Goal: Navigation & Orientation: Find specific page/section

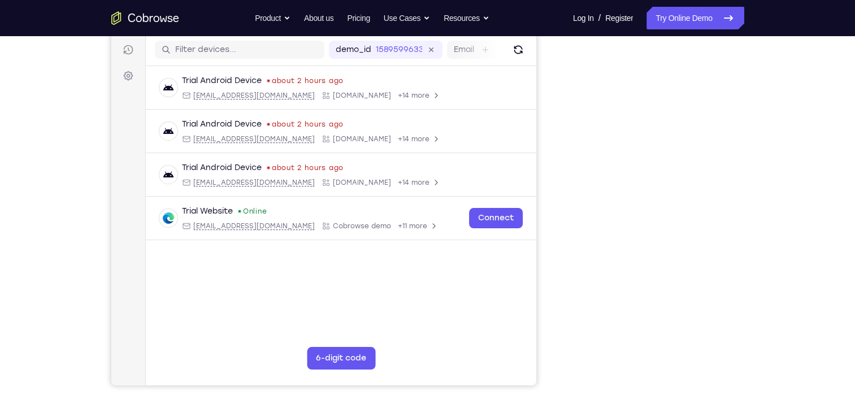
scroll to position [140, 0]
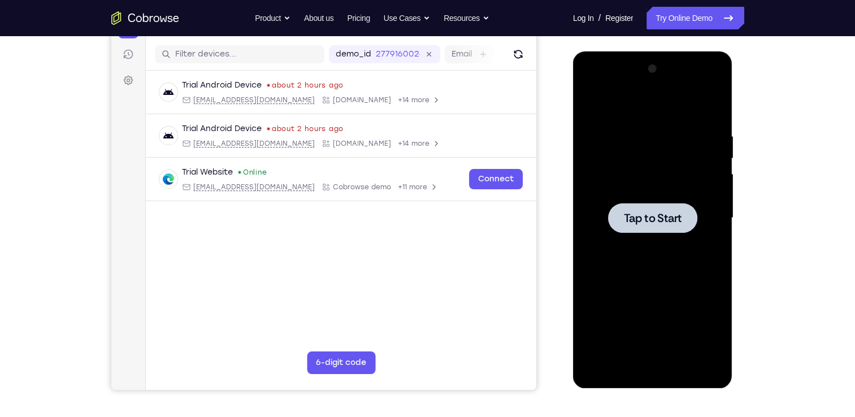
click at [659, 146] on div at bounding box center [653, 218] width 142 height 317
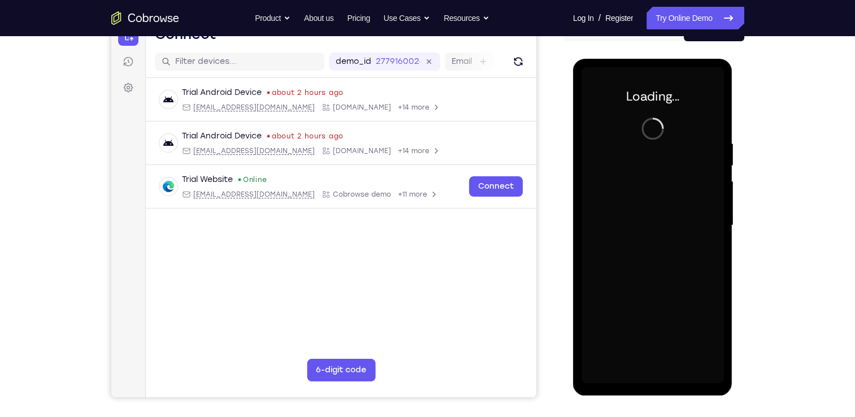
scroll to position [129, 0]
click at [652, 379] on div at bounding box center [653, 225] width 142 height 317
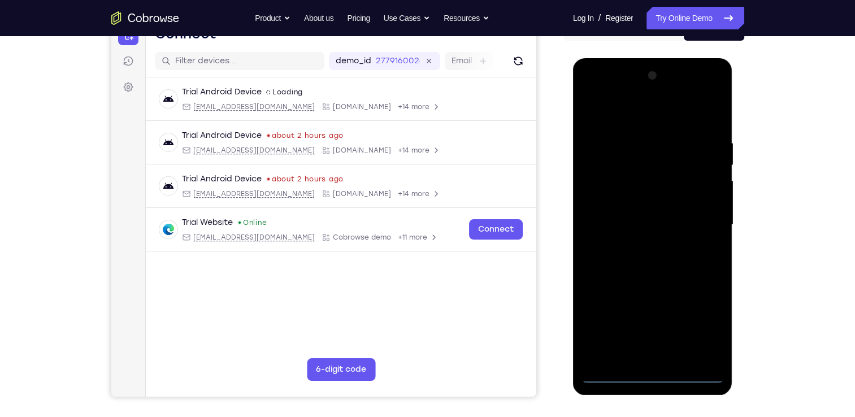
click at [701, 325] on div at bounding box center [653, 225] width 142 height 317
click at [593, 89] on div at bounding box center [653, 225] width 142 height 317
click at [605, 189] on div at bounding box center [653, 225] width 142 height 317
click at [613, 223] on div at bounding box center [653, 225] width 142 height 317
click at [639, 216] on div at bounding box center [653, 225] width 142 height 317
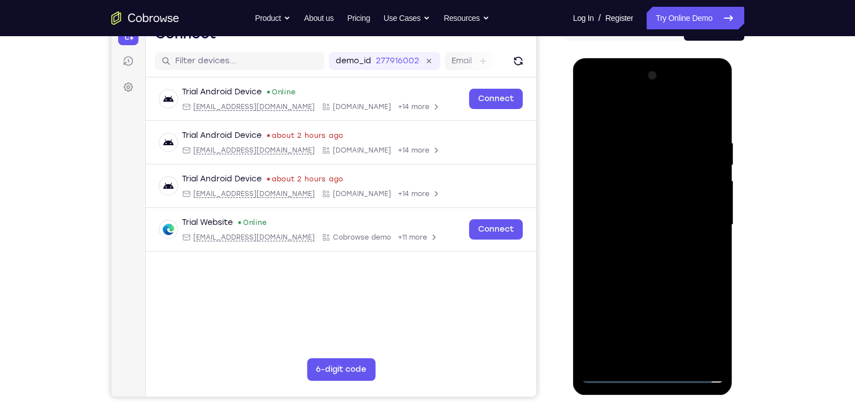
click at [668, 233] on div at bounding box center [653, 225] width 142 height 317
click at [680, 115] on div at bounding box center [653, 225] width 142 height 317
click at [649, 132] on div at bounding box center [653, 225] width 142 height 317
click at [643, 274] on div at bounding box center [653, 225] width 142 height 317
click at [656, 213] on div at bounding box center [653, 225] width 142 height 317
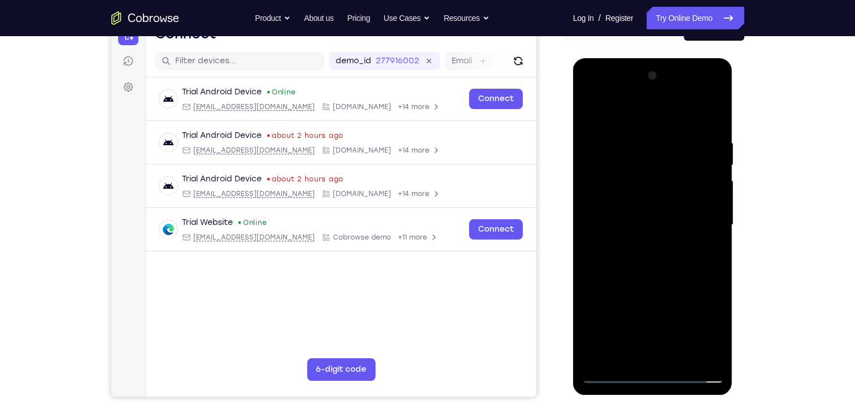
drag, startPoint x: 658, startPoint y: 298, endPoint x: 658, endPoint y: 169, distance: 128.9
click at [658, 169] on div at bounding box center [653, 225] width 142 height 317
click at [658, 351] on div at bounding box center [653, 225] width 142 height 317
click at [600, 196] on div at bounding box center [653, 225] width 142 height 317
click at [677, 248] on div at bounding box center [653, 225] width 142 height 317
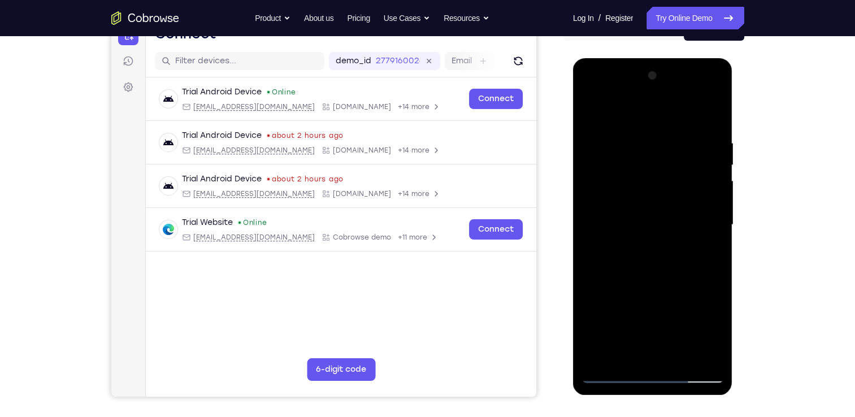
click at [691, 126] on div at bounding box center [653, 225] width 142 height 317
click at [593, 114] on div at bounding box center [653, 225] width 142 height 317
click at [606, 279] on div at bounding box center [653, 225] width 142 height 317
drag, startPoint x: 662, startPoint y: 299, endPoint x: 662, endPoint y: 250, distance: 49.2
click at [662, 250] on div at bounding box center [653, 225] width 142 height 317
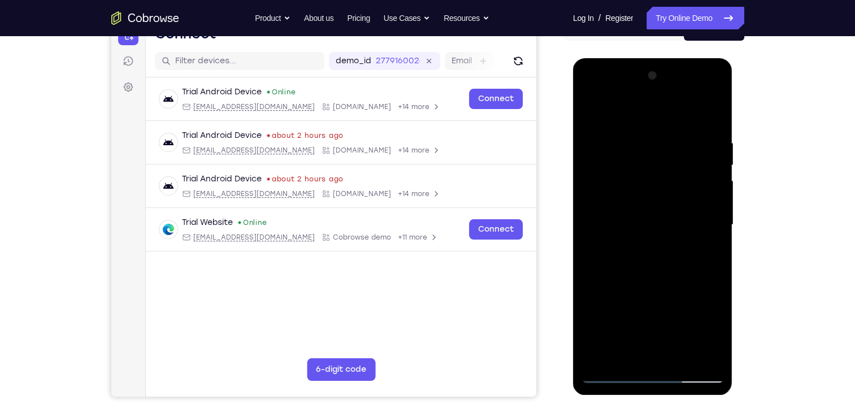
drag, startPoint x: 663, startPoint y: 206, endPoint x: 656, endPoint y: 316, distance: 109.9
click at [656, 316] on div at bounding box center [653, 225] width 142 height 317
click at [590, 96] on div at bounding box center [653, 225] width 142 height 317
click at [701, 226] on div at bounding box center [653, 225] width 142 height 317
click at [640, 244] on div at bounding box center [653, 225] width 142 height 317
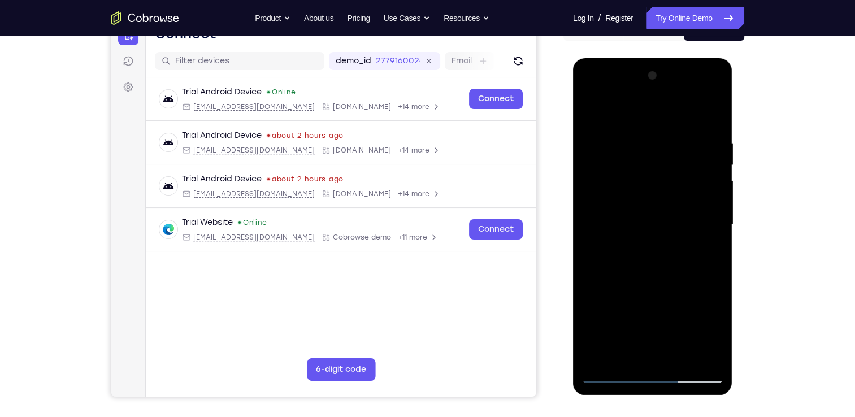
click at [650, 286] on div at bounding box center [653, 225] width 142 height 317
click at [638, 214] on div at bounding box center [653, 225] width 142 height 317
click at [641, 191] on div at bounding box center [653, 225] width 142 height 317
click at [654, 161] on div at bounding box center [653, 225] width 142 height 317
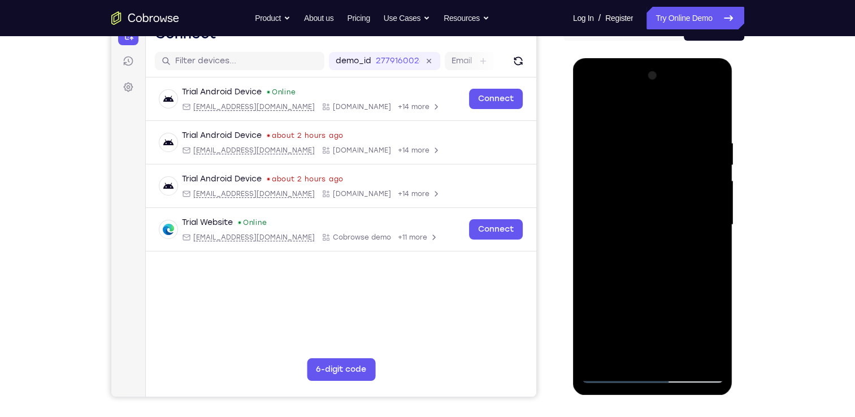
click at [654, 161] on div at bounding box center [653, 225] width 142 height 317
click at [593, 110] on div at bounding box center [653, 225] width 142 height 317
click at [677, 271] on div at bounding box center [653, 225] width 142 height 317
click at [682, 357] on div at bounding box center [653, 225] width 142 height 317
click at [672, 282] on div at bounding box center [653, 225] width 142 height 317
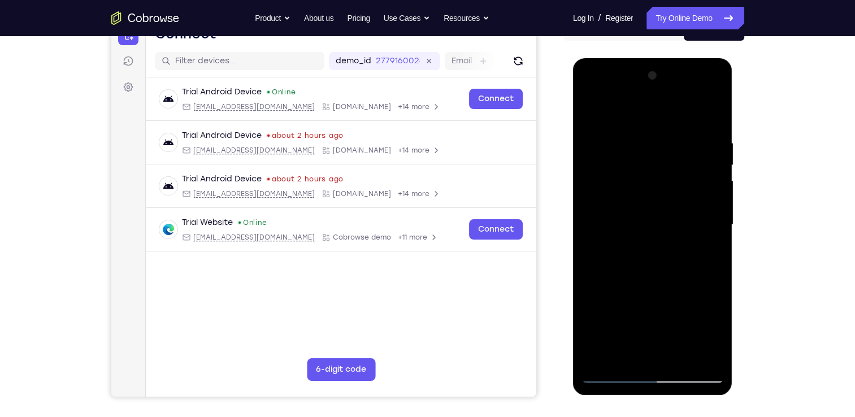
click at [595, 110] on div at bounding box center [653, 225] width 142 height 317
click at [622, 171] on div at bounding box center [653, 225] width 142 height 317
click at [635, 294] on div at bounding box center [653, 225] width 142 height 317
drag, startPoint x: 658, startPoint y: 302, endPoint x: 663, endPoint y: 152, distance: 149.9
click at [663, 152] on div at bounding box center [653, 225] width 142 height 317
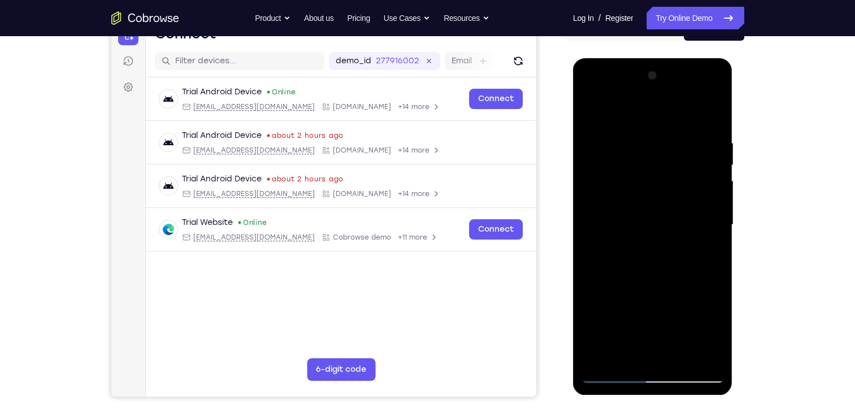
drag, startPoint x: 681, startPoint y: 297, endPoint x: 690, endPoint y: 149, distance: 148.4
click at [690, 149] on div at bounding box center [653, 225] width 142 height 317
drag, startPoint x: 678, startPoint y: 313, endPoint x: 684, endPoint y: 172, distance: 140.3
click at [684, 172] on div at bounding box center [653, 225] width 142 height 317
click at [715, 223] on div at bounding box center [653, 225] width 142 height 317
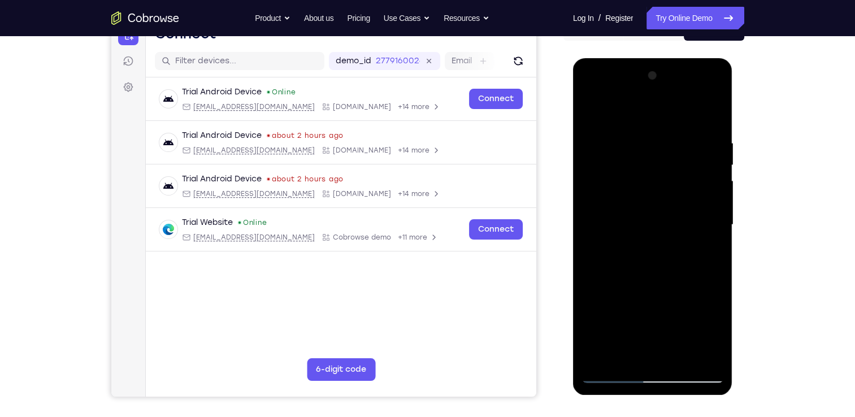
click at [715, 223] on div at bounding box center [653, 225] width 142 height 317
click at [720, 227] on div at bounding box center [653, 225] width 142 height 317
drag, startPoint x: 651, startPoint y: 325, endPoint x: 646, endPoint y: 157, distance: 168.0
click at [646, 157] on div at bounding box center [653, 225] width 142 height 317
click at [622, 133] on div at bounding box center [653, 225] width 142 height 317
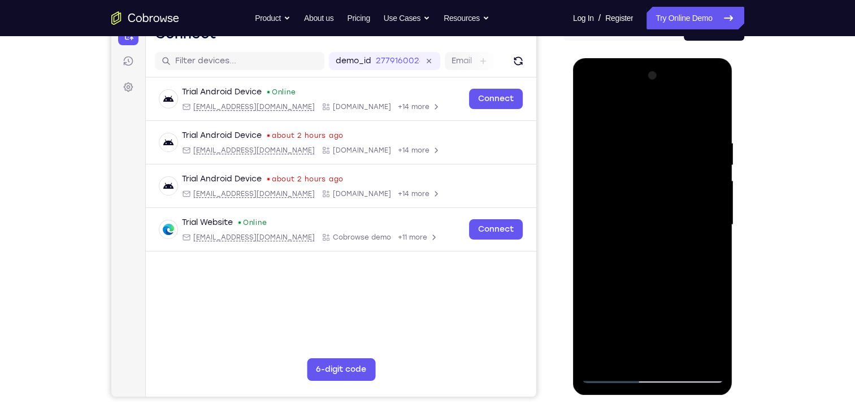
click at [650, 107] on div at bounding box center [653, 225] width 142 height 317
click at [615, 372] on div at bounding box center [653, 225] width 142 height 317
click at [619, 379] on div at bounding box center [653, 225] width 142 height 317
drag, startPoint x: 654, startPoint y: 139, endPoint x: 676, endPoint y: 425, distance: 287.0
click at [676, 397] on html "Online web based iOS Simulators and Android Emulators. Run iPhone, iPad, Mobile…" at bounding box center [653, 227] width 161 height 339
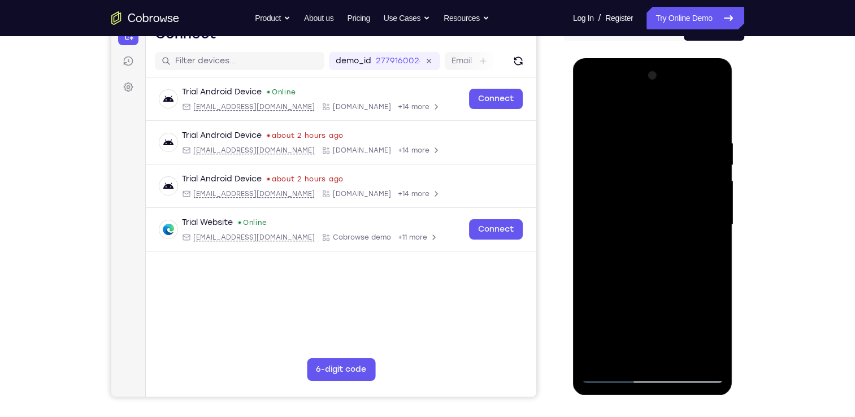
drag, startPoint x: 664, startPoint y: 155, endPoint x: 689, endPoint y: 343, distance: 189.4
click at [689, 343] on div at bounding box center [653, 225] width 142 height 317
click at [652, 206] on div at bounding box center [653, 225] width 142 height 317
click at [621, 247] on div at bounding box center [653, 225] width 142 height 317
click at [587, 113] on div at bounding box center [653, 225] width 142 height 317
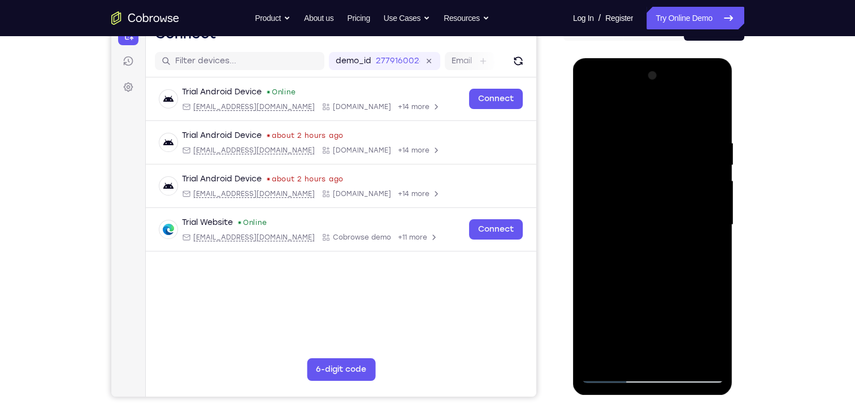
click at [596, 93] on div at bounding box center [653, 225] width 142 height 317
click at [709, 218] on div at bounding box center [653, 225] width 142 height 317
drag, startPoint x: 673, startPoint y: 293, endPoint x: 675, endPoint y: 218, distance: 75.2
click at [675, 218] on div at bounding box center [653, 225] width 142 height 317
click at [713, 110] on div at bounding box center [653, 225] width 142 height 317
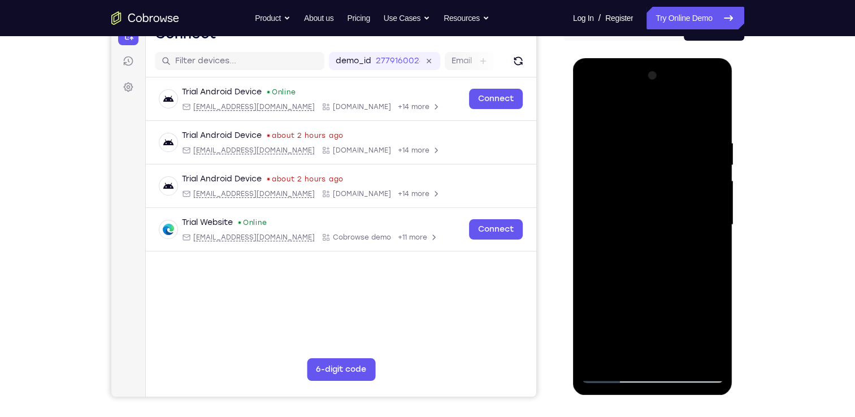
drag, startPoint x: 641, startPoint y: 128, endPoint x: 666, endPoint y: 329, distance: 202.3
click at [666, 329] on div at bounding box center [653, 225] width 142 height 317
drag, startPoint x: 652, startPoint y: 129, endPoint x: 664, endPoint y: 304, distance: 175.6
click at [664, 304] on div at bounding box center [653, 225] width 142 height 317
click at [593, 110] on div at bounding box center [653, 225] width 142 height 317
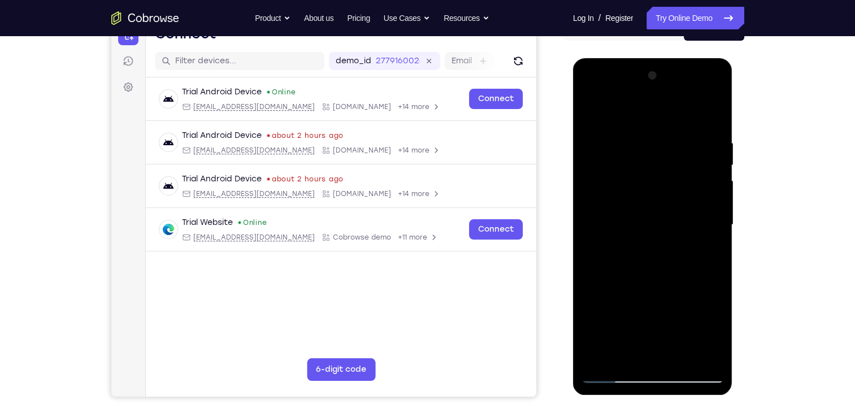
drag, startPoint x: 673, startPoint y: 319, endPoint x: 647, endPoint y: 102, distance: 218.7
click at [647, 102] on div at bounding box center [653, 225] width 142 height 317
drag, startPoint x: 671, startPoint y: 317, endPoint x: 675, endPoint y: 249, distance: 68.5
click at [675, 249] on div at bounding box center [653, 225] width 142 height 317
drag, startPoint x: 668, startPoint y: 325, endPoint x: 673, endPoint y: 167, distance: 157.3
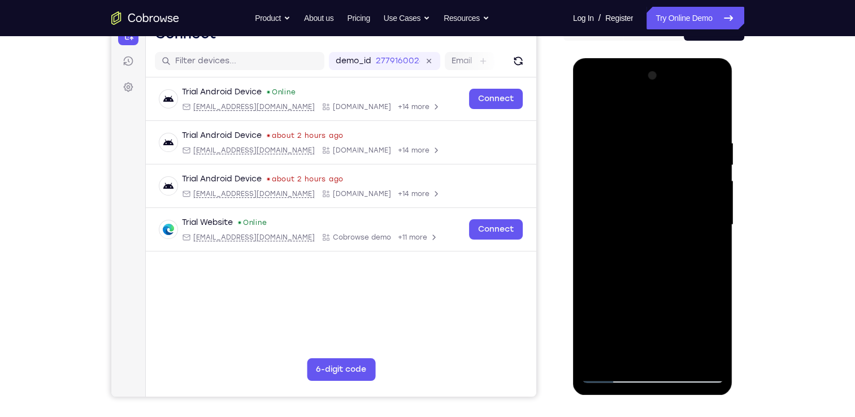
click at [673, 167] on div at bounding box center [653, 225] width 142 height 317
drag, startPoint x: 675, startPoint y: 302, endPoint x: 667, endPoint y: 139, distance: 163.6
click at [667, 139] on div at bounding box center [653, 225] width 142 height 317
drag, startPoint x: 680, startPoint y: 306, endPoint x: 687, endPoint y: 208, distance: 98.7
click at [687, 208] on div at bounding box center [653, 225] width 142 height 317
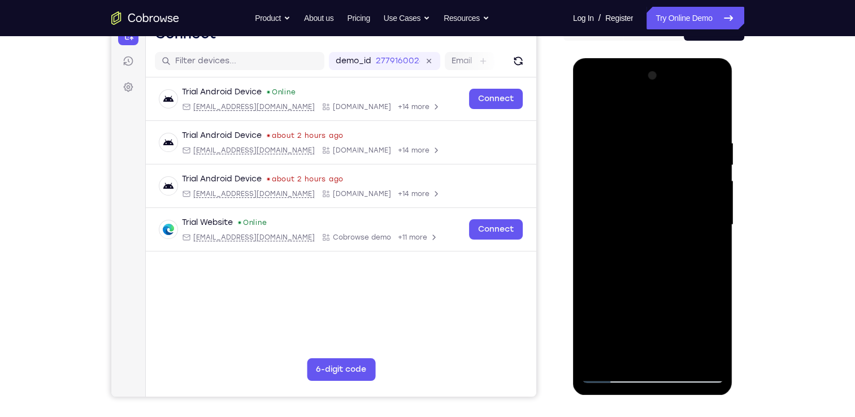
drag, startPoint x: 678, startPoint y: 304, endPoint x: 689, endPoint y: 221, distance: 83.2
click at [689, 221] on div at bounding box center [653, 225] width 142 height 317
drag, startPoint x: 685, startPoint y: 306, endPoint x: 656, endPoint y: 136, distance: 172.1
click at [656, 136] on div at bounding box center [653, 225] width 142 height 317
drag, startPoint x: 681, startPoint y: 310, endPoint x: 682, endPoint y: 217, distance: 93.3
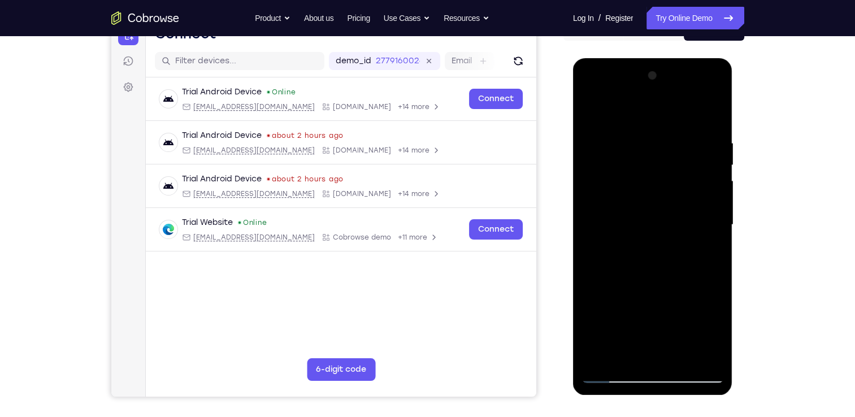
click at [682, 217] on div at bounding box center [653, 225] width 142 height 317
drag, startPoint x: 667, startPoint y: 291, endPoint x: 662, endPoint y: 138, distance: 153.3
click at [662, 138] on div at bounding box center [653, 225] width 142 height 317
click at [718, 202] on div at bounding box center [653, 225] width 142 height 317
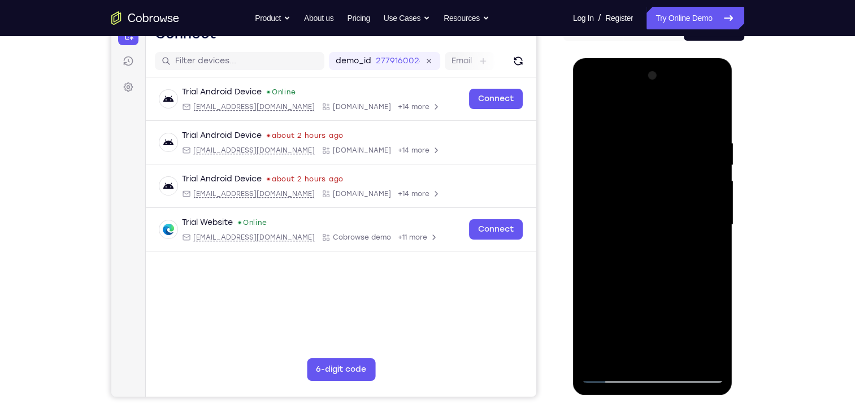
drag, startPoint x: 676, startPoint y: 306, endPoint x: 642, endPoint y: 125, distance: 184.6
click at [642, 125] on div at bounding box center [653, 225] width 142 height 317
drag, startPoint x: 671, startPoint y: 314, endPoint x: 670, endPoint y: 226, distance: 87.6
click at [670, 226] on div at bounding box center [653, 225] width 142 height 317
click at [715, 170] on div at bounding box center [653, 225] width 142 height 317
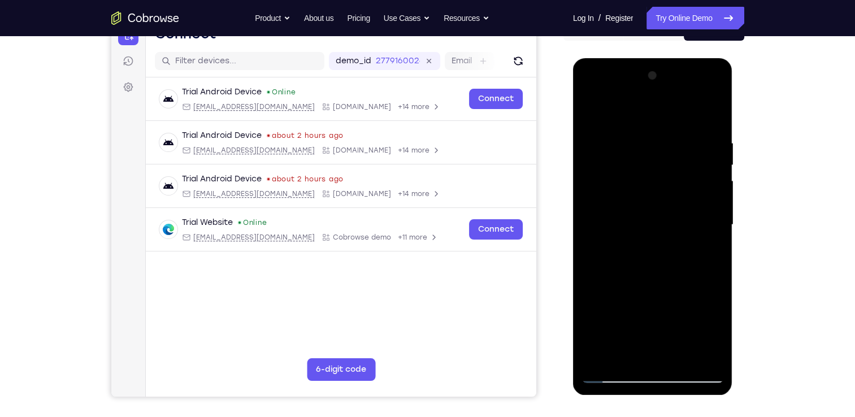
drag, startPoint x: 668, startPoint y: 300, endPoint x: 673, endPoint y: 130, distance: 170.3
click at [673, 130] on div at bounding box center [653, 225] width 142 height 317
drag, startPoint x: 680, startPoint y: 297, endPoint x: 677, endPoint y: 160, distance: 137.4
click at [677, 160] on div at bounding box center [653, 225] width 142 height 317
click at [684, 355] on div at bounding box center [653, 225] width 142 height 317
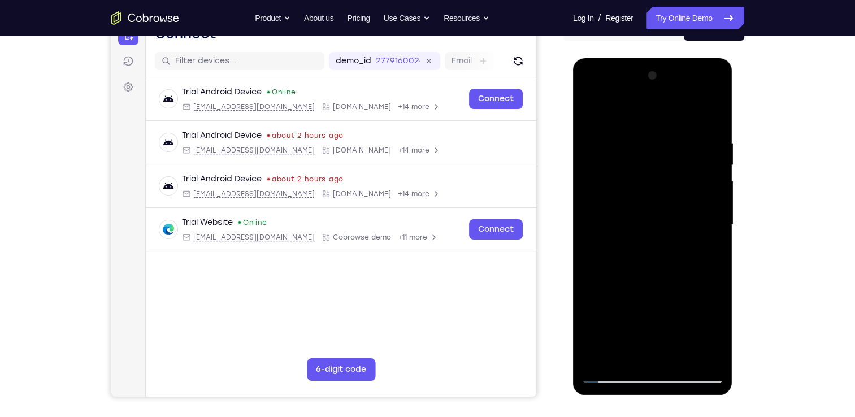
click at [638, 196] on div at bounding box center [653, 225] width 142 height 317
click at [626, 114] on div at bounding box center [653, 225] width 142 height 317
click at [637, 264] on div at bounding box center [653, 225] width 142 height 317
drag, startPoint x: 662, startPoint y: 312, endPoint x: 654, endPoint y: 146, distance: 166.4
click at [654, 146] on div at bounding box center [653, 225] width 142 height 317
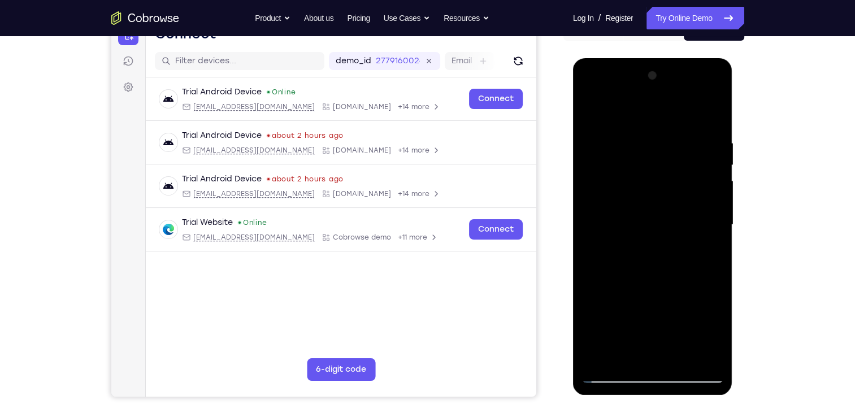
click at [719, 217] on div at bounding box center [653, 225] width 142 height 317
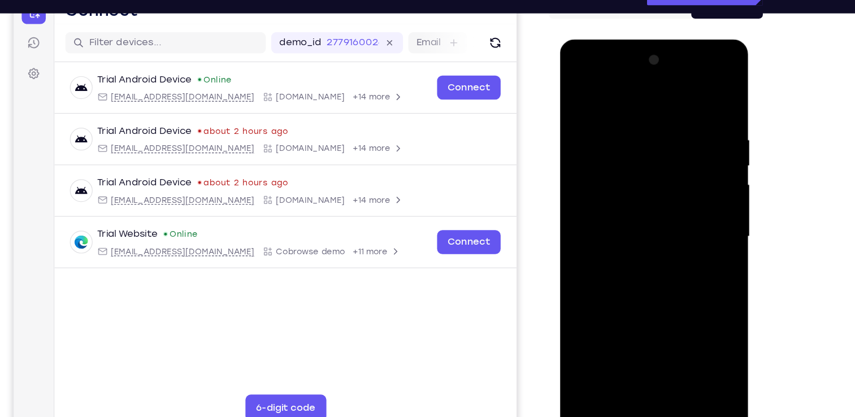
scroll to position [128, 0]
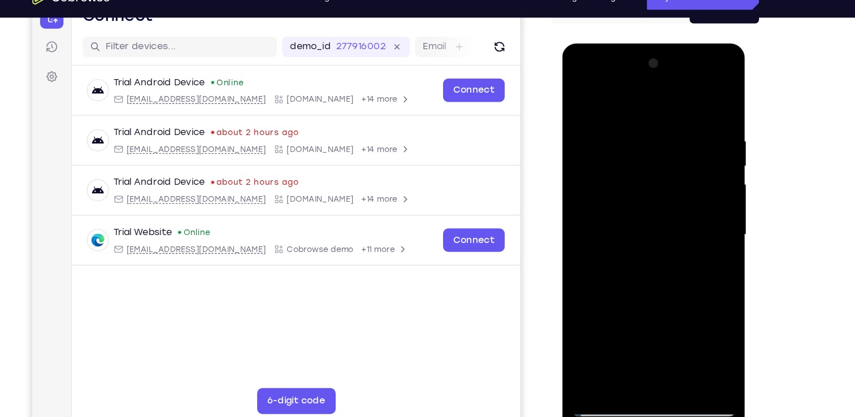
drag, startPoint x: 664, startPoint y: 296, endPoint x: 646, endPoint y: 102, distance: 194.8
click at [646, 102] on div at bounding box center [642, 210] width 142 height 317
drag, startPoint x: 656, startPoint y: 267, endPoint x: 664, endPoint y: 175, distance: 93.1
click at [664, 175] on div at bounding box center [642, 210] width 142 height 317
drag, startPoint x: 669, startPoint y: 293, endPoint x: 664, endPoint y: 140, distance: 153.3
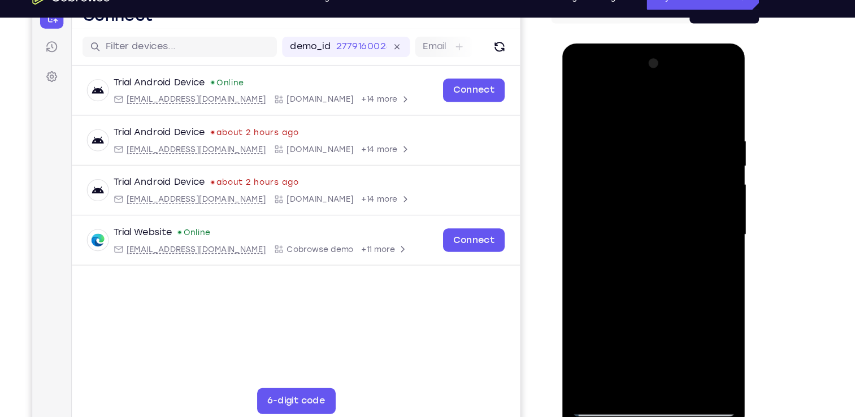
click at [664, 140] on div at bounding box center [642, 210] width 142 height 317
drag, startPoint x: 671, startPoint y: 280, endPoint x: 668, endPoint y: 228, distance: 51.5
click at [668, 228] on div at bounding box center [642, 210] width 142 height 317
drag, startPoint x: 672, startPoint y: 299, endPoint x: 664, endPoint y: 111, distance: 187.9
click at [664, 111] on div at bounding box center [642, 210] width 142 height 317
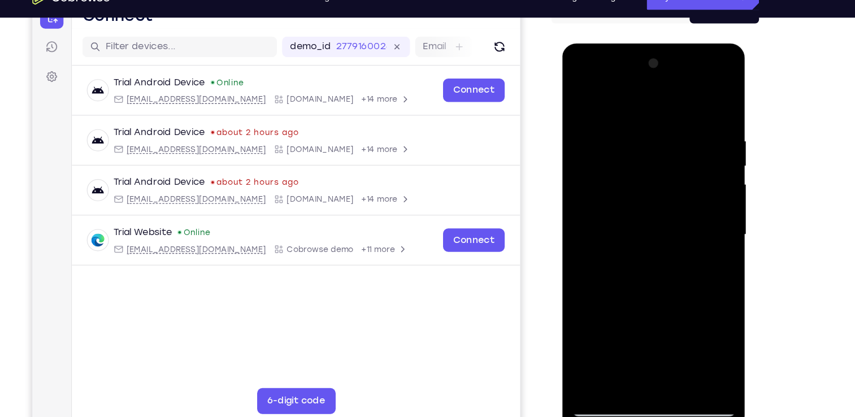
click at [707, 183] on div at bounding box center [642, 210] width 142 height 317
drag, startPoint x: 660, startPoint y: 321, endPoint x: 652, endPoint y: 121, distance: 199.7
click at [652, 121] on div at bounding box center [642, 210] width 142 height 317
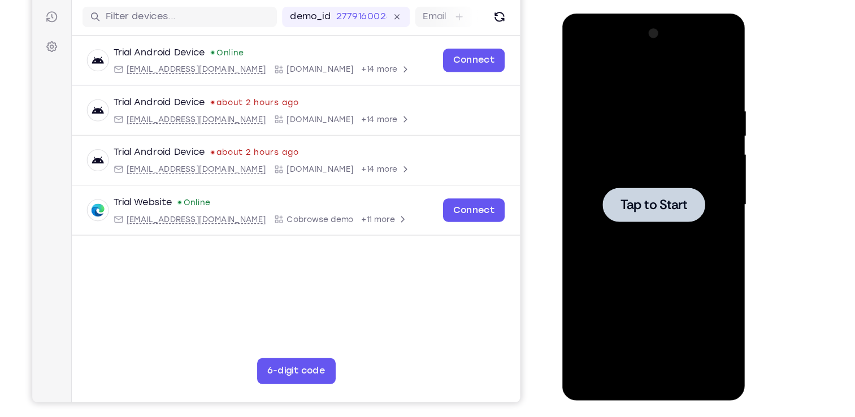
click at [633, 217] on div at bounding box center [642, 179] width 142 height 317
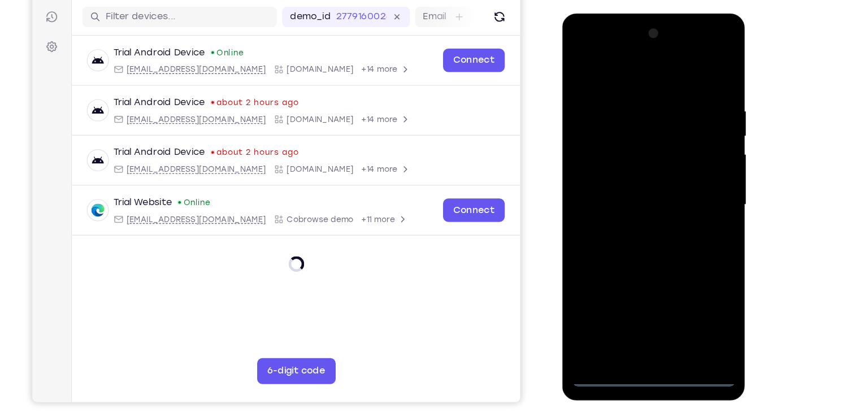
click at [645, 329] on div at bounding box center [642, 179] width 142 height 317
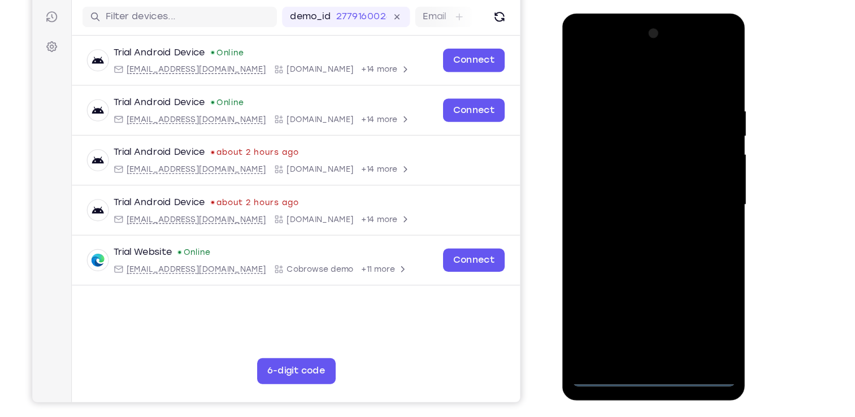
click at [693, 282] on div at bounding box center [642, 179] width 142 height 317
click at [580, 50] on div at bounding box center [642, 179] width 142 height 317
click at [593, 146] on div at bounding box center [642, 179] width 142 height 317
click at [614, 185] on div at bounding box center [642, 179] width 142 height 317
click at [641, 171] on div at bounding box center [642, 179] width 142 height 317
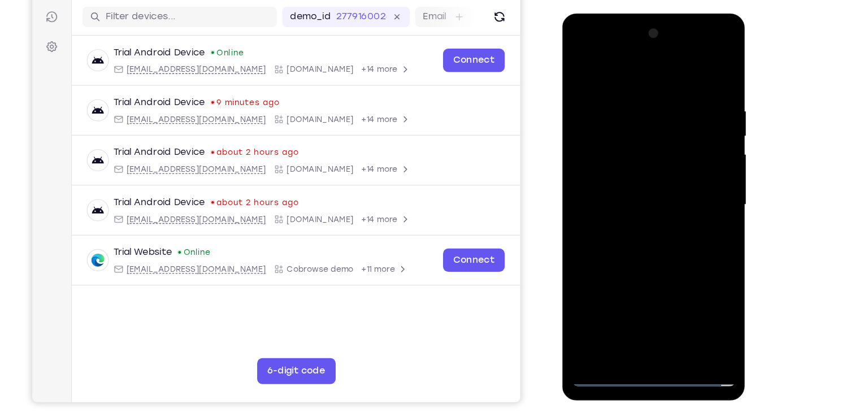
click at [663, 192] on div at bounding box center [642, 179] width 142 height 317
click at [669, 72] on div at bounding box center [642, 179] width 142 height 317
click at [641, 84] on div at bounding box center [642, 179] width 142 height 317
click at [632, 231] on div at bounding box center [642, 179] width 142 height 317
click at [624, 159] on div at bounding box center [642, 179] width 142 height 317
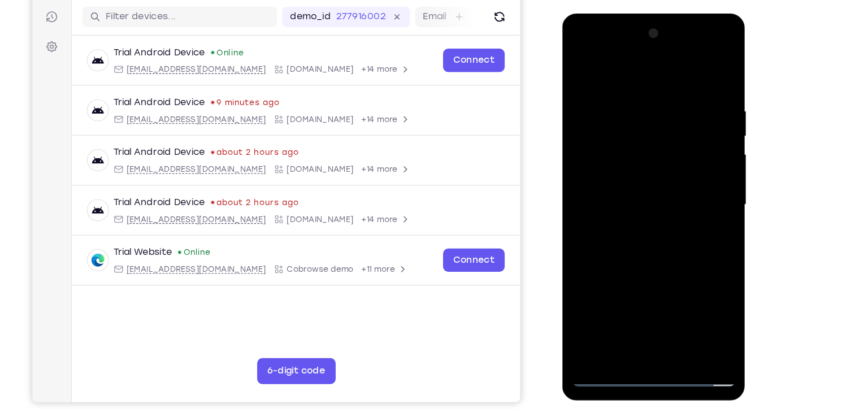
drag, startPoint x: 636, startPoint y: 288, endPoint x: 633, endPoint y: 158, distance: 130.6
click at [633, 158] on div at bounding box center [642, 179] width 142 height 317
click at [631, 313] on div at bounding box center [642, 179] width 142 height 317
click at [616, 154] on div at bounding box center [642, 179] width 142 height 317
click at [615, 165] on div at bounding box center [642, 179] width 142 height 317
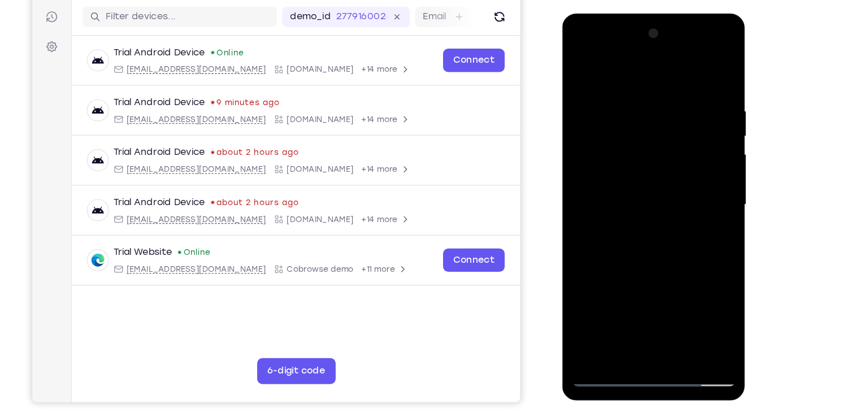
click at [663, 199] on div at bounding box center [642, 179] width 142 height 317
drag, startPoint x: 655, startPoint y: 253, endPoint x: 659, endPoint y: 223, distance: 30.7
click at [659, 223] on div at bounding box center [642, 179] width 142 height 317
drag, startPoint x: 665, startPoint y: 174, endPoint x: 664, endPoint y: 254, distance: 80.9
click at [664, 254] on div at bounding box center [642, 179] width 142 height 317
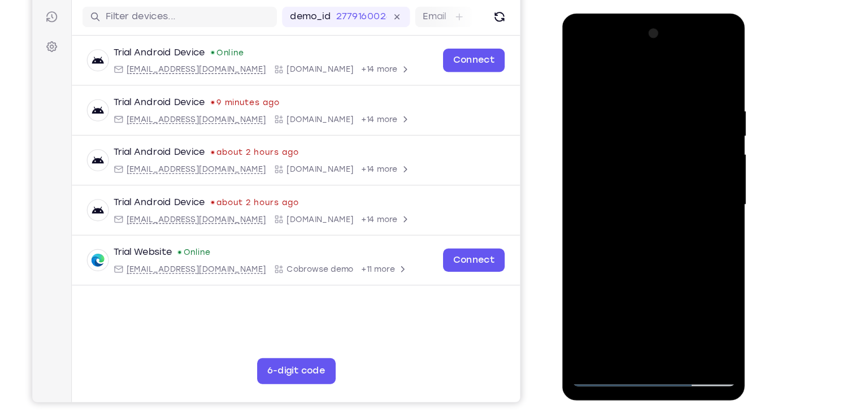
click at [680, 83] on div at bounding box center [642, 179] width 142 height 317
click at [590, 67] on div at bounding box center [642, 179] width 142 height 317
click at [706, 47] on div at bounding box center [642, 179] width 142 height 317
click at [701, 51] on div at bounding box center [642, 179] width 142 height 317
click at [673, 262] on div at bounding box center [642, 179] width 142 height 317
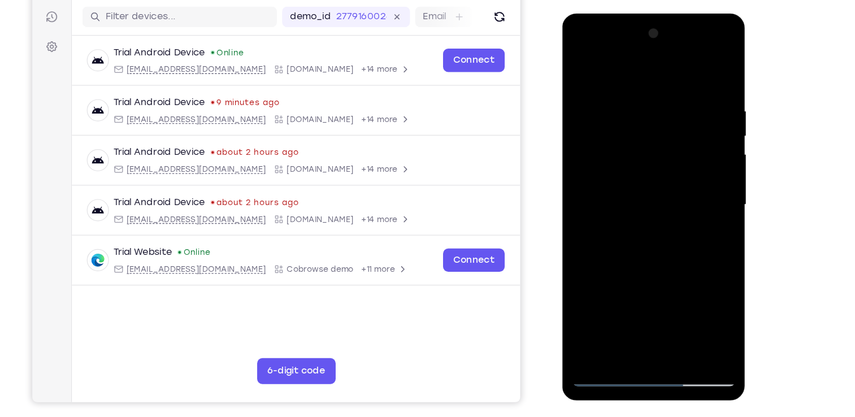
click at [655, 217] on div at bounding box center [642, 179] width 142 height 317
drag, startPoint x: 639, startPoint y: 79, endPoint x: 639, endPoint y: 93, distance: 14.1
click at [639, 93] on div at bounding box center [642, 179] width 142 height 317
click at [693, 205] on div at bounding box center [642, 179] width 142 height 317
drag, startPoint x: 645, startPoint y: 70, endPoint x: 662, endPoint y: 217, distance: 147.4
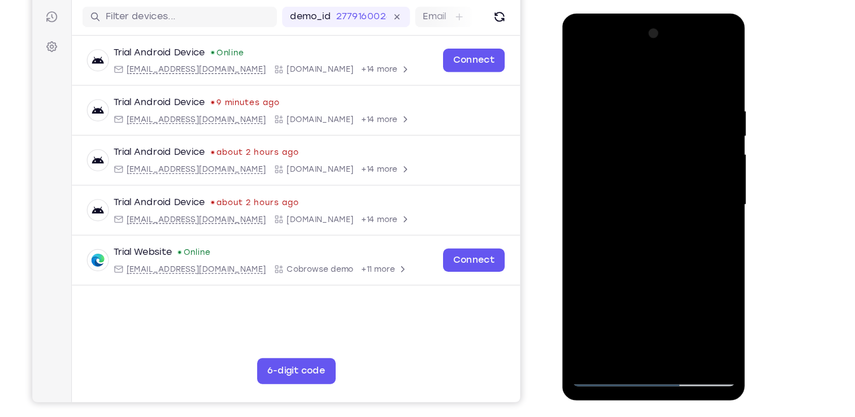
click at [662, 217] on div at bounding box center [642, 179] width 142 height 317
click at [590, 61] on div at bounding box center [642, 179] width 142 height 317
click at [630, 167] on div at bounding box center [642, 179] width 142 height 317
drag, startPoint x: 690, startPoint y: 285, endPoint x: 634, endPoint y: 88, distance: 205.1
click at [634, 88] on div at bounding box center [642, 179] width 142 height 317
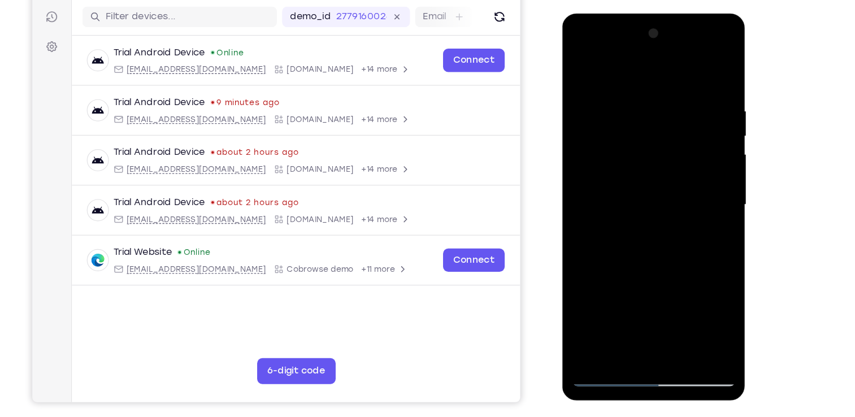
drag, startPoint x: 675, startPoint y: 299, endPoint x: 650, endPoint y: 152, distance: 148.4
click at [650, 152] on div at bounding box center [642, 179] width 142 height 317
click at [664, 218] on div at bounding box center [642, 179] width 142 height 317
drag, startPoint x: 639, startPoint y: 305, endPoint x: 654, endPoint y: 172, distance: 133.1
click at [654, 172] on div at bounding box center [642, 179] width 142 height 317
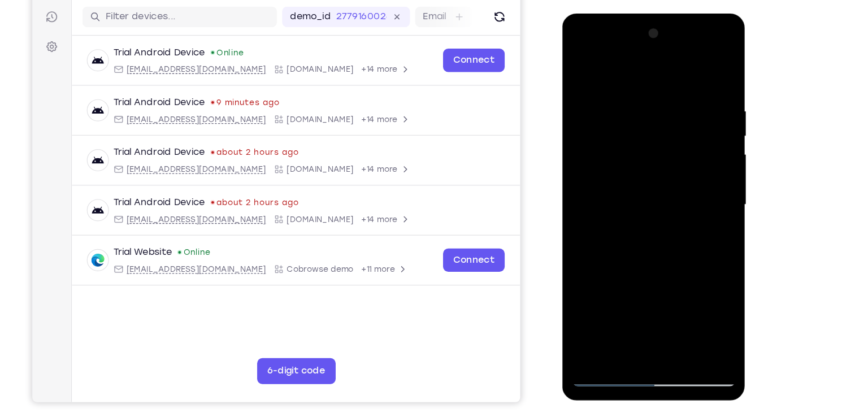
drag, startPoint x: 691, startPoint y: 199, endPoint x: 688, endPoint y: 78, distance: 121.1
click at [688, 78] on div at bounding box center [642, 179] width 142 height 317
click at [634, 312] on div at bounding box center [642, 179] width 142 height 317
click at [600, 217] on div at bounding box center [642, 179] width 142 height 317
click at [599, 100] on div at bounding box center [642, 179] width 142 height 317
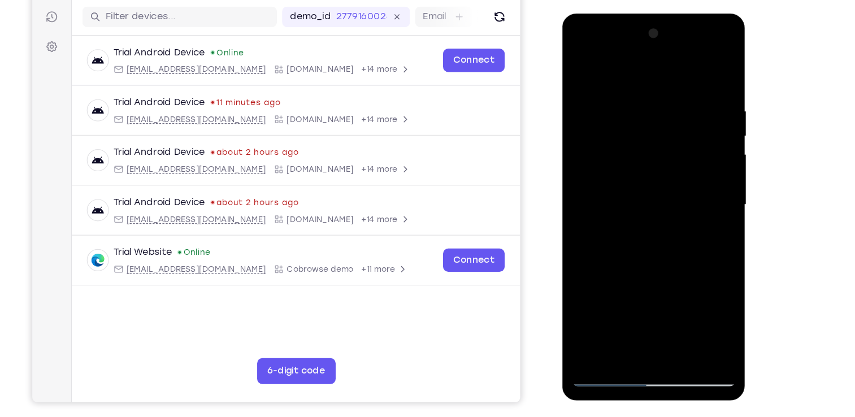
click at [705, 46] on div at bounding box center [642, 179] width 142 height 317
click at [660, 264] on div at bounding box center [642, 179] width 142 height 317
drag, startPoint x: 672, startPoint y: 148, endPoint x: 682, endPoint y: 317, distance: 168.8
click at [682, 317] on div at bounding box center [642, 179] width 142 height 317
drag, startPoint x: 661, startPoint y: 252, endPoint x: 677, endPoint y: 156, distance: 96.9
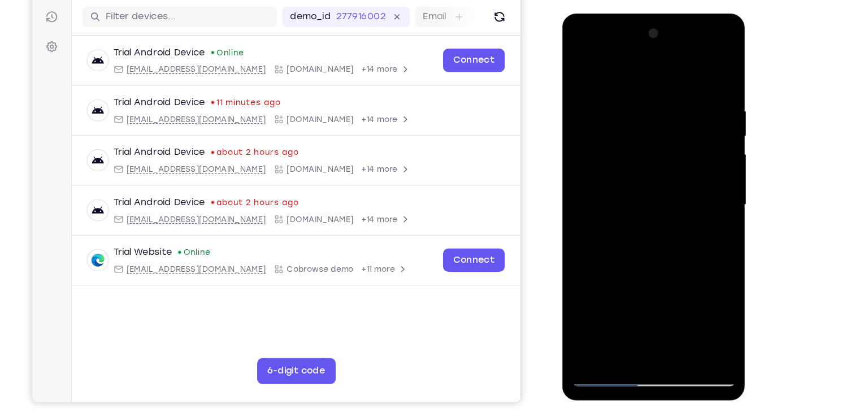
click at [677, 156] on div at bounding box center [642, 179] width 142 height 317
click at [695, 163] on div at bounding box center [642, 179] width 142 height 317
drag, startPoint x: 650, startPoint y: 272, endPoint x: 669, endPoint y: 185, distance: 88.5
click at [669, 185] on div at bounding box center [642, 179] width 142 height 317
drag, startPoint x: 659, startPoint y: 83, endPoint x: 652, endPoint y: 305, distance: 221.7
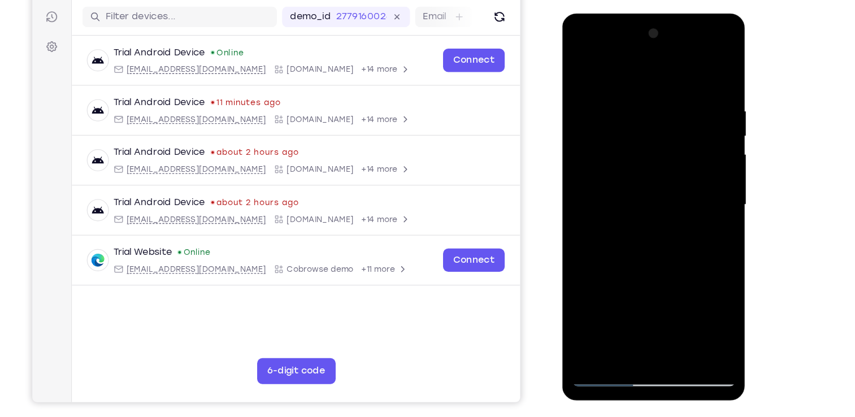
click at [652, 305] on div at bounding box center [642, 179] width 142 height 317
click at [610, 81] on div at bounding box center [642, 179] width 142 height 317
click at [609, 80] on div at bounding box center [642, 179] width 142 height 317
click at [607, 122] on div at bounding box center [642, 179] width 142 height 317
click at [616, 116] on div at bounding box center [642, 179] width 142 height 317
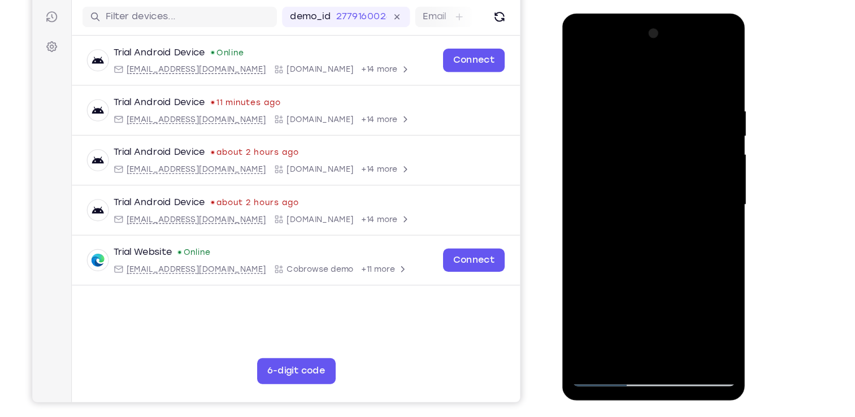
click at [677, 313] on div at bounding box center [642, 179] width 142 height 317
click at [706, 188] on div at bounding box center [642, 179] width 142 height 317
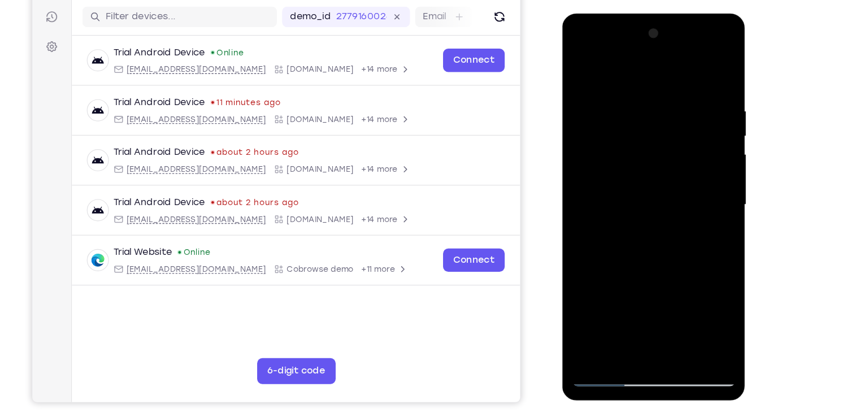
click at [706, 188] on div at bounding box center [642, 179] width 142 height 317
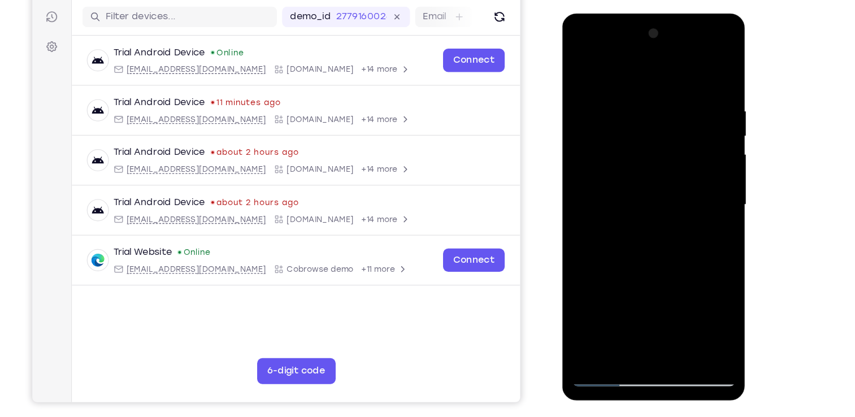
click at [679, 309] on div at bounding box center [642, 179] width 142 height 317
click at [706, 190] on div at bounding box center [642, 179] width 142 height 317
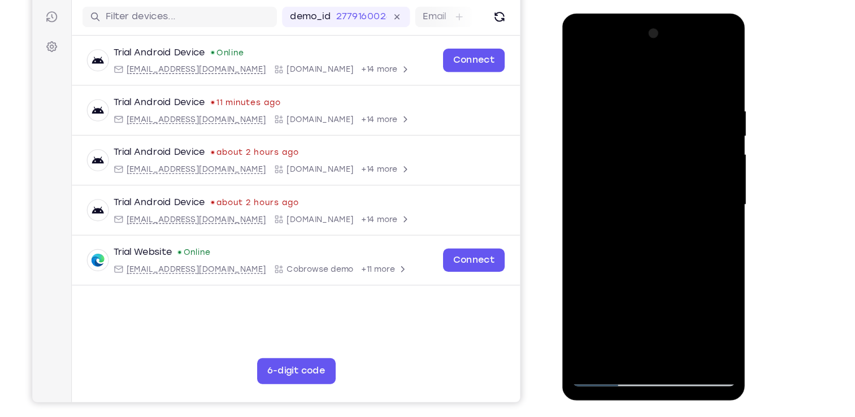
click at [706, 190] on div at bounding box center [642, 179] width 142 height 317
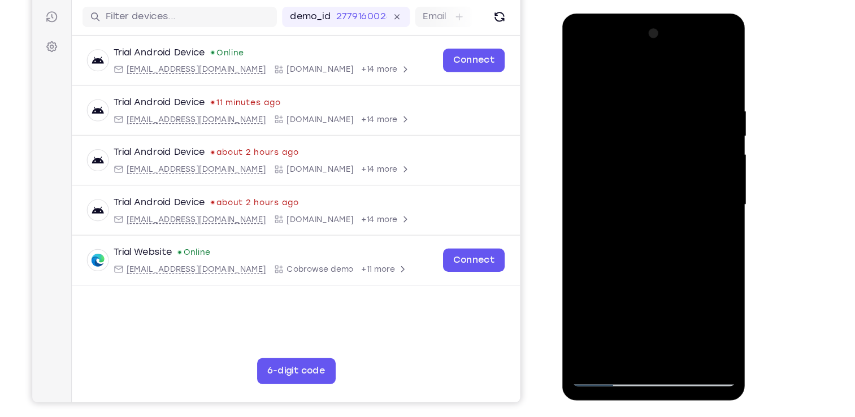
click at [706, 69] on div at bounding box center [642, 179] width 142 height 317
drag, startPoint x: 639, startPoint y: 103, endPoint x: 649, endPoint y: 298, distance: 194.7
click at [649, 298] on div at bounding box center [642, 179] width 142 height 317
click at [580, 66] on div at bounding box center [642, 179] width 142 height 317
click at [698, 168] on div at bounding box center [642, 179] width 142 height 317
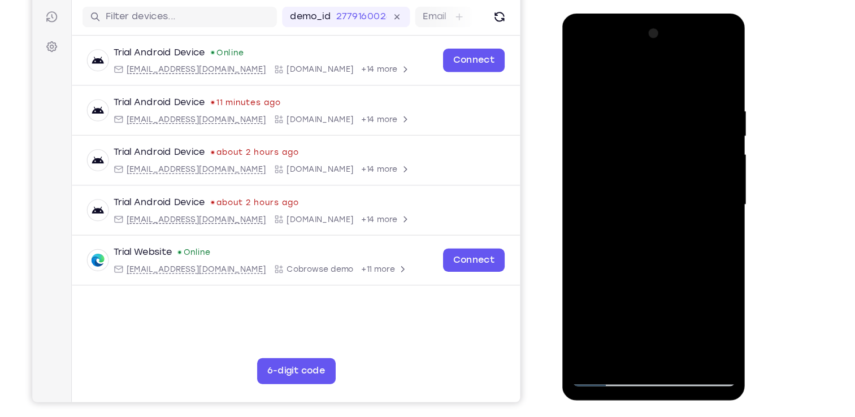
click at [579, 50] on div at bounding box center [642, 179] width 142 height 317
click at [691, 176] on div at bounding box center [642, 179] width 142 height 317
click at [581, 54] on div at bounding box center [642, 179] width 142 height 317
click at [595, 145] on div at bounding box center [642, 179] width 142 height 317
click at [645, 141] on div at bounding box center [642, 179] width 142 height 317
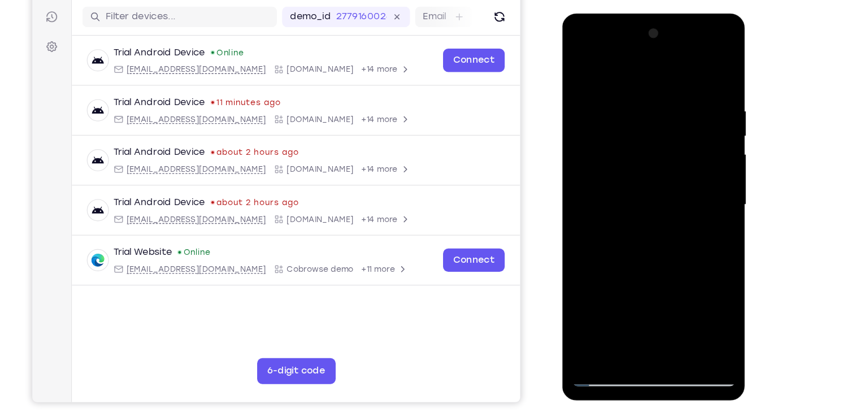
click at [600, 331] on div at bounding box center [642, 179] width 142 height 317
drag, startPoint x: 658, startPoint y: 264, endPoint x: 647, endPoint y: 153, distance: 111.3
click at [647, 153] on div at bounding box center [642, 179] width 142 height 317
drag, startPoint x: 671, startPoint y: 240, endPoint x: 673, endPoint y: 204, distance: 36.8
click at [673, 204] on div at bounding box center [642, 179] width 142 height 317
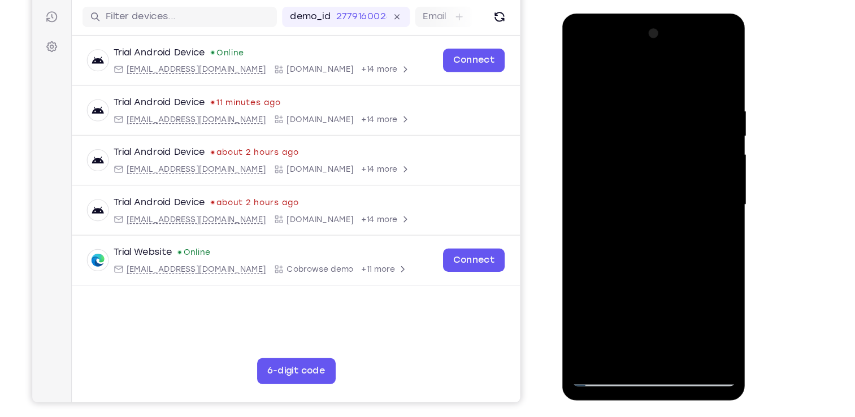
click at [589, 236] on div at bounding box center [642, 179] width 142 height 317
click at [606, 206] on div at bounding box center [642, 179] width 142 height 317
drag, startPoint x: 663, startPoint y: 249, endPoint x: 665, endPoint y: 124, distance: 125.0
click at [665, 124] on div at bounding box center [642, 179] width 142 height 317
drag, startPoint x: 662, startPoint y: 289, endPoint x: 646, endPoint y: 92, distance: 198.0
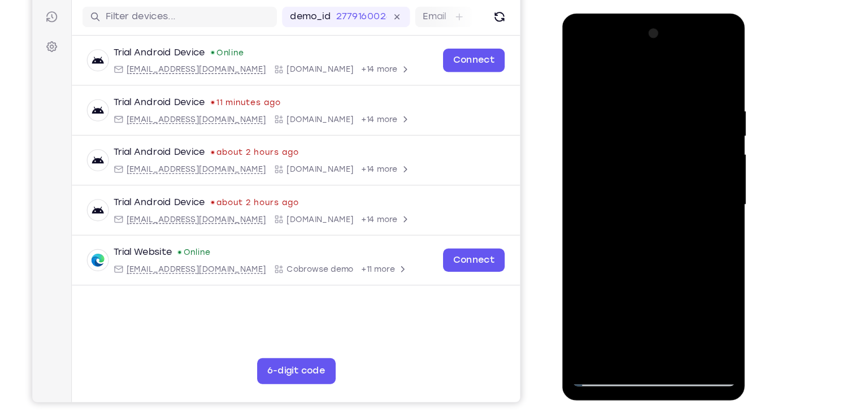
click at [646, 92] on div at bounding box center [642, 179] width 142 height 317
drag, startPoint x: 650, startPoint y: 261, endPoint x: 643, endPoint y: 113, distance: 147.7
click at [643, 113] on div at bounding box center [642, 179] width 142 height 317
click at [616, 154] on div at bounding box center [642, 179] width 142 height 317
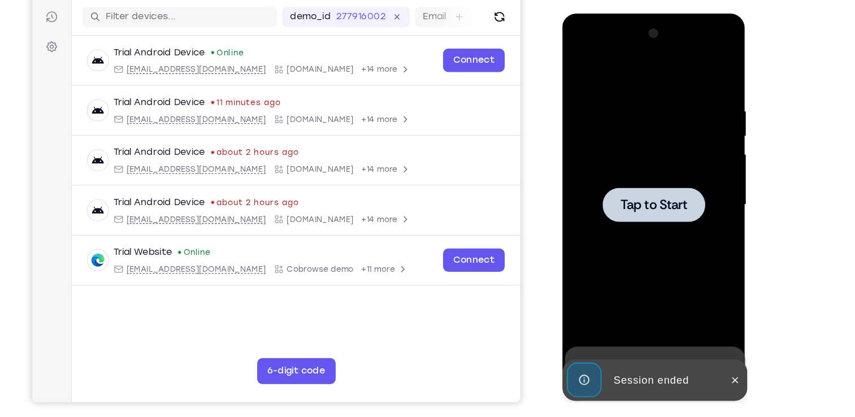
click at [577, 66] on div at bounding box center [642, 179] width 142 height 317
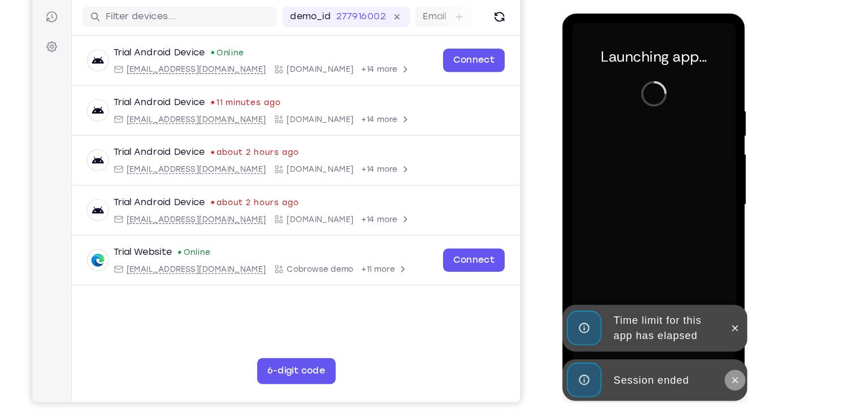
click at [715, 330] on icon at bounding box center [713, 332] width 5 height 5
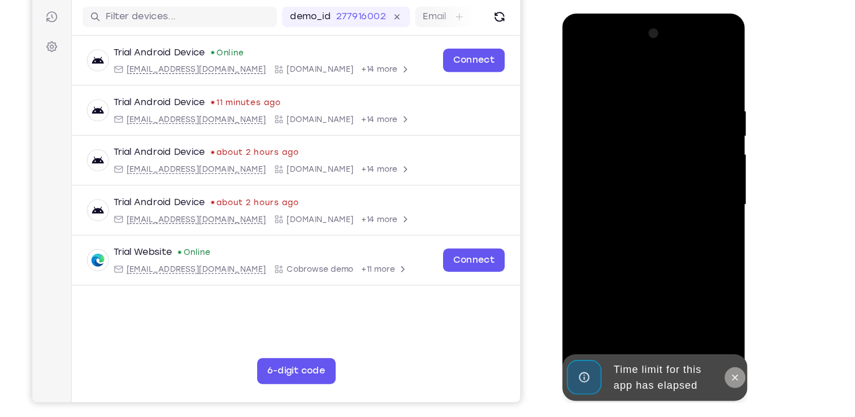
click at [714, 334] on icon at bounding box center [712, 330] width 9 height 9
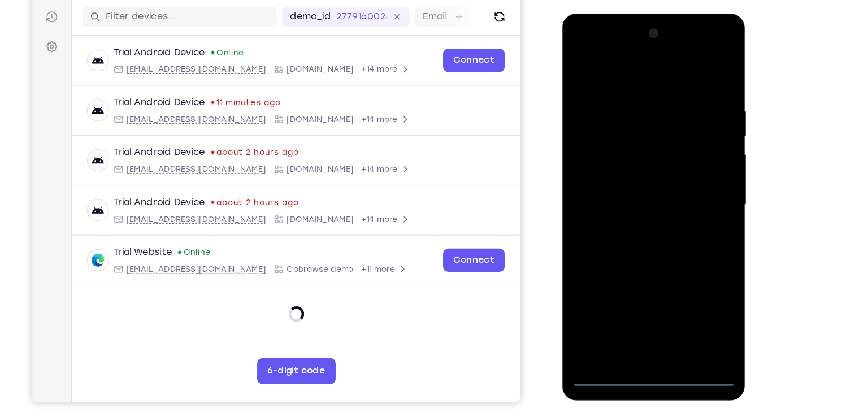
click at [643, 331] on div at bounding box center [642, 179] width 142 height 317
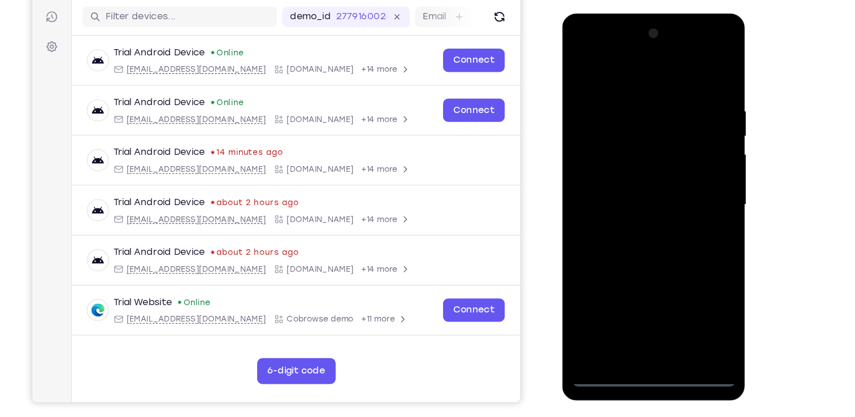
click at [695, 284] on div at bounding box center [642, 179] width 142 height 317
click at [585, 46] on div at bounding box center [642, 179] width 142 height 317
click at [690, 173] on div at bounding box center [642, 179] width 142 height 317
click at [632, 200] on div at bounding box center [642, 179] width 142 height 317
click at [639, 236] on div at bounding box center [642, 179] width 142 height 317
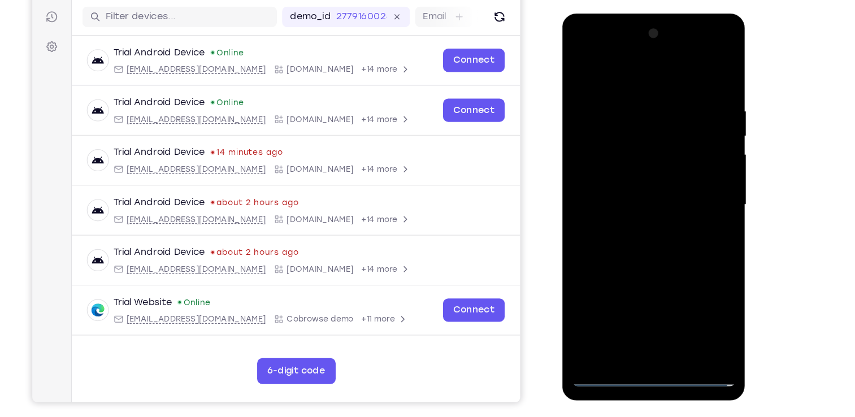
click at [619, 127] on div at bounding box center [642, 179] width 142 height 317
click at [655, 156] on div at bounding box center [642, 179] width 142 height 317
click at [608, 131] on div at bounding box center [642, 179] width 142 height 317
click at [659, 157] on div at bounding box center [642, 179] width 142 height 317
click at [673, 225] on div at bounding box center [642, 179] width 142 height 317
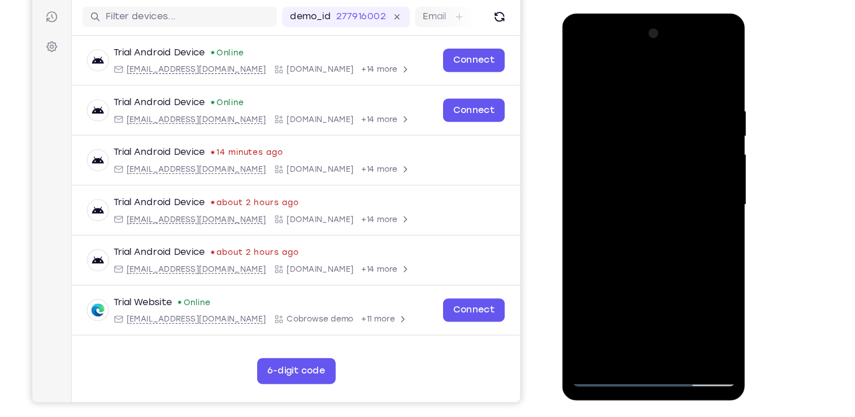
drag, startPoint x: 669, startPoint y: 90, endPoint x: 685, endPoint y: 290, distance: 200.2
click at [685, 290] on div at bounding box center [642, 179] width 142 height 317
drag, startPoint x: 664, startPoint y: 261, endPoint x: 673, endPoint y: 84, distance: 176.7
click at [673, 84] on div at bounding box center [642, 179] width 142 height 317
drag, startPoint x: 664, startPoint y: 254, endPoint x: 653, endPoint y: 75, distance: 180.1
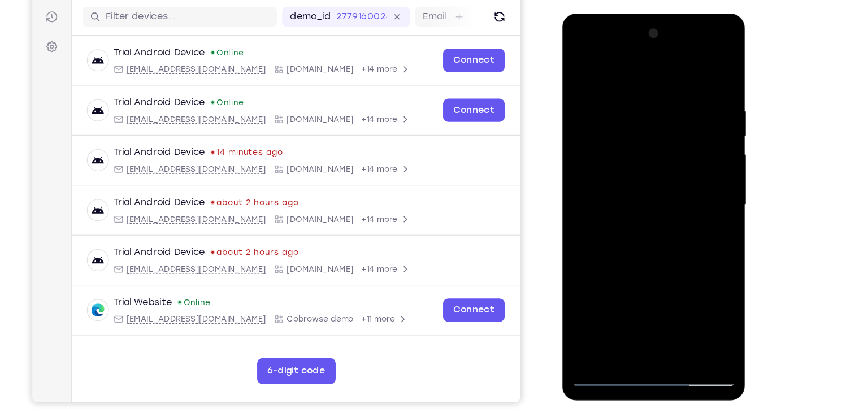
click at [653, 75] on div at bounding box center [642, 179] width 142 height 317
drag, startPoint x: 676, startPoint y: 276, endPoint x: 670, endPoint y: 94, distance: 181.6
click at [670, 94] on div at bounding box center [642, 179] width 142 height 317
drag, startPoint x: 659, startPoint y: 274, endPoint x: 647, endPoint y: 113, distance: 161.6
click at [647, 113] on div at bounding box center [642, 179] width 142 height 317
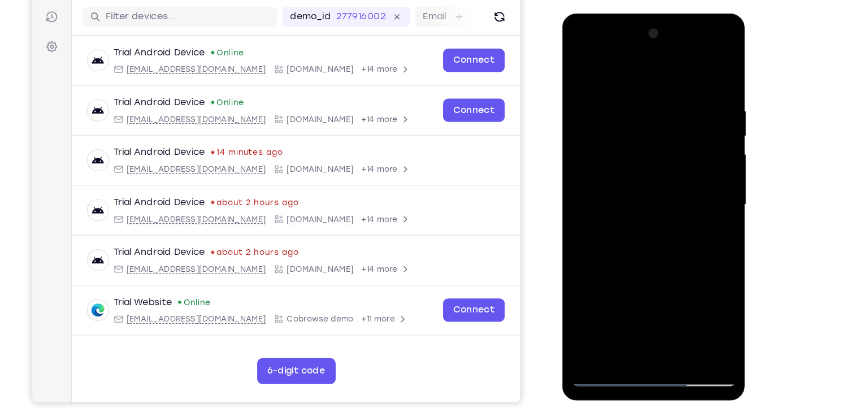
drag, startPoint x: 633, startPoint y: 282, endPoint x: 623, endPoint y: 106, distance: 175.6
click at [623, 106] on div at bounding box center [642, 179] width 142 height 317
drag, startPoint x: 646, startPoint y: 264, endPoint x: 642, endPoint y: 84, distance: 180.4
click at [642, 84] on div at bounding box center [642, 179] width 142 height 317
drag, startPoint x: 630, startPoint y: 271, endPoint x: 620, endPoint y: 118, distance: 154.2
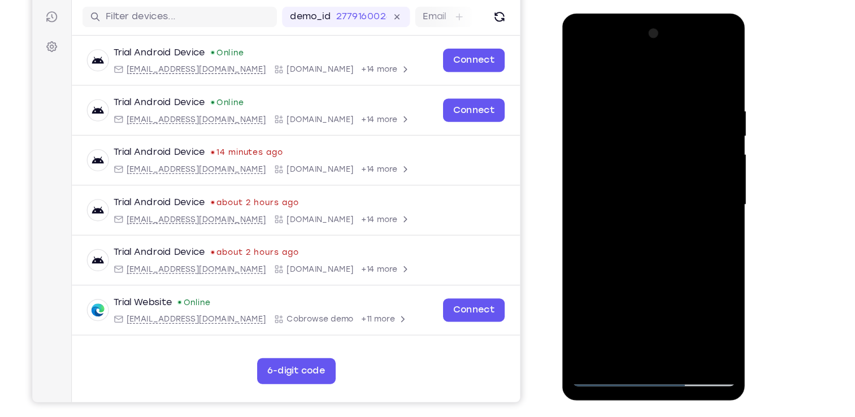
click at [620, 118] on div at bounding box center [642, 179] width 142 height 317
click at [616, 314] on div at bounding box center [642, 179] width 142 height 317
click at [613, 63] on div at bounding box center [642, 179] width 142 height 317
click at [584, 107] on div at bounding box center [642, 179] width 142 height 317
click at [608, 105] on div at bounding box center [642, 179] width 142 height 317
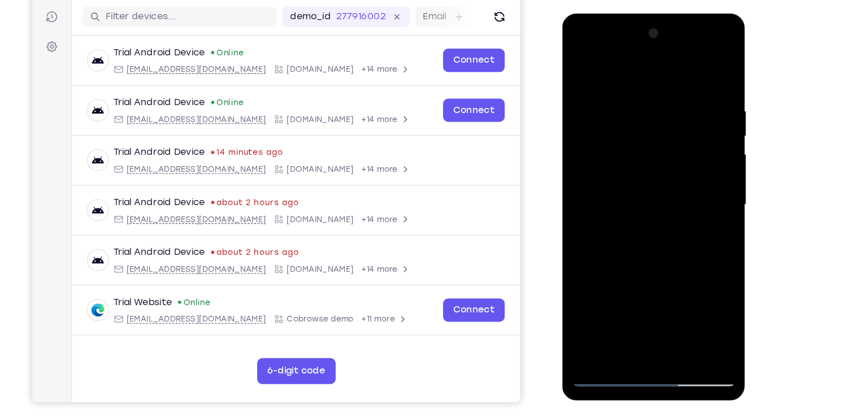
drag, startPoint x: 638, startPoint y: 96, endPoint x: 633, endPoint y: 263, distance: 168.0
click at [633, 263] on div at bounding box center [642, 179] width 142 height 317
click at [587, 85] on div at bounding box center [642, 179] width 142 height 317
click at [581, 61] on div at bounding box center [642, 179] width 142 height 317
click at [626, 120] on div at bounding box center [642, 179] width 142 height 317
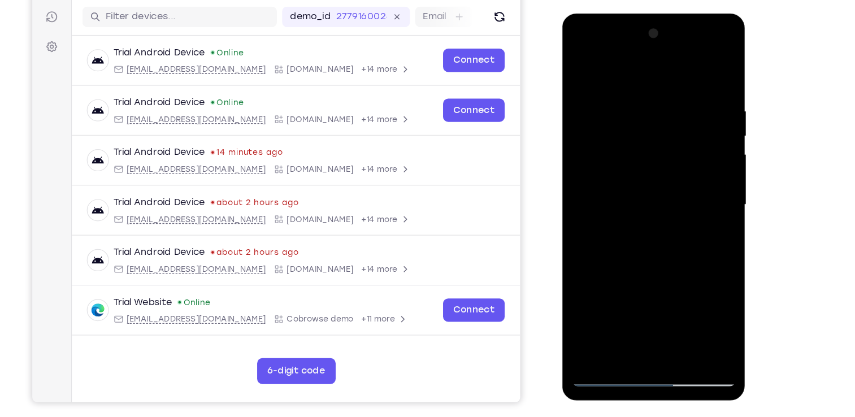
click at [651, 104] on div at bounding box center [642, 179] width 142 height 317
click at [643, 212] on div at bounding box center [642, 179] width 142 height 317
click at [580, 60] on div at bounding box center [642, 179] width 142 height 317
click at [628, 162] on div at bounding box center [642, 179] width 142 height 317
click at [584, 70] on div at bounding box center [642, 179] width 142 height 317
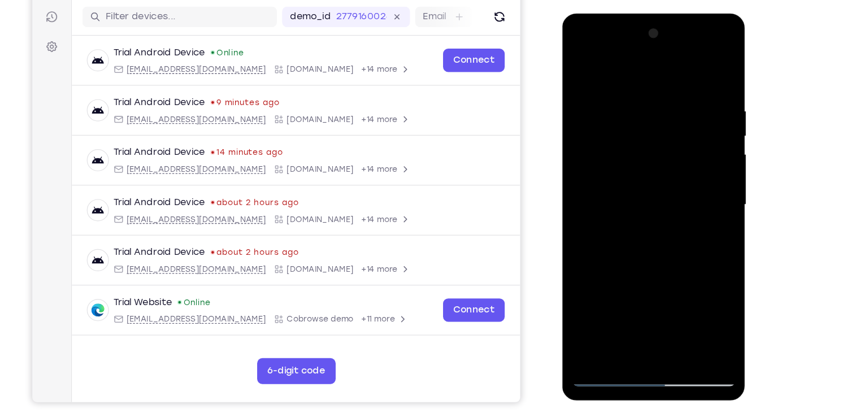
click at [701, 97] on div at bounding box center [642, 179] width 142 height 317
drag, startPoint x: 650, startPoint y: 248, endPoint x: 655, endPoint y: 188, distance: 59.6
click at [655, 188] on div at bounding box center [642, 179] width 142 height 317
click at [702, 122] on div at bounding box center [642, 179] width 142 height 317
click at [623, 132] on div at bounding box center [642, 179] width 142 height 317
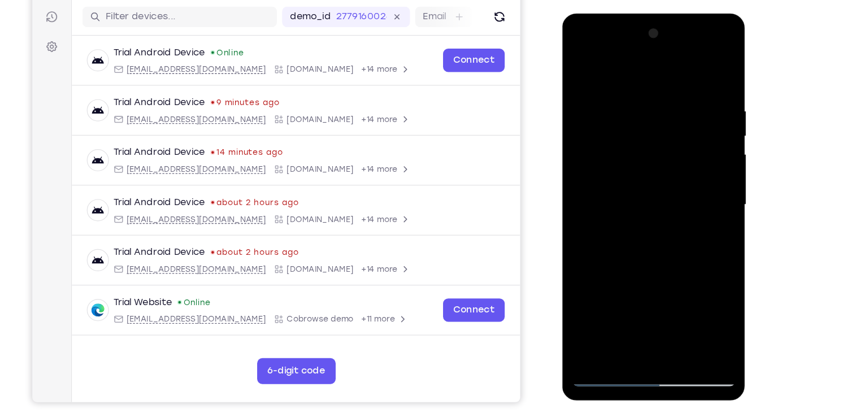
click at [581, 59] on div at bounding box center [642, 179] width 142 height 317
click at [581, 63] on div at bounding box center [642, 179] width 142 height 317
click at [654, 149] on div at bounding box center [642, 179] width 142 height 317
drag, startPoint x: 649, startPoint y: 105, endPoint x: 642, endPoint y: 196, distance: 91.2
click at [642, 196] on div at bounding box center [642, 179] width 142 height 317
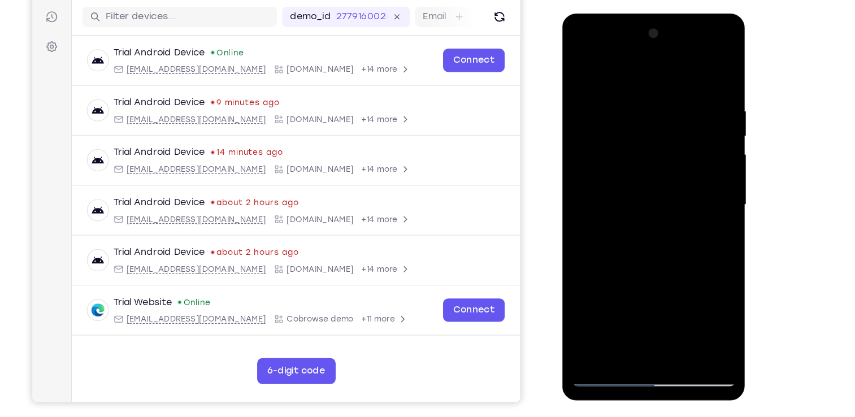
click at [590, 91] on div at bounding box center [642, 179] width 142 height 317
click at [702, 310] on div at bounding box center [642, 179] width 142 height 317
click at [706, 178] on div at bounding box center [642, 179] width 142 height 317
click at [629, 107] on div at bounding box center [642, 179] width 142 height 317
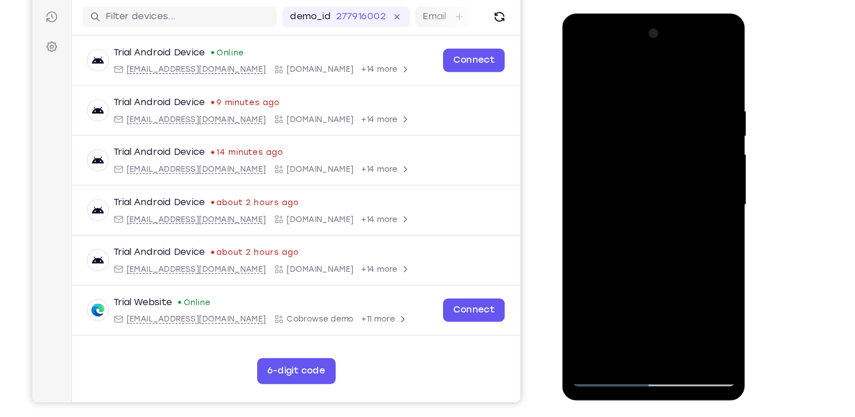
click at [598, 315] on div at bounding box center [642, 179] width 142 height 317
click at [585, 66] on div at bounding box center [642, 179] width 142 height 317
click at [704, 100] on div at bounding box center [642, 179] width 142 height 317
drag, startPoint x: 641, startPoint y: 271, endPoint x: 649, endPoint y: 176, distance: 95.9
click at [649, 176] on div at bounding box center [642, 179] width 142 height 317
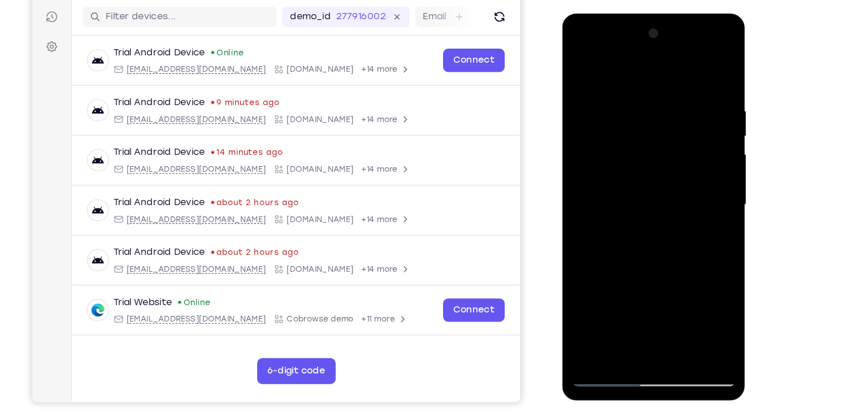
click at [615, 245] on div at bounding box center [642, 179] width 142 height 317
click at [633, 179] on div at bounding box center [642, 179] width 142 height 317
click at [646, 217] on div at bounding box center [642, 179] width 142 height 317
click at [632, 179] on div at bounding box center [642, 179] width 142 height 317
click at [600, 330] on div at bounding box center [642, 179] width 142 height 317
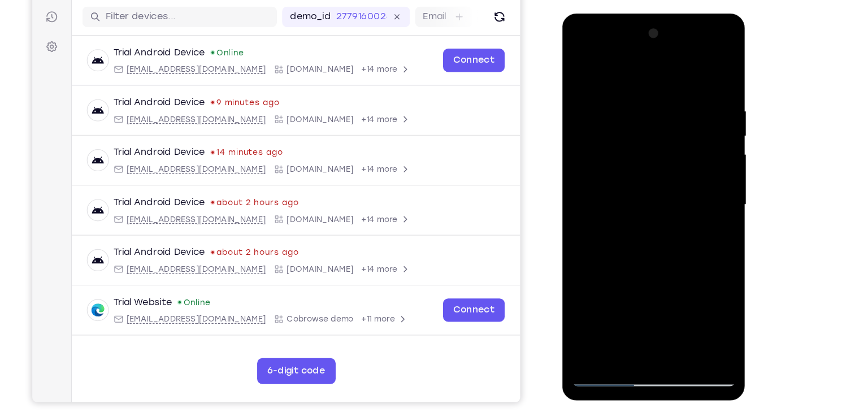
click at [701, 144] on div at bounding box center [642, 179] width 142 height 317
click at [619, 150] on div at bounding box center [642, 179] width 142 height 317
click at [607, 331] on div at bounding box center [642, 179] width 142 height 317
drag, startPoint x: 644, startPoint y: 184, endPoint x: 647, endPoint y: 121, distance: 62.8
click at [647, 121] on div at bounding box center [642, 179] width 142 height 317
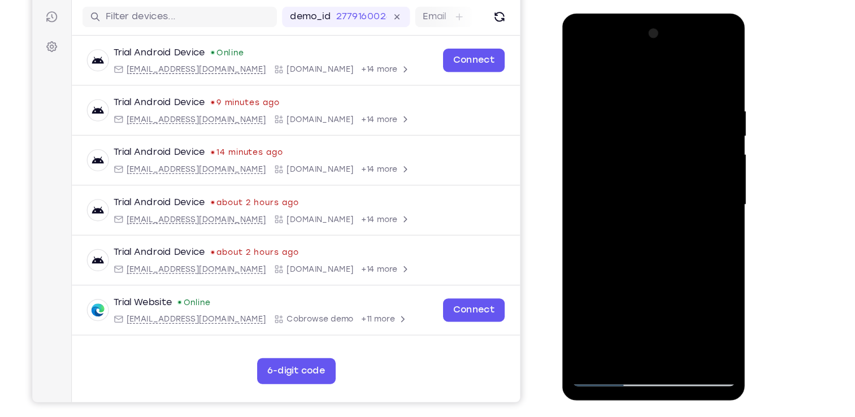
click at [636, 91] on div at bounding box center [642, 179] width 142 height 317
drag, startPoint x: 655, startPoint y: 110, endPoint x: 651, endPoint y: 180, distance: 70.8
click at [651, 180] on div at bounding box center [642, 179] width 142 height 317
click at [610, 170] on div at bounding box center [642, 179] width 142 height 317
click at [577, 62] on div at bounding box center [642, 179] width 142 height 317
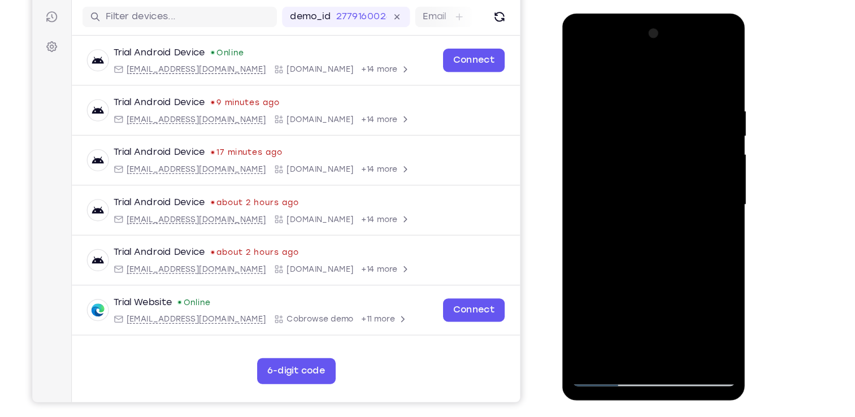
click at [645, 102] on div at bounding box center [642, 179] width 142 height 317
click at [584, 312] on div at bounding box center [642, 179] width 142 height 317
drag, startPoint x: 663, startPoint y: 75, endPoint x: 650, endPoint y: 279, distance: 204.5
click at [650, 279] on div at bounding box center [642, 179] width 142 height 317
click at [581, 64] on div at bounding box center [642, 179] width 142 height 317
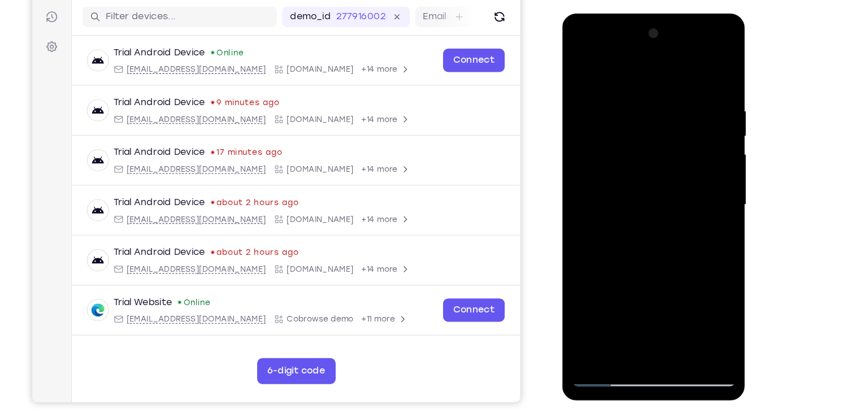
click at [704, 60] on div at bounding box center [642, 179] width 142 height 317
drag, startPoint x: 600, startPoint y: 89, endPoint x: 630, endPoint y: 264, distance: 177.3
click at [630, 264] on div at bounding box center [642, 179] width 142 height 317
click at [606, 93] on div at bounding box center [642, 179] width 142 height 317
click at [613, 165] on div at bounding box center [642, 179] width 142 height 317
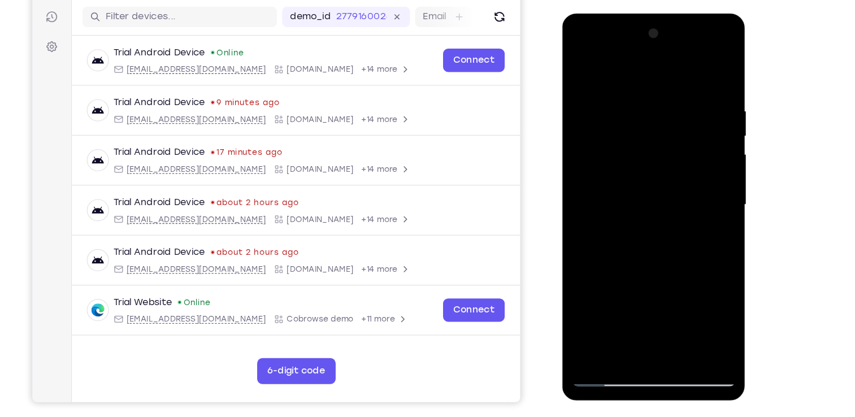
click at [706, 136] on div at bounding box center [642, 179] width 142 height 317
drag, startPoint x: 695, startPoint y: 146, endPoint x: 598, endPoint y: 149, distance: 97.3
click at [598, 149] on div at bounding box center [642, 179] width 142 height 317
click at [591, 165] on div at bounding box center [642, 179] width 142 height 317
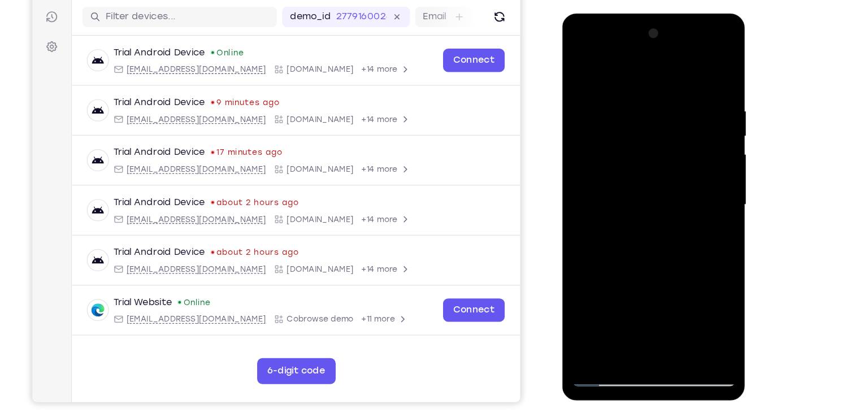
click at [598, 331] on div at bounding box center [642, 179] width 142 height 317
click at [611, 249] on div at bounding box center [642, 179] width 142 height 317
click at [581, 291] on div at bounding box center [642, 179] width 142 height 317
click at [704, 187] on div at bounding box center [642, 179] width 142 height 317
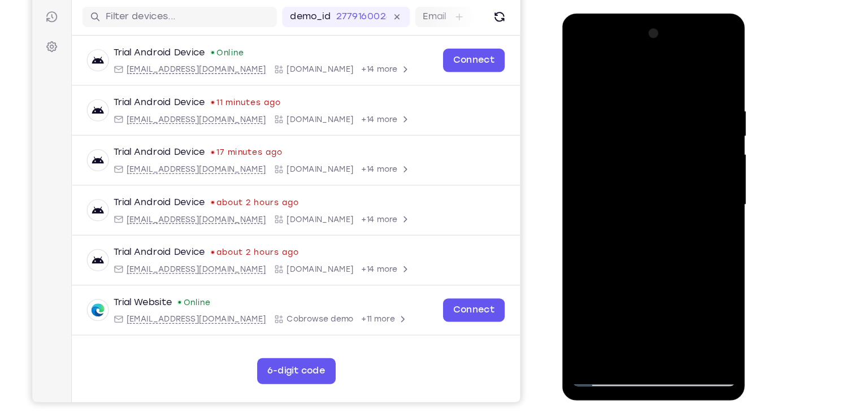
click at [704, 187] on div at bounding box center [642, 179] width 142 height 317
click at [582, 68] on div at bounding box center [642, 179] width 142 height 317
click at [673, 310] on div at bounding box center [642, 179] width 142 height 317
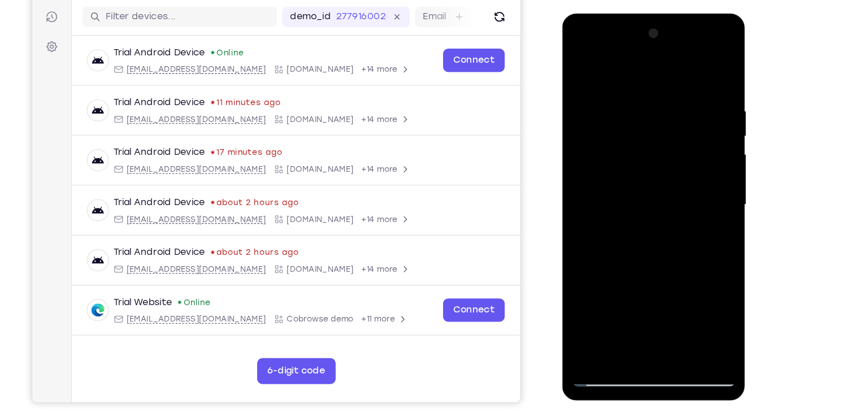
click at [659, 240] on div at bounding box center [642, 179] width 142 height 317
click at [638, 248] on div at bounding box center [642, 179] width 142 height 317
click at [606, 328] on div at bounding box center [642, 179] width 142 height 317
click at [641, 223] on div at bounding box center [642, 179] width 142 height 317
click at [690, 194] on div at bounding box center [642, 179] width 142 height 317
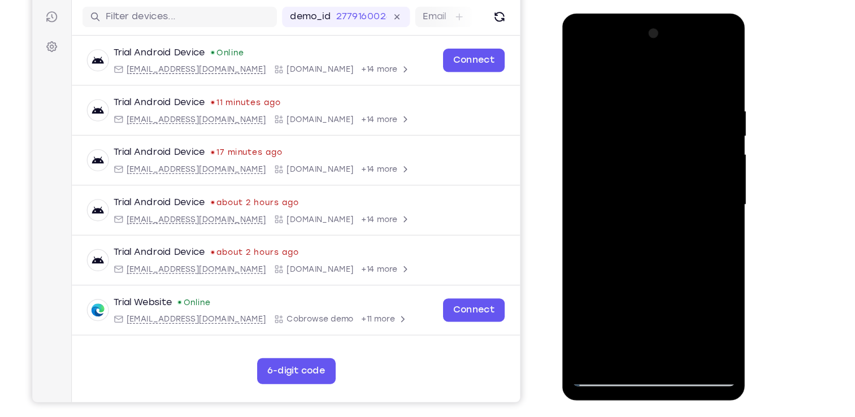
click at [684, 194] on div at bounding box center [642, 179] width 142 height 317
click at [684, 179] on div at bounding box center [642, 179] width 142 height 317
click at [600, 309] on div at bounding box center [642, 179] width 142 height 317
click at [699, 206] on div at bounding box center [642, 179] width 142 height 317
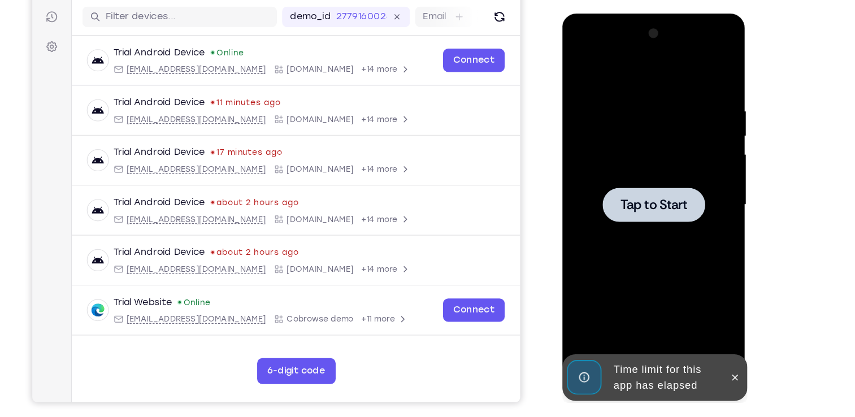
click at [636, 155] on div at bounding box center [642, 179] width 142 height 317
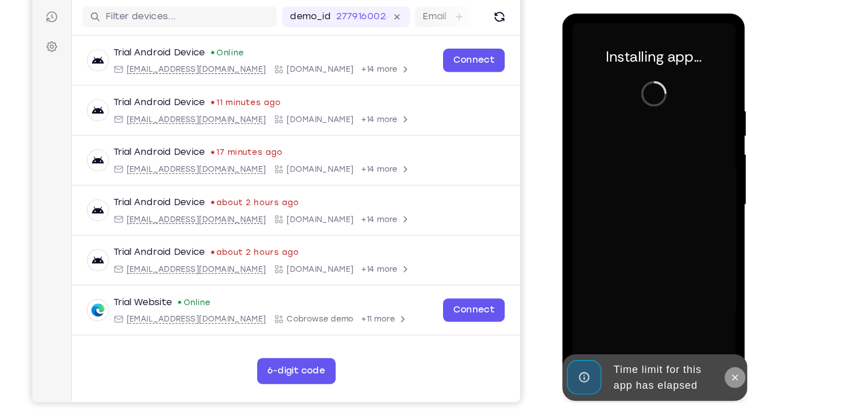
click at [714, 327] on icon at bounding box center [712, 330] width 9 height 9
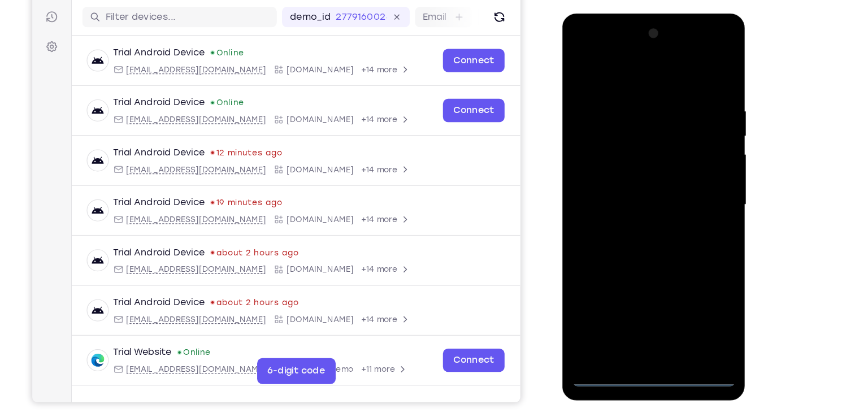
click at [645, 335] on div at bounding box center [642, 179] width 142 height 317
click at [694, 274] on div at bounding box center [642, 179] width 142 height 317
click at [582, 45] on div at bounding box center [642, 179] width 142 height 317
click at [595, 142] on div at bounding box center [642, 179] width 142 height 317
click at [604, 181] on div at bounding box center [642, 179] width 142 height 317
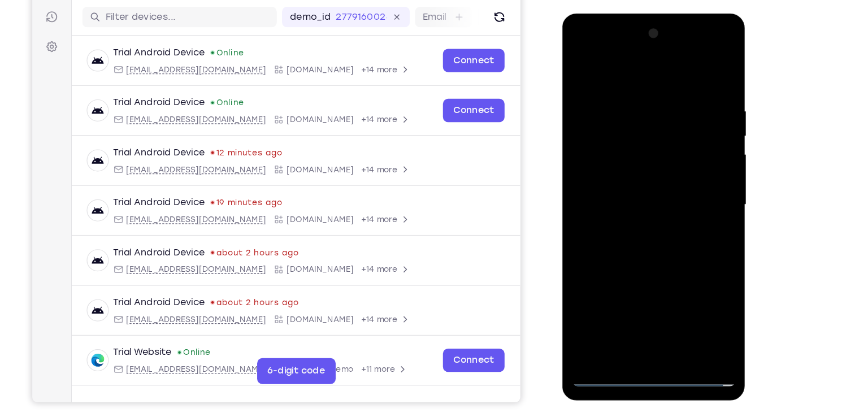
click at [639, 171] on div at bounding box center [642, 179] width 142 height 317
click at [663, 194] on div at bounding box center [642, 179] width 142 height 317
click at [615, 231] on div at bounding box center [642, 179] width 142 height 317
click at [628, 155] on div at bounding box center [642, 179] width 142 height 317
drag, startPoint x: 647, startPoint y: 270, endPoint x: 643, endPoint y: 152, distance: 118.3
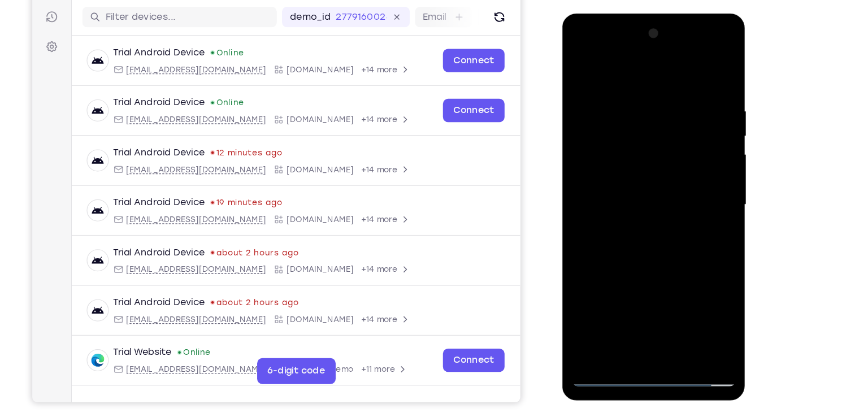
click at [643, 152] on div at bounding box center [642, 179] width 142 height 317
click at [615, 302] on div at bounding box center [642, 179] width 142 height 317
click at [628, 156] on div at bounding box center [642, 179] width 142 height 317
click at [693, 206] on div at bounding box center [642, 179] width 142 height 317
drag, startPoint x: 654, startPoint y: 254, endPoint x: 677, endPoint y: 85, distance: 170.0
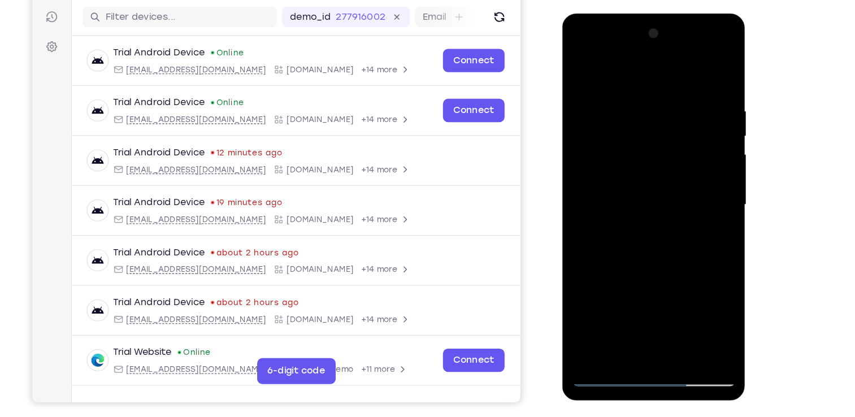
click at [677, 85] on div at bounding box center [642, 179] width 142 height 317
drag, startPoint x: 682, startPoint y: 276, endPoint x: 669, endPoint y: 97, distance: 179.1
click at [669, 97] on div at bounding box center [642, 179] width 142 height 317
drag, startPoint x: 664, startPoint y: 275, endPoint x: 646, endPoint y: 60, distance: 216.2
click at [646, 60] on div at bounding box center [642, 179] width 142 height 317
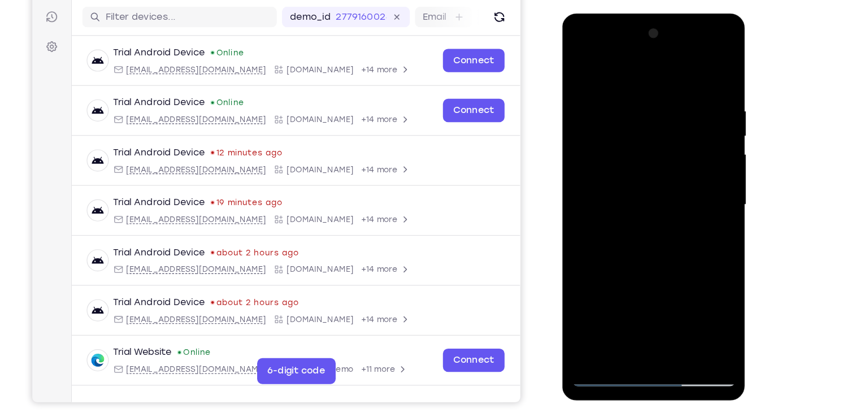
drag, startPoint x: 675, startPoint y: 167, endPoint x: 587, endPoint y: 171, distance: 88.3
click at [587, 171] on div at bounding box center [642, 179] width 142 height 317
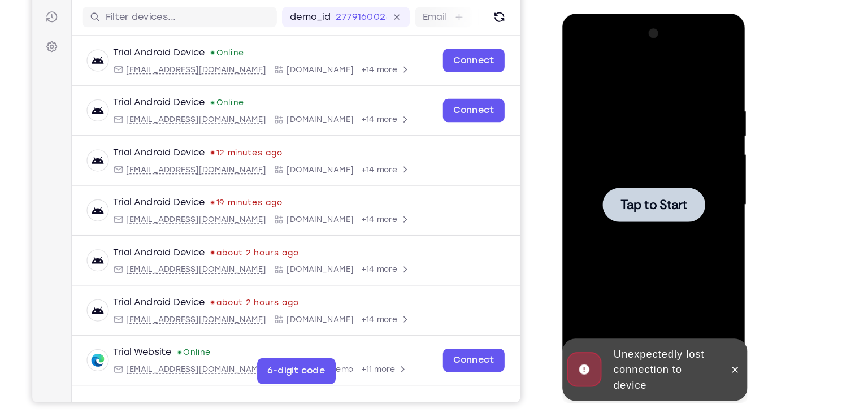
drag, startPoint x: 675, startPoint y: 166, endPoint x: 595, endPoint y: 172, distance: 79.4
click at [595, 13] on div "Tap to Start" at bounding box center [643, 13] width 160 height 0
click at [595, 172] on div at bounding box center [642, 179] width 142 height 317
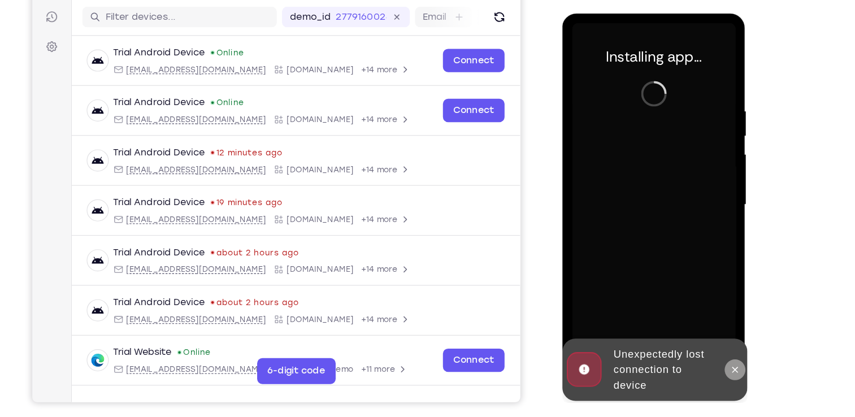
click at [711, 325] on icon at bounding box center [713, 323] width 5 height 5
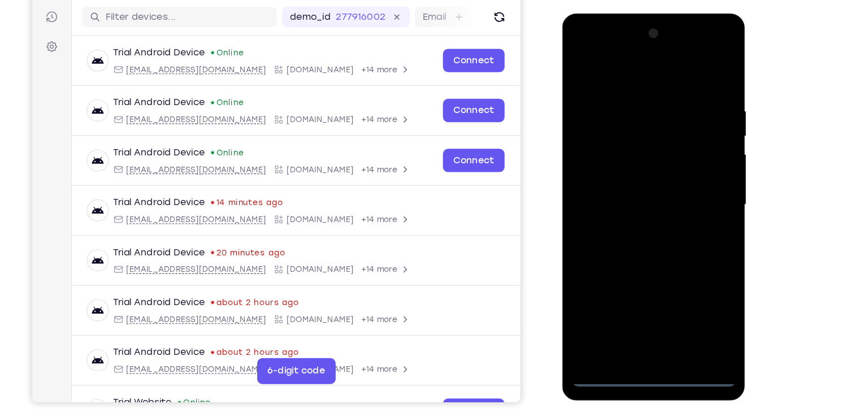
click at [650, 332] on div at bounding box center [642, 179] width 142 height 317
click at [690, 280] on div at bounding box center [642, 179] width 142 height 317
click at [576, 47] on div at bounding box center [642, 179] width 142 height 317
click at [599, 142] on div at bounding box center [642, 179] width 142 height 317
click at [605, 181] on div at bounding box center [642, 179] width 142 height 317
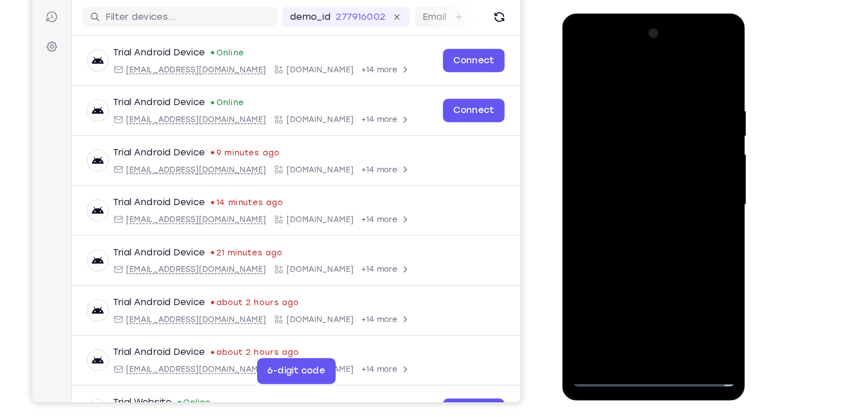
click at [627, 175] on div at bounding box center [642, 179] width 142 height 317
click at [660, 197] on div at bounding box center [642, 179] width 142 height 317
click at [628, 239] on div at bounding box center [642, 179] width 142 height 317
click at [669, 64] on div at bounding box center [642, 179] width 142 height 317
click at [647, 83] on div at bounding box center [642, 179] width 142 height 317
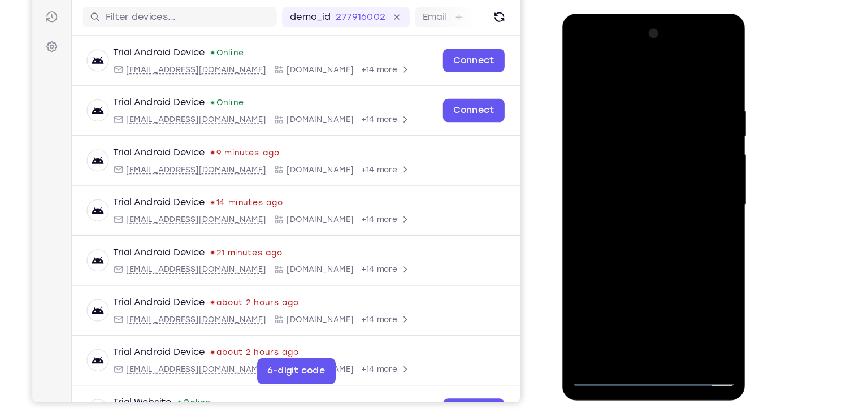
click at [616, 154] on div at bounding box center [642, 179] width 142 height 317
drag, startPoint x: 625, startPoint y: 274, endPoint x: 622, endPoint y: 159, distance: 114.8
click at [622, 159] on div at bounding box center [642, 179] width 142 height 317
click at [623, 304] on div at bounding box center [642, 179] width 142 height 317
click at [603, 155] on div at bounding box center [642, 179] width 142 height 317
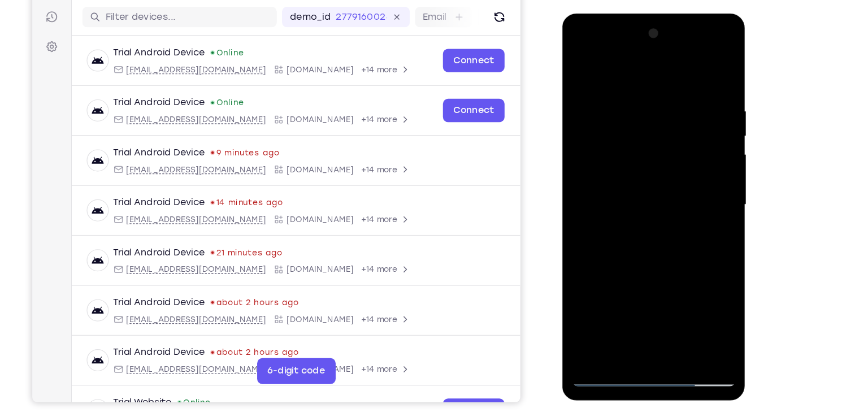
click at [608, 161] on div at bounding box center [642, 179] width 142 height 317
click at [662, 197] on div at bounding box center [642, 179] width 142 height 317
drag, startPoint x: 651, startPoint y: 228, endPoint x: 663, endPoint y: 213, distance: 19.5
click at [663, 213] on div at bounding box center [642, 179] width 142 height 317
drag, startPoint x: 646, startPoint y: 107, endPoint x: 646, endPoint y: 185, distance: 78.0
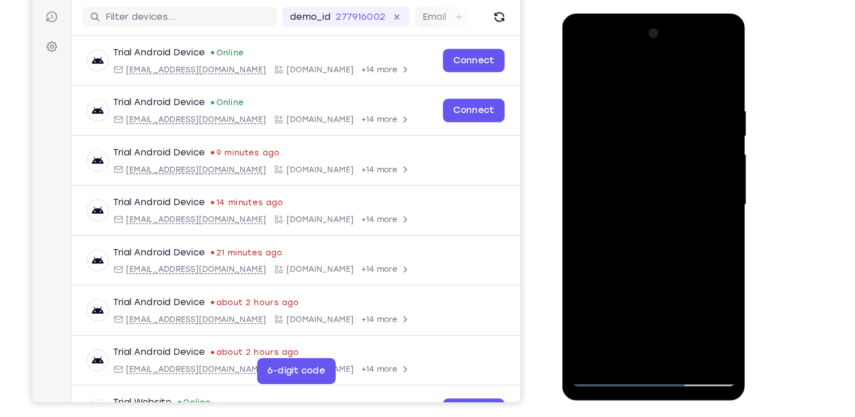
click at [646, 185] on div at bounding box center [642, 179] width 142 height 317
click at [685, 64] on div at bounding box center [642, 179] width 142 height 317
click at [623, 90] on div at bounding box center [642, 179] width 142 height 317
drag, startPoint x: 656, startPoint y: 274, endPoint x: 665, endPoint y: 107, distance: 166.5
click at [665, 107] on div at bounding box center [642, 179] width 142 height 317
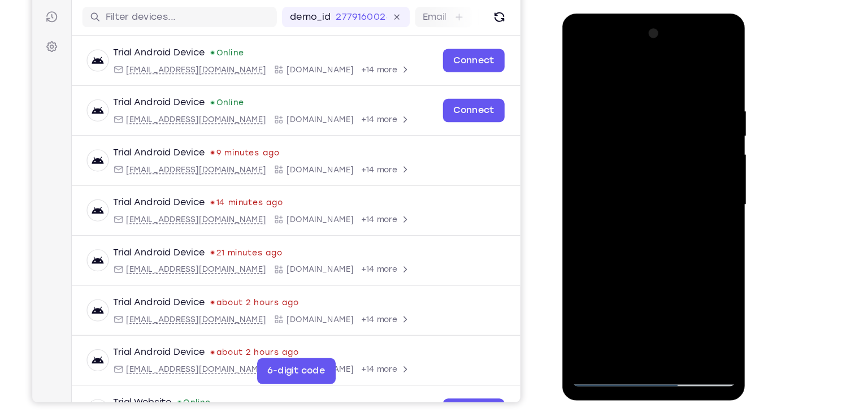
drag, startPoint x: 673, startPoint y: 260, endPoint x: 672, endPoint y: 200, distance: 60.5
click at [672, 200] on div at bounding box center [642, 179] width 142 height 317
drag, startPoint x: 671, startPoint y: 263, endPoint x: 664, endPoint y: 103, distance: 160.1
click at [664, 103] on div at bounding box center [642, 179] width 142 height 317
drag, startPoint x: 669, startPoint y: 248, endPoint x: 664, endPoint y: 97, distance: 150.5
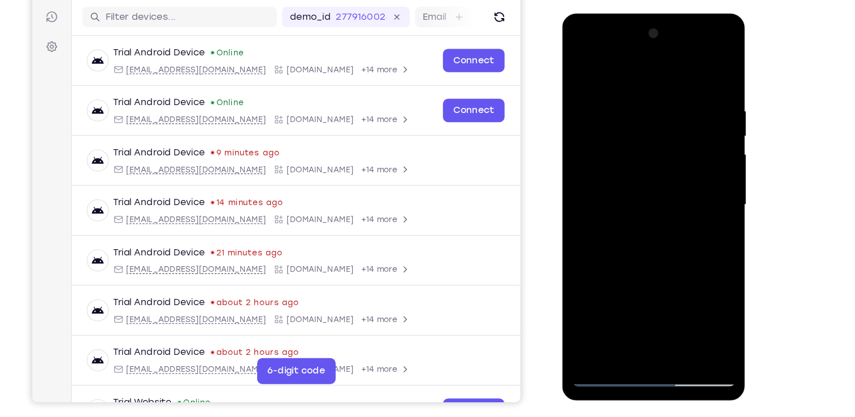
click at [664, 97] on div at bounding box center [642, 179] width 142 height 317
drag, startPoint x: 649, startPoint y: 260, endPoint x: 650, endPoint y: 126, distance: 133.4
click at [650, 126] on div at bounding box center [642, 179] width 142 height 317
click at [603, 335] on div at bounding box center [642, 179] width 142 height 317
click at [616, 219] on div at bounding box center [642, 179] width 142 height 317
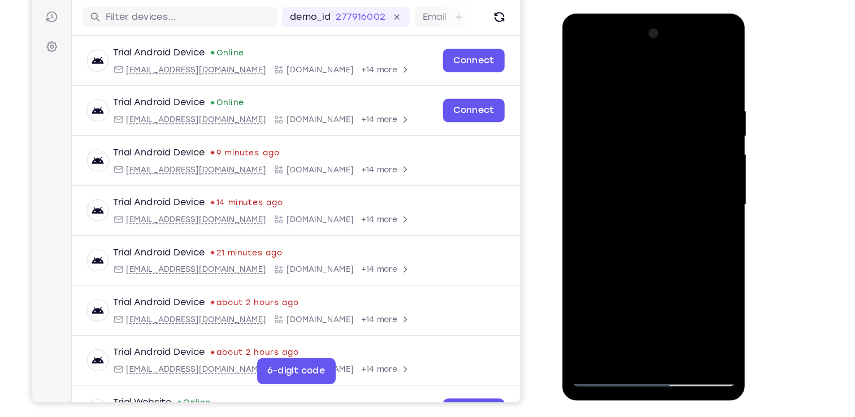
click at [581, 47] on div at bounding box center [642, 179] width 142 height 317
click at [689, 172] on div at bounding box center [642, 179] width 142 height 317
click at [630, 201] on div at bounding box center [642, 179] width 142 height 317
click at [632, 234] on div at bounding box center [642, 179] width 142 height 317
click at [649, 167] on div at bounding box center [642, 179] width 142 height 317
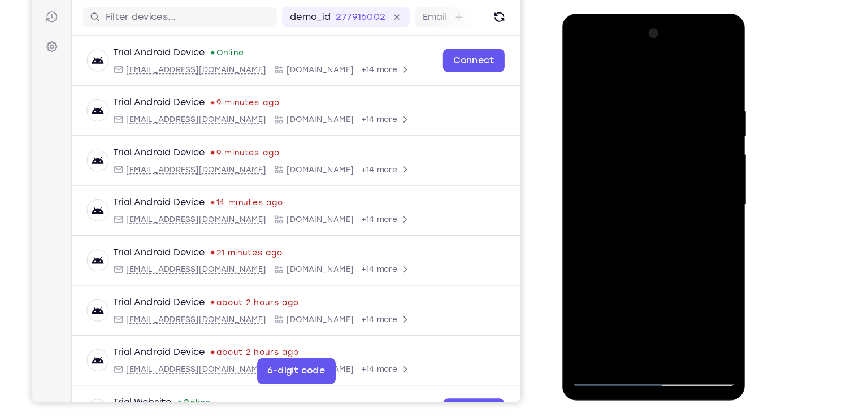
click at [689, 152] on div at bounding box center [642, 179] width 142 height 317
click at [607, 132] on div at bounding box center [642, 179] width 142 height 317
click at [582, 61] on div at bounding box center [642, 179] width 142 height 317
click at [671, 223] on div at bounding box center [642, 179] width 142 height 317
click at [669, 310] on div at bounding box center [642, 179] width 142 height 317
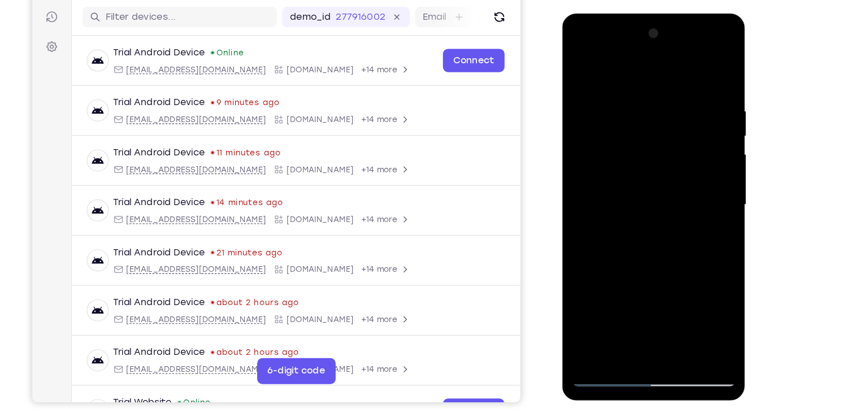
click at [647, 237] on div at bounding box center [642, 179] width 142 height 317
click at [646, 153] on div at bounding box center [642, 179] width 142 height 317
click at [597, 308] on div at bounding box center [642, 179] width 142 height 317
click at [699, 209] on div at bounding box center [642, 179] width 142 height 317
click at [580, 70] on div at bounding box center [642, 179] width 142 height 317
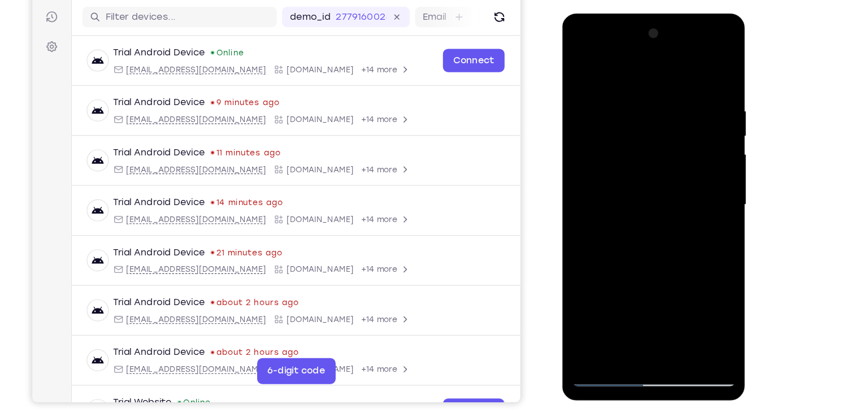
click at [580, 70] on div at bounding box center [642, 179] width 142 height 317
click at [615, 314] on div at bounding box center [642, 179] width 142 height 317
click at [628, 66] on div at bounding box center [642, 179] width 142 height 317
click at [616, 84] on div at bounding box center [642, 179] width 142 height 317
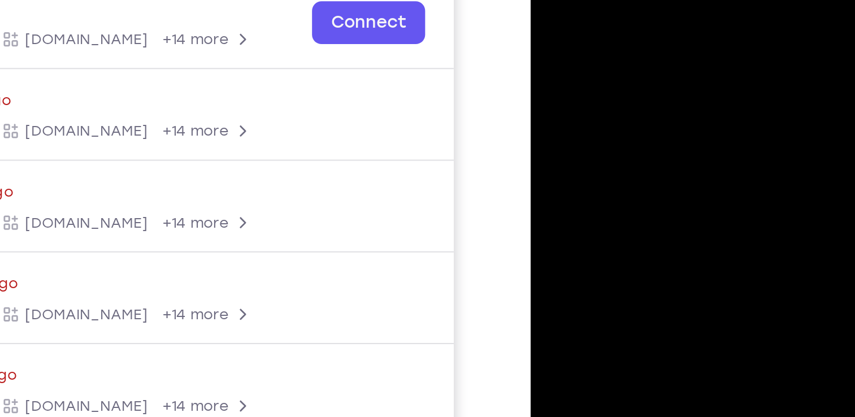
scroll to position [129, 0]
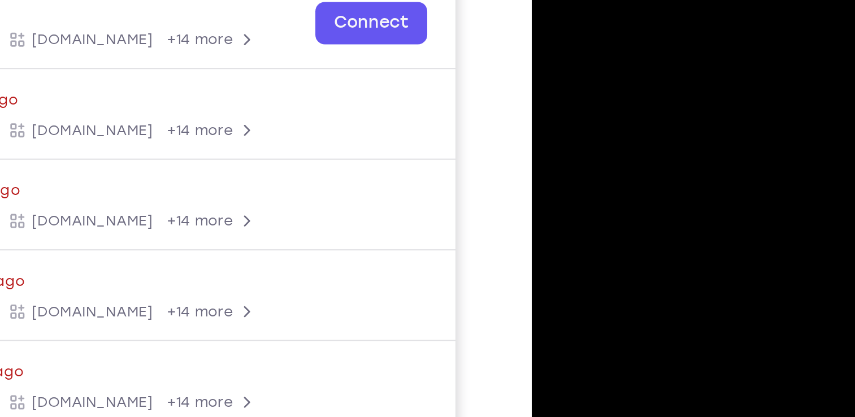
click at [598, 100] on div at bounding box center [612, 105] width 142 height 317
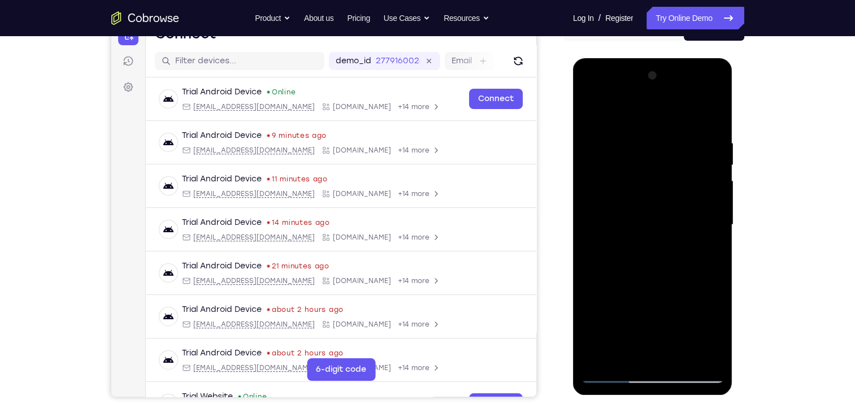
click at [715, 190] on div at bounding box center [653, 225] width 142 height 317
click at [716, 78] on div at bounding box center [653, 225] width 142 height 317
click at [642, 144] on div at bounding box center [653, 225] width 142 height 317
drag, startPoint x: 647, startPoint y: 302, endPoint x: 667, endPoint y: 141, distance: 162.4
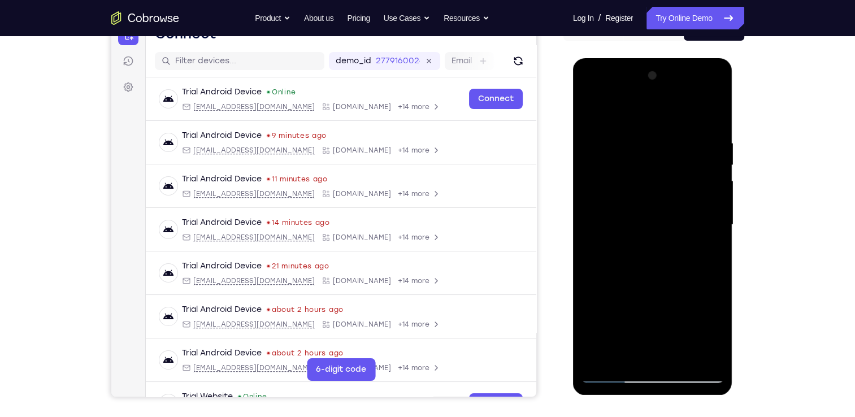
click at [667, 141] on div at bounding box center [653, 225] width 142 height 317
drag, startPoint x: 650, startPoint y: 311, endPoint x: 654, endPoint y: 209, distance: 101.9
click at [654, 209] on div at bounding box center [653, 225] width 142 height 317
click at [715, 214] on div at bounding box center [653, 225] width 142 height 317
click at [718, 163] on div at bounding box center [653, 225] width 142 height 317
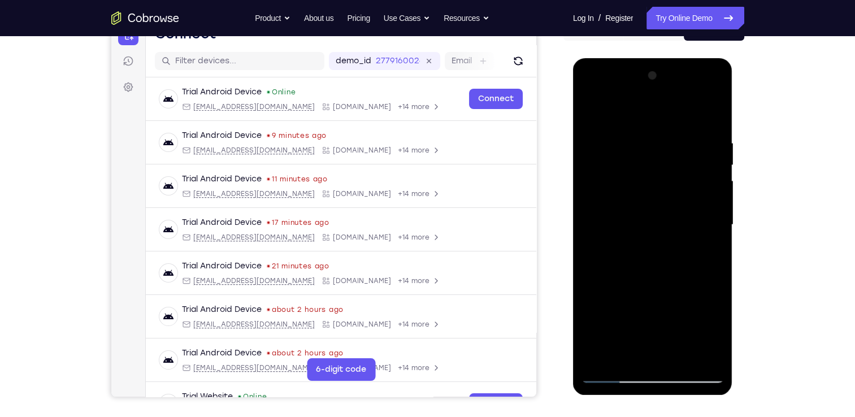
click at [718, 163] on div at bounding box center [653, 225] width 142 height 317
click at [600, 361] on div at bounding box center [653, 225] width 142 height 317
drag, startPoint x: 668, startPoint y: 114, endPoint x: 677, endPoint y: 363, distance: 249.5
click at [677, 363] on div at bounding box center [653, 225] width 142 height 317
drag, startPoint x: 707, startPoint y: 129, endPoint x: 628, endPoint y: 130, distance: 79.7
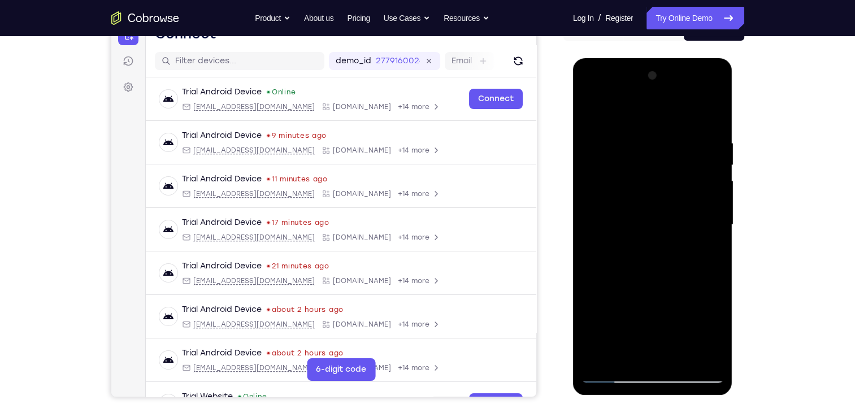
click at [628, 130] on div at bounding box center [653, 225] width 142 height 317
drag, startPoint x: 696, startPoint y: 131, endPoint x: 615, endPoint y: 132, distance: 80.9
click at [615, 132] on div at bounding box center [653, 225] width 142 height 317
click at [690, 132] on div at bounding box center [653, 225] width 142 height 317
click at [617, 377] on div at bounding box center [653, 225] width 142 height 317
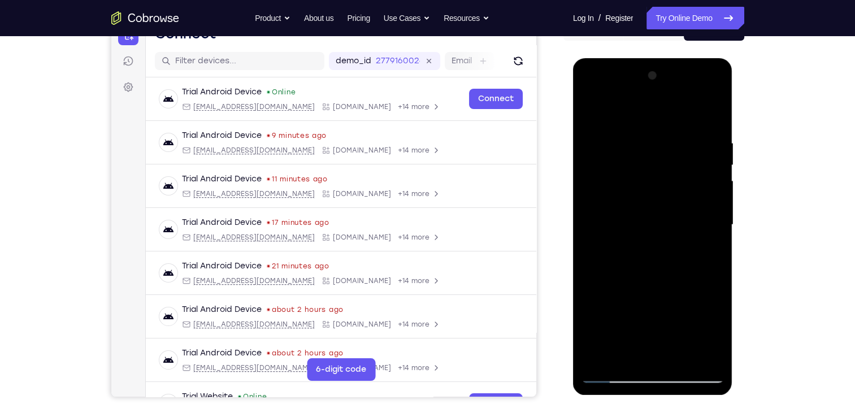
click at [590, 97] on div at bounding box center [653, 225] width 142 height 317
click at [606, 192] on div at bounding box center [653, 225] width 142 height 317
drag, startPoint x: 672, startPoint y: 314, endPoint x: 674, endPoint y: 202, distance: 111.4
click at [674, 202] on div at bounding box center [653, 225] width 142 height 317
drag, startPoint x: 671, startPoint y: 313, endPoint x: 671, endPoint y: 216, distance: 96.7
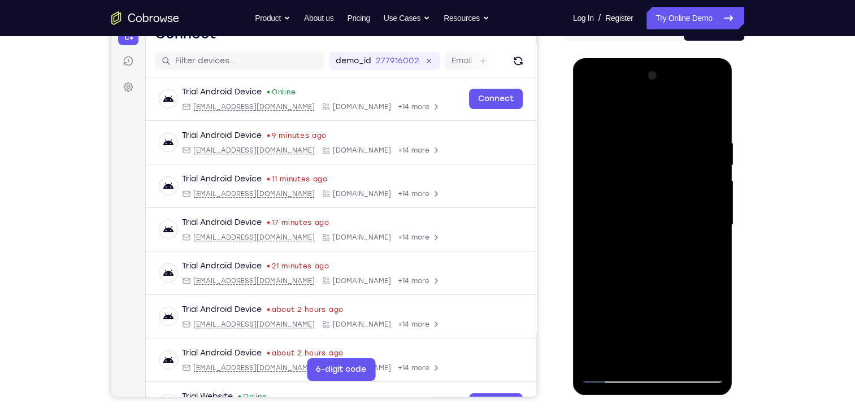
click at [671, 216] on div at bounding box center [653, 225] width 142 height 317
click at [609, 266] on div at bounding box center [653, 225] width 142 height 317
click at [659, 210] on div at bounding box center [653, 225] width 142 height 317
click at [656, 205] on div at bounding box center [653, 225] width 142 height 317
drag, startPoint x: 657, startPoint y: 334, endPoint x: 656, endPoint y: 266, distance: 67.9
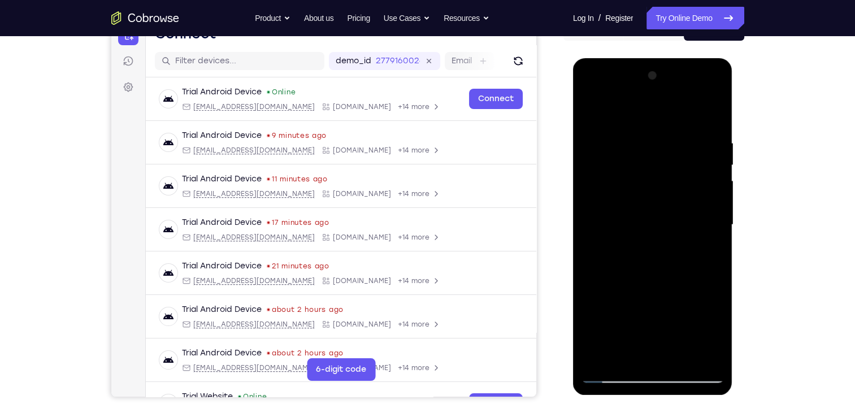
click at [656, 266] on div at bounding box center [653, 225] width 142 height 317
click at [611, 379] on div at bounding box center [653, 225] width 142 height 317
drag, startPoint x: 684, startPoint y: 282, endPoint x: 673, endPoint y: 115, distance: 167.2
click at [673, 115] on div at bounding box center [653, 225] width 142 height 317
click at [665, 282] on div at bounding box center [653, 225] width 142 height 317
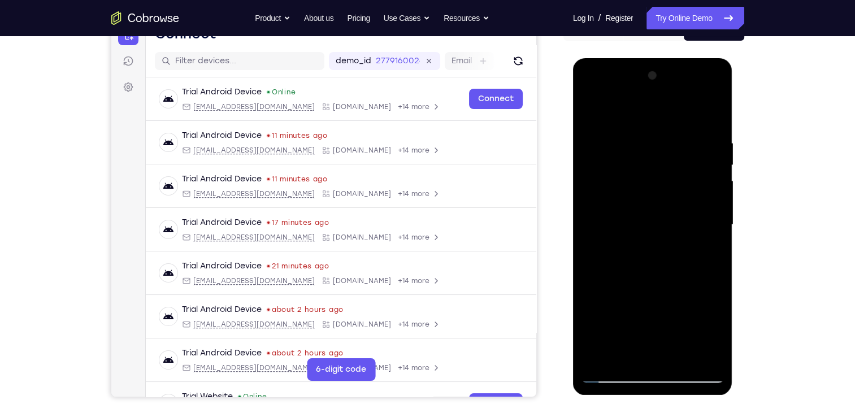
drag, startPoint x: 667, startPoint y: 322, endPoint x: 675, endPoint y: 123, distance: 199.7
click at [675, 123] on div at bounding box center [653, 225] width 142 height 317
drag, startPoint x: 712, startPoint y: 141, endPoint x: 662, endPoint y: 148, distance: 51.3
click at [662, 148] on div at bounding box center [653, 225] width 142 height 317
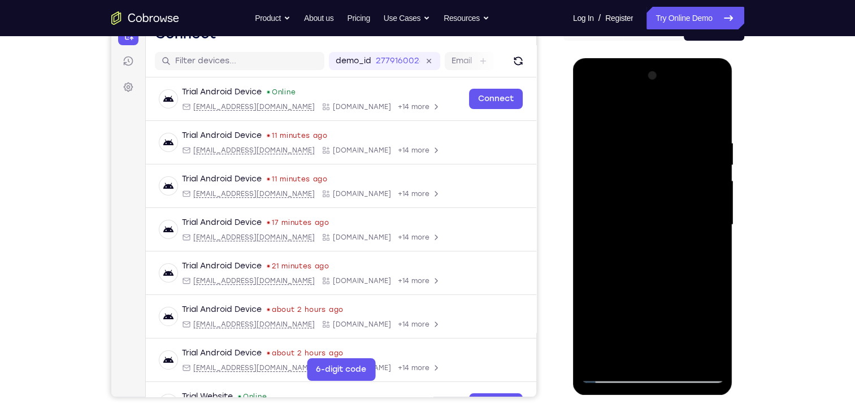
click at [592, 111] on div at bounding box center [653, 225] width 142 height 317
drag, startPoint x: 710, startPoint y: 177, endPoint x: 605, endPoint y: 166, distance: 105.7
click at [605, 166] on div at bounding box center [653, 225] width 142 height 317
drag, startPoint x: 701, startPoint y: 166, endPoint x: 619, endPoint y: 175, distance: 83.1
click at [619, 175] on div at bounding box center [653, 225] width 142 height 317
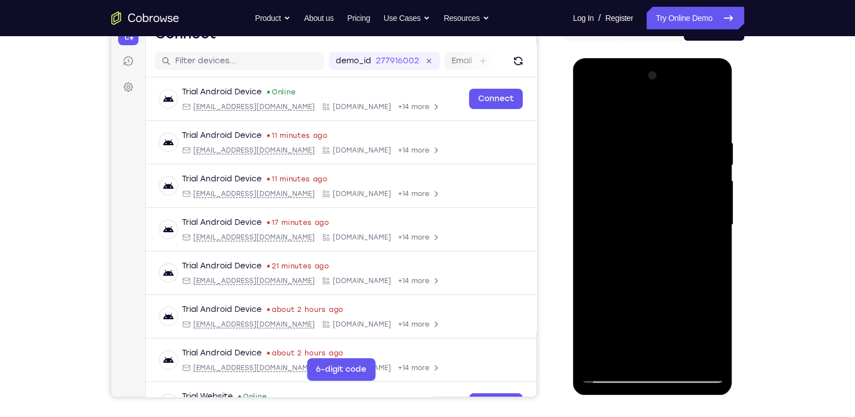
drag, startPoint x: 719, startPoint y: 163, endPoint x: 595, endPoint y: 159, distance: 124.4
click at [595, 159] on div at bounding box center [653, 225] width 142 height 317
drag, startPoint x: 678, startPoint y: 164, endPoint x: 593, endPoint y: 163, distance: 85.4
click at [593, 163] on div at bounding box center [653, 225] width 142 height 317
drag, startPoint x: 694, startPoint y: 162, endPoint x: 633, endPoint y: 166, distance: 61.8
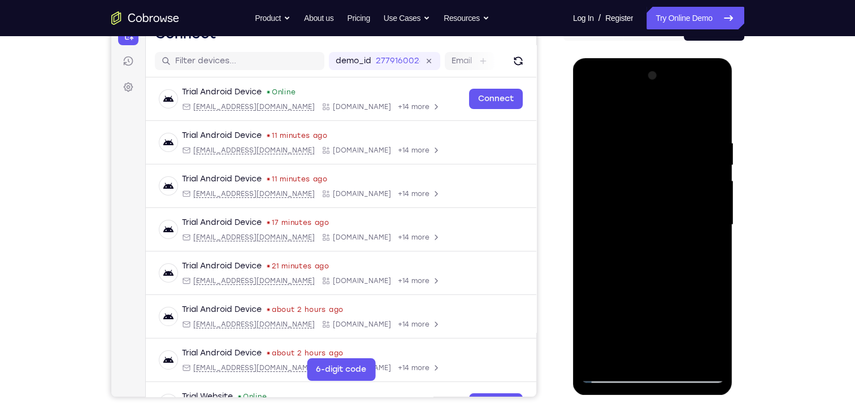
click at [633, 166] on div at bounding box center [653, 225] width 142 height 317
click at [598, 163] on div at bounding box center [653, 225] width 142 height 317
click at [593, 111] on div at bounding box center [653, 225] width 142 height 317
drag, startPoint x: 704, startPoint y: 155, endPoint x: 606, endPoint y: 155, distance: 98.4
click at [606, 155] on div at bounding box center [653, 225] width 142 height 317
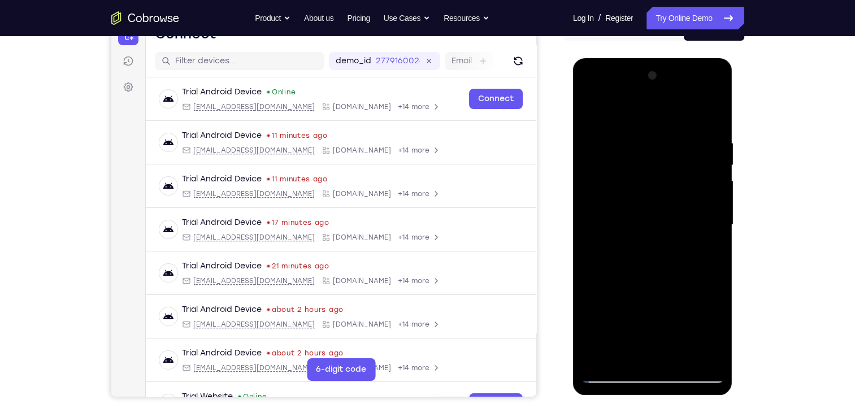
drag, startPoint x: 687, startPoint y: 155, endPoint x: 603, endPoint y: 155, distance: 83.7
click at [603, 155] on div at bounding box center [653, 225] width 142 height 317
drag, startPoint x: 703, startPoint y: 165, endPoint x: 600, endPoint y: 162, distance: 103.0
click at [600, 162] on div at bounding box center [653, 225] width 142 height 317
drag, startPoint x: 706, startPoint y: 167, endPoint x: 619, endPoint y: 163, distance: 86.6
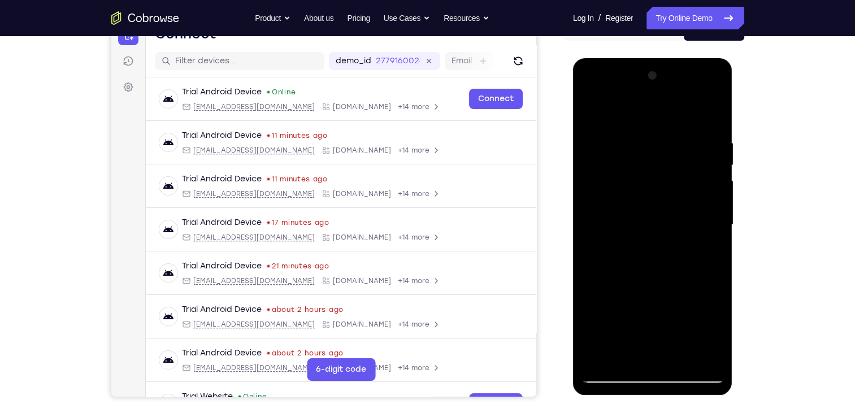
click at [619, 163] on div at bounding box center [653, 225] width 142 height 317
click at [594, 108] on div at bounding box center [653, 225] width 142 height 317
drag, startPoint x: 707, startPoint y: 161, endPoint x: 608, endPoint y: 167, distance: 99.7
click at [608, 167] on div at bounding box center [653, 225] width 142 height 317
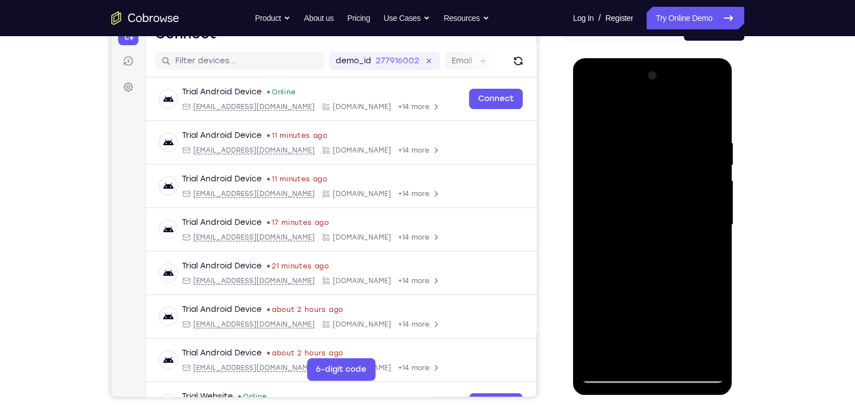
drag, startPoint x: 705, startPoint y: 166, endPoint x: 583, endPoint y: 164, distance: 122.1
click at [583, 164] on div at bounding box center [653, 225] width 142 height 317
drag, startPoint x: 701, startPoint y: 165, endPoint x: 600, endPoint y: 178, distance: 102.0
click at [600, 178] on div at bounding box center [653, 225] width 142 height 317
click at [676, 164] on div at bounding box center [653, 225] width 142 height 317
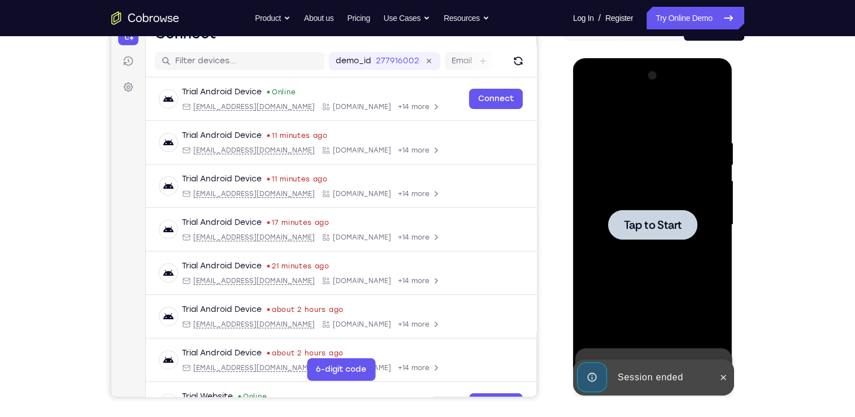
click at [676, 164] on div at bounding box center [653, 225] width 142 height 317
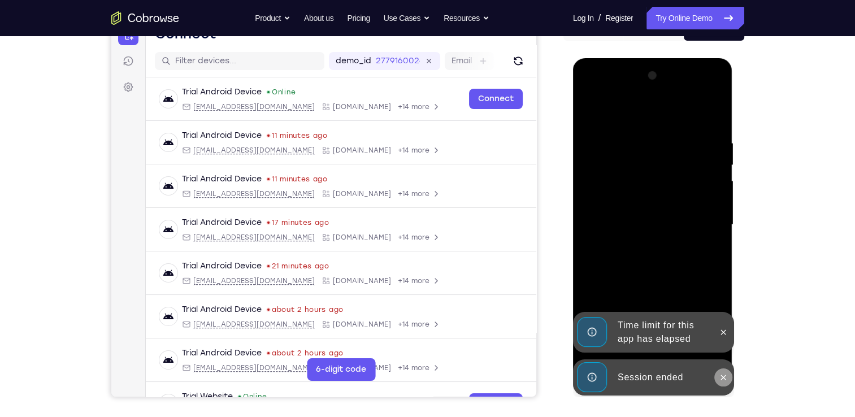
click at [731, 374] on button at bounding box center [724, 378] width 18 height 18
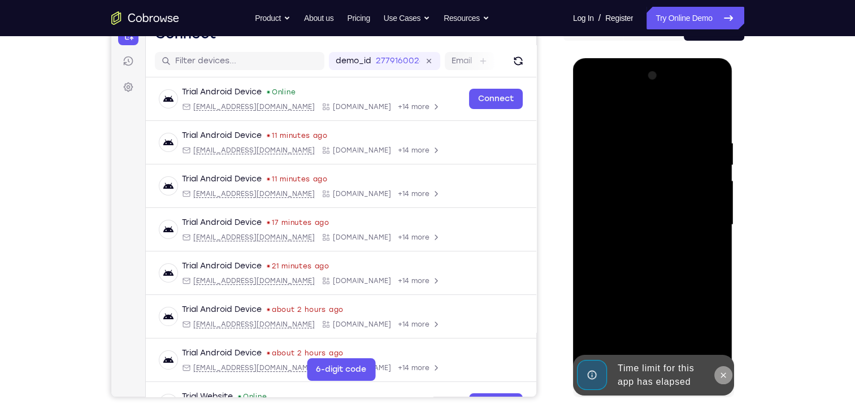
click at [720, 376] on icon at bounding box center [723, 375] width 9 height 9
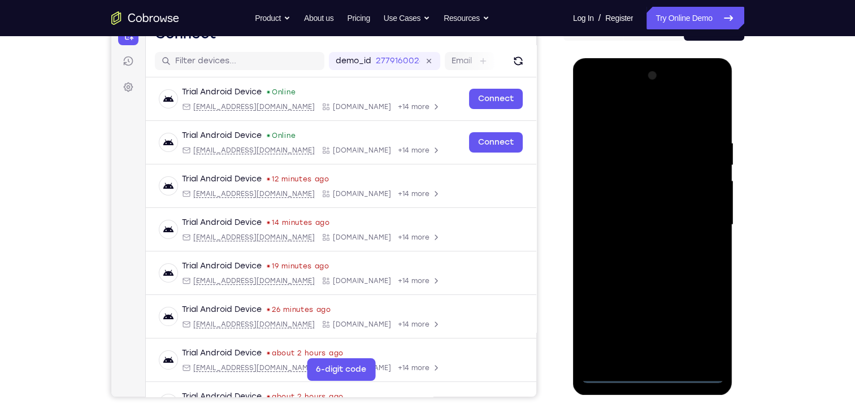
click at [654, 377] on div at bounding box center [653, 225] width 142 height 317
click at [704, 327] on div at bounding box center [653, 225] width 142 height 317
click at [589, 99] on div at bounding box center [653, 225] width 142 height 317
click at [609, 190] on div at bounding box center [653, 225] width 142 height 317
click at [635, 223] on div at bounding box center [653, 225] width 142 height 317
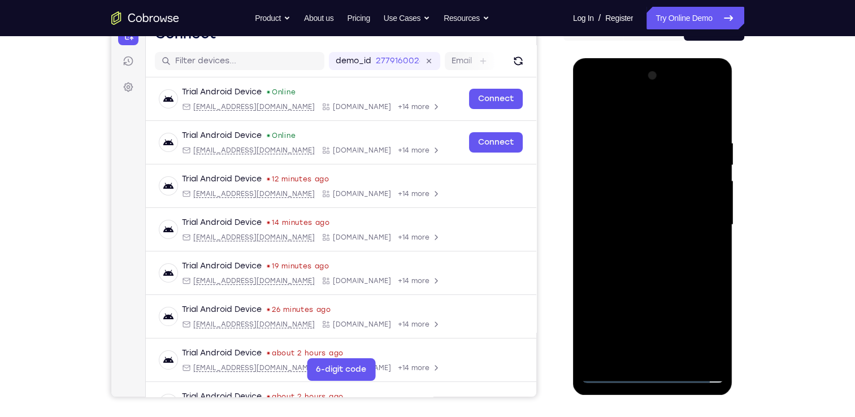
click at [628, 208] on div at bounding box center [653, 225] width 142 height 317
click at [672, 230] on div at bounding box center [653, 225] width 142 height 317
click at [680, 114] on div at bounding box center [653, 225] width 142 height 317
click at [646, 128] on div at bounding box center [653, 225] width 142 height 317
click at [664, 277] on div at bounding box center [653, 225] width 142 height 317
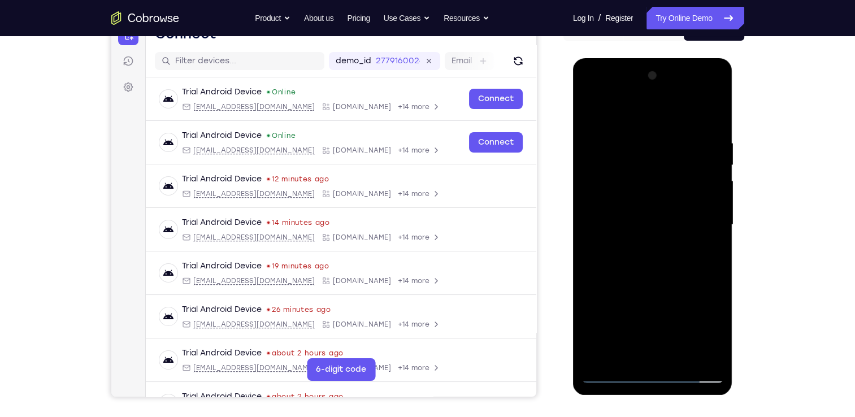
click at [684, 204] on div at bounding box center [653, 225] width 142 height 317
drag, startPoint x: 667, startPoint y: 302, endPoint x: 672, endPoint y: 178, distance: 124.5
click at [672, 178] on div at bounding box center [653, 225] width 142 height 317
click at [649, 349] on div at bounding box center [653, 225] width 142 height 317
click at [615, 208] on div at bounding box center [653, 225] width 142 height 317
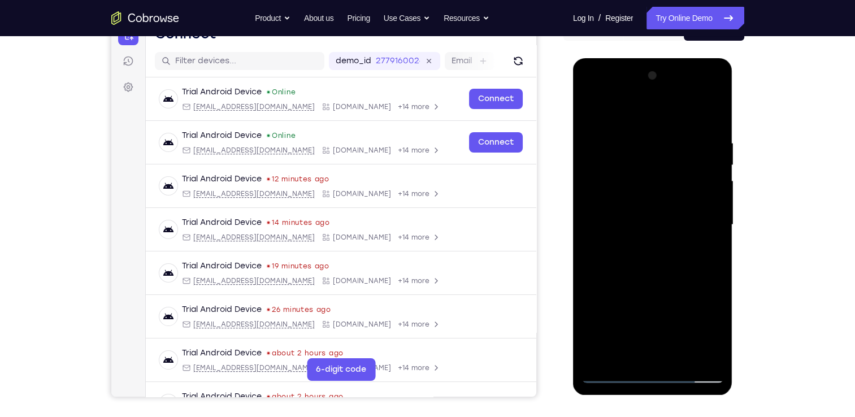
click at [629, 195] on div at bounding box center [653, 225] width 142 height 317
click at [616, 206] on div at bounding box center [653, 225] width 142 height 317
click at [679, 247] on div at bounding box center [653, 225] width 142 height 317
drag, startPoint x: 678, startPoint y: 309, endPoint x: 682, endPoint y: 206, distance: 102.4
click at [682, 206] on div at bounding box center [653, 225] width 142 height 317
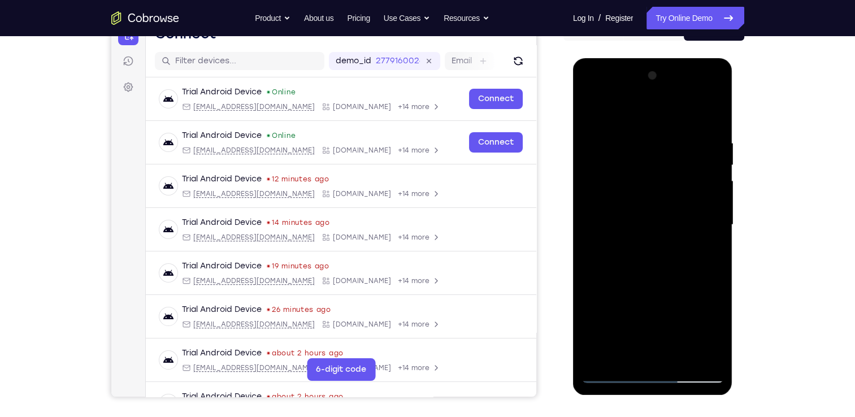
drag, startPoint x: 684, startPoint y: 306, endPoint x: 684, endPoint y: 231, distance: 75.2
click at [684, 231] on div at bounding box center [653, 225] width 142 height 317
drag, startPoint x: 683, startPoint y: 333, endPoint x: 676, endPoint y: 173, distance: 160.2
click at [676, 173] on div at bounding box center [653, 225] width 142 height 317
drag, startPoint x: 680, startPoint y: 322, endPoint x: 646, endPoint y: 123, distance: 202.5
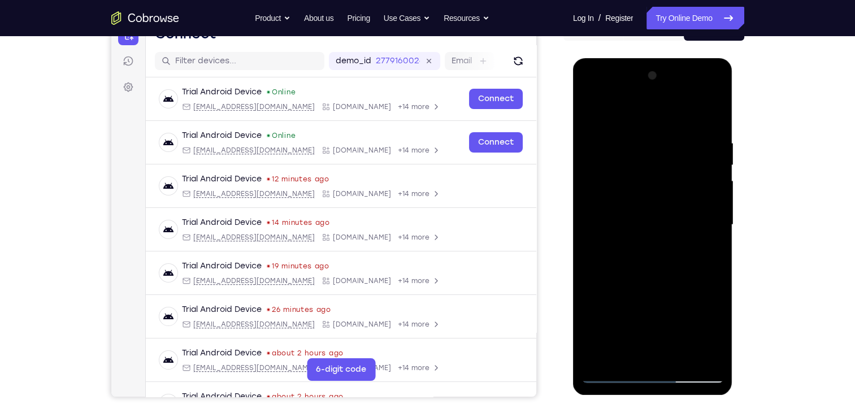
click at [646, 123] on div at bounding box center [653, 225] width 142 height 317
drag, startPoint x: 672, startPoint y: 323, endPoint x: 661, endPoint y: 206, distance: 117.6
click at [661, 206] on div at bounding box center [653, 225] width 142 height 317
click at [643, 239] on div at bounding box center [653, 225] width 142 height 317
click at [591, 114] on div at bounding box center [653, 225] width 142 height 317
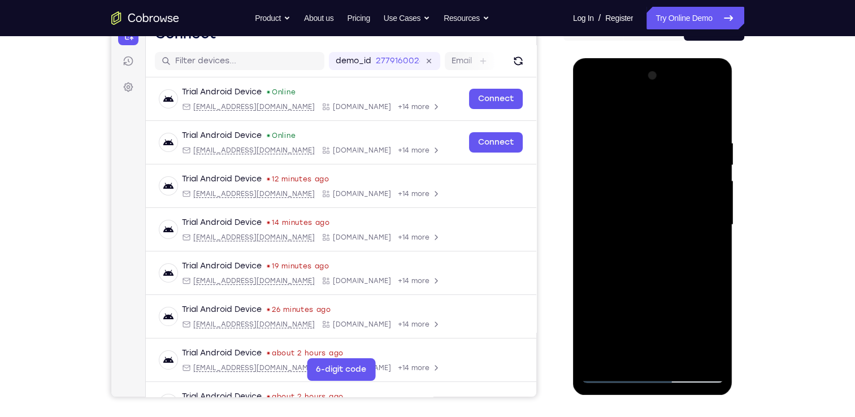
drag, startPoint x: 695, startPoint y: 236, endPoint x: 591, endPoint y: 240, distance: 103.5
click at [591, 240] on div at bounding box center [653, 225] width 142 height 317
drag, startPoint x: 701, startPoint y: 245, endPoint x: 594, endPoint y: 245, distance: 106.3
click at [594, 245] on div at bounding box center [653, 225] width 142 height 317
drag, startPoint x: 686, startPoint y: 244, endPoint x: 601, endPoint y: 232, distance: 85.6
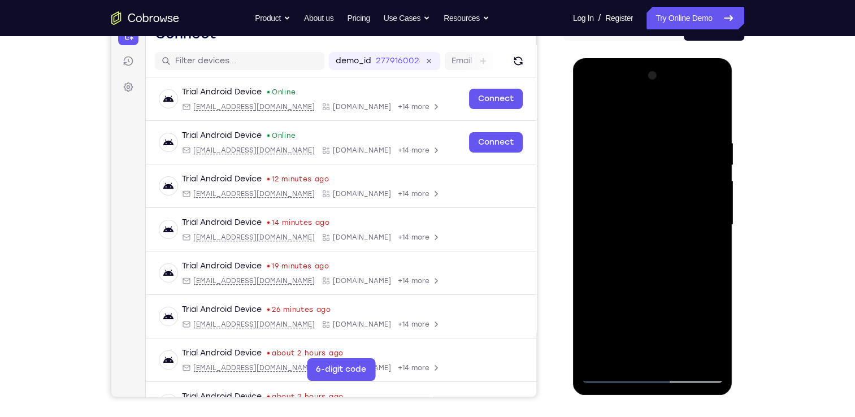
click at [601, 232] on div at bounding box center [653, 225] width 142 height 317
drag, startPoint x: 672, startPoint y: 234, endPoint x: 602, endPoint y: 243, distance: 70.7
click at [602, 243] on div at bounding box center [653, 225] width 142 height 317
drag, startPoint x: 695, startPoint y: 239, endPoint x: 599, endPoint y: 252, distance: 97.0
click at [599, 252] on div at bounding box center [653, 225] width 142 height 317
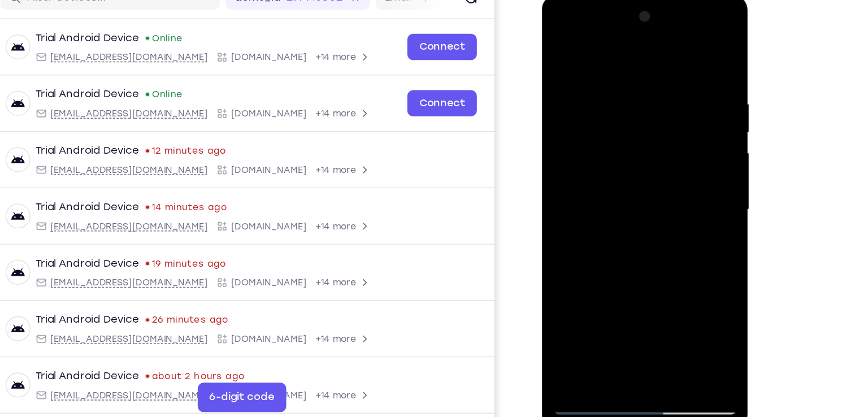
drag, startPoint x: 685, startPoint y: 175, endPoint x: 582, endPoint y: 174, distance: 102.9
click at [582, 174] on div at bounding box center [621, 161] width 142 height 317
drag, startPoint x: 673, startPoint y: 172, endPoint x: 574, endPoint y: 174, distance: 99.0
click at [574, 174] on div at bounding box center [621, 161] width 142 height 317
drag, startPoint x: 647, startPoint y: 176, endPoint x: 574, endPoint y: 178, distance: 73.0
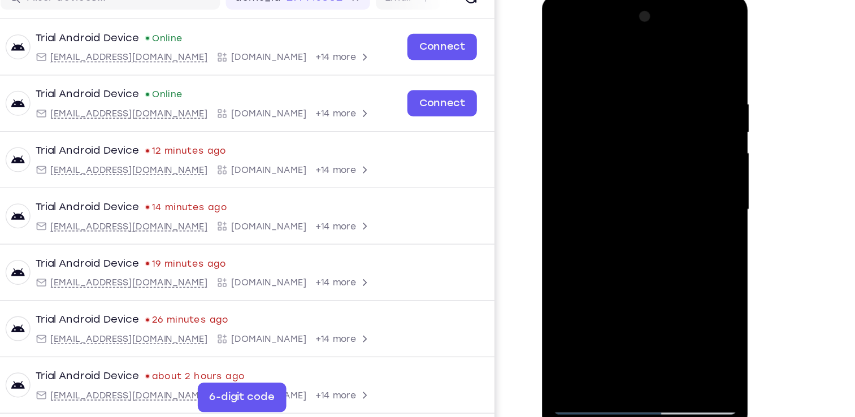
click at [574, 178] on div at bounding box center [621, 161] width 142 height 317
drag, startPoint x: 659, startPoint y: 178, endPoint x: 568, endPoint y: 184, distance: 91.8
click at [568, 184] on div at bounding box center [621, 161] width 142 height 317
drag, startPoint x: 668, startPoint y: 184, endPoint x: 547, endPoint y: 192, distance: 121.8
click at [547, 192] on div at bounding box center [622, 162] width 160 height 337
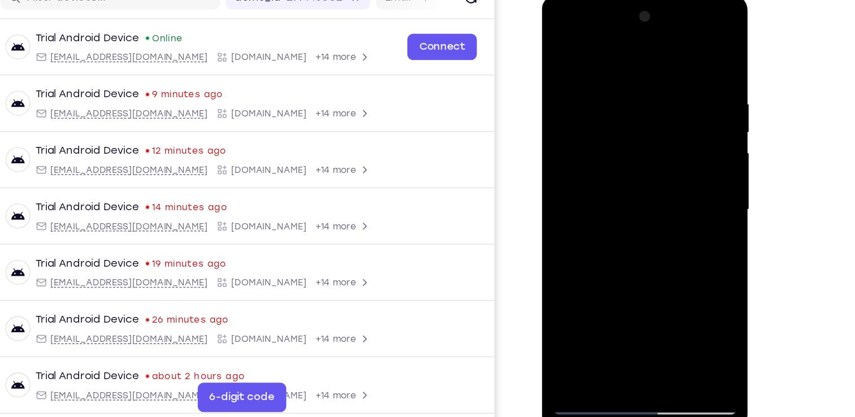
drag, startPoint x: 666, startPoint y: 176, endPoint x: 584, endPoint y: 181, distance: 82.1
click at [584, 181] on div at bounding box center [621, 161] width 142 height 317
drag, startPoint x: 665, startPoint y: 173, endPoint x: 570, endPoint y: 183, distance: 96.1
click at [570, 183] on div at bounding box center [621, 161] width 142 height 317
drag, startPoint x: 668, startPoint y: 178, endPoint x: 574, endPoint y: 189, distance: 95.0
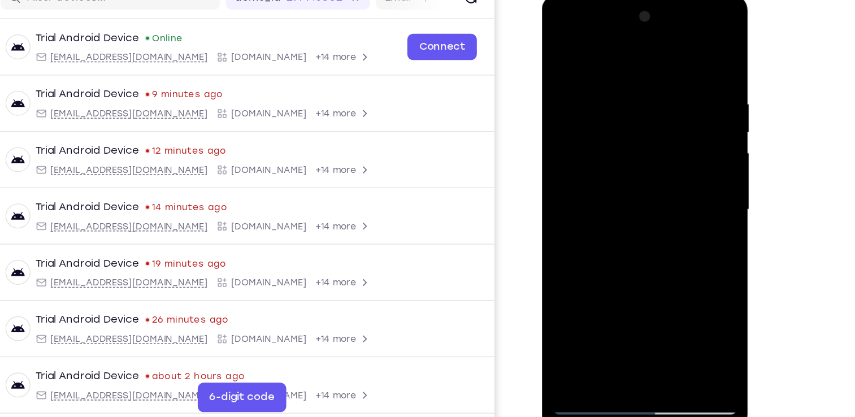
click at [574, 189] on div at bounding box center [621, 161] width 142 height 317
drag, startPoint x: 660, startPoint y: 176, endPoint x: 582, endPoint y: 172, distance: 78.1
click at [582, 172] on div at bounding box center [621, 161] width 142 height 317
drag, startPoint x: 665, startPoint y: 166, endPoint x: 578, endPoint y: 172, distance: 87.3
click at [578, 172] on div at bounding box center [621, 161] width 142 height 317
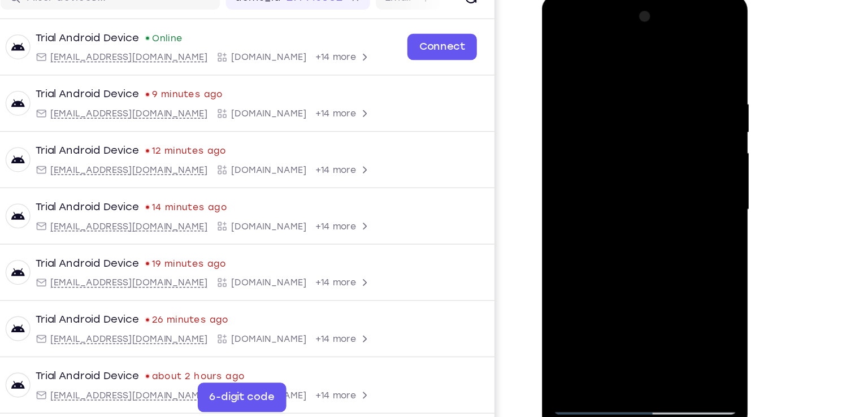
click at [578, 172] on div at bounding box center [621, 161] width 142 height 317
click at [575, 97] on div at bounding box center [621, 161] width 142 height 317
drag, startPoint x: 684, startPoint y: 187, endPoint x: 554, endPoint y: 188, distance: 129.5
click at [554, 188] on div at bounding box center [621, 161] width 142 height 317
drag, startPoint x: 661, startPoint y: 185, endPoint x: 557, endPoint y: 195, distance: 104.5
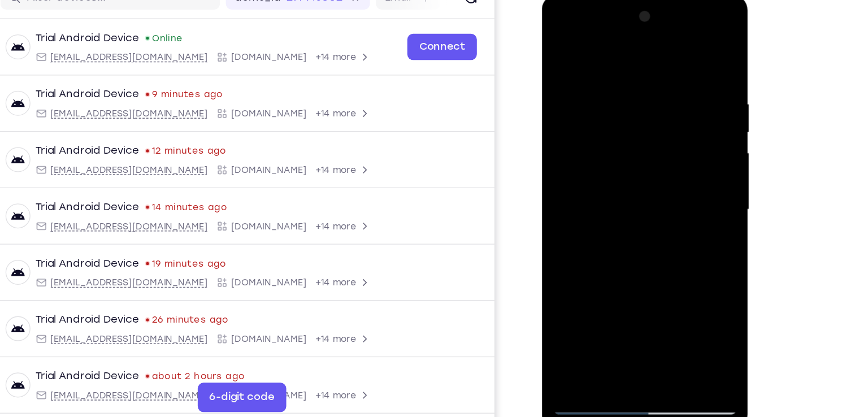
click at [557, 195] on div at bounding box center [621, 161] width 142 height 317
drag, startPoint x: 667, startPoint y: 183, endPoint x: 569, endPoint y: 197, distance: 98.8
click at [569, 197] on div at bounding box center [621, 161] width 142 height 317
click at [558, 25] on div at bounding box center [621, 161] width 142 height 317
click at [668, 150] on div at bounding box center [621, 161] width 142 height 317
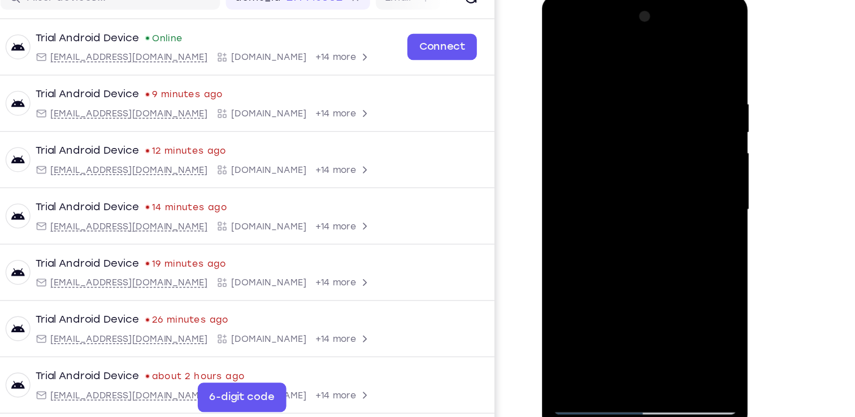
click at [610, 184] on div at bounding box center [621, 161] width 142 height 317
click at [626, 217] on div at bounding box center [621, 161] width 142 height 317
click at [617, 180] on div at bounding box center [621, 161] width 142 height 317
click at [595, 127] on div at bounding box center [621, 161] width 142 height 317
click at [600, 105] on div at bounding box center [621, 161] width 142 height 317
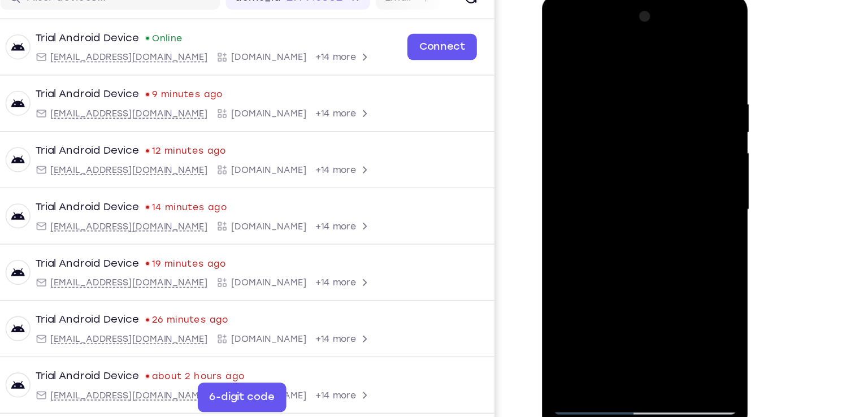
click at [555, 45] on div at bounding box center [621, 161] width 142 height 317
click at [640, 204] on div at bounding box center [621, 161] width 142 height 317
drag, startPoint x: 676, startPoint y: 200, endPoint x: 585, endPoint y: 201, distance: 91.6
click at [585, 201] on div at bounding box center [621, 161] width 142 height 317
click at [608, 77] on div at bounding box center [621, 161] width 142 height 317
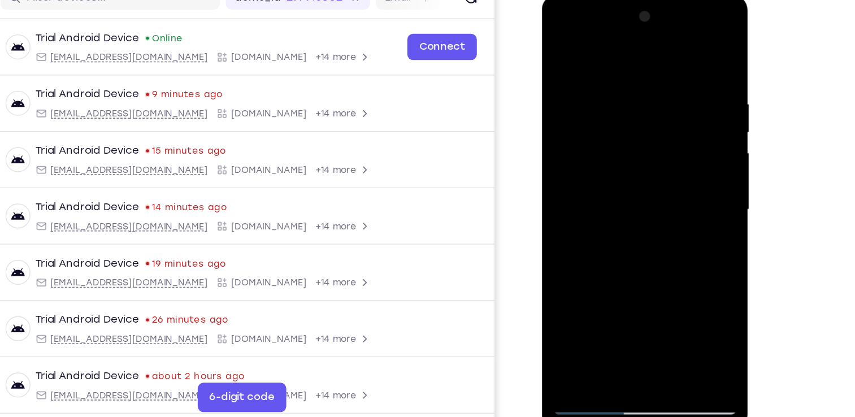
click at [667, 290] on div at bounding box center [621, 161] width 142 height 317
click at [670, 145] on div at bounding box center [621, 161] width 142 height 317
click at [681, 119] on div at bounding box center [621, 161] width 142 height 317
click at [666, 289] on div at bounding box center [621, 161] width 142 height 317
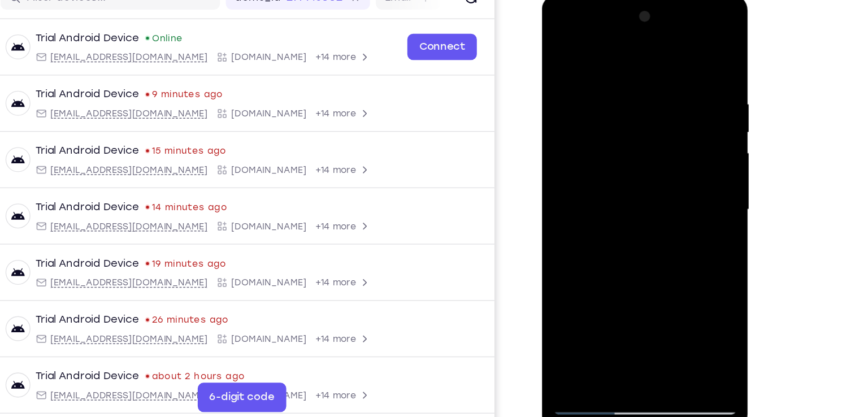
click at [682, 133] on div at bounding box center [621, 161] width 142 height 317
drag, startPoint x: 682, startPoint y: 132, endPoint x: 563, endPoint y: 141, distance: 119.0
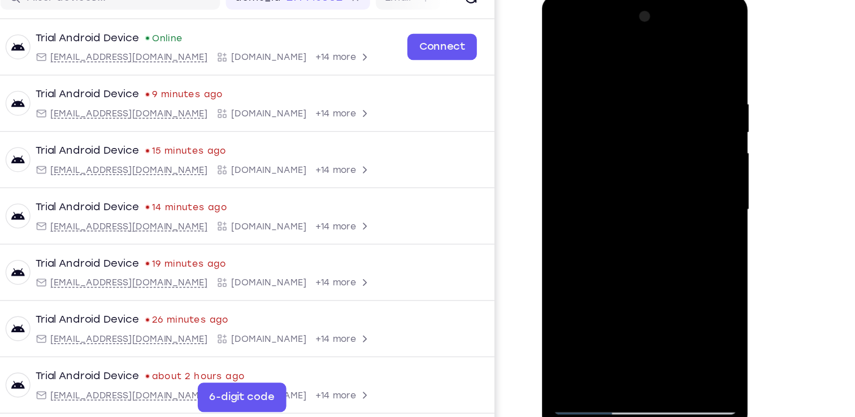
click at [563, 141] on div at bounding box center [621, 161] width 142 height 317
drag, startPoint x: 677, startPoint y: 123, endPoint x: 570, endPoint y: 119, distance: 106.9
click at [570, 119] on div at bounding box center [621, 161] width 142 height 317
drag, startPoint x: 671, startPoint y: 124, endPoint x: 571, endPoint y: 123, distance: 99.5
click at [571, 123] on div at bounding box center [621, 161] width 142 height 317
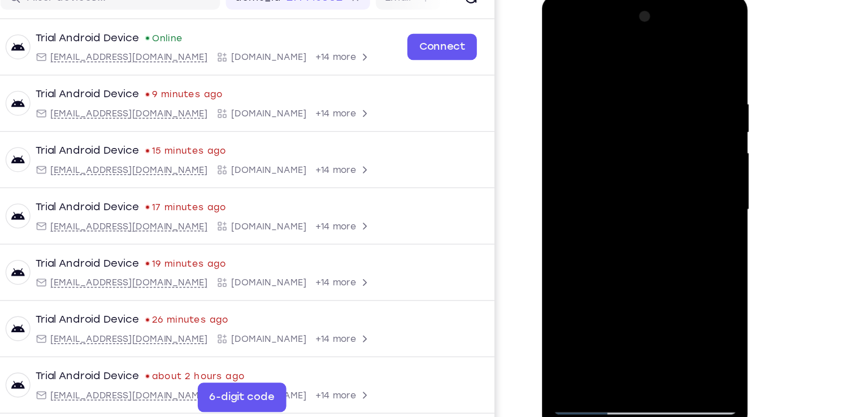
drag, startPoint x: 673, startPoint y: 144, endPoint x: 574, endPoint y: 146, distance: 99.5
click at [574, 146] on div at bounding box center [621, 161] width 142 height 317
drag, startPoint x: 671, startPoint y: 142, endPoint x: 574, endPoint y: 142, distance: 97.3
click at [574, 142] on div at bounding box center [621, 161] width 142 height 317
drag, startPoint x: 664, startPoint y: 136, endPoint x: 576, endPoint y: 140, distance: 88.3
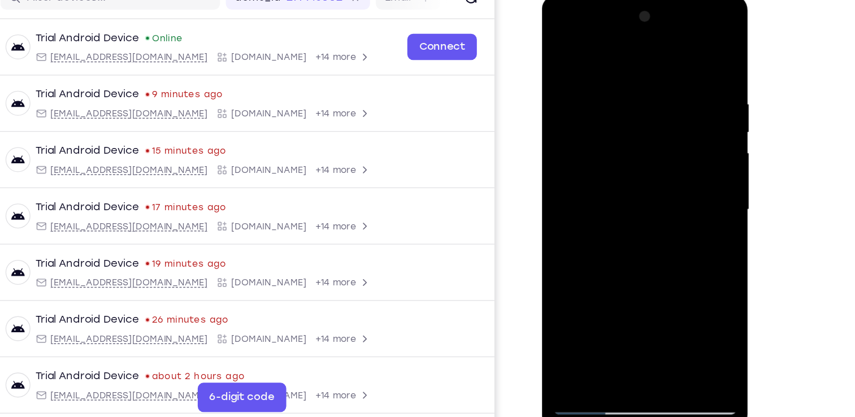
click at [576, 140] on div at bounding box center [621, 161] width 142 height 317
drag, startPoint x: 675, startPoint y: 118, endPoint x: 585, endPoint y: 119, distance: 90.5
click at [585, 119] on div at bounding box center [621, 161] width 142 height 317
click at [678, 52] on div at bounding box center [621, 161] width 142 height 317
click at [648, 293] on div at bounding box center [621, 161] width 142 height 317
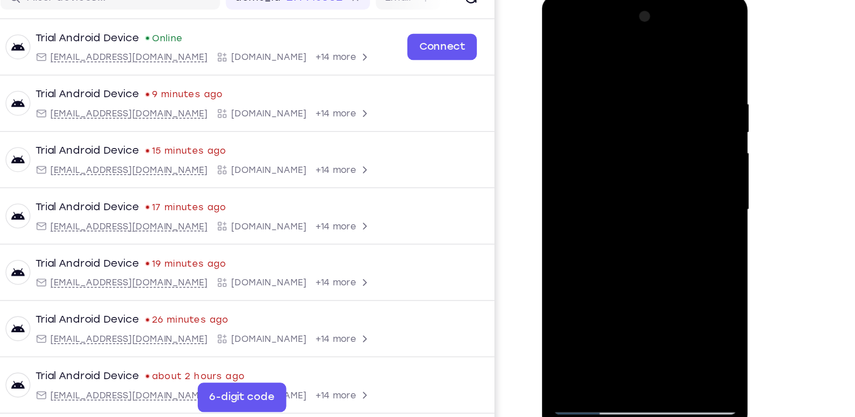
click at [628, 223] on div at bounding box center [621, 161] width 142 height 317
click at [560, 30] on div at bounding box center [621, 161] width 142 height 317
click at [575, 126] on div at bounding box center [621, 161] width 142 height 317
drag, startPoint x: 624, startPoint y: 262, endPoint x: 636, endPoint y: 136, distance: 126.0
click at [636, 136] on div at bounding box center [621, 161] width 142 height 317
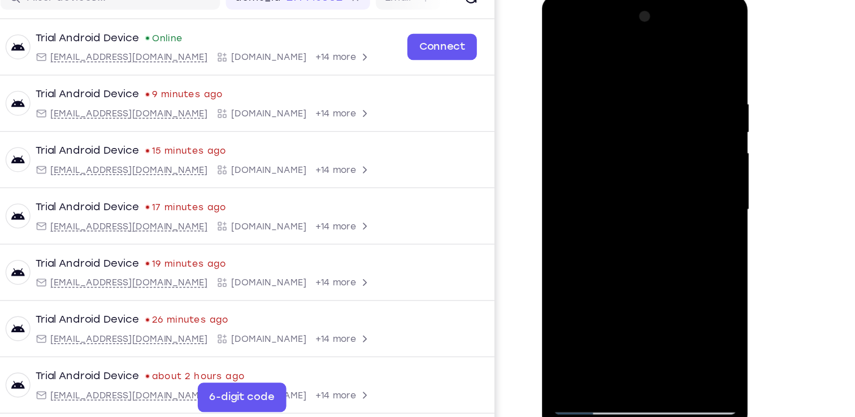
drag, startPoint x: 632, startPoint y: 254, endPoint x: 626, endPoint y: 71, distance: 183.3
click at [626, 71] on div at bounding box center [621, 161] width 142 height 317
drag, startPoint x: 625, startPoint y: 240, endPoint x: 616, endPoint y: 70, distance: 171.0
click at [616, 70] on div at bounding box center [621, 161] width 142 height 317
drag, startPoint x: 622, startPoint y: 265, endPoint x: 603, endPoint y: 55, distance: 211.2
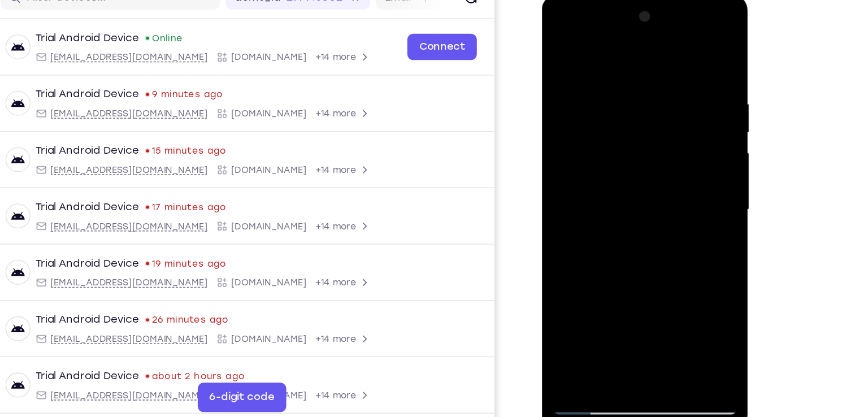
click at [603, 55] on div at bounding box center [621, 161] width 142 height 317
drag, startPoint x: 624, startPoint y: 248, endPoint x: 625, endPoint y: 143, distance: 104.6
click at [625, 143] on div at bounding box center [621, 161] width 142 height 317
drag, startPoint x: 664, startPoint y: 163, endPoint x: 587, endPoint y: 163, distance: 76.3
click at [587, 163] on div at bounding box center [621, 161] width 142 height 317
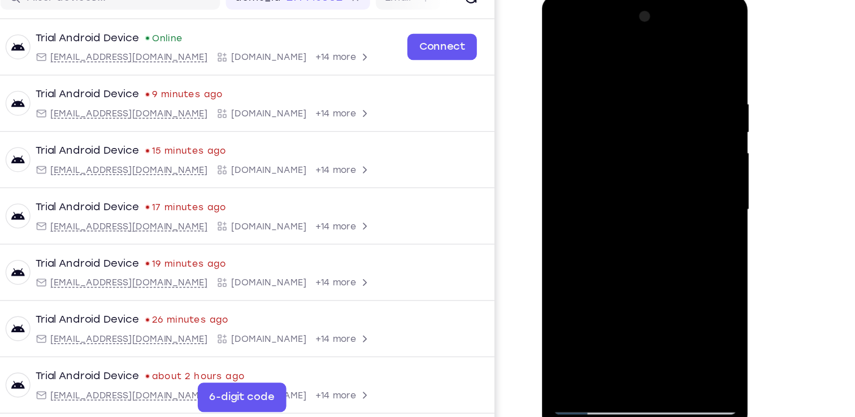
click at [629, 151] on div at bounding box center [621, 161] width 142 height 317
click at [577, 106] on div at bounding box center [621, 161] width 142 height 317
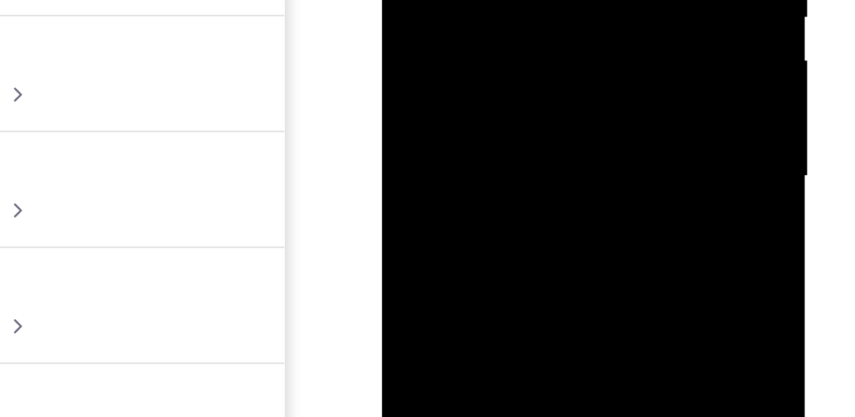
drag, startPoint x: 527, startPoint y: -88, endPoint x: 434, endPoint y: -84, distance: 92.8
drag, startPoint x: 505, startPoint y: -92, endPoint x: 423, endPoint y: -84, distance: 81.8
drag, startPoint x: 423, startPoint y: -84, endPoint x: 520, endPoint y: -87, distance: 96.2
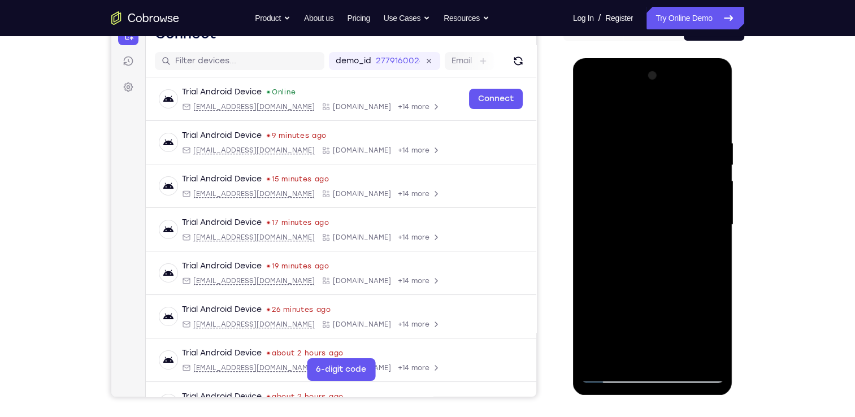
click at [614, 378] on div at bounding box center [653, 225] width 142 height 317
click at [592, 107] on div at bounding box center [653, 225] width 142 height 317
drag, startPoint x: 688, startPoint y: 196, endPoint x: 580, endPoint y: 200, distance: 108.1
click at [580, 200] on div at bounding box center [653, 226] width 160 height 337
drag, startPoint x: 697, startPoint y: 234, endPoint x: 601, endPoint y: 237, distance: 95.6
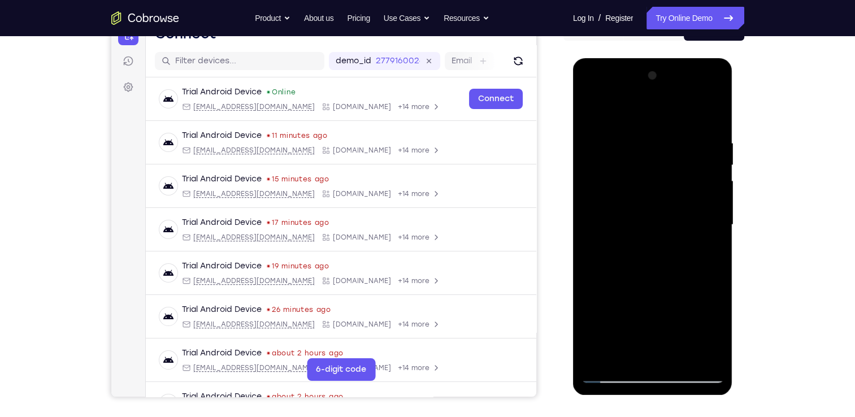
click at [601, 237] on div at bounding box center [653, 225] width 142 height 317
drag, startPoint x: 711, startPoint y: 241, endPoint x: 593, endPoint y: 245, distance: 117.7
click at [593, 245] on div at bounding box center [653, 225] width 142 height 317
drag, startPoint x: 708, startPoint y: 221, endPoint x: 604, endPoint y: 236, distance: 105.2
click at [604, 236] on div at bounding box center [653, 225] width 142 height 317
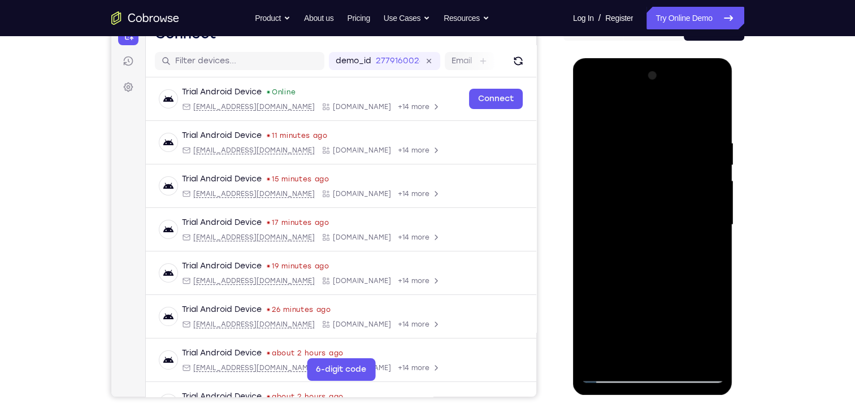
drag, startPoint x: 694, startPoint y: 223, endPoint x: 617, endPoint y: 218, distance: 77.0
click at [617, 218] on div at bounding box center [653, 225] width 142 height 317
click at [590, 304] on div at bounding box center [653, 225] width 142 height 317
drag, startPoint x: 699, startPoint y: 219, endPoint x: 665, endPoint y: 220, distance: 33.9
click at [665, 220] on div at bounding box center [653, 225] width 142 height 317
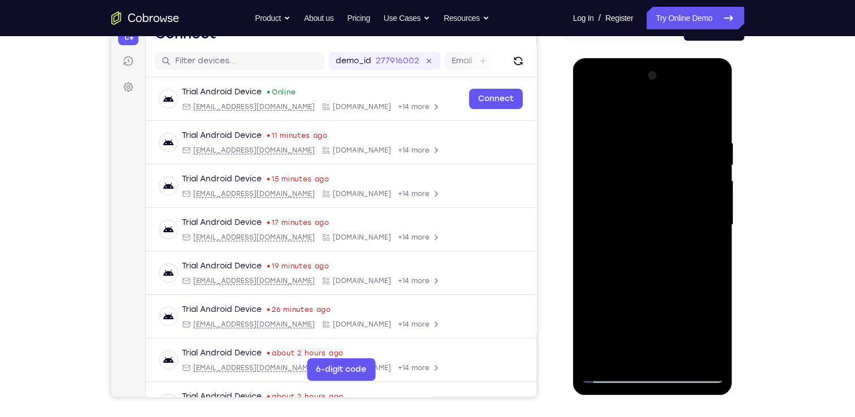
click at [604, 234] on div at bounding box center [653, 225] width 142 height 317
click at [591, 111] on div at bounding box center [653, 225] width 142 height 317
drag, startPoint x: 693, startPoint y: 232, endPoint x: 619, endPoint y: 218, distance: 75.9
click at [619, 218] on div at bounding box center [653, 225] width 142 height 317
drag, startPoint x: 703, startPoint y: 227, endPoint x: 623, endPoint y: 235, distance: 81.2
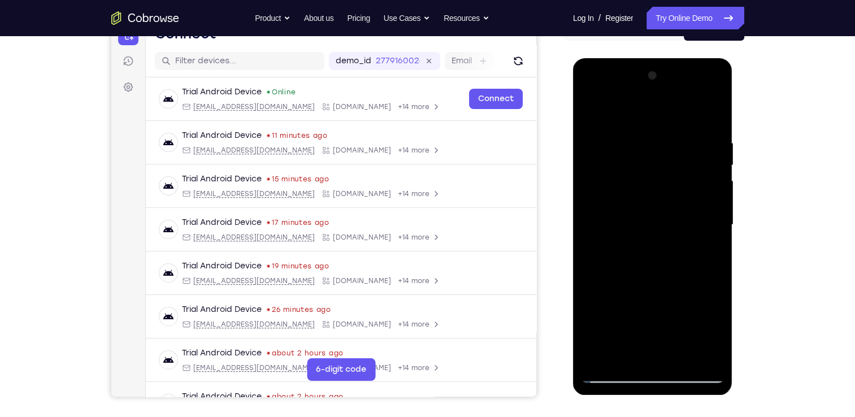
click at [623, 235] on div at bounding box center [653, 225] width 142 height 317
drag, startPoint x: 684, startPoint y: 229, endPoint x: 601, endPoint y: 239, distance: 83.2
click at [601, 239] on div at bounding box center [653, 225] width 142 height 317
drag, startPoint x: 686, startPoint y: 223, endPoint x: 605, endPoint y: 217, distance: 81.1
click at [605, 217] on div at bounding box center [653, 225] width 142 height 317
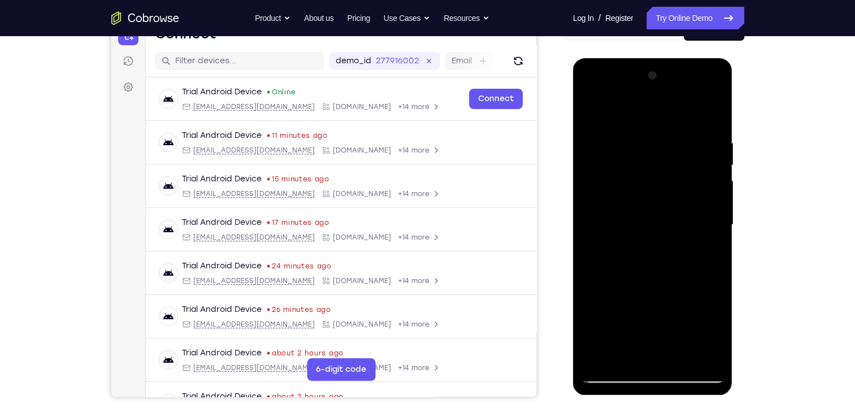
drag, startPoint x: 688, startPoint y: 234, endPoint x: 602, endPoint y: 232, distance: 85.4
click at [602, 232] on div at bounding box center [653, 225] width 142 height 317
drag, startPoint x: 684, startPoint y: 229, endPoint x: 607, endPoint y: 217, distance: 77.9
click at [607, 217] on div at bounding box center [653, 225] width 142 height 317
click at [642, 225] on div at bounding box center [653, 225] width 142 height 317
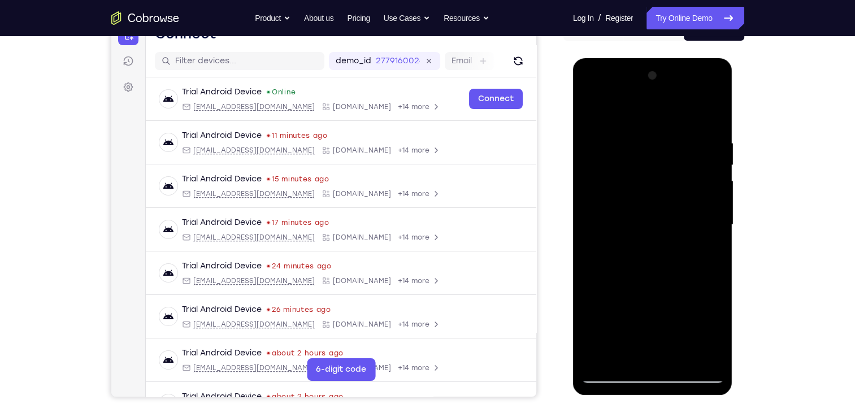
click at [590, 115] on div at bounding box center [653, 225] width 142 height 317
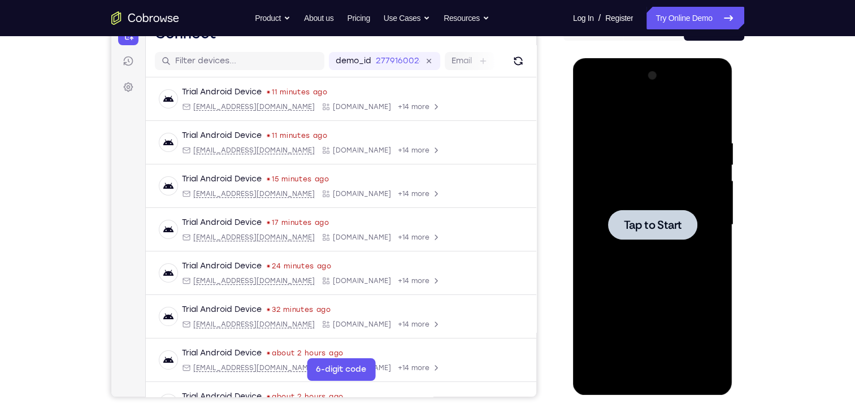
click at [662, 223] on span "Tap to Start" at bounding box center [653, 224] width 58 height 11
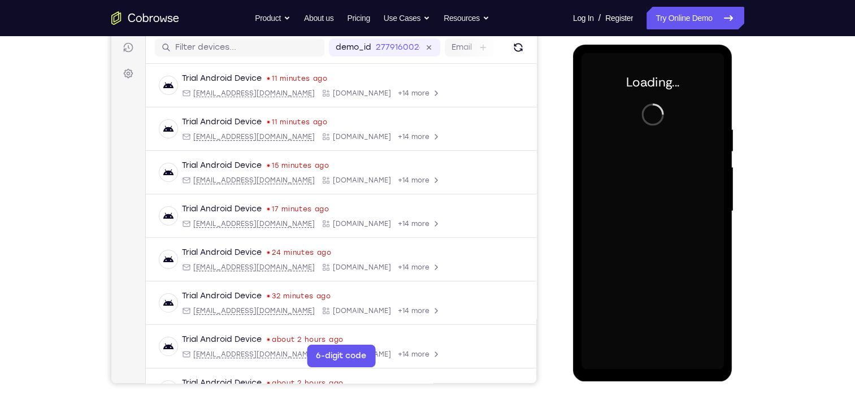
scroll to position [142, 0]
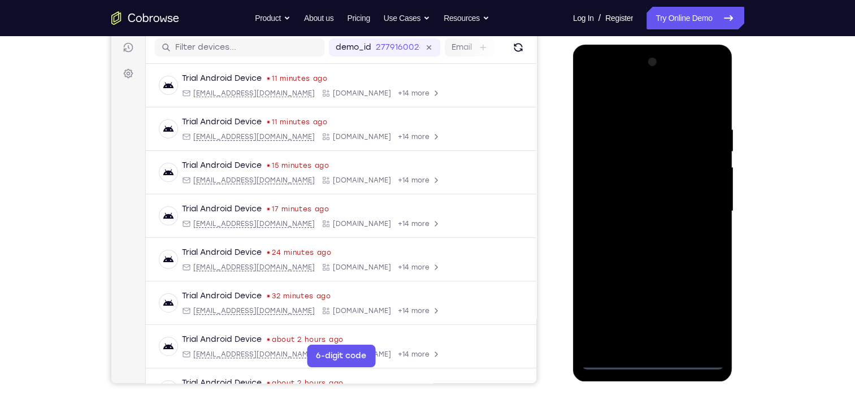
click at [658, 364] on div at bounding box center [653, 211] width 142 height 317
click at [711, 307] on div at bounding box center [653, 211] width 142 height 317
click at [590, 77] on div at bounding box center [653, 211] width 142 height 317
click at [608, 174] on div at bounding box center [653, 211] width 142 height 317
click at [650, 141] on div at bounding box center [653, 211] width 142 height 317
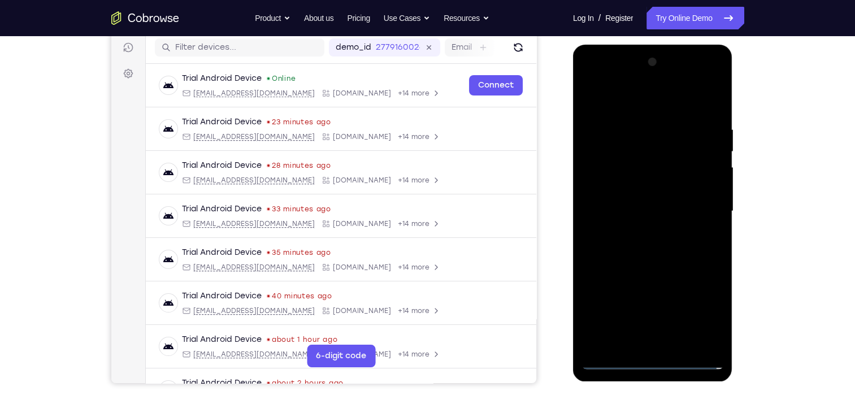
click at [650, 141] on div at bounding box center [653, 211] width 142 height 317
drag, startPoint x: 650, startPoint y: 141, endPoint x: 671, endPoint y: 365, distance: 224.9
click at [671, 365] on div at bounding box center [653, 211] width 142 height 317
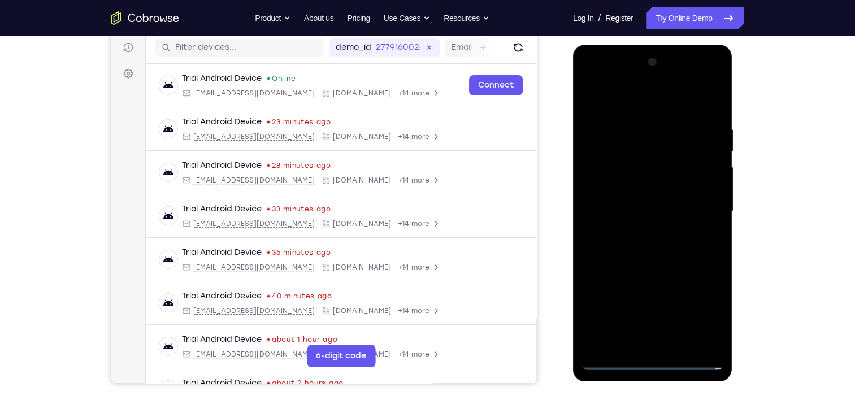
drag, startPoint x: 656, startPoint y: 113, endPoint x: 646, endPoint y: 314, distance: 201.5
click at [646, 314] on div at bounding box center [653, 211] width 142 height 317
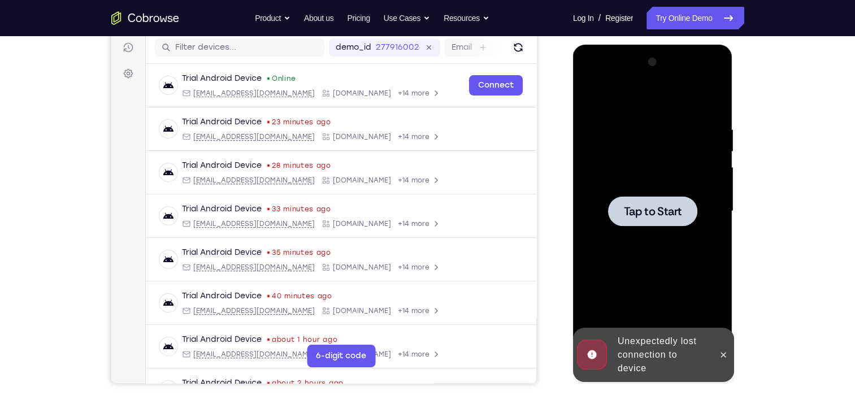
drag, startPoint x: 646, startPoint y: 105, endPoint x: 645, endPoint y: 297, distance: 192.8
click at [645, 45] on div "Tap to Start" at bounding box center [653, 45] width 160 height 0
click at [656, 181] on div at bounding box center [653, 211] width 142 height 317
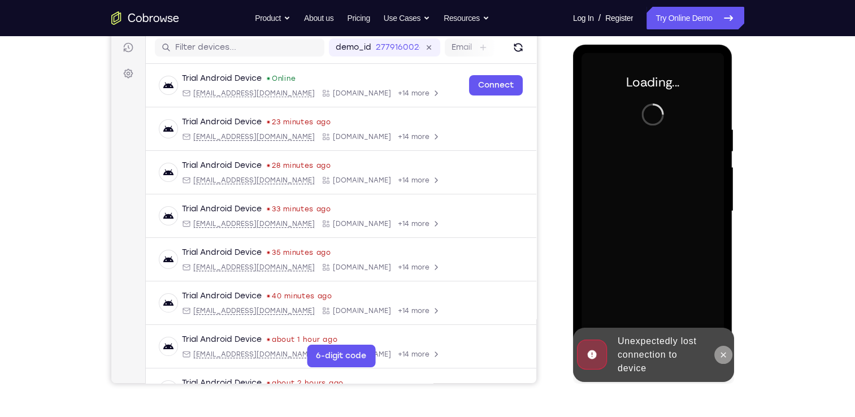
click at [728, 360] on button at bounding box center [724, 355] width 18 height 18
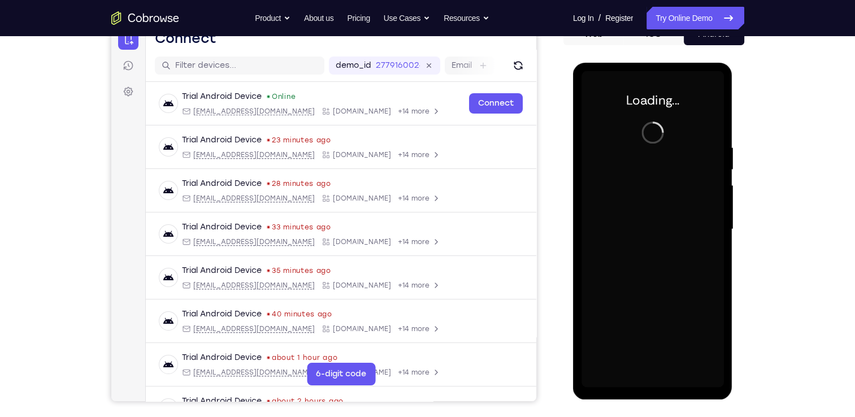
scroll to position [124, 0]
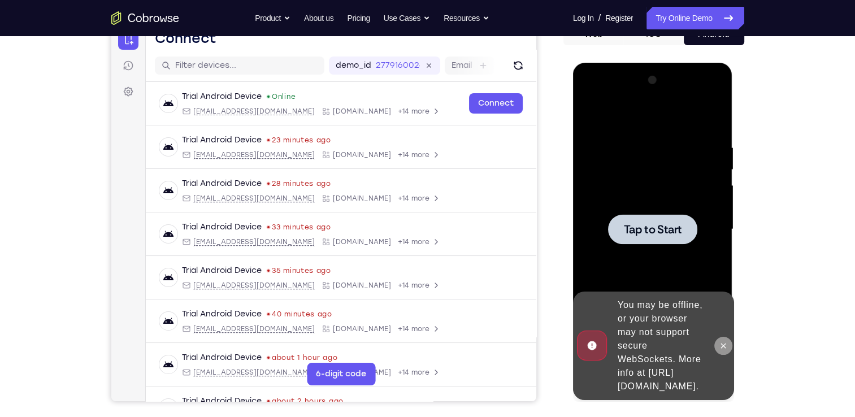
click at [719, 342] on icon at bounding box center [723, 346] width 9 height 9
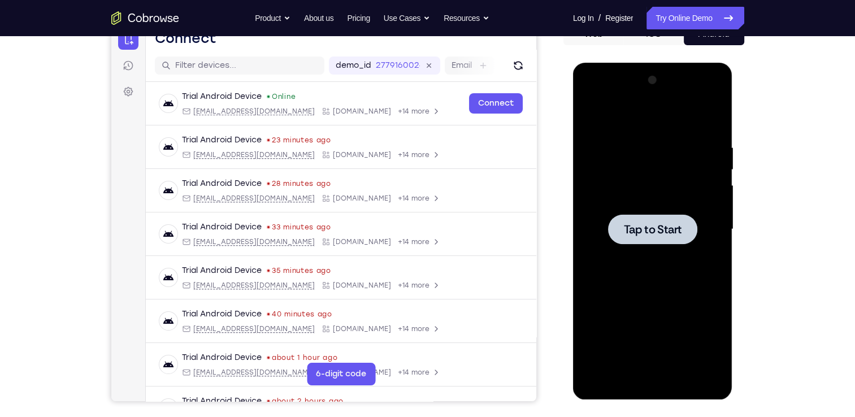
click at [626, 224] on span "Tap to Start" at bounding box center [653, 229] width 58 height 11
click at [629, 260] on div at bounding box center [653, 229] width 142 height 317
click at [629, 208] on div at bounding box center [653, 229] width 142 height 317
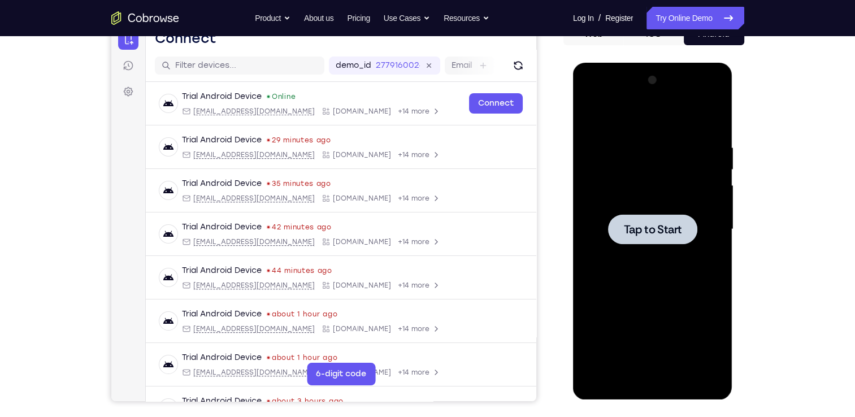
click at [660, 209] on div at bounding box center [653, 229] width 142 height 317
drag, startPoint x: 715, startPoint y: 40, endPoint x: 703, endPoint y: 12, distance: 29.6
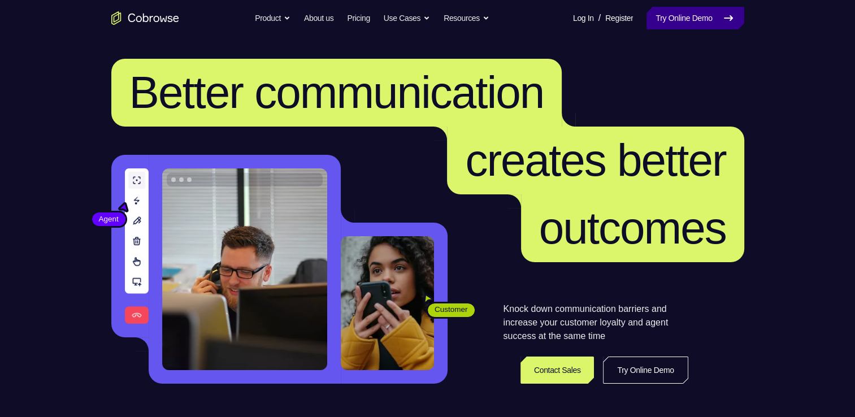
click at [663, 26] on link "Try Online Demo" at bounding box center [695, 18] width 97 height 23
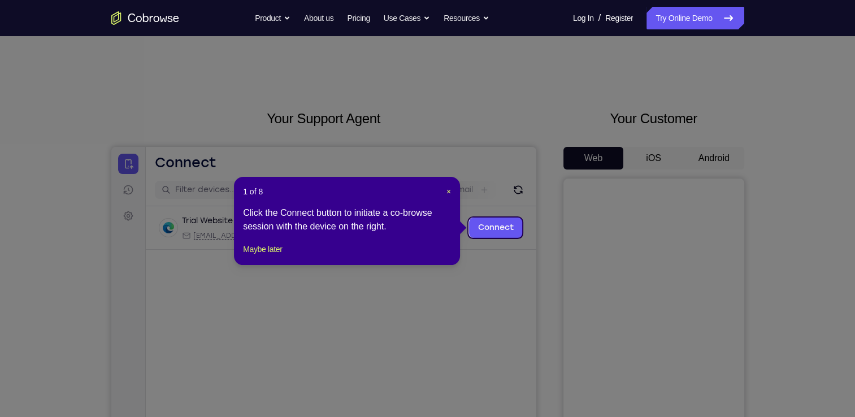
click at [451, 191] on div "1 of 8 × Click the Connect button to initiate a co-browse session with the devi…" at bounding box center [347, 221] width 226 height 88
click at [451, 191] on span "×" at bounding box center [449, 191] width 5 height 9
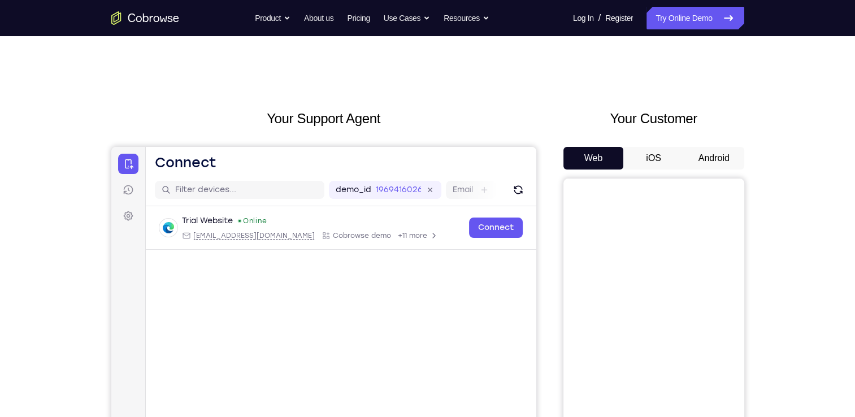
click at [708, 154] on button "Android" at bounding box center [714, 158] width 60 height 23
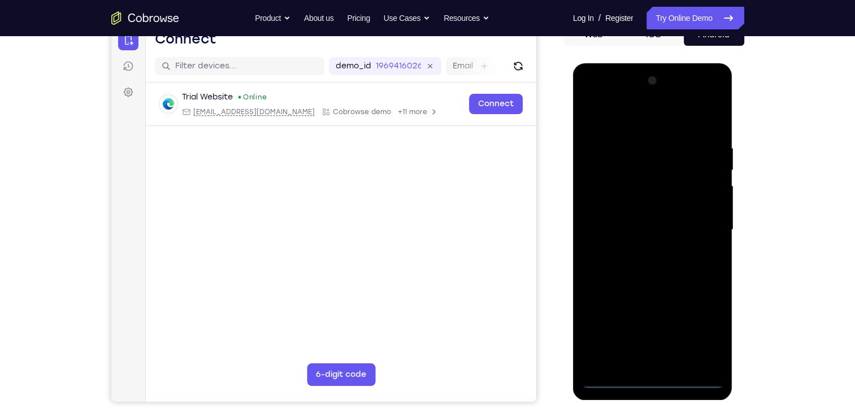
scroll to position [124, 0]
click at [658, 377] on div at bounding box center [653, 229] width 142 height 317
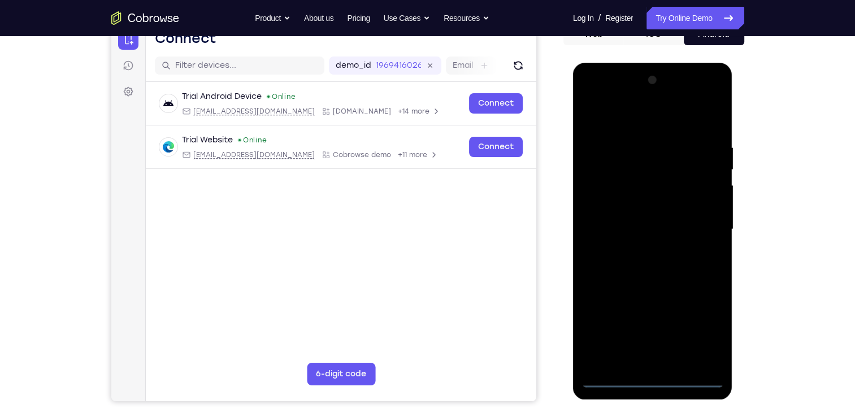
click at [707, 324] on div at bounding box center [653, 229] width 142 height 317
click at [593, 97] on div at bounding box center [653, 229] width 142 height 317
click at [606, 194] on div at bounding box center [653, 229] width 142 height 317
click at [638, 227] on div at bounding box center [653, 229] width 142 height 317
click at [662, 219] on div at bounding box center [653, 229] width 142 height 317
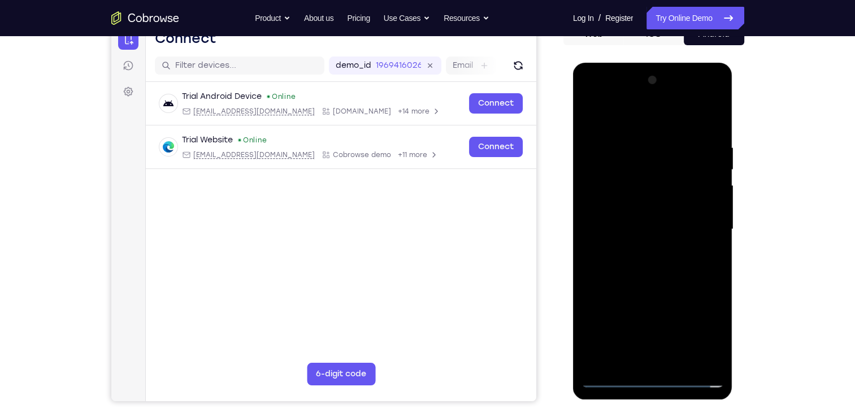
click at [686, 243] on div at bounding box center [653, 229] width 142 height 317
click at [681, 120] on div at bounding box center [653, 229] width 142 height 317
click at [649, 142] on div at bounding box center [653, 229] width 142 height 317
click at [639, 281] on div at bounding box center [653, 229] width 142 height 317
click at [638, 211] on div at bounding box center [653, 229] width 142 height 317
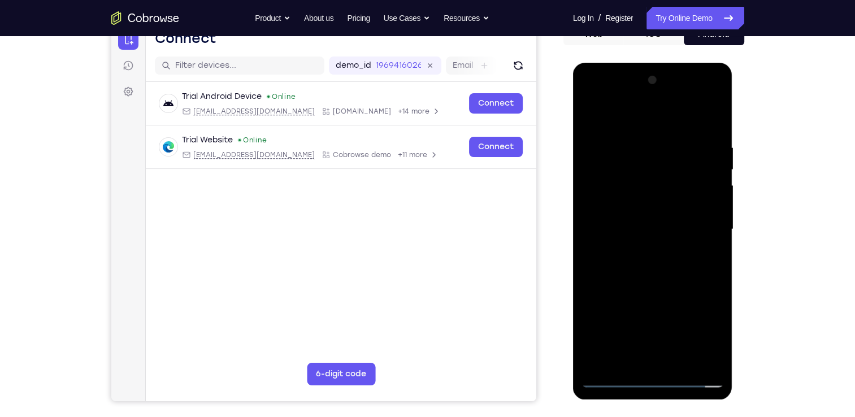
drag, startPoint x: 675, startPoint y: 322, endPoint x: 667, endPoint y: 218, distance: 104.9
click at [667, 218] on div at bounding box center [653, 229] width 142 height 317
click at [650, 349] on div at bounding box center [653, 229] width 142 height 317
click at [650, 352] on div at bounding box center [653, 229] width 142 height 317
click at [612, 204] on div at bounding box center [653, 229] width 142 height 317
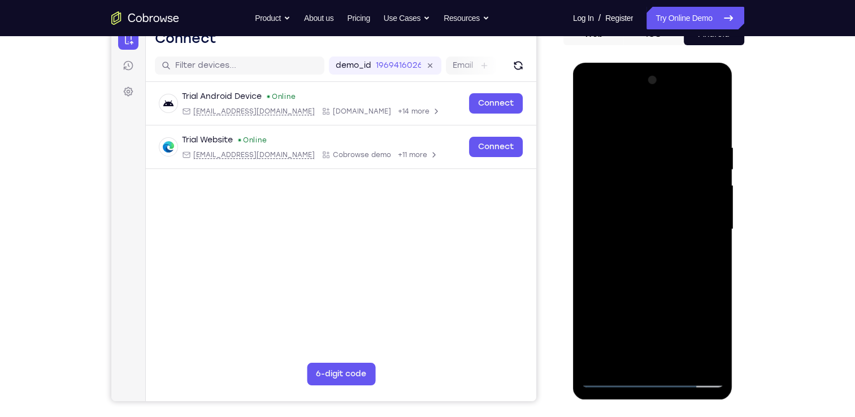
click at [633, 208] on div at bounding box center [653, 229] width 142 height 317
click at [631, 213] on div at bounding box center [653, 229] width 142 height 317
click at [678, 251] on div at bounding box center [653, 229] width 142 height 317
drag, startPoint x: 673, startPoint y: 300, endPoint x: 663, endPoint y: 262, distance: 39.2
click at [663, 262] on div at bounding box center [653, 229] width 142 height 317
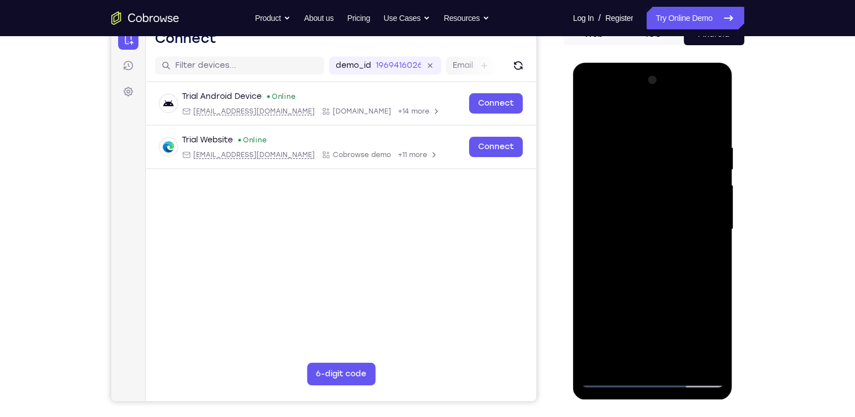
drag, startPoint x: 666, startPoint y: 335, endPoint x: 671, endPoint y: 280, distance: 54.5
click at [671, 280] on div at bounding box center [653, 229] width 142 height 317
drag, startPoint x: 657, startPoint y: 191, endPoint x: 656, endPoint y: 247, distance: 55.4
click at [656, 247] on div at bounding box center [653, 229] width 142 height 317
click at [639, 162] on div at bounding box center [653, 229] width 142 height 317
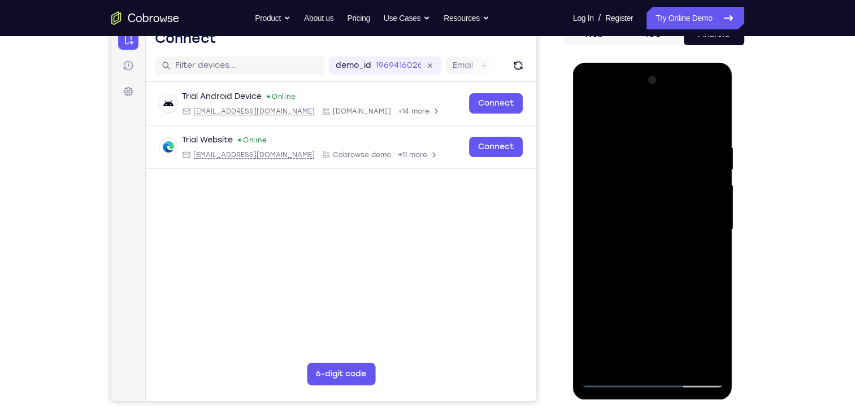
click at [687, 360] on div at bounding box center [653, 229] width 142 height 317
click at [717, 238] on div at bounding box center [653, 229] width 142 height 317
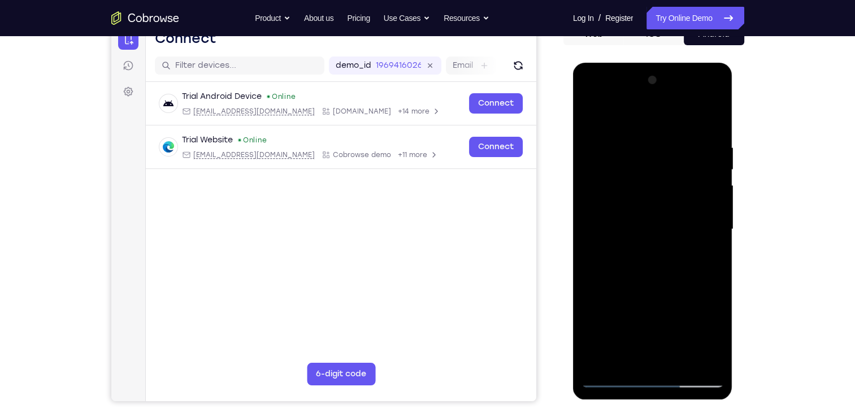
click at [716, 126] on div at bounding box center [653, 229] width 142 height 317
click at [589, 96] on div at bounding box center [653, 229] width 142 height 317
click at [700, 223] on div at bounding box center [653, 229] width 142 height 317
click at [641, 250] on div at bounding box center [653, 229] width 142 height 317
click at [646, 285] on div at bounding box center [653, 229] width 142 height 317
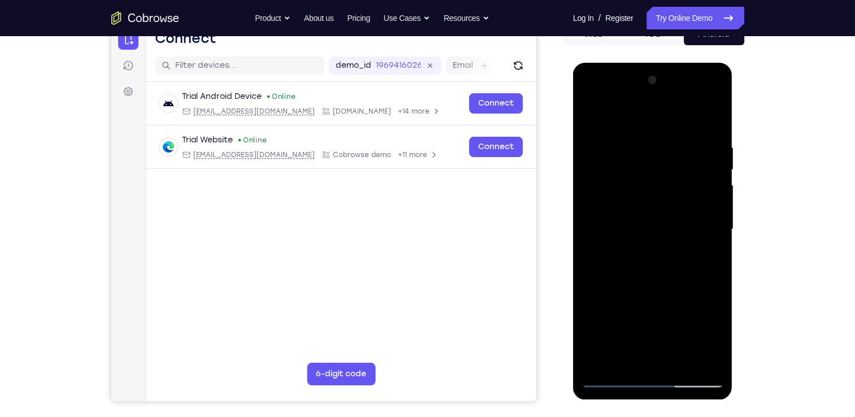
click at [633, 222] on div at bounding box center [653, 229] width 142 height 317
click at [641, 198] on div at bounding box center [653, 229] width 142 height 317
click at [623, 173] on div at bounding box center [653, 229] width 142 height 317
click at [590, 119] on div at bounding box center [653, 229] width 142 height 317
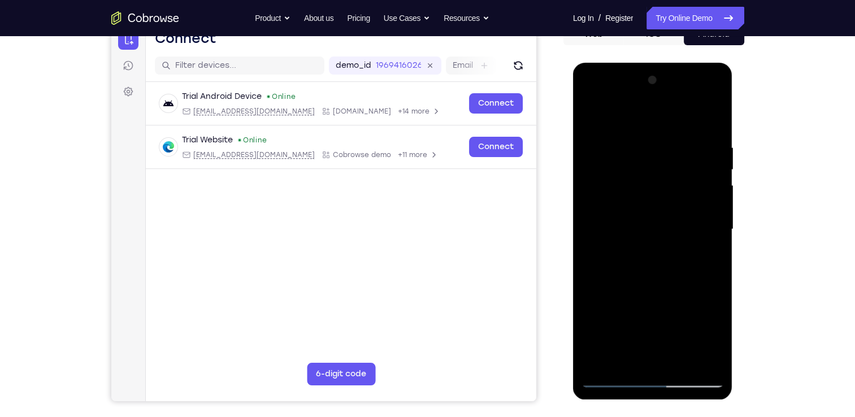
click at [655, 279] on div at bounding box center [653, 229] width 142 height 317
click at [713, 365] on div at bounding box center [653, 229] width 142 height 317
click at [681, 365] on div at bounding box center [653, 229] width 142 height 317
click at [659, 294] on div at bounding box center [653, 229] width 142 height 317
click at [595, 112] on div at bounding box center [653, 229] width 142 height 317
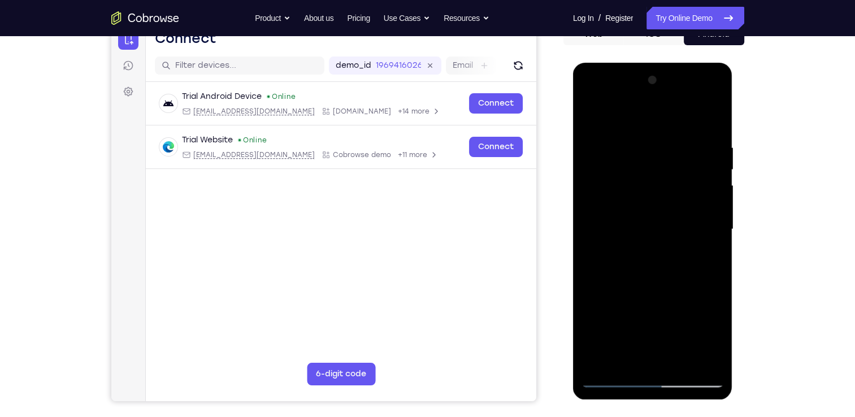
click at [636, 142] on div at bounding box center [653, 229] width 142 height 317
click at [697, 358] on div at bounding box center [653, 229] width 142 height 317
click at [710, 206] on div at bounding box center [653, 229] width 142 height 317
click at [717, 209] on div at bounding box center [653, 229] width 142 height 317
click at [712, 218] on div at bounding box center [653, 229] width 142 height 317
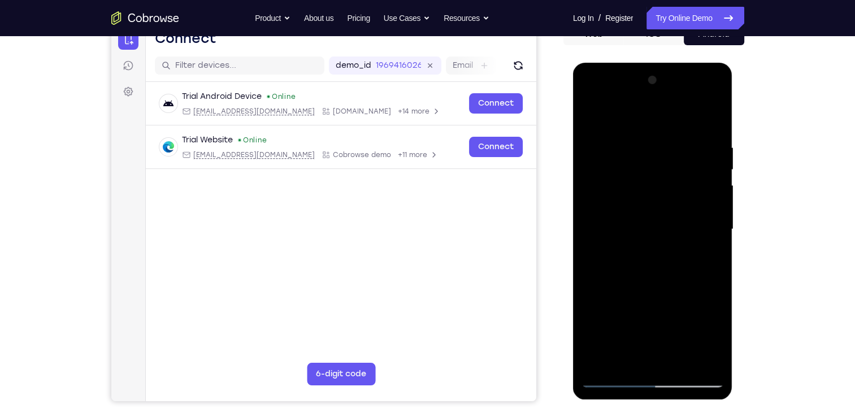
click at [697, 355] on div at bounding box center [653, 229] width 142 height 317
click at [703, 207] on div at bounding box center [653, 229] width 142 height 317
drag, startPoint x: 703, startPoint y: 207, endPoint x: 597, endPoint y: 210, distance: 106.4
click at [597, 210] on div at bounding box center [653, 229] width 142 height 317
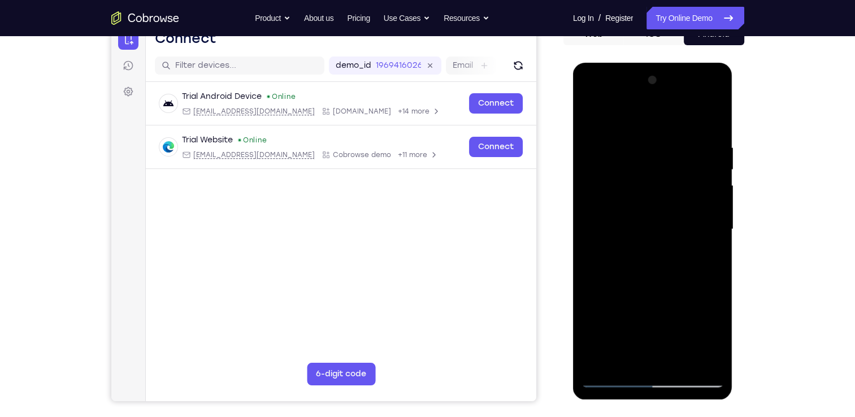
drag, startPoint x: 695, startPoint y: 204, endPoint x: 611, endPoint y: 211, distance: 84.6
click at [611, 211] on div at bounding box center [653, 229] width 142 height 317
drag, startPoint x: 701, startPoint y: 195, endPoint x: 609, endPoint y: 208, distance: 93.1
click at [609, 208] on div at bounding box center [653, 229] width 142 height 317
click at [714, 122] on div at bounding box center [653, 229] width 142 height 317
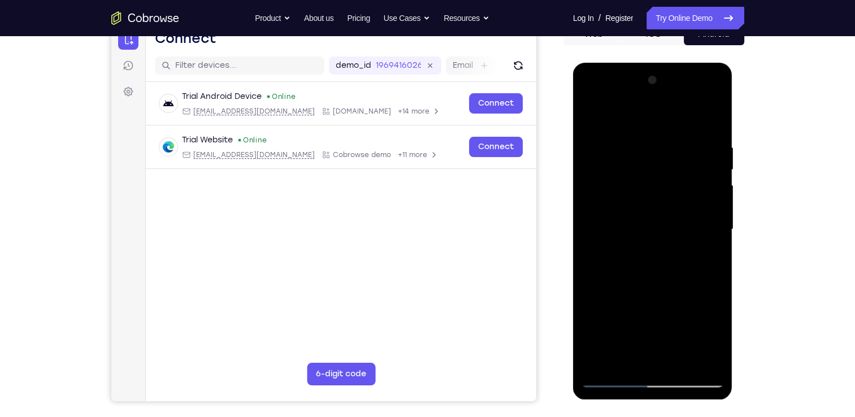
click at [590, 99] on div at bounding box center [653, 229] width 142 height 317
click at [608, 194] on div at bounding box center [653, 229] width 142 height 317
drag, startPoint x: 668, startPoint y: 309, endPoint x: 645, endPoint y: 209, distance: 102.9
click at [645, 209] on div at bounding box center [653, 229] width 142 height 317
drag, startPoint x: 639, startPoint y: 330, endPoint x: 644, endPoint y: 159, distance: 170.3
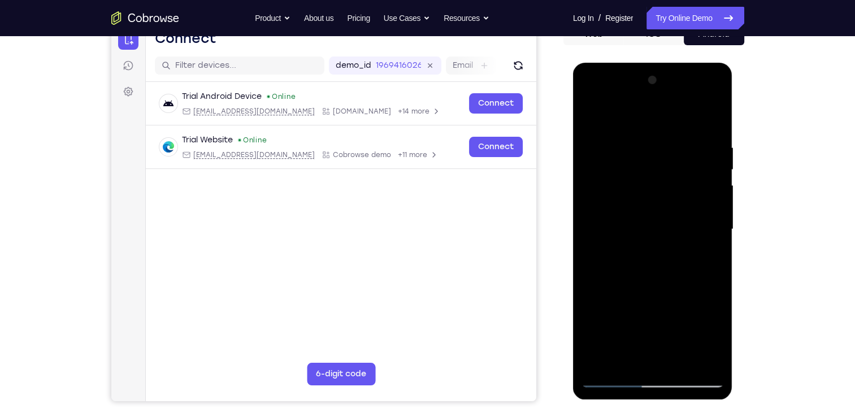
click at [644, 159] on div at bounding box center [653, 229] width 142 height 317
drag, startPoint x: 660, startPoint y: 322, endPoint x: 650, endPoint y: 119, distance: 203.3
click at [650, 119] on div at bounding box center [653, 229] width 142 height 317
drag, startPoint x: 669, startPoint y: 329, endPoint x: 673, endPoint y: 254, distance: 74.7
click at [673, 254] on div at bounding box center [653, 229] width 142 height 317
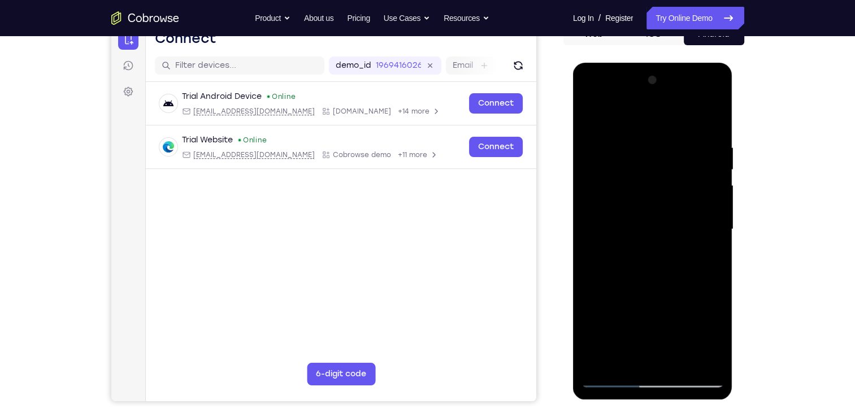
drag, startPoint x: 702, startPoint y: 215, endPoint x: 585, endPoint y: 212, distance: 117.7
click at [585, 212] on div at bounding box center [653, 229] width 142 height 317
drag, startPoint x: 683, startPoint y: 227, endPoint x: 587, endPoint y: 218, distance: 96.5
click at [587, 218] on div at bounding box center [653, 229] width 142 height 317
drag, startPoint x: 679, startPoint y: 227, endPoint x: 596, endPoint y: 224, distance: 83.2
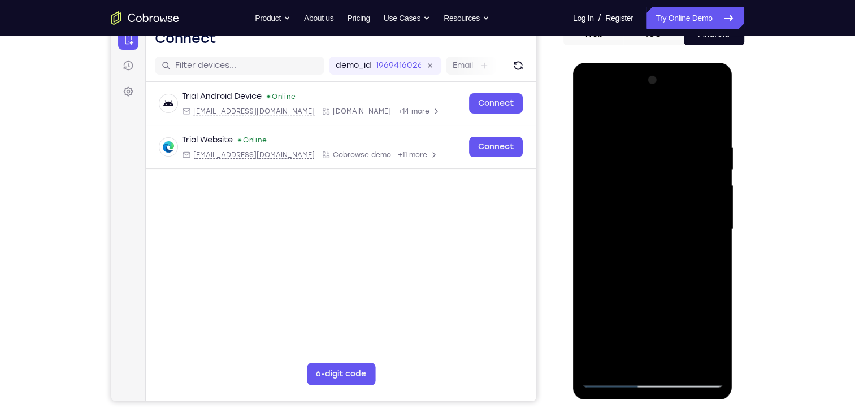
click at [596, 224] on div at bounding box center [653, 229] width 142 height 317
drag, startPoint x: 680, startPoint y: 222, endPoint x: 611, endPoint y: 225, distance: 68.5
click at [611, 225] on div at bounding box center [653, 229] width 142 height 317
click at [600, 280] on div at bounding box center [653, 229] width 142 height 317
drag, startPoint x: 695, startPoint y: 216, endPoint x: 595, endPoint y: 231, distance: 101.2
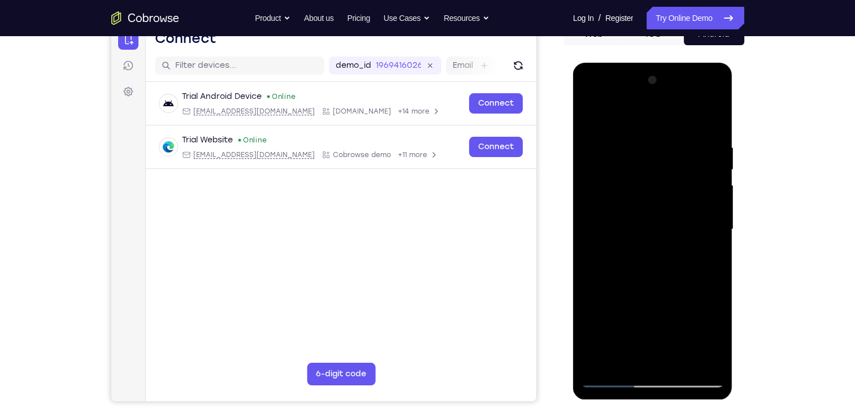
click at [595, 231] on div at bounding box center [653, 229] width 142 height 317
drag, startPoint x: 686, startPoint y: 224, endPoint x: 602, endPoint y: 221, distance: 84.9
click at [602, 221] on div at bounding box center [653, 229] width 142 height 317
drag, startPoint x: 690, startPoint y: 222, endPoint x: 597, endPoint y: 221, distance: 92.7
click at [597, 221] on div at bounding box center [653, 229] width 142 height 317
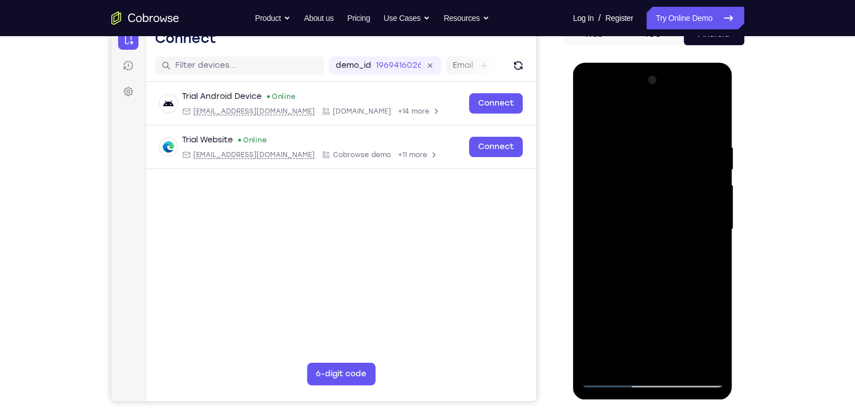
drag, startPoint x: 698, startPoint y: 218, endPoint x: 614, endPoint y: 217, distance: 83.7
click at [614, 217] on div at bounding box center [653, 229] width 142 height 317
drag, startPoint x: 693, startPoint y: 221, endPoint x: 613, endPoint y: 214, distance: 80.0
click at [613, 214] on div at bounding box center [653, 229] width 142 height 317
drag, startPoint x: 701, startPoint y: 213, endPoint x: 606, endPoint y: 219, distance: 95.8
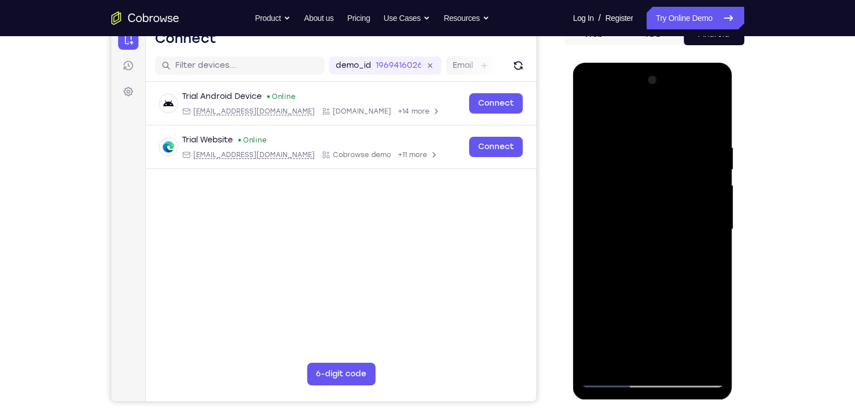
click at [606, 219] on div at bounding box center [653, 229] width 142 height 317
drag, startPoint x: 691, startPoint y: 218, endPoint x: 600, endPoint y: 224, distance: 91.2
click at [600, 224] on div at bounding box center [653, 229] width 142 height 317
drag, startPoint x: 691, startPoint y: 215, endPoint x: 602, endPoint y: 226, distance: 90.6
click at [602, 226] on div at bounding box center [653, 229] width 142 height 317
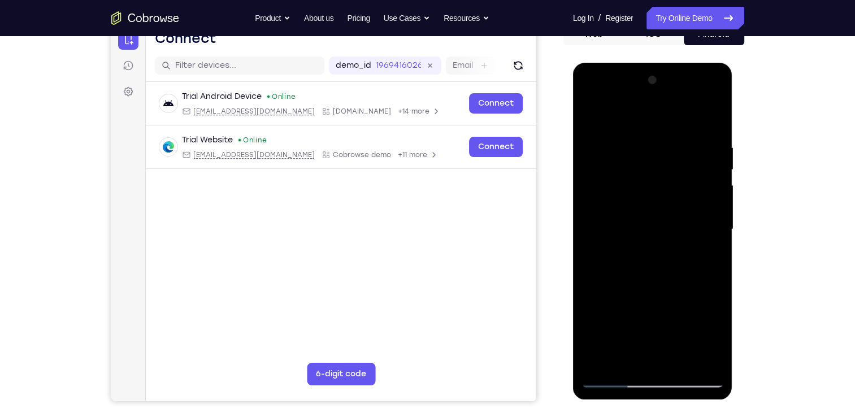
drag, startPoint x: 699, startPoint y: 224, endPoint x: 613, endPoint y: 224, distance: 85.4
click at [613, 224] on div at bounding box center [653, 229] width 142 height 317
drag, startPoint x: 707, startPoint y: 211, endPoint x: 634, endPoint y: 216, distance: 73.1
click at [634, 216] on div at bounding box center [653, 229] width 142 height 317
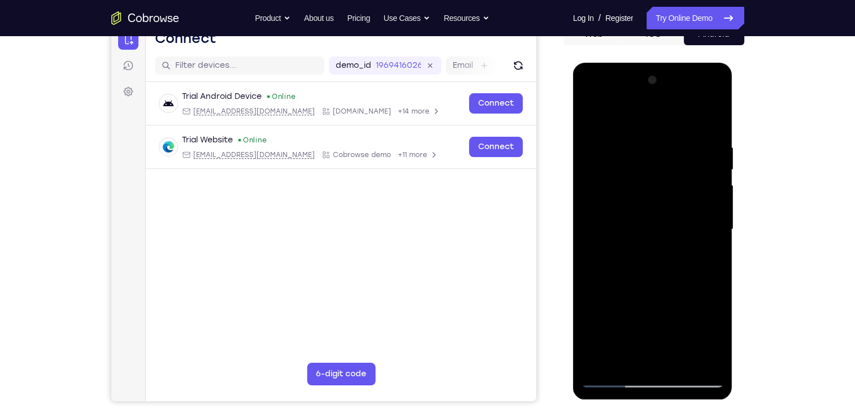
click at [588, 116] on div at bounding box center [653, 229] width 142 height 317
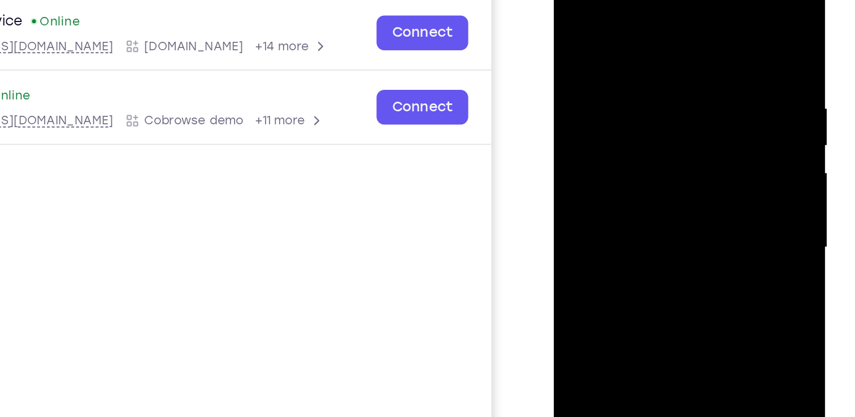
scroll to position [124, 0]
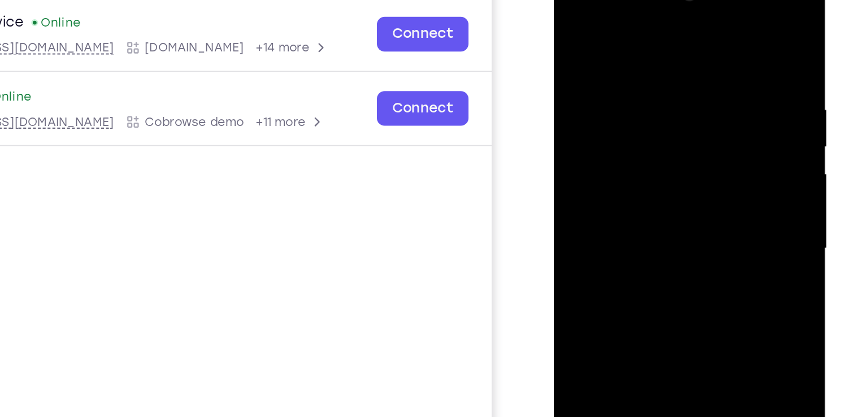
drag, startPoint x: 667, startPoint y: 100, endPoint x: 576, endPoint y: 102, distance: 90.5
click at [576, 102] on div at bounding box center [634, 131] width 142 height 317
drag, startPoint x: 676, startPoint y: 119, endPoint x: 597, endPoint y: 119, distance: 78.6
click at [597, 119] on div at bounding box center [634, 131] width 142 height 317
drag, startPoint x: 668, startPoint y: 129, endPoint x: 575, endPoint y: 138, distance: 93.1
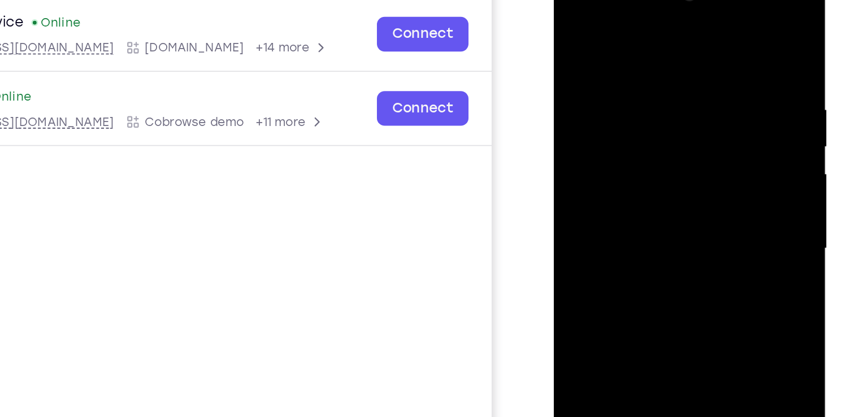
click at [575, 138] on div at bounding box center [634, 131] width 142 height 317
drag, startPoint x: 650, startPoint y: 124, endPoint x: 576, endPoint y: 129, distance: 73.7
click at [576, 129] on div at bounding box center [634, 131] width 142 height 317
click at [649, 121] on div at bounding box center [634, 131] width 142 height 317
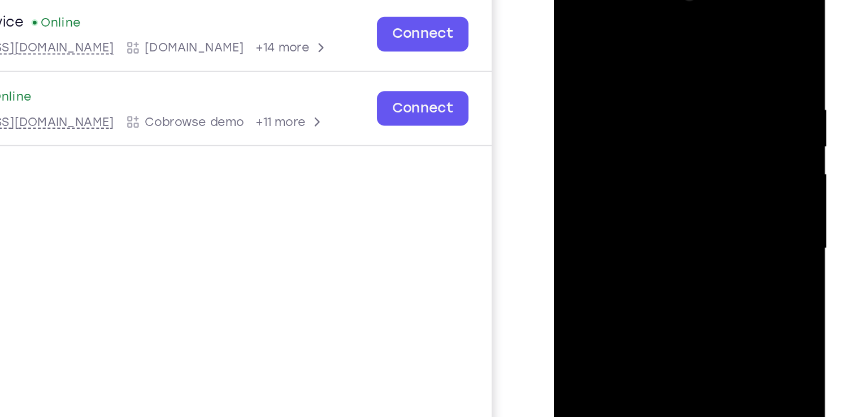
click at [572, 20] on div at bounding box center [634, 131] width 142 height 317
drag, startPoint x: 671, startPoint y: 124, endPoint x: 577, endPoint y: 125, distance: 94.4
click at [577, 125] on div at bounding box center [634, 131] width 142 height 317
drag, startPoint x: 660, startPoint y: 122, endPoint x: 597, endPoint y: 127, distance: 63.5
click at [597, 127] on div at bounding box center [634, 131] width 142 height 317
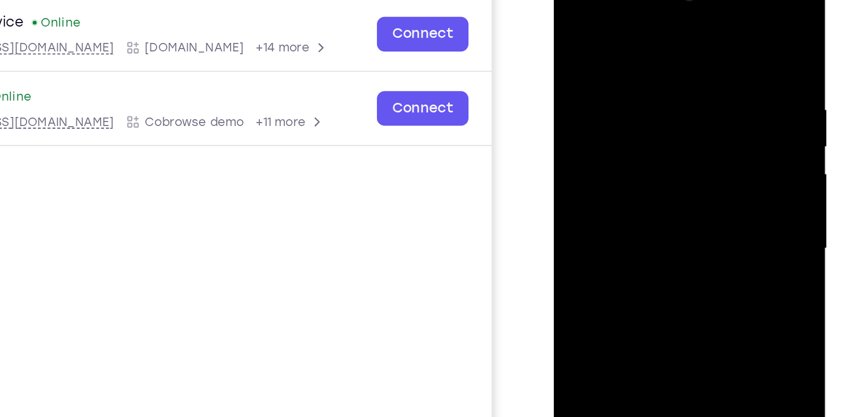
drag, startPoint x: 673, startPoint y: 120, endPoint x: 589, endPoint y: 122, distance: 83.7
click at [589, 122] on div at bounding box center [634, 131] width 142 height 317
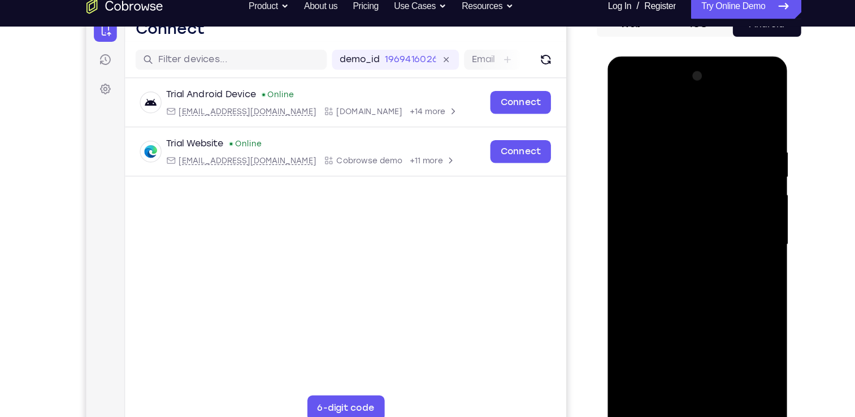
scroll to position [124, 0]
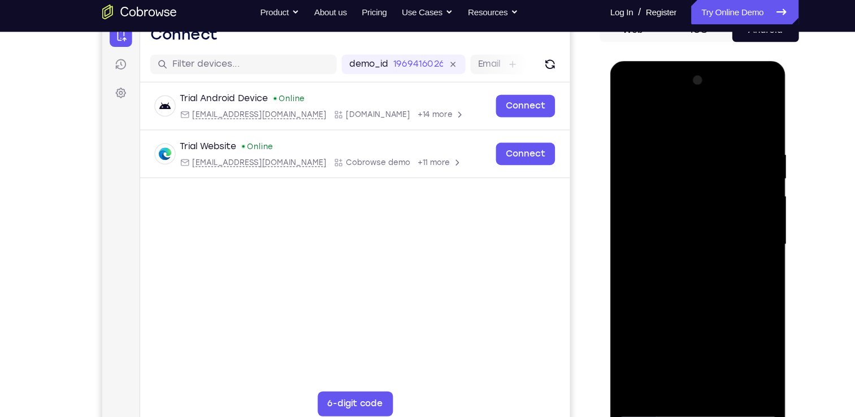
drag, startPoint x: 744, startPoint y: 219, endPoint x: 625, endPoint y: 214, distance: 118.3
click at [625, 214] on div at bounding box center [690, 228] width 142 height 317
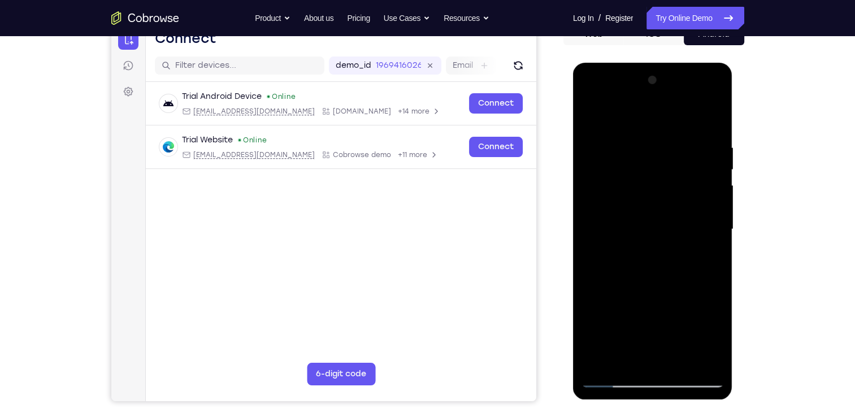
click at [613, 378] on div at bounding box center [653, 229] width 142 height 317
click at [599, 196] on div at bounding box center [653, 229] width 142 height 317
click at [715, 96] on div at bounding box center [653, 229] width 142 height 317
click at [663, 310] on div at bounding box center [653, 229] width 142 height 317
click at [656, 263] on div at bounding box center [653, 229] width 142 height 317
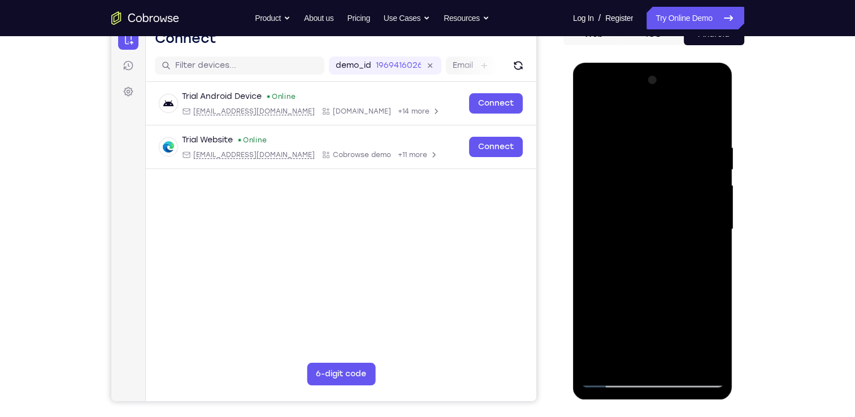
click at [708, 248] on div at bounding box center [653, 229] width 142 height 317
drag, startPoint x: 654, startPoint y: 124, endPoint x: 658, endPoint y: 318, distance: 194.5
click at [658, 318] on div at bounding box center [653, 229] width 142 height 317
click at [600, 110] on div at bounding box center [653, 229] width 142 height 317
click at [607, 112] on div at bounding box center [653, 229] width 142 height 317
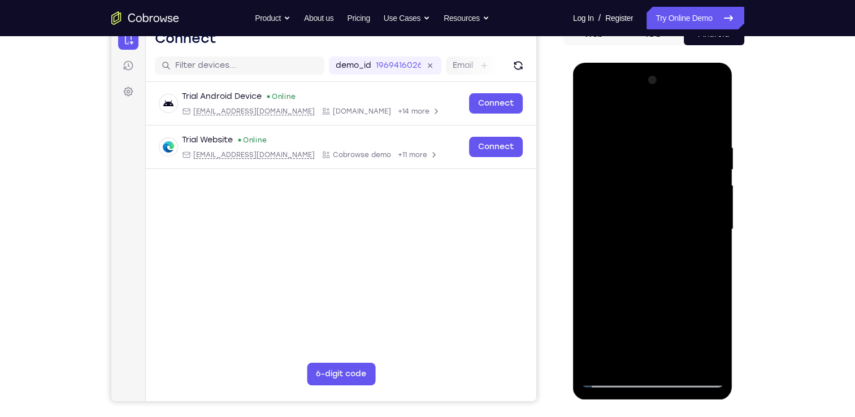
click at [607, 112] on div at bounding box center [653, 229] width 142 height 317
click at [622, 114] on div at bounding box center [653, 229] width 142 height 317
click at [604, 114] on div at bounding box center [653, 229] width 142 height 317
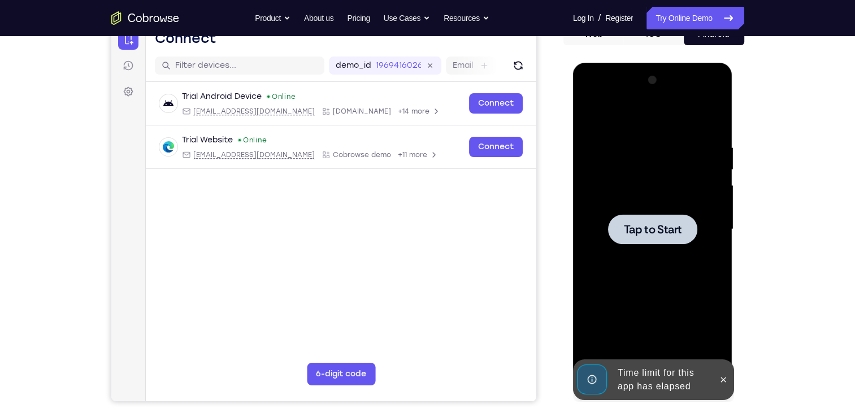
click at [651, 214] on div at bounding box center [652, 229] width 89 height 30
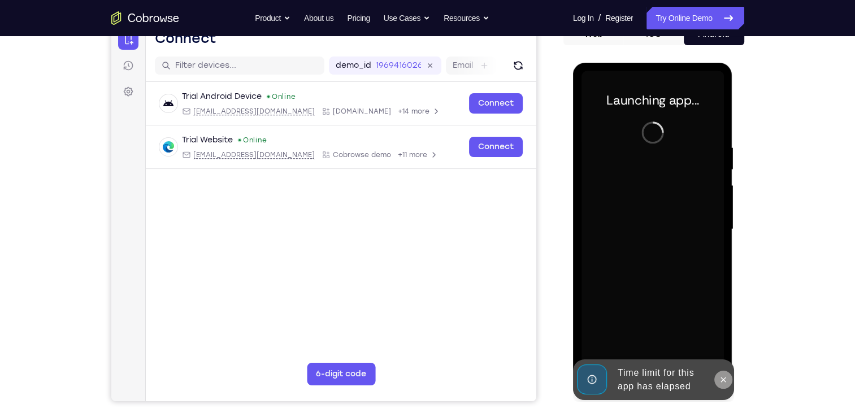
click at [724, 384] on icon at bounding box center [723, 379] width 9 height 9
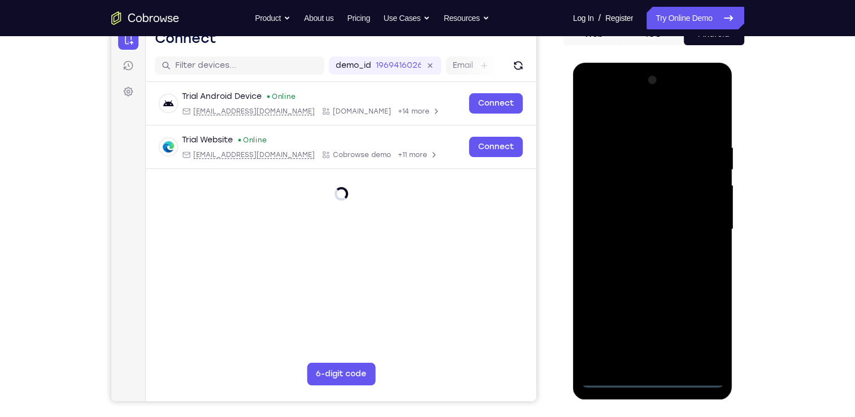
click at [655, 383] on div at bounding box center [653, 229] width 142 height 317
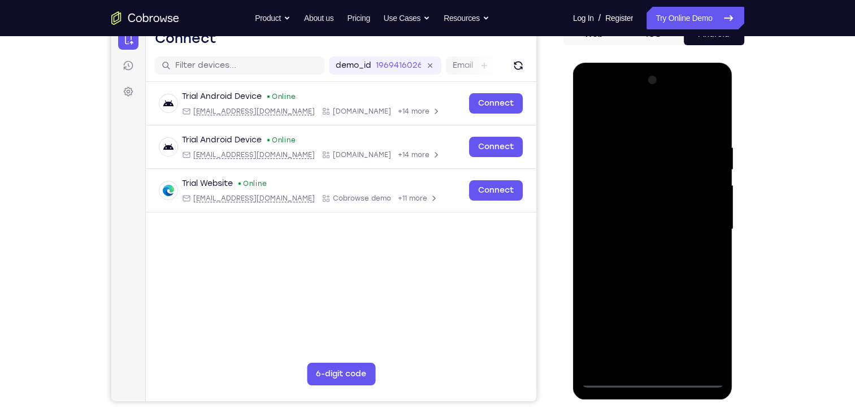
click at [706, 336] on div at bounding box center [653, 229] width 142 height 317
click at [594, 95] on div at bounding box center [653, 229] width 142 height 317
click at [699, 227] on div at bounding box center [653, 229] width 142 height 317
click at [647, 250] on div at bounding box center [653, 229] width 142 height 317
click at [645, 287] on div at bounding box center [653, 229] width 142 height 317
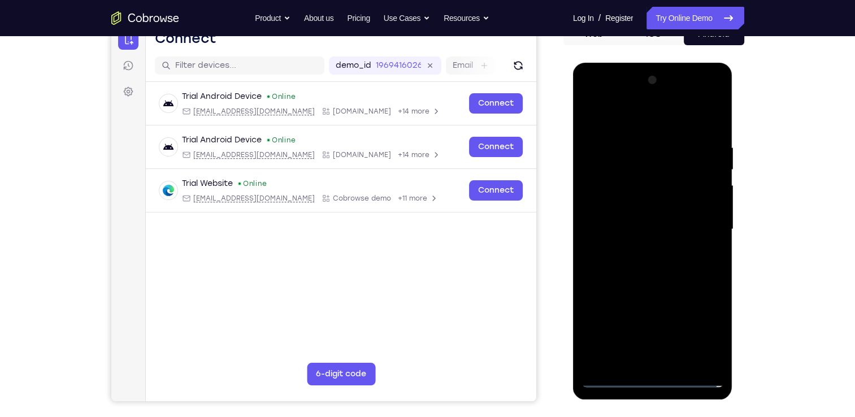
click at [615, 175] on div at bounding box center [653, 229] width 142 height 317
click at [653, 220] on div at bounding box center [653, 229] width 142 height 317
click at [617, 171] on div at bounding box center [653, 229] width 142 height 317
click at [656, 200] on div at bounding box center [653, 229] width 142 height 317
click at [624, 180] on div at bounding box center [653, 229] width 142 height 317
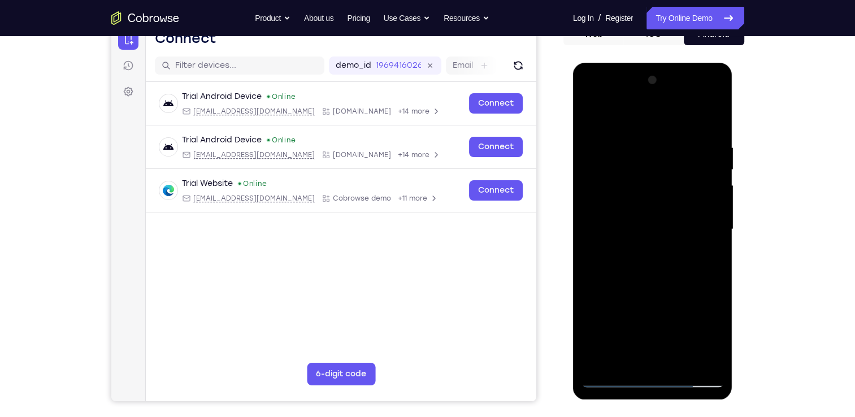
click at [668, 212] on div at bounding box center [653, 229] width 142 height 317
click at [672, 278] on div at bounding box center [653, 229] width 142 height 317
click at [684, 367] on div at bounding box center [653, 229] width 142 height 317
click at [667, 287] on div at bounding box center [653, 229] width 142 height 317
click at [668, 221] on div at bounding box center [653, 229] width 142 height 317
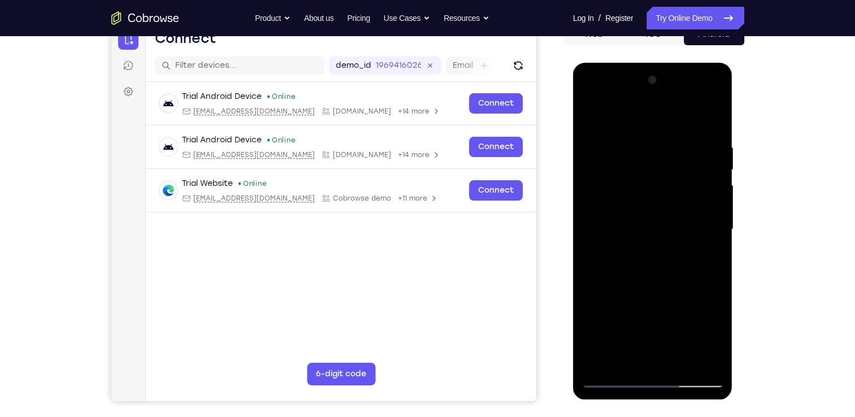
click at [613, 356] on div at bounding box center [653, 229] width 142 height 317
click at [627, 358] on div at bounding box center [653, 229] width 142 height 317
click at [686, 297] on div at bounding box center [653, 229] width 142 height 317
click at [708, 249] on div at bounding box center [653, 229] width 142 height 317
click at [590, 96] on div at bounding box center [653, 229] width 142 height 317
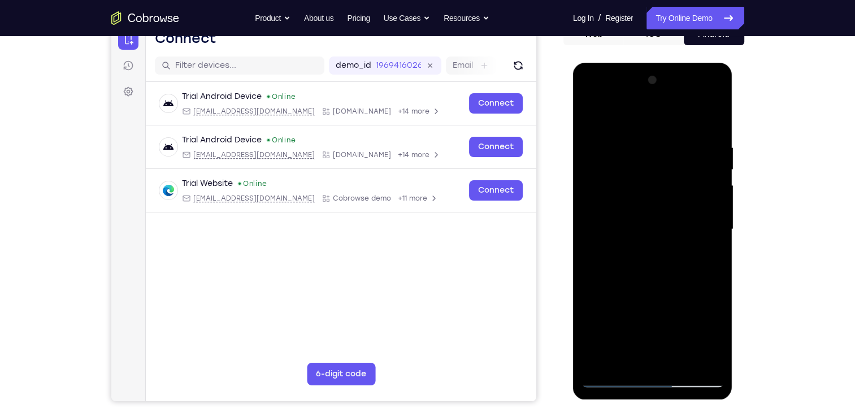
click at [606, 196] on div at bounding box center [653, 229] width 142 height 317
click at [652, 292] on div at bounding box center [653, 229] width 142 height 317
click at [593, 103] on div at bounding box center [653, 229] width 142 height 317
click at [595, 193] on div at bounding box center [653, 229] width 142 height 317
drag, startPoint x: 695, startPoint y: 306, endPoint x: 682, endPoint y: 218, distance: 88.7
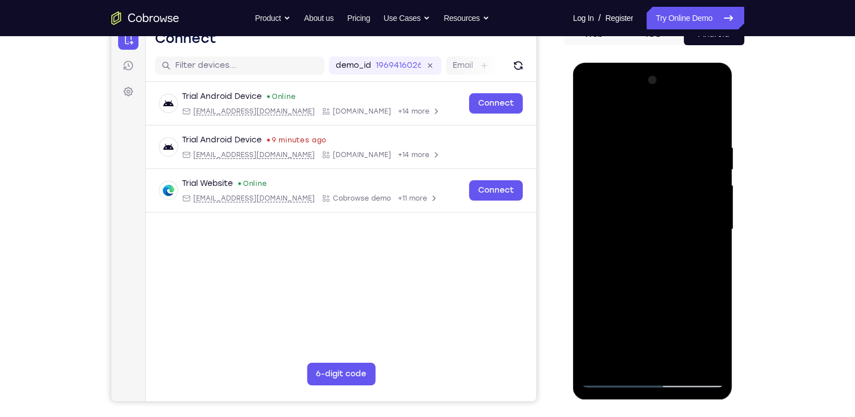
click at [682, 218] on div at bounding box center [653, 229] width 142 height 317
drag, startPoint x: 673, startPoint y: 305, endPoint x: 663, endPoint y: 165, distance: 140.6
click at [663, 165] on div at bounding box center [653, 229] width 142 height 317
drag, startPoint x: 683, startPoint y: 314, endPoint x: 673, endPoint y: 161, distance: 154.1
click at [673, 161] on div at bounding box center [653, 229] width 142 height 317
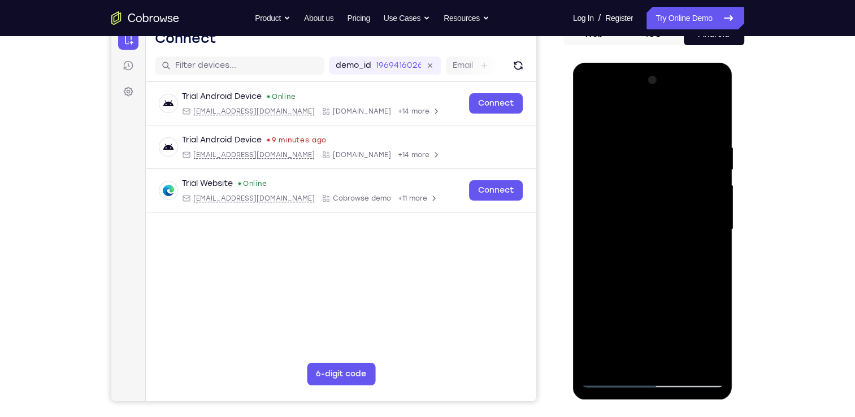
drag, startPoint x: 675, startPoint y: 301, endPoint x: 652, endPoint y: 154, distance: 148.7
click at [652, 154] on div at bounding box center [653, 229] width 142 height 317
drag, startPoint x: 682, startPoint y: 311, endPoint x: 659, endPoint y: 157, distance: 156.2
click at [659, 157] on div at bounding box center [653, 229] width 142 height 317
drag, startPoint x: 669, startPoint y: 331, endPoint x: 648, endPoint y: 149, distance: 183.3
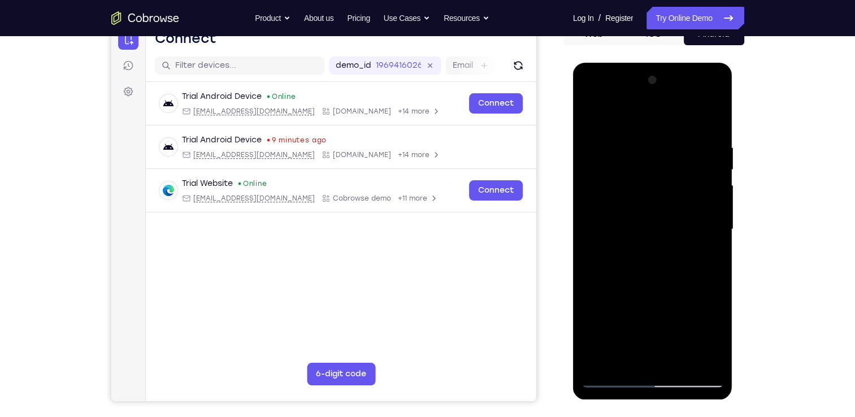
click at [648, 149] on div at bounding box center [653, 229] width 142 height 317
click at [628, 362] on div at bounding box center [653, 229] width 142 height 317
click at [626, 115] on div at bounding box center [653, 229] width 142 height 317
click at [623, 132] on div at bounding box center [653, 229] width 142 height 317
drag, startPoint x: 661, startPoint y: 133, endPoint x: 666, endPoint y: 266, distance: 132.4
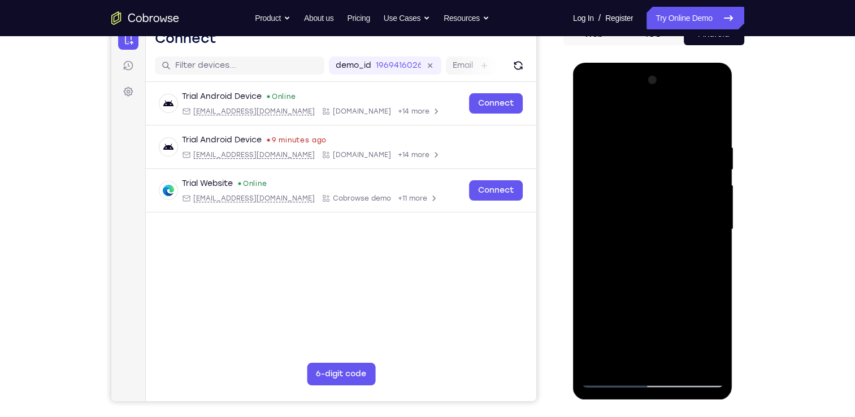
click at [666, 266] on div at bounding box center [653, 229] width 142 height 317
click at [593, 113] on div at bounding box center [653, 229] width 142 height 317
click at [714, 146] on div at bounding box center [653, 229] width 142 height 317
click at [634, 146] on div at bounding box center [653, 229] width 142 height 317
click at [599, 221] on div at bounding box center [653, 229] width 142 height 317
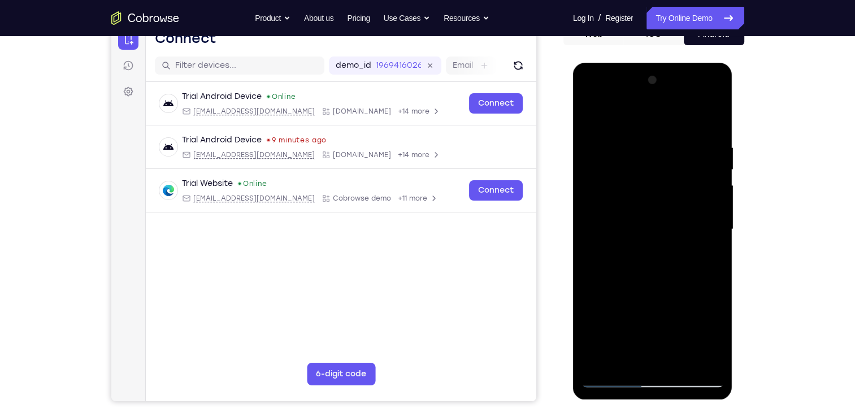
click at [720, 225] on div at bounding box center [653, 229] width 142 height 317
click at [712, 228] on div at bounding box center [653, 229] width 142 height 317
click at [717, 85] on div at bounding box center [653, 229] width 142 height 317
click at [590, 116] on div at bounding box center [653, 229] width 142 height 317
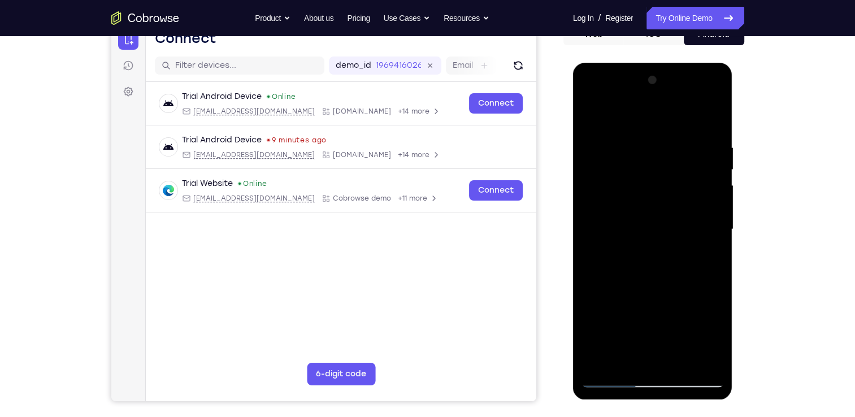
drag, startPoint x: 613, startPoint y: 228, endPoint x: 623, endPoint y: 151, distance: 77.5
click at [623, 151] on div at bounding box center [653, 229] width 142 height 317
drag, startPoint x: 633, startPoint y: 244, endPoint x: 633, endPoint y: 198, distance: 45.8
click at [633, 198] on div at bounding box center [653, 229] width 142 height 317
drag, startPoint x: 643, startPoint y: 241, endPoint x: 634, endPoint y: 185, distance: 56.7
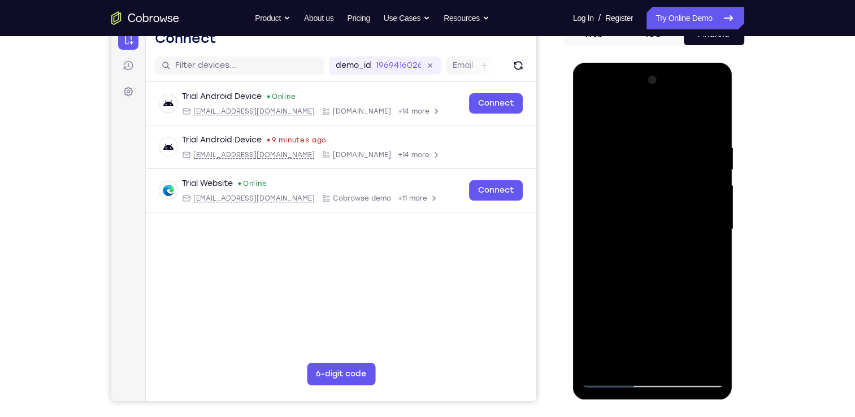
click at [634, 185] on div at bounding box center [653, 229] width 142 height 317
click at [635, 215] on div at bounding box center [653, 229] width 142 height 317
drag, startPoint x: 656, startPoint y: 145, endPoint x: 652, endPoint y: 289, distance: 144.8
click at [652, 289] on div at bounding box center [653, 229] width 142 height 317
click at [591, 115] on div at bounding box center [653, 229] width 142 height 317
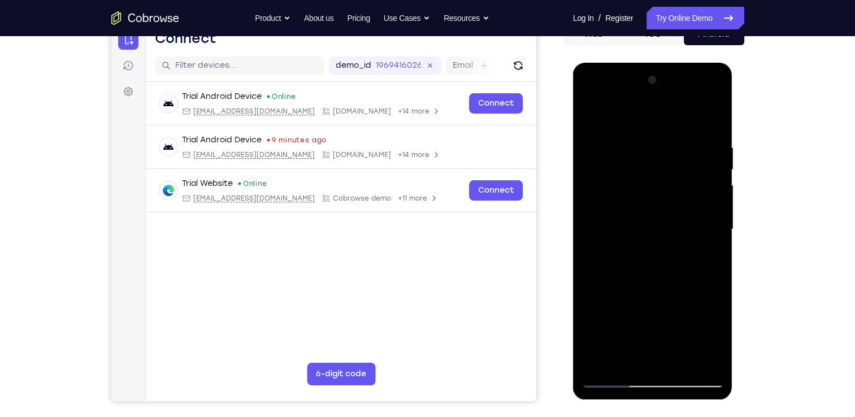
click at [586, 99] on div at bounding box center [653, 229] width 142 height 317
click at [604, 198] on div at bounding box center [653, 229] width 142 height 317
click at [687, 365] on div at bounding box center [653, 229] width 142 height 317
drag, startPoint x: 645, startPoint y: 330, endPoint x: 645, endPoint y: 291, distance: 39.0
click at [645, 291] on div at bounding box center [653, 229] width 142 height 317
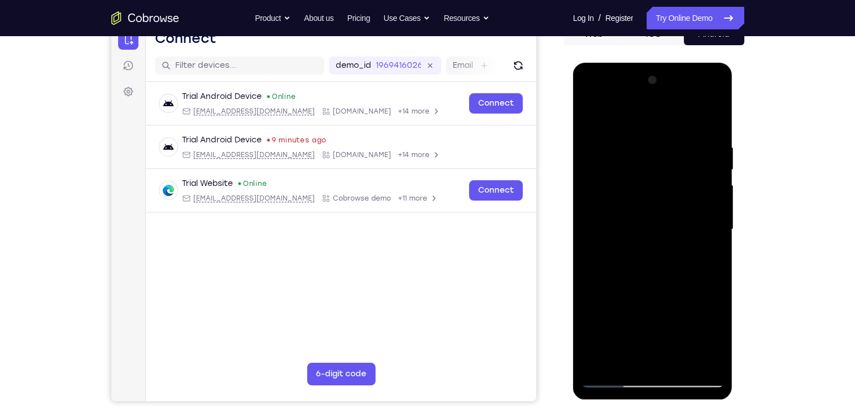
drag, startPoint x: 649, startPoint y: 222, endPoint x: 655, endPoint y: 335, distance: 113.2
click at [655, 335] on div at bounding box center [653, 229] width 142 height 317
drag, startPoint x: 671, startPoint y: 334, endPoint x: 663, endPoint y: 191, distance: 142.7
click at [663, 191] on div at bounding box center [653, 229] width 142 height 317
drag, startPoint x: 669, startPoint y: 369, endPoint x: 658, endPoint y: 238, distance: 131.1
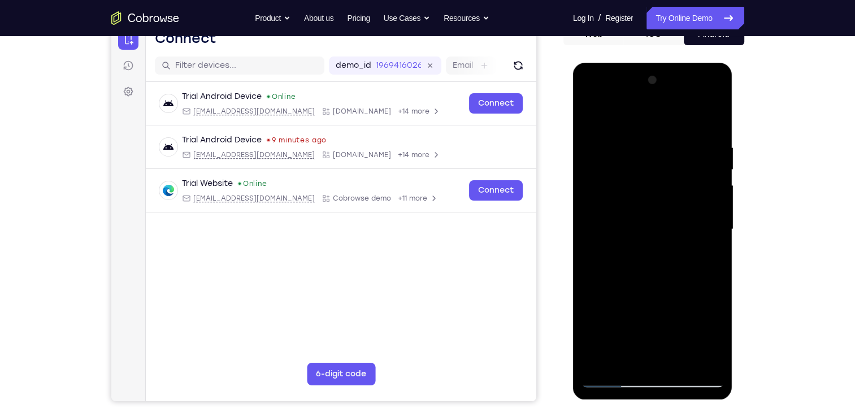
click at [658, 238] on div at bounding box center [653, 229] width 142 height 317
drag, startPoint x: 658, startPoint y: 334, endPoint x: 647, endPoint y: 275, distance: 59.7
click at [647, 275] on div at bounding box center [653, 229] width 142 height 317
click at [637, 225] on div at bounding box center [653, 229] width 142 height 317
click at [621, 335] on div at bounding box center [653, 229] width 142 height 317
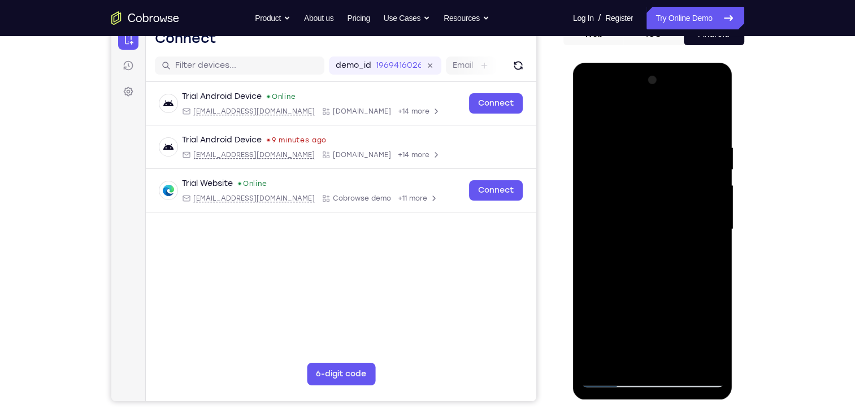
click at [636, 335] on div at bounding box center [653, 229] width 142 height 317
click at [623, 323] on div at bounding box center [653, 229] width 142 height 317
click at [659, 225] on div at bounding box center [653, 229] width 142 height 317
click at [626, 334] on div at bounding box center [653, 229] width 142 height 317
click at [633, 336] on div at bounding box center [653, 229] width 142 height 317
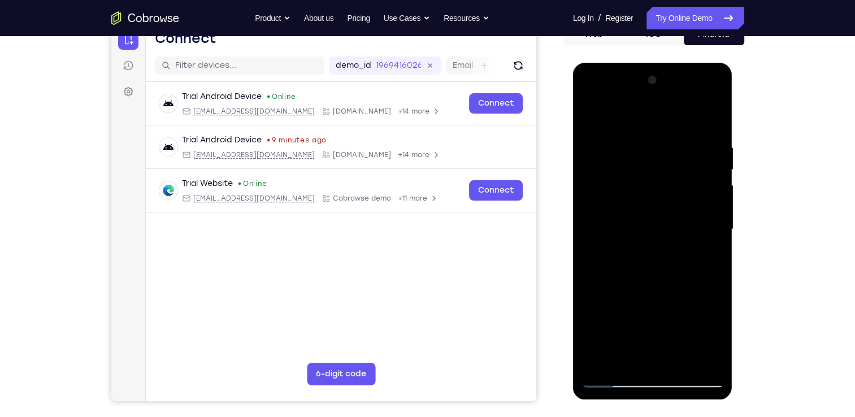
click at [629, 320] on div at bounding box center [653, 229] width 142 height 317
click at [658, 232] on div at bounding box center [653, 229] width 142 height 317
click at [633, 331] on div at bounding box center [653, 229] width 142 height 317
click at [629, 331] on div at bounding box center [653, 229] width 142 height 317
click at [630, 319] on div at bounding box center [653, 229] width 142 height 317
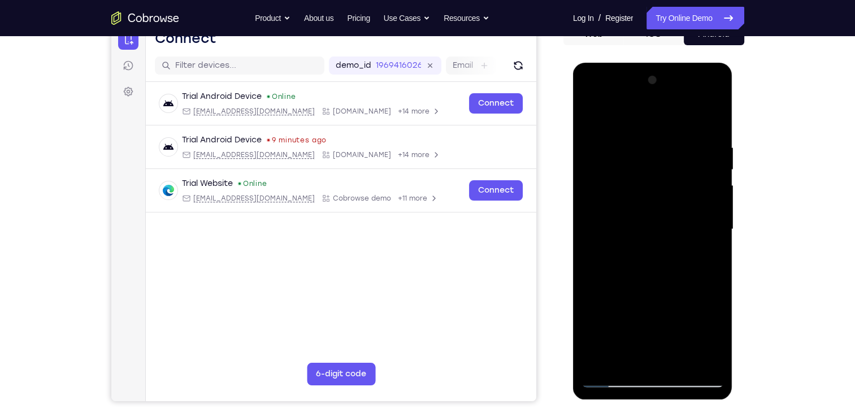
click at [655, 227] on div at bounding box center [653, 229] width 142 height 317
click at [616, 379] on div at bounding box center [653, 229] width 142 height 317
drag, startPoint x: 651, startPoint y: 336, endPoint x: 656, endPoint y: 227, distance: 109.8
click at [656, 227] on div at bounding box center [653, 229] width 142 height 317
drag, startPoint x: 651, startPoint y: 361, endPoint x: 656, endPoint y: 269, distance: 92.3
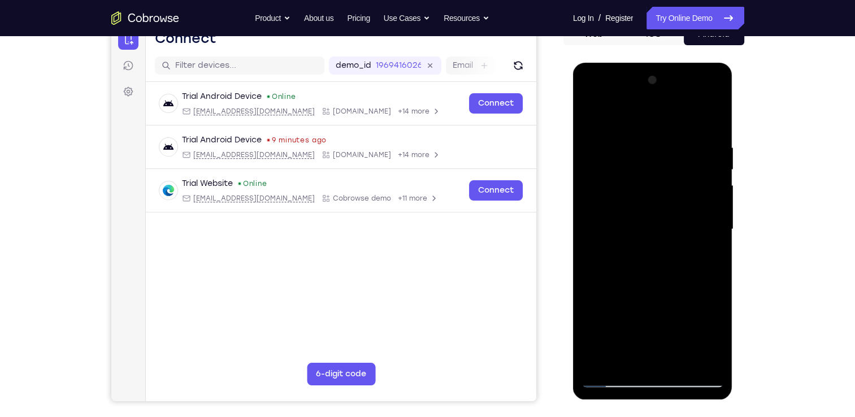
click at [656, 269] on div at bounding box center [653, 229] width 142 height 317
drag, startPoint x: 674, startPoint y: 339, endPoint x: 675, endPoint y: 221, distance: 118.2
click at [675, 221] on div at bounding box center [653, 229] width 142 height 317
drag, startPoint x: 663, startPoint y: 341, endPoint x: 662, endPoint y: 276, distance: 64.5
click at [662, 276] on div at bounding box center [653, 229] width 142 height 317
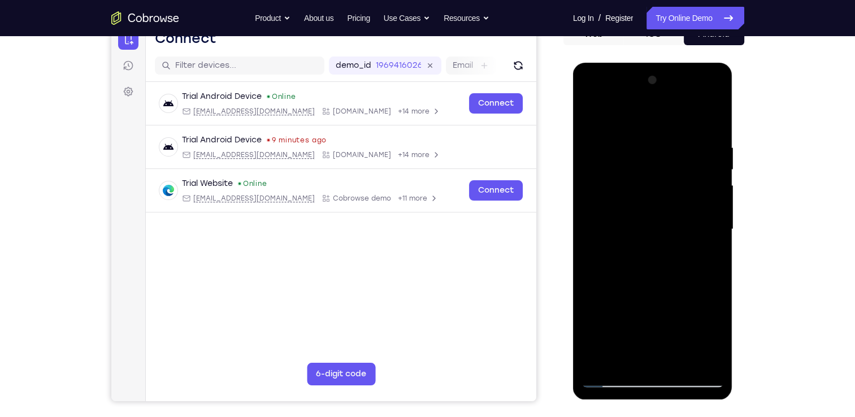
click at [654, 275] on div at bounding box center [653, 229] width 142 height 317
click at [615, 380] on div at bounding box center [653, 229] width 142 height 317
drag, startPoint x: 663, startPoint y: 338, endPoint x: 663, endPoint y: 224, distance: 113.6
click at [663, 224] on div at bounding box center [653, 229] width 142 height 317
drag, startPoint x: 660, startPoint y: 322, endPoint x: 663, endPoint y: 274, distance: 48.1
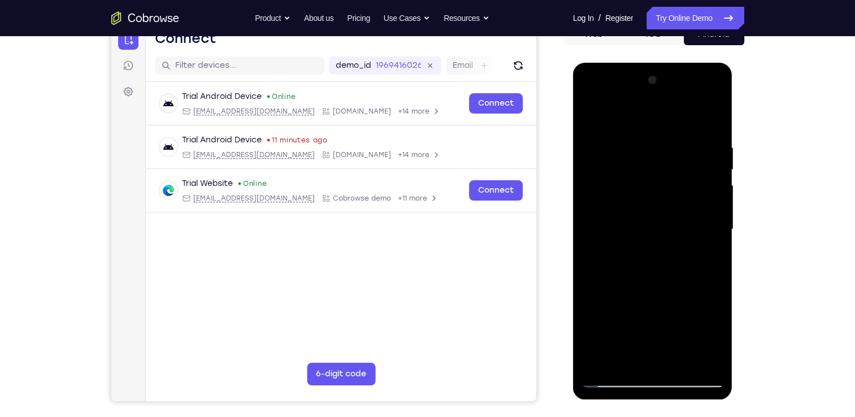
click at [663, 274] on div at bounding box center [653, 229] width 142 height 317
drag, startPoint x: 656, startPoint y: 345, endPoint x: 657, endPoint y: 245, distance: 99.5
click at [657, 245] on div at bounding box center [653, 229] width 142 height 317
drag, startPoint x: 652, startPoint y: 349, endPoint x: 652, endPoint y: 318, distance: 31.1
click at [652, 318] on div at bounding box center [653, 229] width 142 height 317
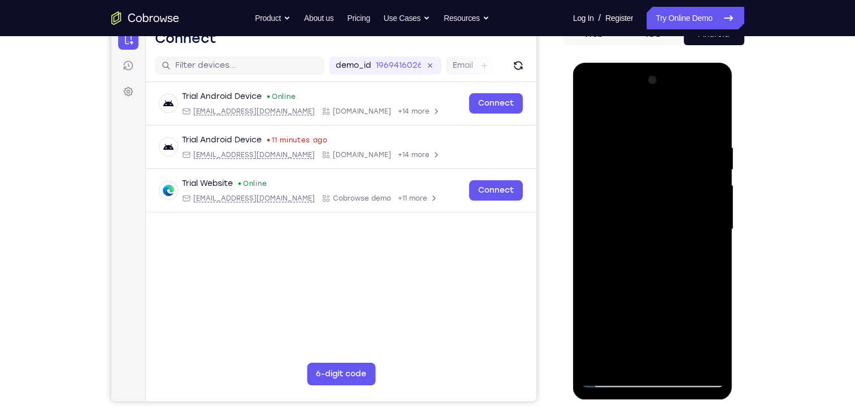
click at [647, 234] on div at bounding box center [653, 229] width 142 height 317
click at [685, 327] on div at bounding box center [653, 229] width 142 height 317
click at [679, 329] on div at bounding box center [653, 229] width 142 height 317
click at [663, 313] on div at bounding box center [653, 229] width 142 height 317
click at [665, 228] on div at bounding box center [653, 229] width 142 height 317
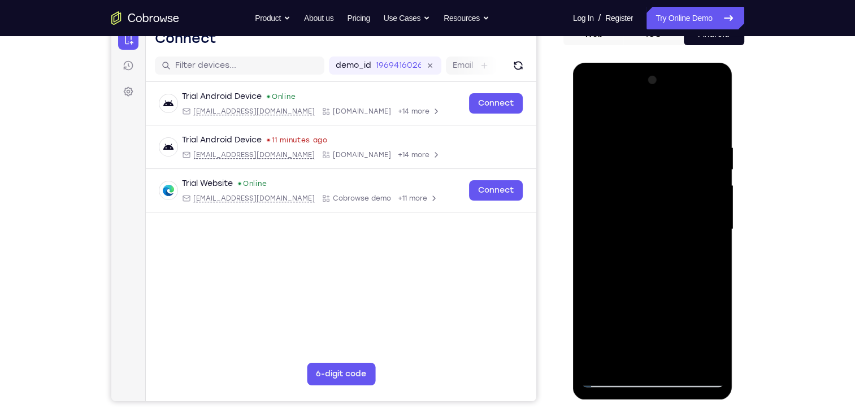
click at [640, 112] on div at bounding box center [653, 229] width 142 height 317
click at [614, 377] on div at bounding box center [653, 229] width 142 height 317
click at [590, 112] on div at bounding box center [653, 229] width 142 height 317
click at [672, 140] on div at bounding box center [653, 229] width 142 height 317
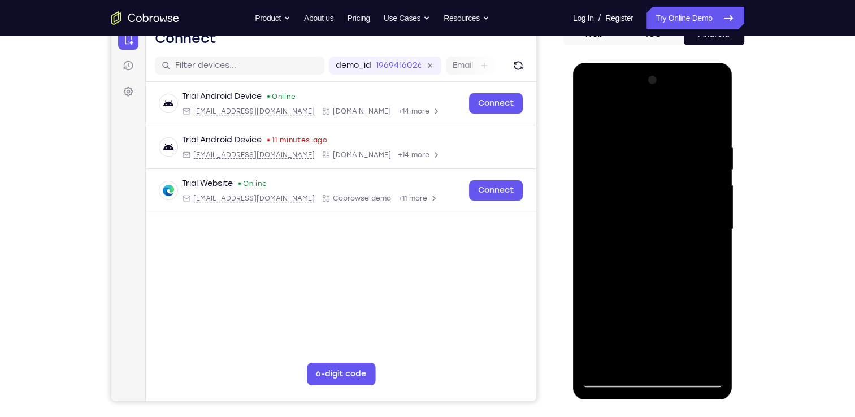
click at [700, 358] on div at bounding box center [653, 229] width 142 height 317
click at [697, 167] on div at bounding box center [653, 229] width 142 height 317
click at [665, 200] on div at bounding box center [653, 229] width 142 height 317
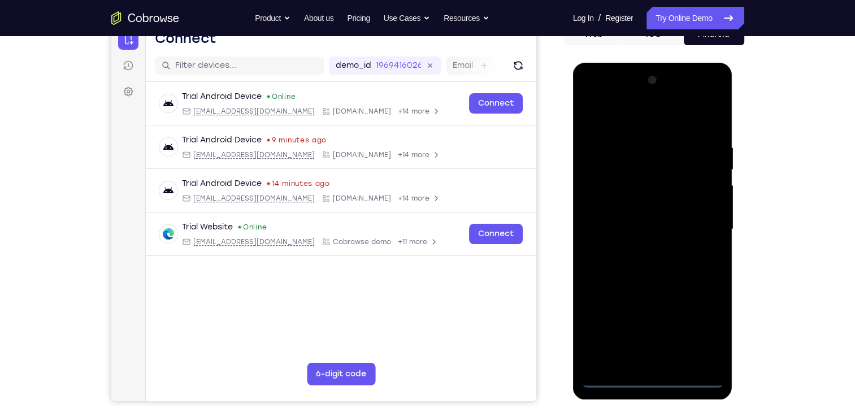
click at [660, 377] on div at bounding box center [653, 229] width 142 height 317
click at [703, 331] on div at bounding box center [653, 229] width 142 height 317
click at [596, 103] on div at bounding box center [653, 229] width 142 height 317
click at [603, 204] on div at bounding box center [653, 229] width 142 height 317
click at [642, 365] on div at bounding box center [653, 229] width 142 height 317
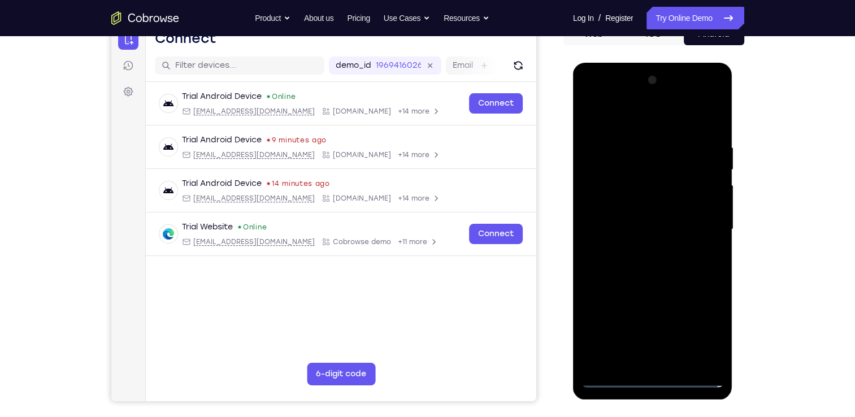
click at [615, 240] on div at bounding box center [653, 229] width 142 height 317
click at [658, 221] on div at bounding box center [653, 229] width 142 height 317
click at [689, 250] on div at bounding box center [653, 229] width 142 height 317
click at [681, 120] on div at bounding box center [653, 229] width 142 height 317
click at [658, 137] on div at bounding box center [653, 229] width 142 height 317
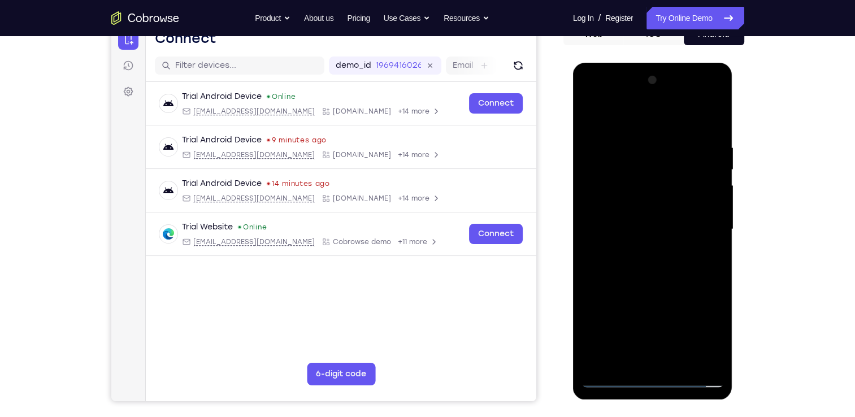
click at [652, 282] on div at bounding box center [653, 229] width 142 height 317
click at [660, 201] on div at bounding box center [653, 229] width 142 height 317
drag, startPoint x: 676, startPoint y: 322, endPoint x: 665, endPoint y: 202, distance: 119.8
click at [665, 202] on div at bounding box center [653, 229] width 142 height 317
click at [658, 361] on div at bounding box center [653, 229] width 142 height 317
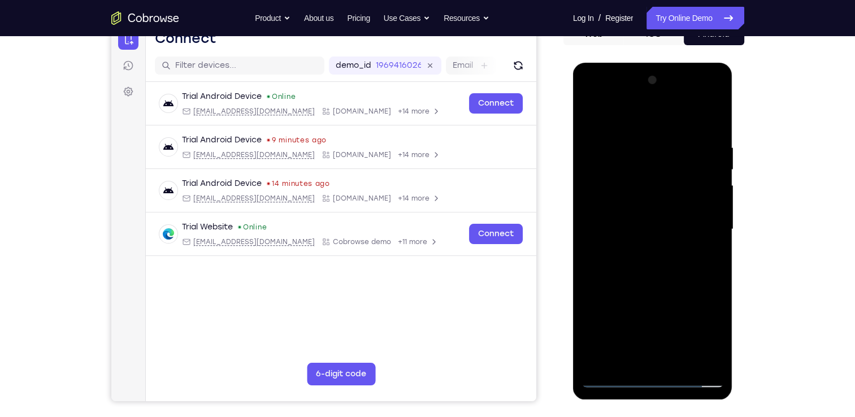
click at [620, 204] on div at bounding box center [653, 229] width 142 height 317
click at [622, 210] on div at bounding box center [653, 229] width 142 height 317
click at [632, 204] on div at bounding box center [653, 229] width 142 height 317
click at [665, 250] on div at bounding box center [653, 229] width 142 height 317
drag, startPoint x: 676, startPoint y: 284, endPoint x: 676, endPoint y: 225, distance: 59.4
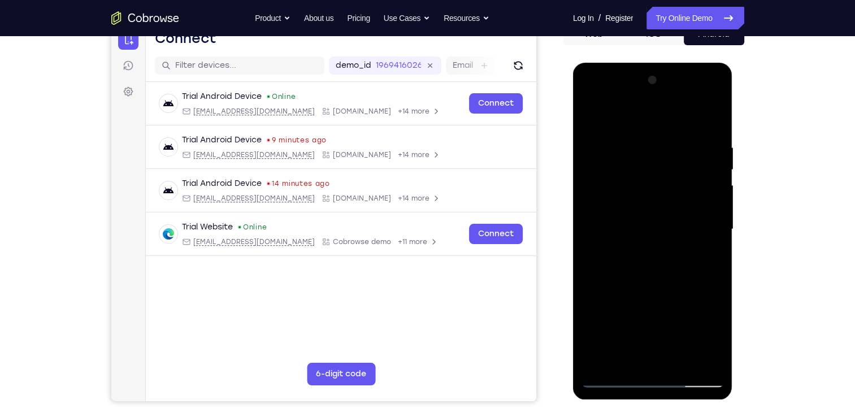
click at [676, 225] on div at bounding box center [653, 229] width 142 height 317
drag, startPoint x: 683, startPoint y: 325, endPoint x: 680, endPoint y: 252, distance: 73.0
click at [680, 252] on div at bounding box center [653, 229] width 142 height 317
drag, startPoint x: 682, startPoint y: 327, endPoint x: 685, endPoint y: 228, distance: 98.4
click at [685, 228] on div at bounding box center [653, 229] width 142 height 317
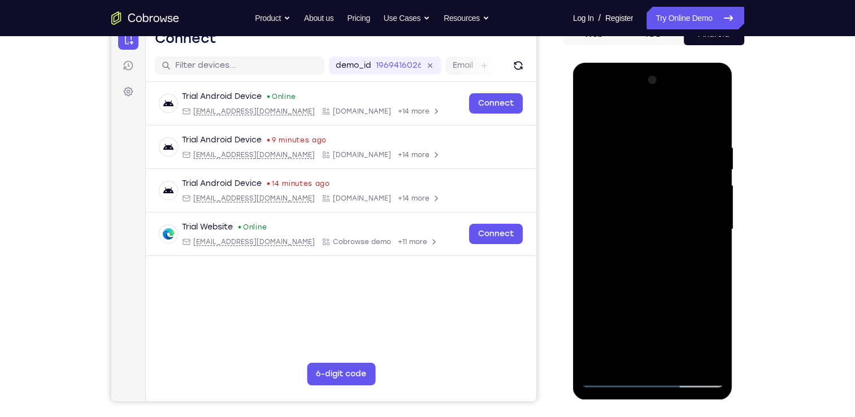
drag, startPoint x: 674, startPoint y: 137, endPoint x: 673, endPoint y: 265, distance: 127.8
click at [673, 265] on div at bounding box center [653, 229] width 142 height 317
drag, startPoint x: 650, startPoint y: 155, endPoint x: 662, endPoint y: 330, distance: 175.1
click at [662, 330] on div at bounding box center [653, 229] width 142 height 317
click at [589, 98] on div at bounding box center [653, 229] width 142 height 317
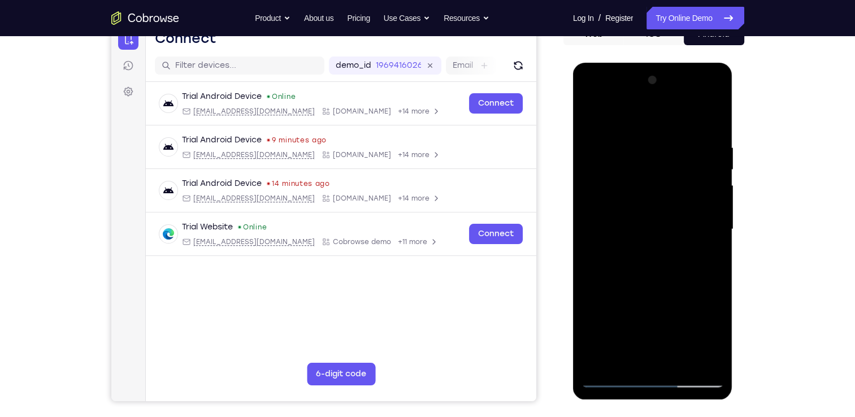
click at [700, 221] on div at bounding box center [653, 229] width 142 height 317
click at [645, 251] on div at bounding box center [653, 229] width 142 height 317
click at [646, 171] on div at bounding box center [653, 229] width 142 height 317
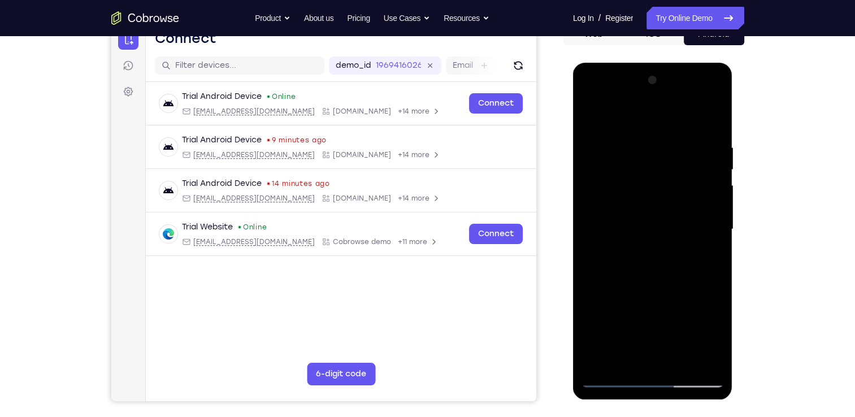
click at [646, 171] on div at bounding box center [653, 229] width 142 height 317
click at [682, 368] on div at bounding box center [653, 229] width 142 height 317
click at [667, 288] on div at bounding box center [653, 229] width 142 height 317
click at [663, 198] on div at bounding box center [653, 229] width 142 height 317
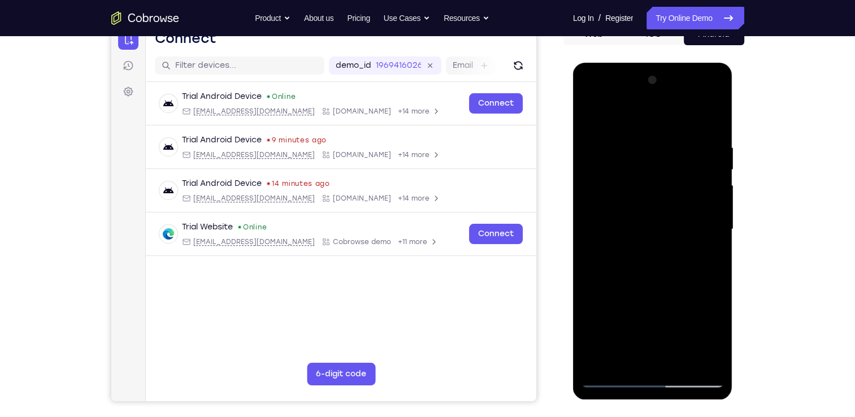
click at [613, 356] on div at bounding box center [653, 229] width 142 height 317
click at [708, 260] on div at bounding box center [653, 229] width 142 height 317
click at [709, 261] on div at bounding box center [653, 229] width 142 height 317
click at [711, 258] on div at bounding box center [653, 229] width 142 height 317
click at [595, 120] on div at bounding box center [653, 229] width 142 height 317
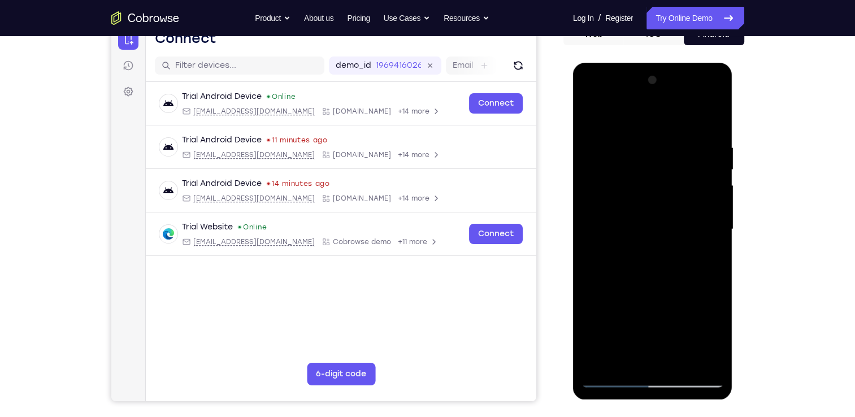
click at [624, 191] on div at bounding box center [653, 229] width 142 height 317
click at [608, 356] on div at bounding box center [653, 229] width 142 height 317
click at [602, 261] on div at bounding box center [653, 229] width 142 height 317
click at [611, 381] on div at bounding box center [653, 229] width 142 height 317
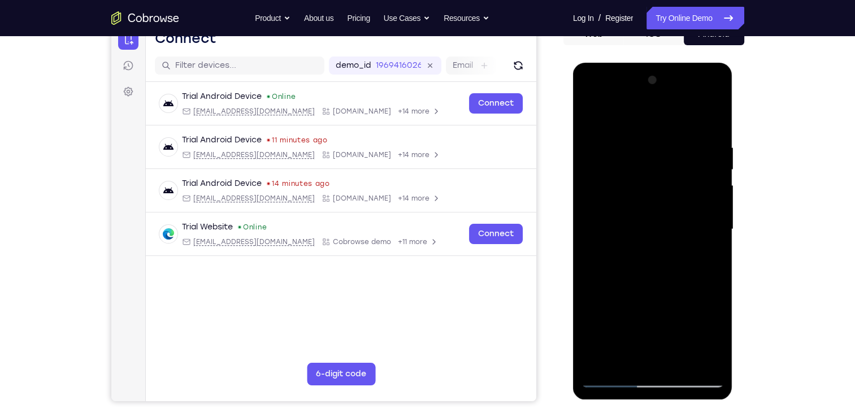
click at [658, 201] on div at bounding box center [653, 229] width 142 height 317
click at [613, 381] on div at bounding box center [653, 229] width 142 height 317
click at [590, 93] on div at bounding box center [653, 229] width 142 height 317
click at [606, 197] on div at bounding box center [653, 229] width 142 height 317
drag, startPoint x: 681, startPoint y: 292, endPoint x: 681, endPoint y: 229, distance: 62.8
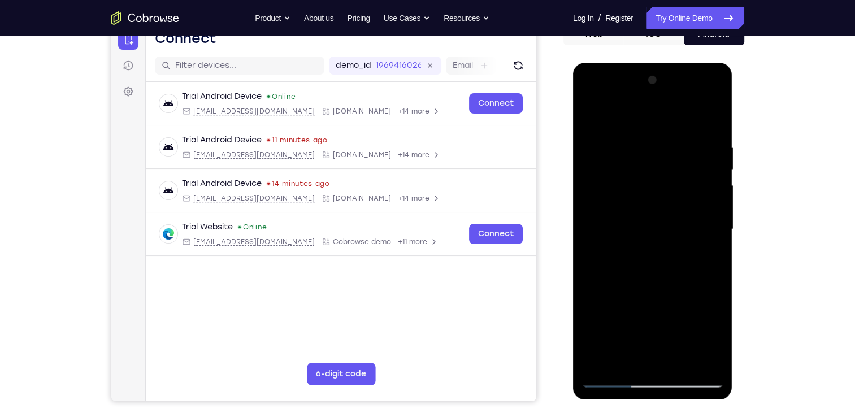
click at [681, 229] on div at bounding box center [653, 229] width 142 height 317
drag, startPoint x: 683, startPoint y: 315, endPoint x: 668, endPoint y: 129, distance: 186.6
click at [668, 129] on div at bounding box center [653, 229] width 142 height 317
drag, startPoint x: 687, startPoint y: 317, endPoint x: 659, endPoint y: 131, distance: 188.6
click at [659, 131] on div at bounding box center [653, 229] width 142 height 317
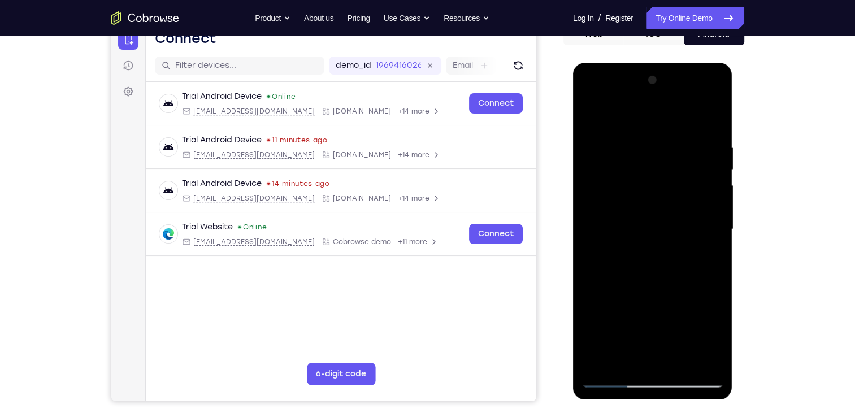
drag, startPoint x: 676, startPoint y: 309, endPoint x: 668, endPoint y: 232, distance: 77.9
click at [668, 232] on div at bounding box center [653, 229] width 142 height 317
drag, startPoint x: 682, startPoint y: 281, endPoint x: 680, endPoint y: 183, distance: 97.8
click at [680, 183] on div at bounding box center [653, 229] width 142 height 317
drag, startPoint x: 681, startPoint y: 311, endPoint x: 678, endPoint y: 235, distance: 76.4
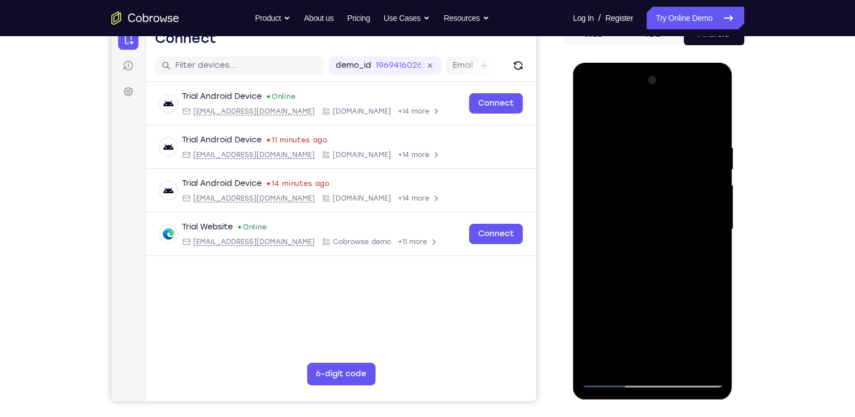
click at [678, 235] on div at bounding box center [653, 229] width 142 height 317
drag, startPoint x: 665, startPoint y: 313, endPoint x: 658, endPoint y: 154, distance: 158.5
click at [658, 154] on div at bounding box center [653, 229] width 142 height 317
drag, startPoint x: 680, startPoint y: 322, endPoint x: 681, endPoint y: 305, distance: 17.5
click at [681, 305] on div at bounding box center [653, 229] width 142 height 317
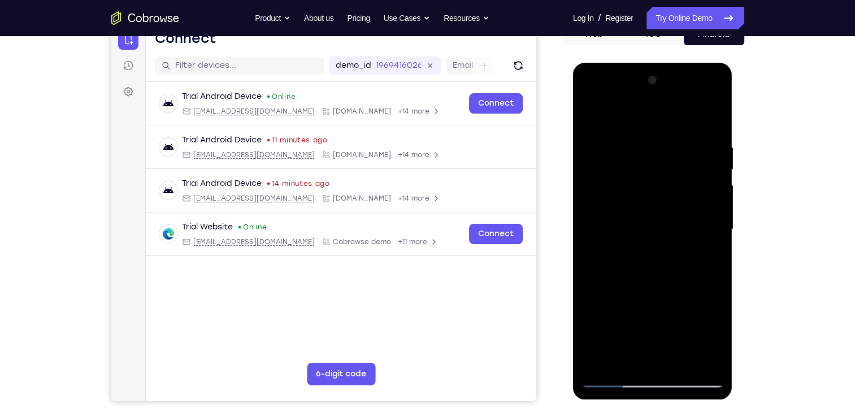
drag, startPoint x: 672, startPoint y: 142, endPoint x: 682, endPoint y: 269, distance: 127.6
click at [682, 269] on div at bounding box center [653, 229] width 142 height 317
drag, startPoint x: 685, startPoint y: 301, endPoint x: 686, endPoint y: 157, distance: 144.2
click at [686, 157] on div at bounding box center [653, 229] width 142 height 317
drag, startPoint x: 681, startPoint y: 317, endPoint x: 673, endPoint y: 168, distance: 148.9
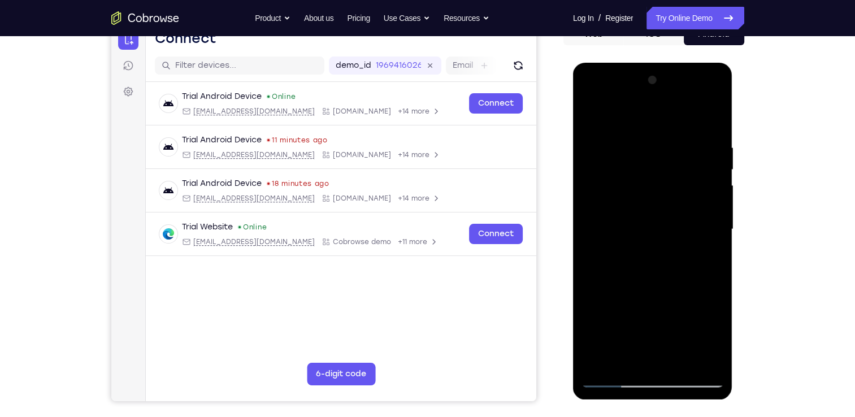
click at [673, 168] on div at bounding box center [653, 229] width 142 height 317
drag, startPoint x: 682, startPoint y: 325, endPoint x: 681, endPoint y: 256, distance: 69.0
click at [681, 256] on div at bounding box center [653, 229] width 142 height 317
click at [593, 101] on div at bounding box center [653, 229] width 142 height 317
click at [642, 202] on div at bounding box center [653, 229] width 142 height 317
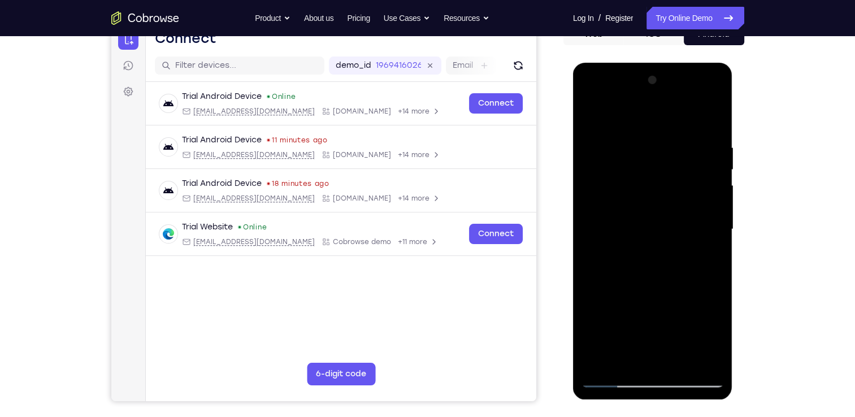
click at [681, 366] on div at bounding box center [653, 229] width 142 height 317
click at [654, 206] on div at bounding box center [653, 229] width 142 height 317
click at [650, 293] on div at bounding box center [653, 229] width 142 height 317
click at [676, 296] on div at bounding box center [653, 229] width 142 height 317
click at [665, 293] on div at bounding box center [653, 229] width 142 height 317
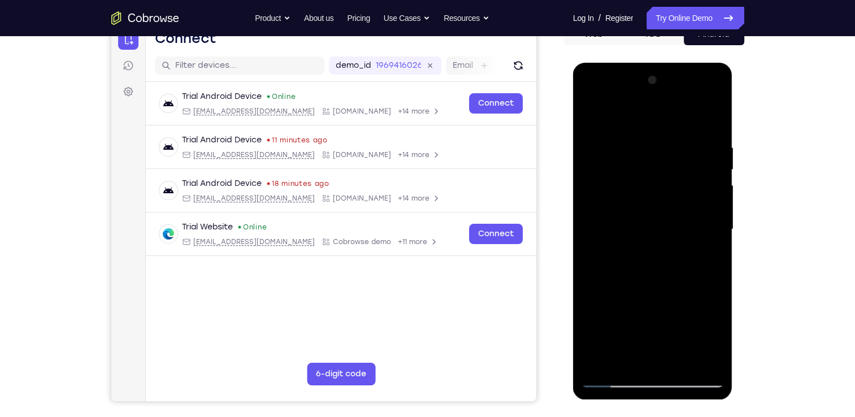
click at [620, 323] on div at bounding box center [653, 229] width 142 height 317
click at [615, 361] on div at bounding box center [653, 229] width 142 height 317
drag, startPoint x: 642, startPoint y: 221, endPoint x: 638, endPoint y: 162, distance: 58.4
click at [638, 162] on div at bounding box center [653, 229] width 142 height 317
click at [620, 118] on div at bounding box center [653, 229] width 142 height 317
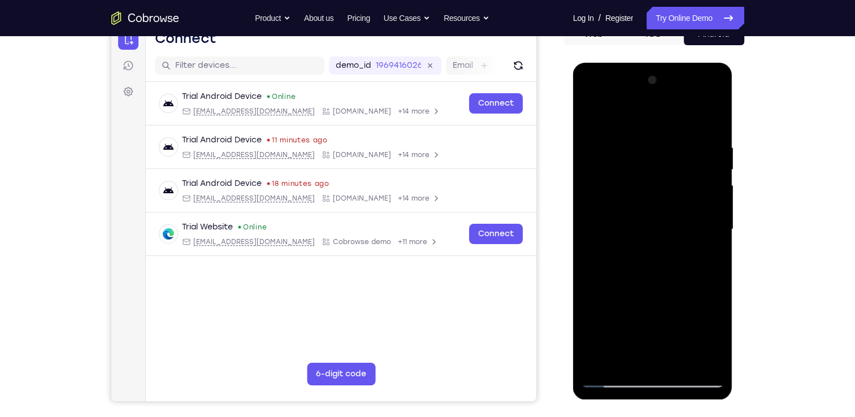
click at [682, 360] on div at bounding box center [653, 229] width 142 height 317
click at [662, 197] on div at bounding box center [653, 229] width 142 height 317
click at [613, 381] on div at bounding box center [653, 229] width 142 height 317
click at [645, 219] on div at bounding box center [653, 229] width 142 height 317
click at [593, 121] on div at bounding box center [653, 229] width 142 height 317
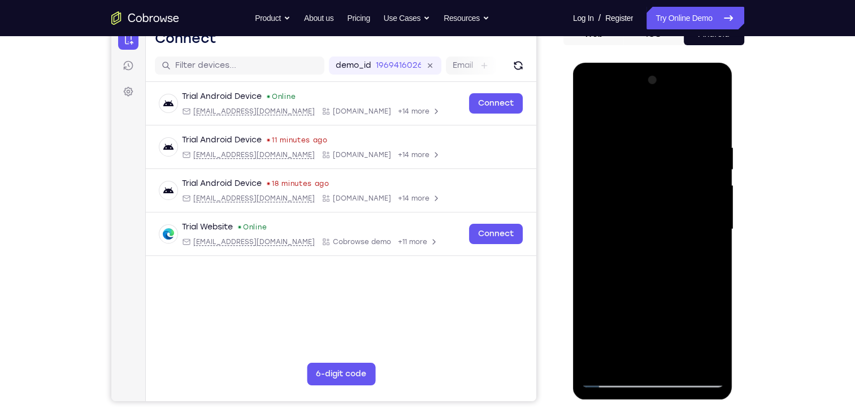
click at [593, 121] on div at bounding box center [653, 229] width 142 height 317
drag, startPoint x: 646, startPoint y: 152, endPoint x: 650, endPoint y: 304, distance: 152.7
click at [650, 304] on div at bounding box center [653, 229] width 142 height 317
drag, startPoint x: 674, startPoint y: 142, endPoint x: 616, endPoint y: 137, distance: 57.8
click at [616, 137] on div at bounding box center [653, 229] width 142 height 317
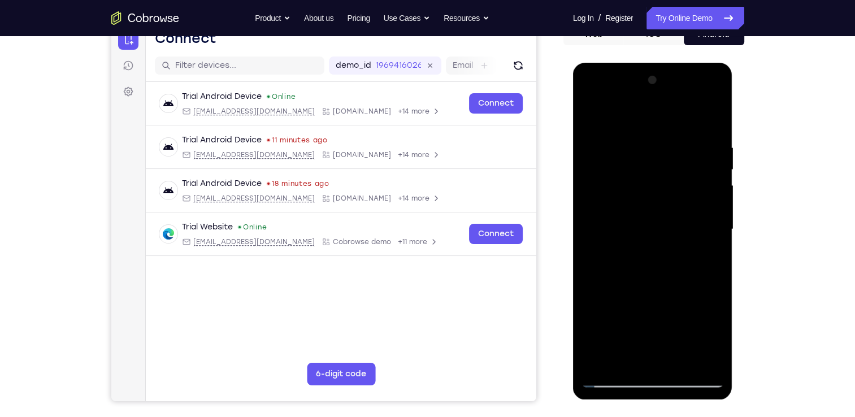
click at [689, 140] on div at bounding box center [653, 229] width 142 height 317
drag, startPoint x: 706, startPoint y: 218, endPoint x: 602, endPoint y: 228, distance: 104.0
click at [602, 228] on div at bounding box center [653, 229] width 142 height 317
drag, startPoint x: 712, startPoint y: 183, endPoint x: 584, endPoint y: 186, distance: 128.4
click at [584, 186] on div at bounding box center [653, 229] width 142 height 317
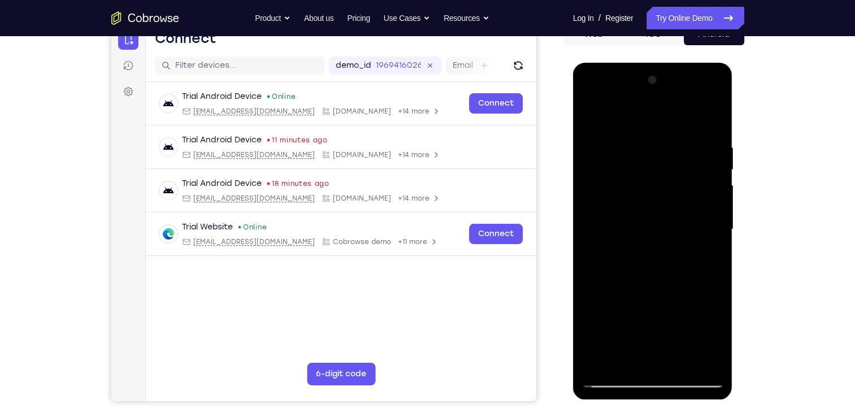
drag, startPoint x: 699, startPoint y: 230, endPoint x: 607, endPoint y: 239, distance: 92.6
click at [607, 239] on div at bounding box center [653, 229] width 142 height 317
click at [708, 120] on div at bounding box center [653, 229] width 142 height 317
click at [680, 362] on div at bounding box center [653, 229] width 142 height 317
click at [615, 379] on div at bounding box center [653, 229] width 142 height 317
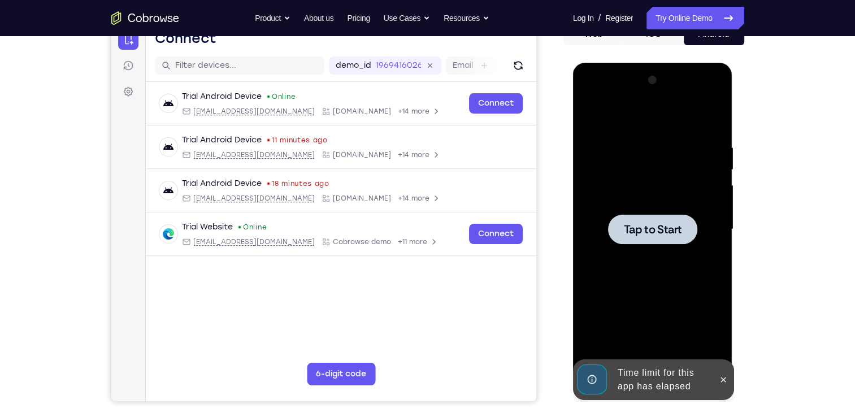
click at [655, 220] on div at bounding box center [652, 229] width 89 height 30
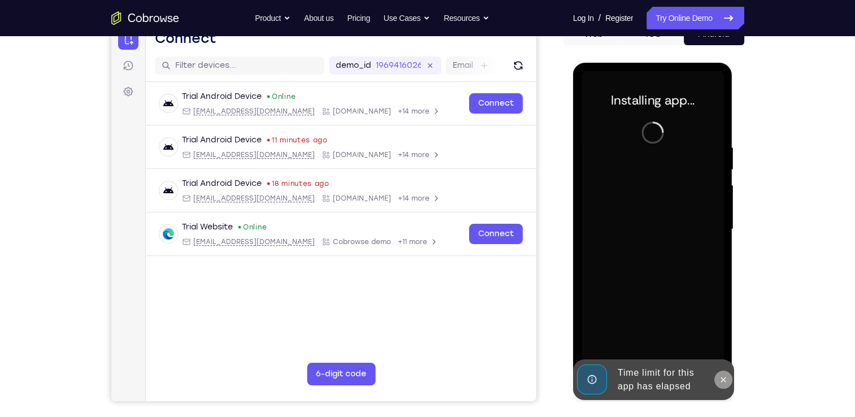
click at [723, 377] on icon at bounding box center [723, 379] width 9 height 9
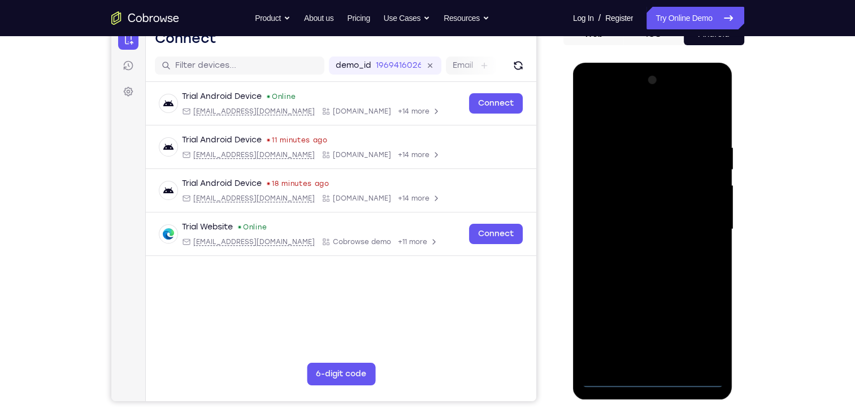
click at [654, 384] on div at bounding box center [653, 229] width 142 height 317
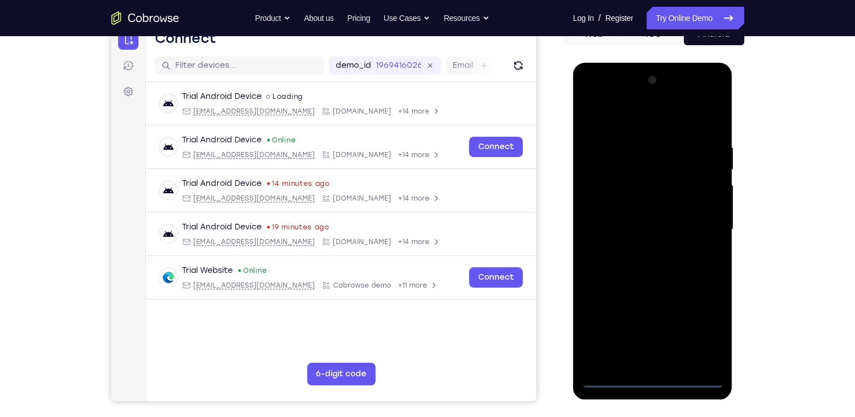
click at [702, 330] on div at bounding box center [653, 229] width 142 height 317
click at [594, 100] on div at bounding box center [653, 229] width 142 height 317
click at [702, 229] on div at bounding box center [653, 229] width 142 height 317
click at [643, 252] on div at bounding box center [653, 229] width 142 height 317
click at [646, 286] on div at bounding box center [653, 229] width 142 height 317
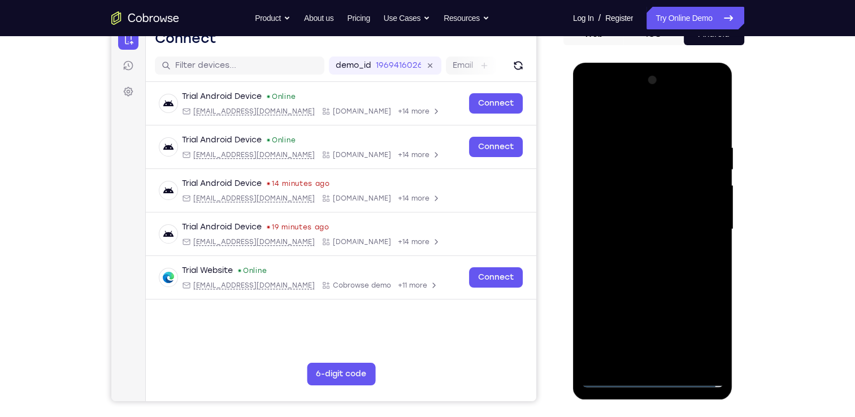
click at [629, 173] on div at bounding box center [653, 229] width 142 height 317
click at [668, 201] on div at bounding box center [653, 229] width 142 height 317
click at [615, 179] on div at bounding box center [653, 229] width 142 height 317
click at [606, 182] on div at bounding box center [653, 229] width 142 height 317
click at [658, 210] on div at bounding box center [653, 229] width 142 height 317
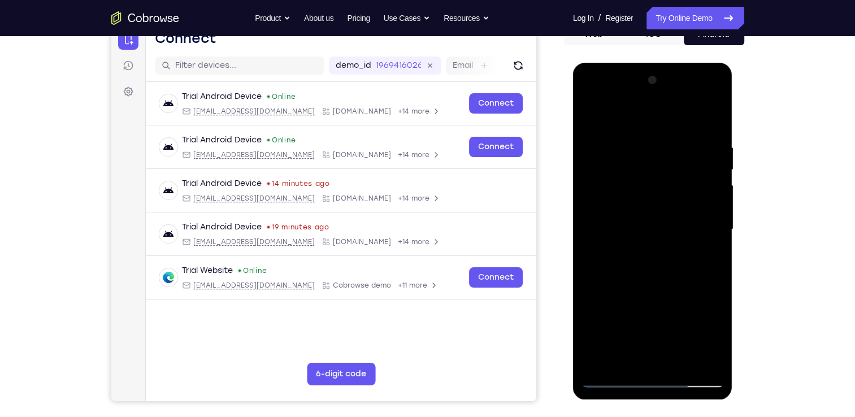
click at [678, 274] on div at bounding box center [653, 229] width 142 height 317
click at [682, 364] on div at bounding box center [653, 229] width 142 height 317
click at [654, 292] on div at bounding box center [653, 229] width 142 height 317
click at [639, 221] on div at bounding box center [653, 229] width 142 height 317
click at [629, 122] on div at bounding box center [653, 229] width 142 height 317
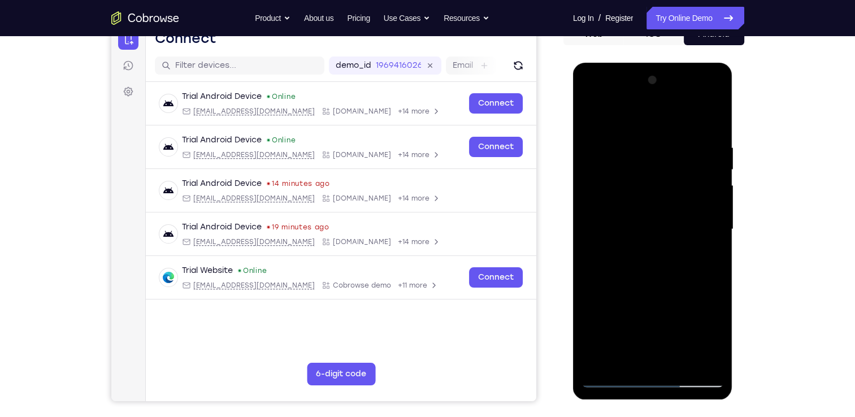
click at [617, 233] on div at bounding box center [653, 229] width 142 height 317
click at [649, 280] on div at bounding box center [653, 229] width 142 height 317
click at [702, 227] on div at bounding box center [653, 229] width 142 height 317
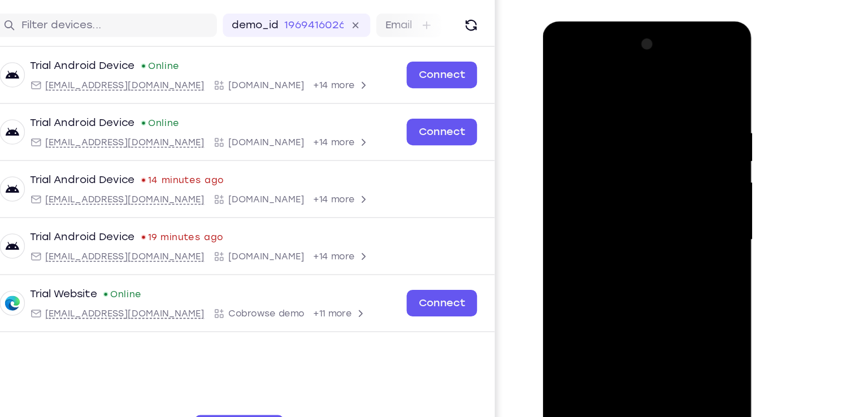
click at [678, 168] on div at bounding box center [622, 188] width 142 height 317
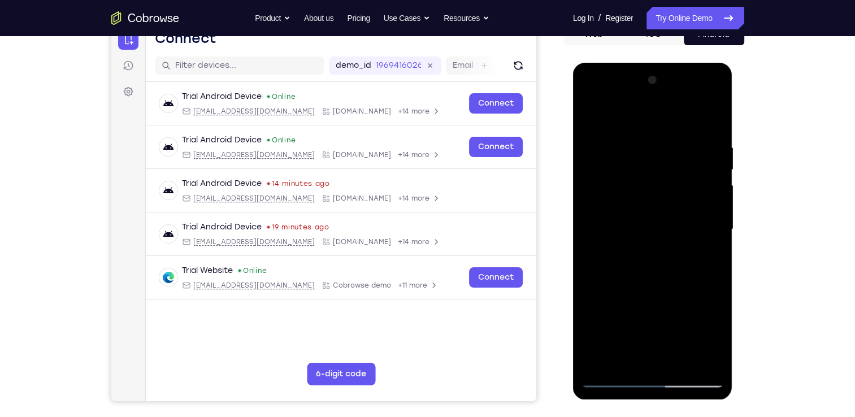
click at [636, 139] on div at bounding box center [653, 229] width 142 height 317
click at [691, 357] on div at bounding box center [653, 229] width 142 height 317
click at [717, 186] on div at bounding box center [653, 229] width 142 height 317
click at [694, 360] on div at bounding box center [653, 229] width 142 height 317
click at [715, 211] on div at bounding box center [653, 229] width 142 height 317
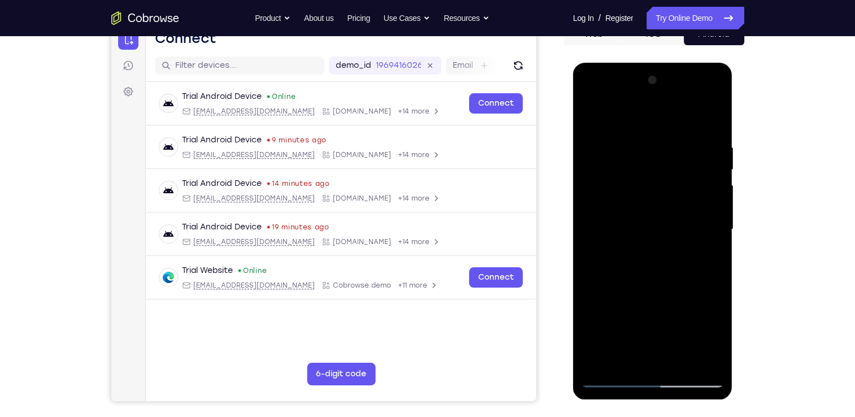
click at [715, 211] on div at bounding box center [653, 229] width 142 height 317
drag, startPoint x: 715, startPoint y: 211, endPoint x: 591, endPoint y: 210, distance: 124.4
click at [591, 210] on div at bounding box center [653, 229] width 142 height 317
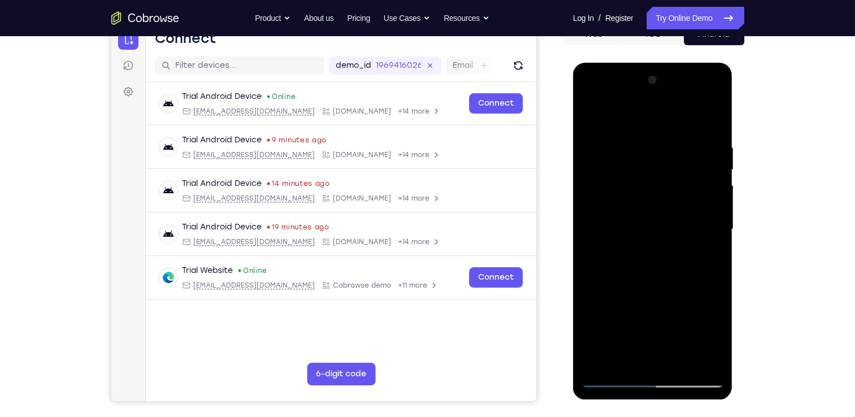
drag, startPoint x: 706, startPoint y: 191, endPoint x: 599, endPoint y: 202, distance: 107.5
click at [599, 202] on div at bounding box center [653, 229] width 142 height 317
drag, startPoint x: 706, startPoint y: 212, endPoint x: 609, endPoint y: 205, distance: 97.0
click at [609, 205] on div at bounding box center [653, 229] width 142 height 317
drag, startPoint x: 718, startPoint y: 204, endPoint x: 593, endPoint y: 193, distance: 125.4
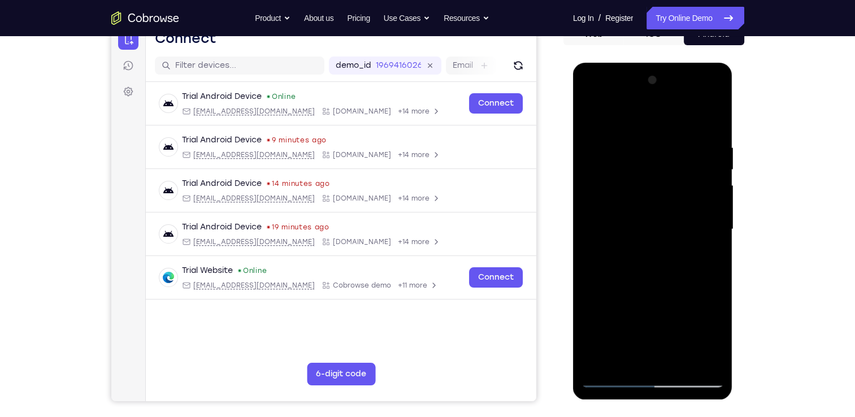
click at [593, 193] on div at bounding box center [653, 229] width 142 height 317
drag, startPoint x: 694, startPoint y: 216, endPoint x: 576, endPoint y: 222, distance: 118.3
click at [576, 222] on div at bounding box center [653, 231] width 160 height 337
drag, startPoint x: 703, startPoint y: 216, endPoint x: 597, endPoint y: 210, distance: 106.5
click at [597, 210] on div at bounding box center [653, 229] width 142 height 317
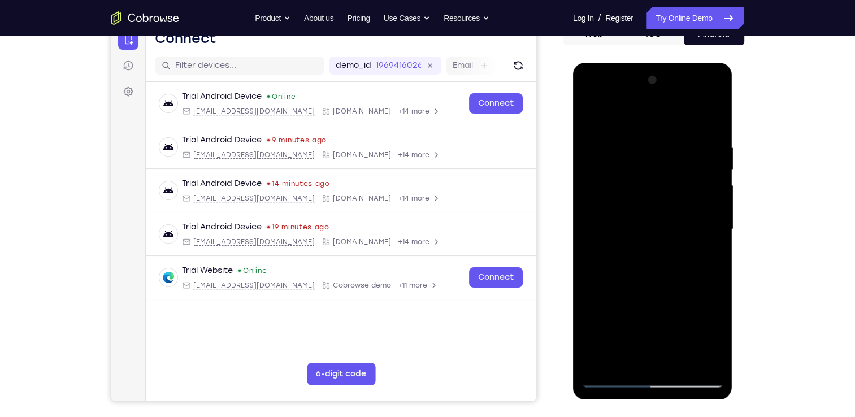
click at [712, 119] on div at bounding box center [653, 229] width 142 height 317
click at [680, 362] on div at bounding box center [653, 229] width 142 height 317
click at [638, 225] on div at bounding box center [653, 229] width 142 height 317
click at [629, 114] on div at bounding box center [653, 229] width 142 height 317
click at [593, 227] on div at bounding box center [653, 229] width 142 height 317
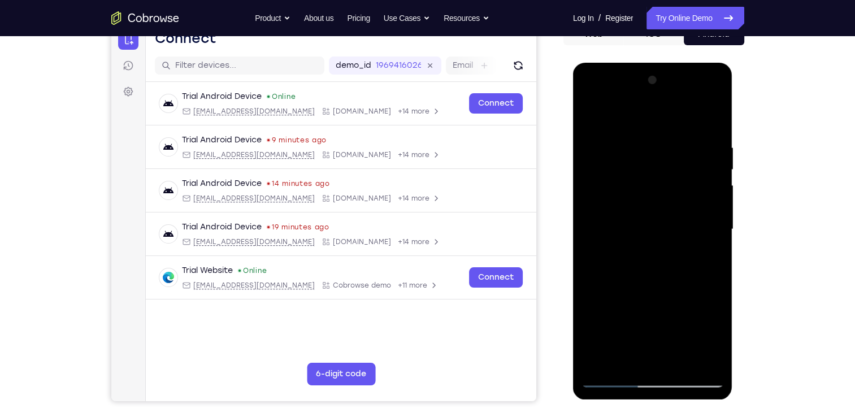
click at [619, 377] on div at bounding box center [653, 229] width 142 height 317
click at [694, 235] on div at bounding box center [653, 229] width 142 height 317
click at [659, 171] on div at bounding box center [653, 229] width 142 height 317
drag, startPoint x: 656, startPoint y: 119, endPoint x: 643, endPoint y: 370, distance: 251.3
click at [643, 370] on div at bounding box center [653, 229] width 142 height 317
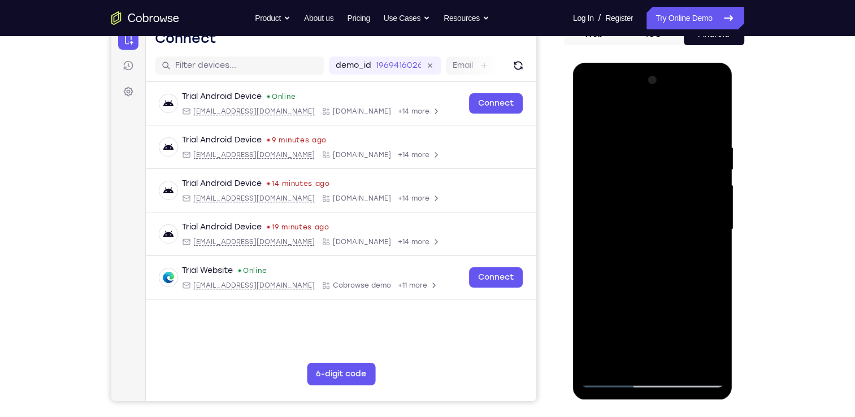
click at [652, 271] on div at bounding box center [653, 229] width 142 height 317
click at [703, 230] on div at bounding box center [653, 229] width 142 height 317
click at [616, 381] on div at bounding box center [653, 229] width 142 height 317
click at [699, 197] on div at bounding box center [653, 229] width 142 height 317
drag, startPoint x: 699, startPoint y: 197, endPoint x: 598, endPoint y: 198, distance: 101.2
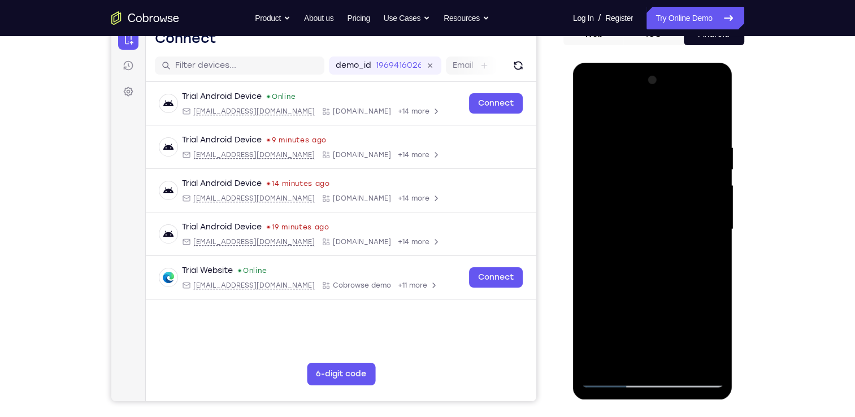
click at [598, 198] on div at bounding box center [653, 229] width 142 height 317
drag, startPoint x: 699, startPoint y: 191, endPoint x: 562, endPoint y: 211, distance: 138.4
click at [573, 211] on html "Online web based iOS Simulators and Android Emulators. Run iPhone, iPad, Mobile…" at bounding box center [653, 232] width 161 height 339
click at [680, 360] on div at bounding box center [653, 229] width 142 height 317
click at [637, 218] on div at bounding box center [653, 229] width 142 height 317
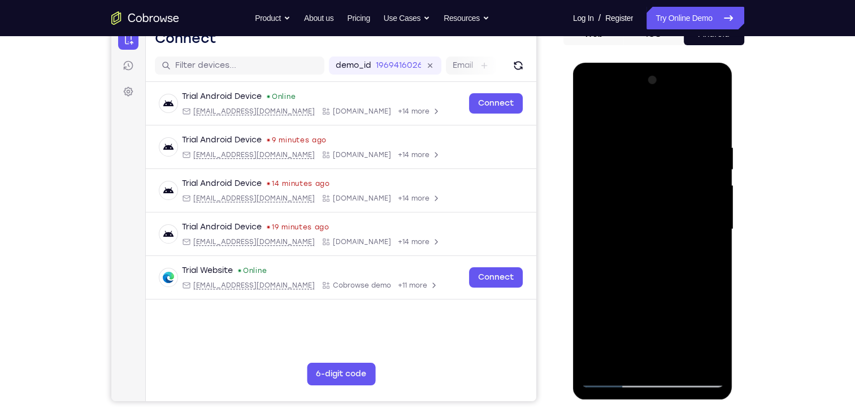
click at [634, 108] on div at bounding box center [653, 229] width 142 height 317
drag, startPoint x: 714, startPoint y: 225, endPoint x: 598, endPoint y: 221, distance: 115.4
click at [598, 221] on div at bounding box center [653, 229] width 142 height 317
click at [647, 231] on div at bounding box center [653, 229] width 142 height 317
click at [702, 209] on div at bounding box center [653, 229] width 142 height 317
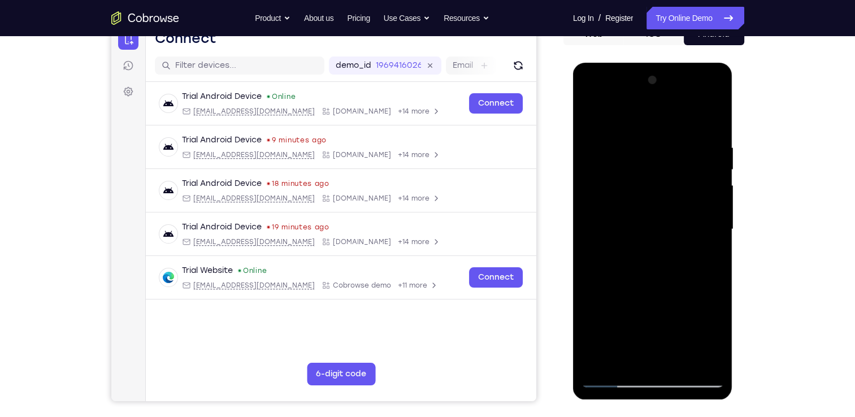
click at [702, 209] on div at bounding box center [653, 229] width 142 height 317
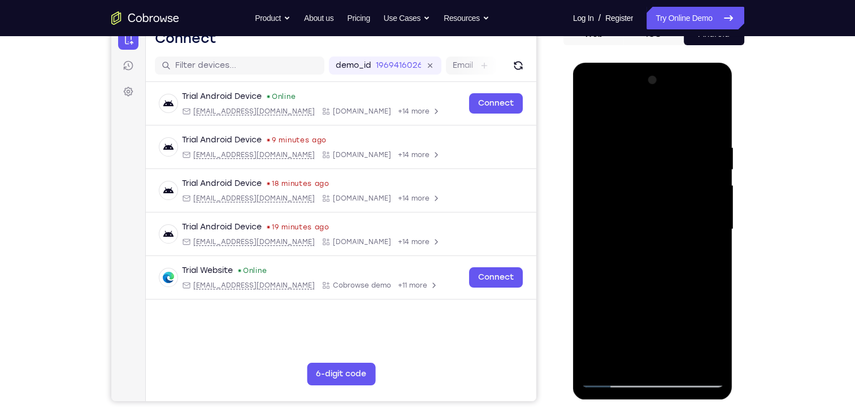
click at [702, 209] on div at bounding box center [653, 229] width 142 height 317
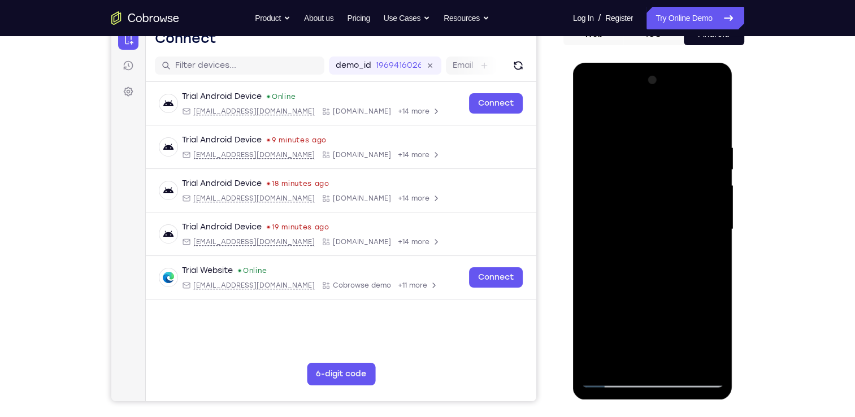
click at [702, 209] on div at bounding box center [653, 229] width 142 height 317
drag, startPoint x: 702, startPoint y: 209, endPoint x: 642, endPoint y: 210, distance: 59.4
click at [642, 210] on div at bounding box center [653, 229] width 142 height 317
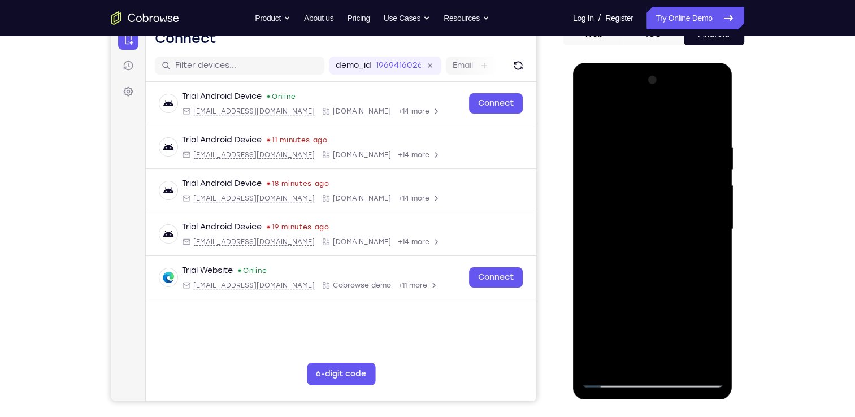
click at [615, 372] on div at bounding box center [653, 229] width 142 height 317
click at [613, 382] on div at bounding box center [653, 229] width 142 height 317
click at [680, 363] on div at bounding box center [653, 229] width 142 height 317
click at [636, 223] on div at bounding box center [653, 229] width 142 height 317
click at [631, 361] on div at bounding box center [653, 229] width 142 height 317
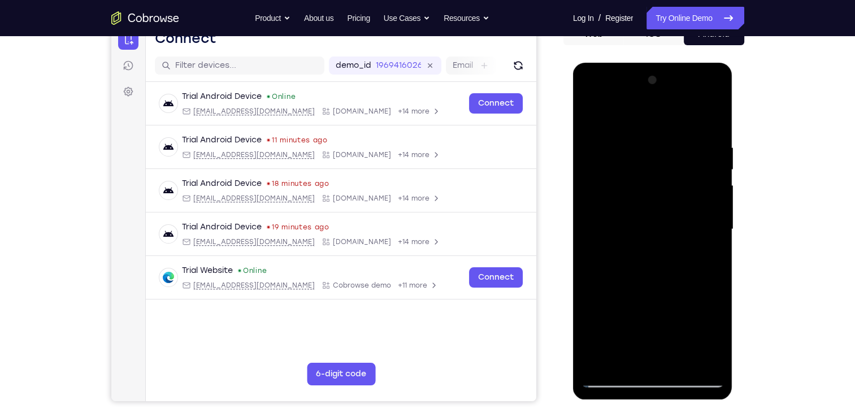
click at [625, 363] on div at bounding box center [653, 229] width 142 height 317
click at [609, 326] on div at bounding box center [653, 229] width 142 height 317
click at [708, 253] on div at bounding box center [653, 229] width 142 height 317
click at [590, 116] on div at bounding box center [653, 229] width 142 height 317
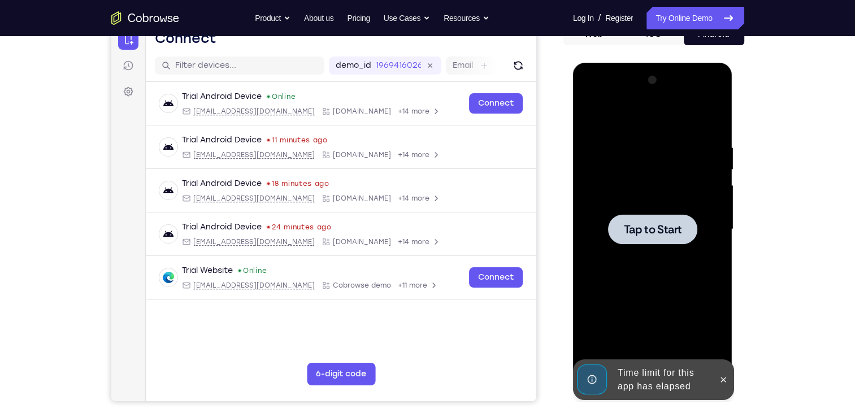
drag, startPoint x: 631, startPoint y: 329, endPoint x: 633, endPoint y: 287, distance: 42.5
click at [633, 63] on div "Tap to Start" at bounding box center [653, 63] width 160 height 0
click at [687, 302] on div at bounding box center [653, 229] width 142 height 317
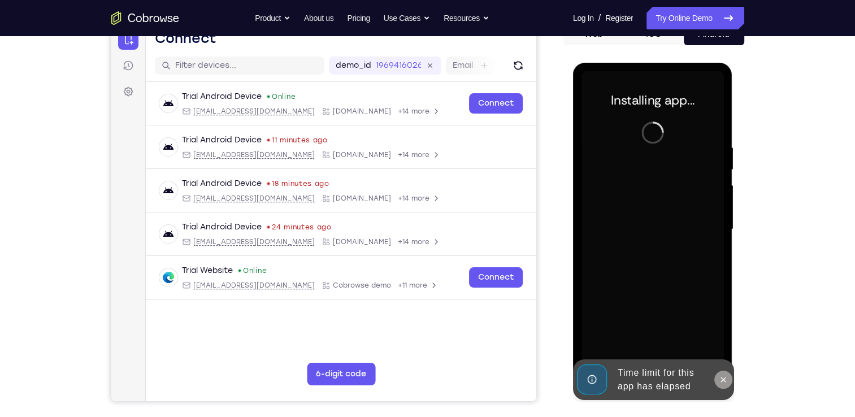
click at [725, 386] on button at bounding box center [724, 380] width 18 height 18
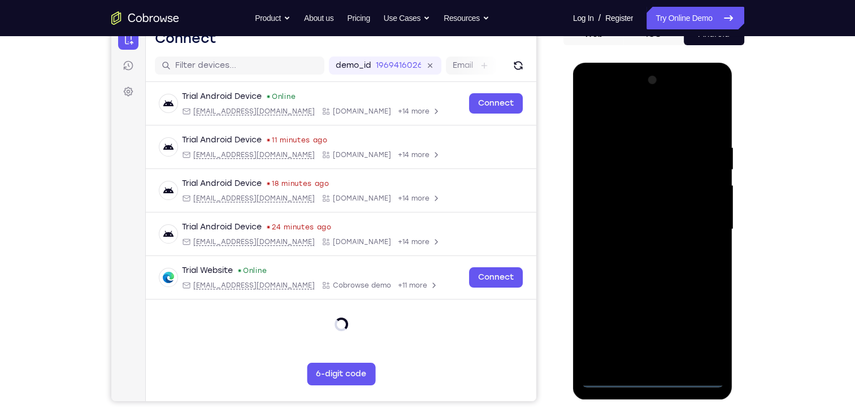
click at [652, 385] on div at bounding box center [653, 229] width 142 height 317
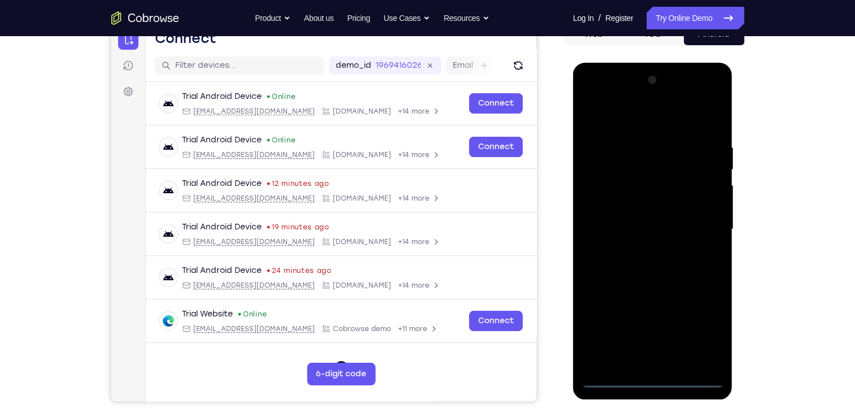
click at [701, 331] on div at bounding box center [653, 229] width 142 height 317
click at [599, 98] on div at bounding box center [653, 229] width 142 height 317
click at [606, 191] on div at bounding box center [653, 229] width 142 height 317
click at [649, 230] on div at bounding box center [653, 229] width 142 height 317
click at [676, 219] on div at bounding box center [653, 229] width 142 height 317
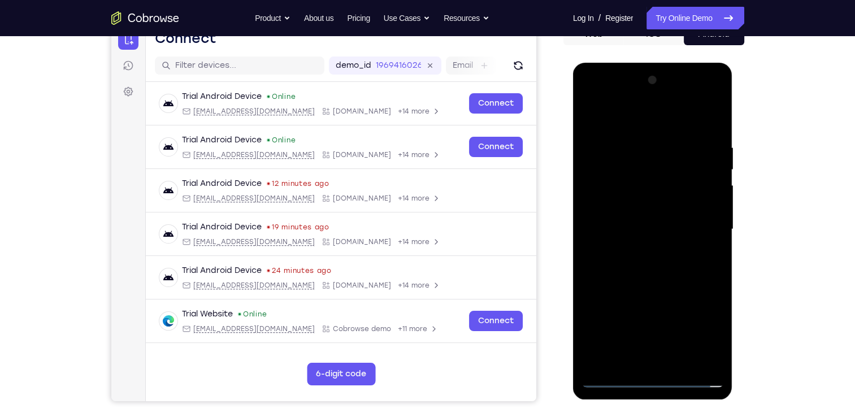
click at [682, 241] on div at bounding box center [653, 229] width 142 height 317
click at [683, 120] on div at bounding box center [653, 229] width 142 height 317
click at [658, 139] on div at bounding box center [653, 229] width 142 height 317
click at [640, 279] on div at bounding box center [653, 229] width 142 height 317
click at [654, 203] on div at bounding box center [653, 229] width 142 height 317
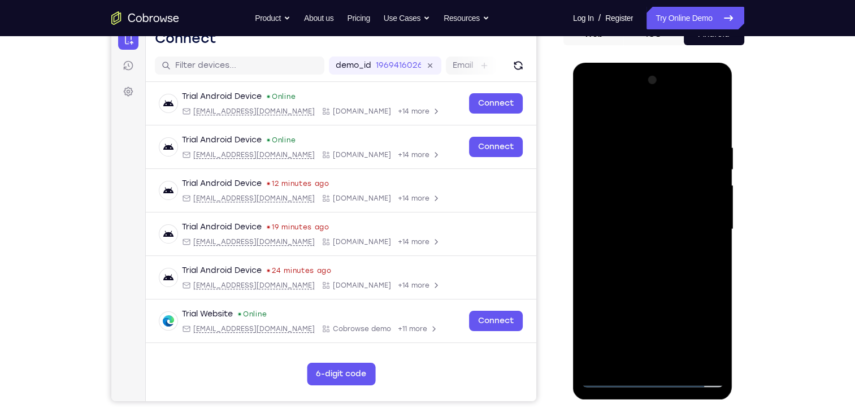
drag, startPoint x: 656, startPoint y: 305, endPoint x: 649, endPoint y: 198, distance: 107.6
click at [649, 198] on div at bounding box center [653, 229] width 142 height 317
click at [637, 355] on div at bounding box center [653, 229] width 142 height 317
click at [686, 213] on div at bounding box center [653, 229] width 142 height 317
click at [619, 208] on div at bounding box center [653, 229] width 142 height 317
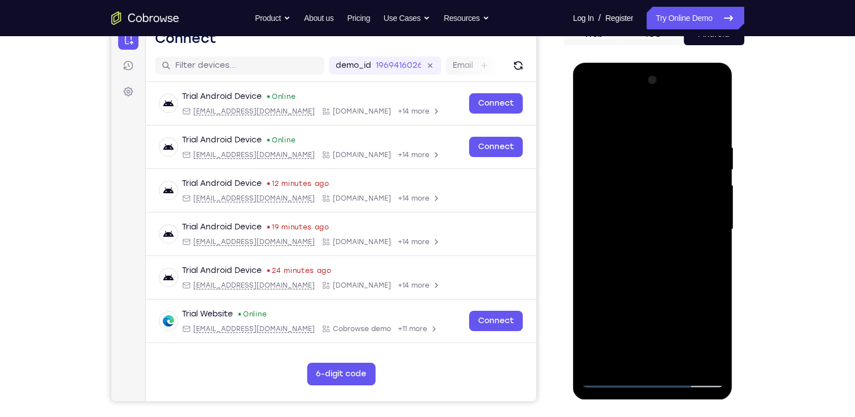
click at [694, 253] on div at bounding box center [653, 229] width 142 height 317
click at [642, 207] on div at bounding box center [653, 229] width 142 height 317
click at [710, 243] on div at bounding box center [653, 229] width 142 height 317
click at [715, 239] on div at bounding box center [653, 229] width 142 height 317
click at [714, 125] on div at bounding box center [653, 229] width 142 height 317
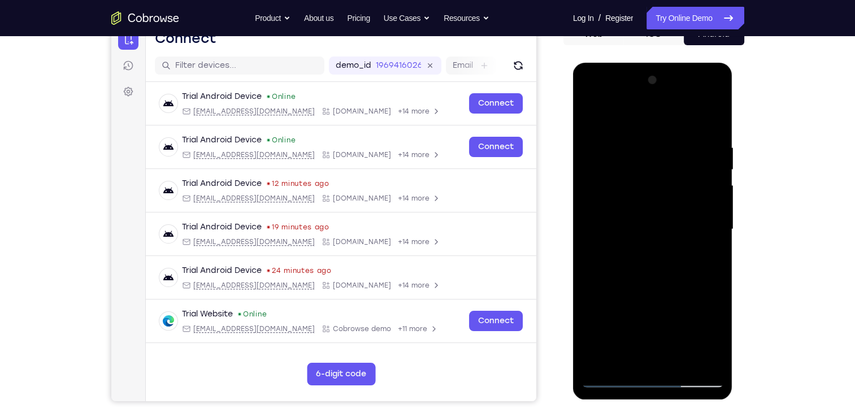
drag, startPoint x: 692, startPoint y: 302, endPoint x: 714, endPoint y: 205, distance: 99.7
click at [714, 205] on div at bounding box center [653, 229] width 142 height 317
drag, startPoint x: 673, startPoint y: 311, endPoint x: 672, endPoint y: 216, distance: 95.0
click at [672, 216] on div at bounding box center [653, 229] width 142 height 317
click at [590, 100] on div at bounding box center [653, 229] width 142 height 317
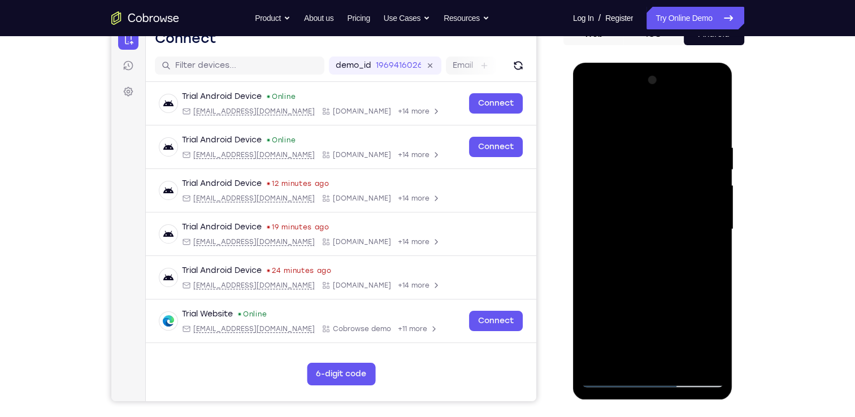
click at [699, 223] on div at bounding box center [653, 229] width 142 height 317
click at [643, 248] on div at bounding box center [653, 229] width 142 height 317
click at [667, 285] on div at bounding box center [653, 229] width 142 height 317
click at [642, 222] on div at bounding box center [653, 229] width 142 height 317
click at [674, 193] on div at bounding box center [653, 229] width 142 height 317
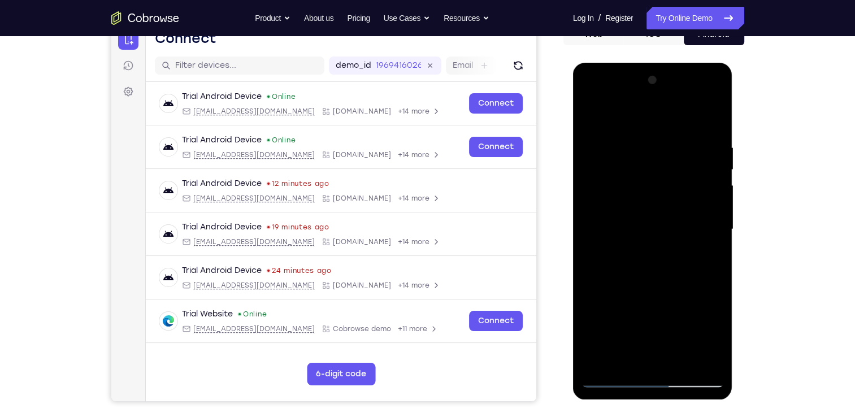
click at [716, 365] on div at bounding box center [653, 229] width 142 height 317
click at [658, 165] on div at bounding box center [653, 229] width 142 height 317
click at [590, 114] on div at bounding box center [653, 229] width 142 height 317
click at [684, 270] on div at bounding box center [653, 229] width 142 height 317
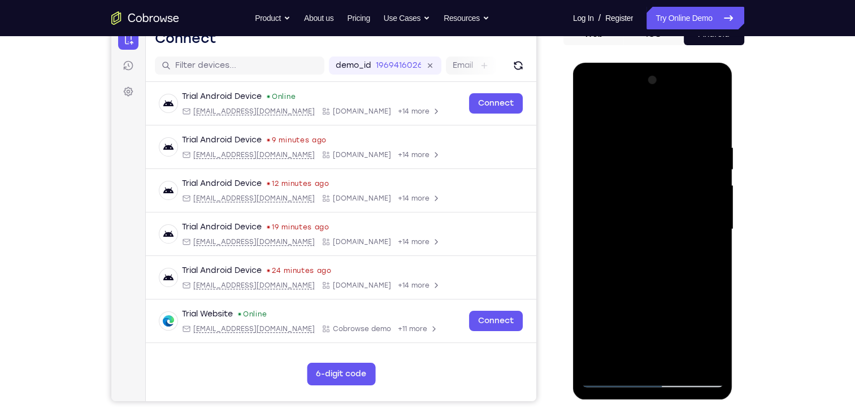
click at [717, 117] on div at bounding box center [653, 229] width 142 height 317
click at [624, 138] on div at bounding box center [653, 229] width 142 height 317
click at [673, 132] on div at bounding box center [653, 229] width 142 height 317
click at [617, 129] on div at bounding box center [653, 229] width 142 height 317
drag, startPoint x: 660, startPoint y: 319, endPoint x: 671, endPoint y: 241, distance: 78.8
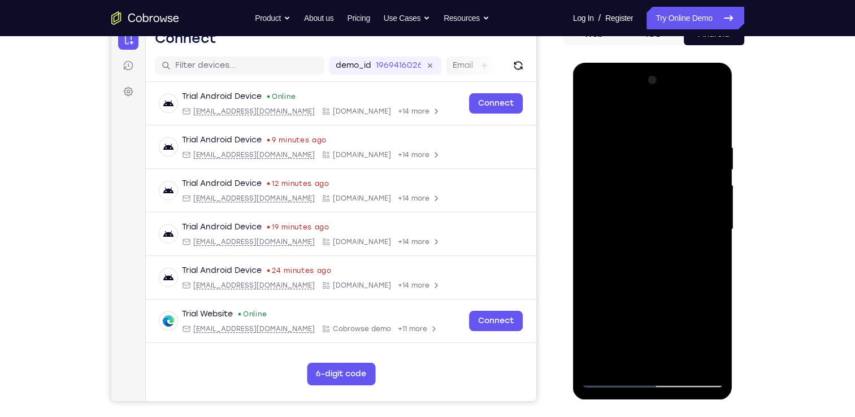
click at [671, 241] on div at bounding box center [653, 229] width 142 height 317
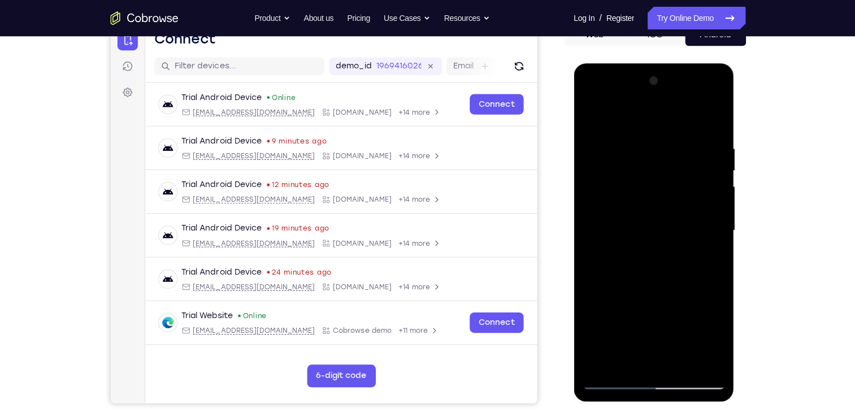
scroll to position [122, 0]
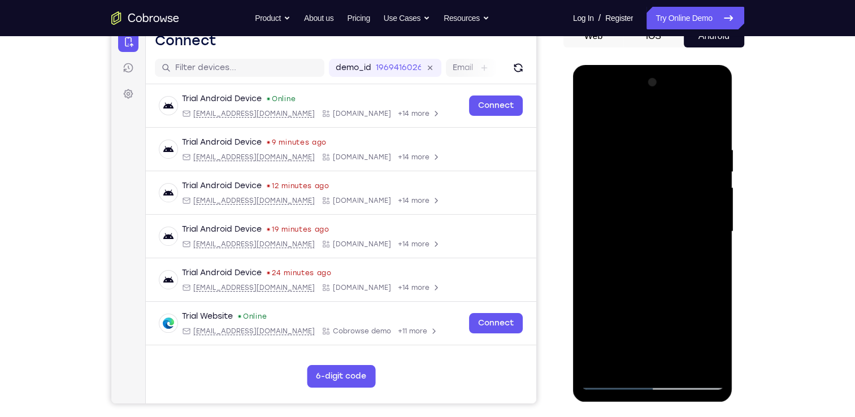
drag, startPoint x: 667, startPoint y: 159, endPoint x: 676, endPoint y: 291, distance: 131.4
click at [676, 291] on div at bounding box center [653, 232] width 142 height 317
click at [680, 366] on div at bounding box center [653, 232] width 142 height 317
click at [667, 293] on div at bounding box center [653, 232] width 142 height 317
click at [590, 101] on div at bounding box center [653, 232] width 142 height 317
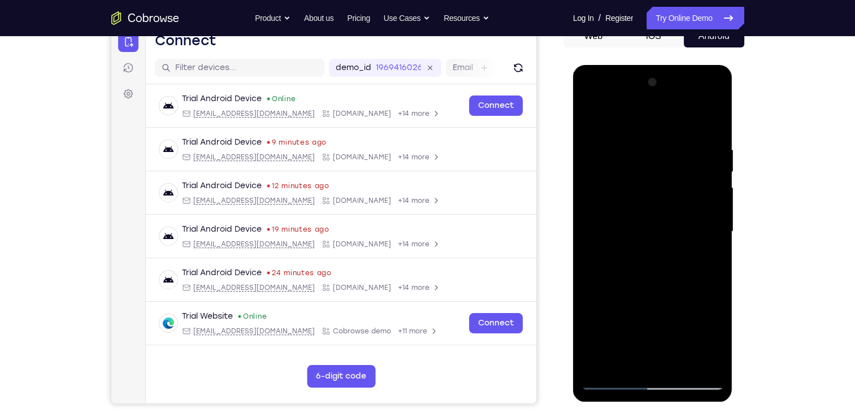
click at [600, 188] on div at bounding box center [653, 232] width 142 height 317
click at [718, 96] on div at bounding box center [653, 232] width 142 height 317
click at [697, 315] on div at bounding box center [653, 232] width 142 height 317
click at [658, 267] on div at bounding box center [653, 232] width 142 height 317
click at [704, 253] on div at bounding box center [653, 232] width 142 height 317
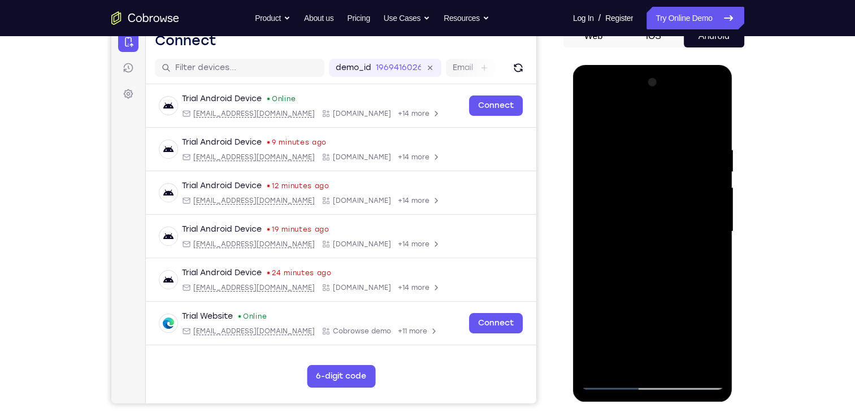
drag, startPoint x: 658, startPoint y: 148, endPoint x: 669, endPoint y: 348, distance: 200.4
click at [669, 348] on div at bounding box center [653, 232] width 142 height 317
click at [603, 114] on div at bounding box center [653, 232] width 142 height 317
click at [650, 173] on div at bounding box center [653, 232] width 142 height 317
drag, startPoint x: 704, startPoint y: 356, endPoint x: 673, endPoint y: 115, distance: 242.3
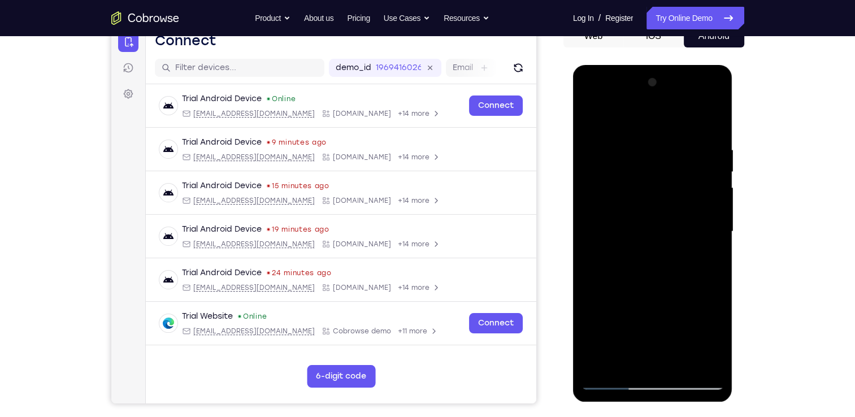
click at [673, 115] on div at bounding box center [653, 232] width 142 height 317
drag, startPoint x: 657, startPoint y: 326, endPoint x: 669, endPoint y: 264, distance: 63.4
click at [669, 264] on div at bounding box center [653, 232] width 142 height 317
drag, startPoint x: 672, startPoint y: 245, endPoint x: 681, endPoint y: 332, distance: 87.5
click at [681, 332] on div at bounding box center [653, 232] width 142 height 317
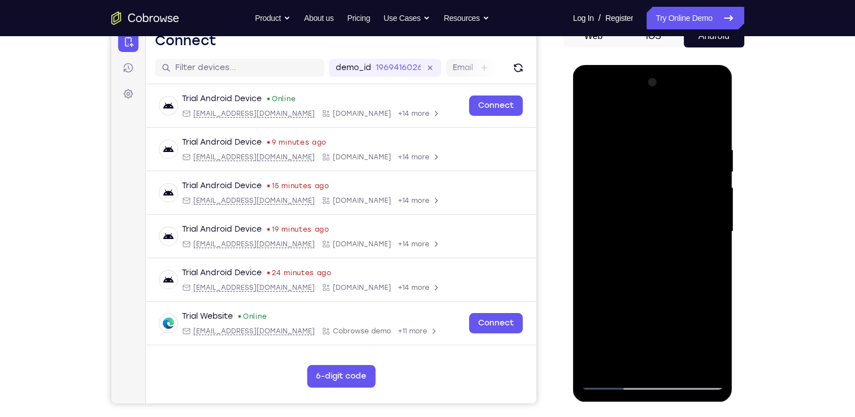
drag, startPoint x: 628, startPoint y: 252, endPoint x: 636, endPoint y: 277, distance: 26.6
click at [636, 277] on div at bounding box center [653, 232] width 142 height 317
click at [611, 216] on div at bounding box center [653, 232] width 142 height 317
drag, startPoint x: 668, startPoint y: 132, endPoint x: 695, endPoint y: 366, distance: 235.6
click at [695, 366] on div at bounding box center [653, 232] width 142 height 317
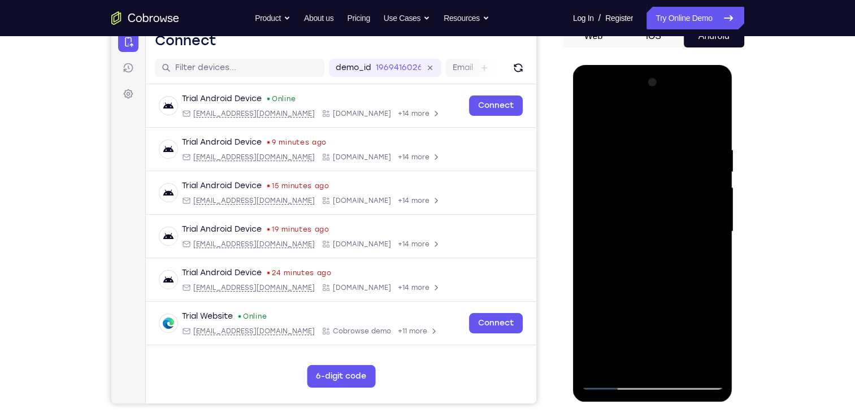
click at [604, 115] on div at bounding box center [653, 232] width 142 height 317
click at [715, 99] on div at bounding box center [653, 232] width 142 height 317
click at [676, 313] on div at bounding box center [653, 232] width 142 height 317
click at [593, 100] on div at bounding box center [653, 232] width 142 height 317
click at [645, 194] on div at bounding box center [653, 232] width 142 height 317
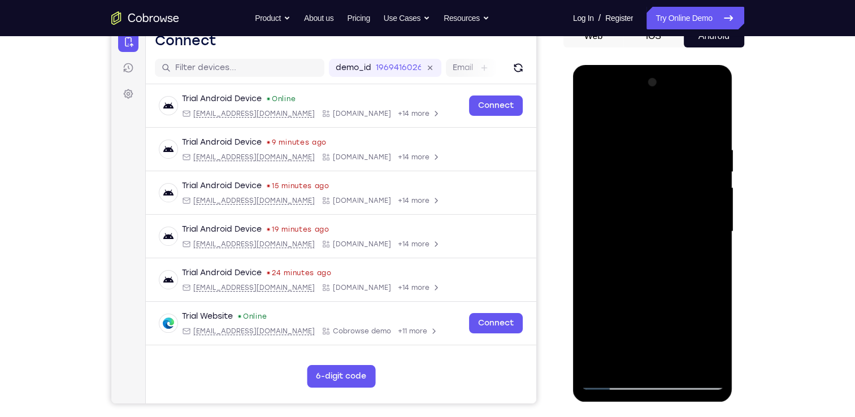
click at [717, 121] on div at bounding box center [653, 232] width 142 height 317
drag, startPoint x: 656, startPoint y: 144, endPoint x: 680, endPoint y: 349, distance: 207.2
click at [680, 349] on div at bounding box center [653, 232] width 142 height 317
click at [680, 360] on div at bounding box center [653, 232] width 142 height 317
click at [649, 201] on div at bounding box center [653, 232] width 142 height 317
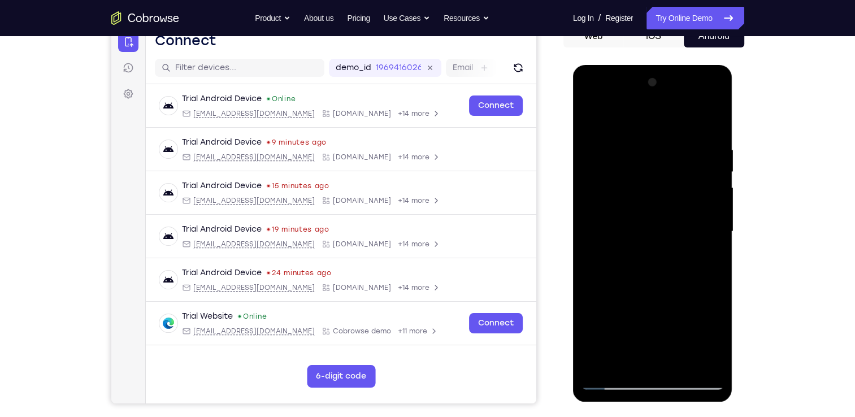
click at [613, 358] on div at bounding box center [653, 232] width 142 height 317
click at [602, 261] on div at bounding box center [653, 232] width 142 height 317
click at [617, 118] on div at bounding box center [653, 232] width 142 height 317
drag, startPoint x: 656, startPoint y: 335, endPoint x: 659, endPoint y: 235, distance: 100.1
click at [659, 235] on div at bounding box center [653, 232] width 142 height 317
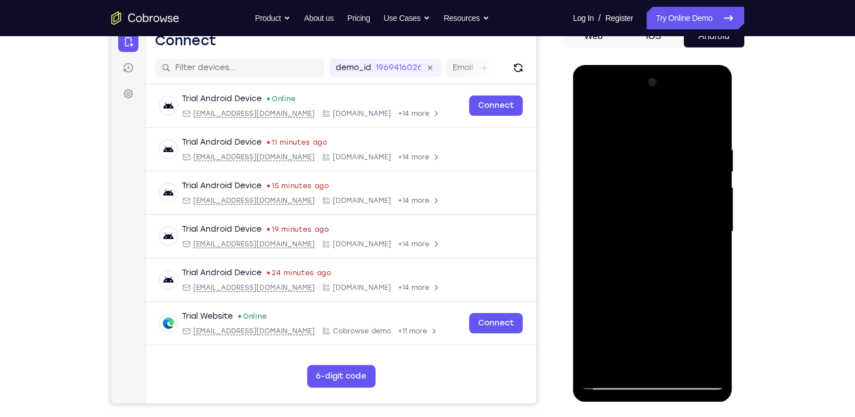
click at [639, 187] on div at bounding box center [653, 232] width 142 height 317
drag, startPoint x: 669, startPoint y: 335, endPoint x: 670, endPoint y: 102, distance: 233.0
click at [670, 102] on div at bounding box center [653, 232] width 142 height 317
drag, startPoint x: 692, startPoint y: 278, endPoint x: 688, endPoint y: 144, distance: 134.6
click at [688, 144] on div at bounding box center [653, 232] width 142 height 317
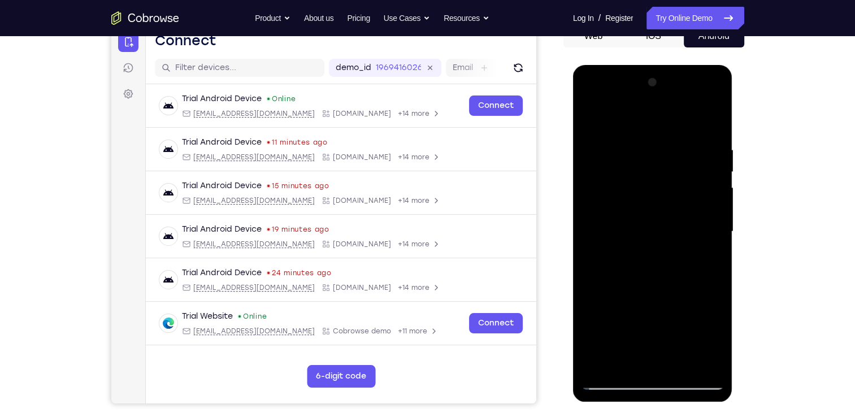
drag, startPoint x: 706, startPoint y: 312, endPoint x: 681, endPoint y: 149, distance: 165.3
click at [681, 149] on div at bounding box center [653, 232] width 142 height 317
drag, startPoint x: 678, startPoint y: 322, endPoint x: 675, endPoint y: 156, distance: 166.3
click at [675, 156] on div at bounding box center [653, 232] width 142 height 317
drag, startPoint x: 672, startPoint y: 300, endPoint x: 662, endPoint y: 150, distance: 150.1
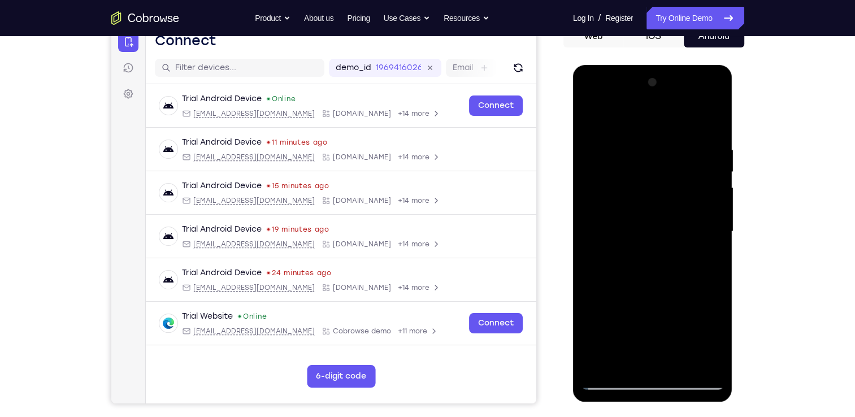
click at [662, 150] on div at bounding box center [653, 232] width 142 height 317
drag, startPoint x: 672, startPoint y: 311, endPoint x: 673, endPoint y: 243, distance: 68.4
click at [673, 243] on div at bounding box center [653, 232] width 142 height 317
click at [673, 181] on div at bounding box center [653, 232] width 142 height 317
drag, startPoint x: 669, startPoint y: 299, endPoint x: 660, endPoint y: 156, distance: 143.3
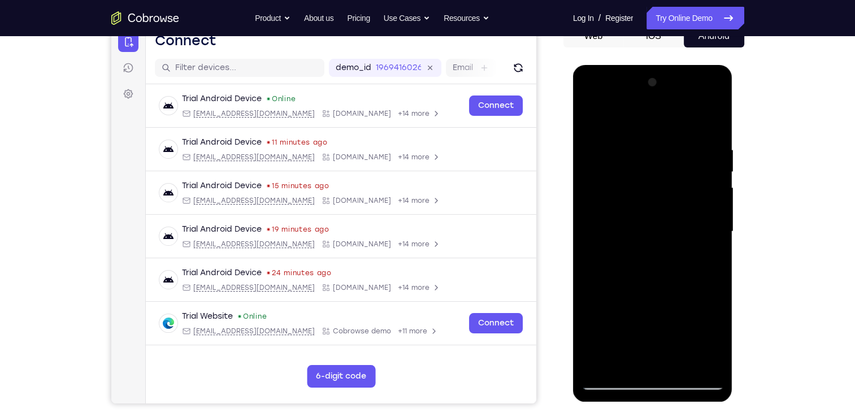
click at [660, 156] on div at bounding box center [653, 232] width 142 height 317
click at [717, 168] on div at bounding box center [653, 232] width 142 height 317
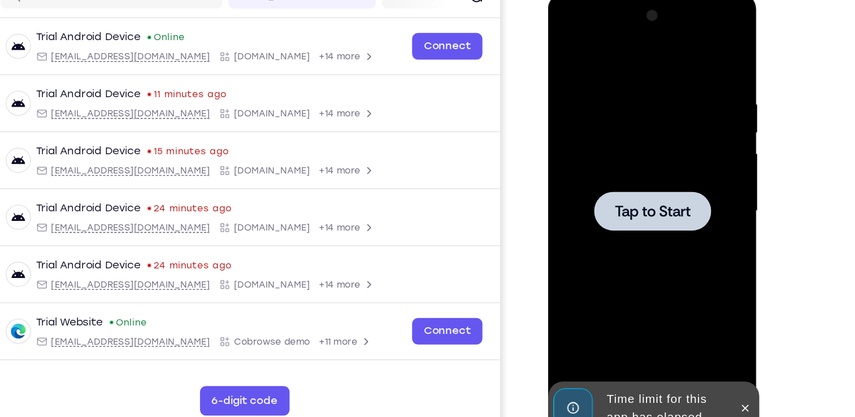
click at [633, 183] on div at bounding box center [627, 160] width 142 height 317
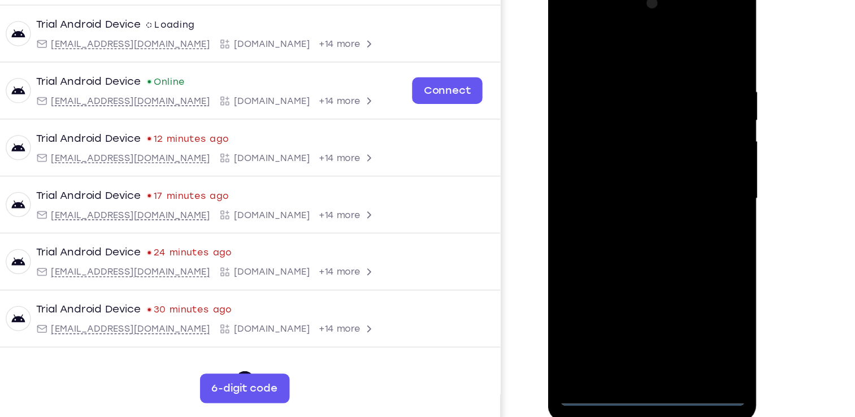
click at [633, 300] on div at bounding box center [627, 147] width 142 height 317
click at [673, 243] on div at bounding box center [627, 147] width 142 height 317
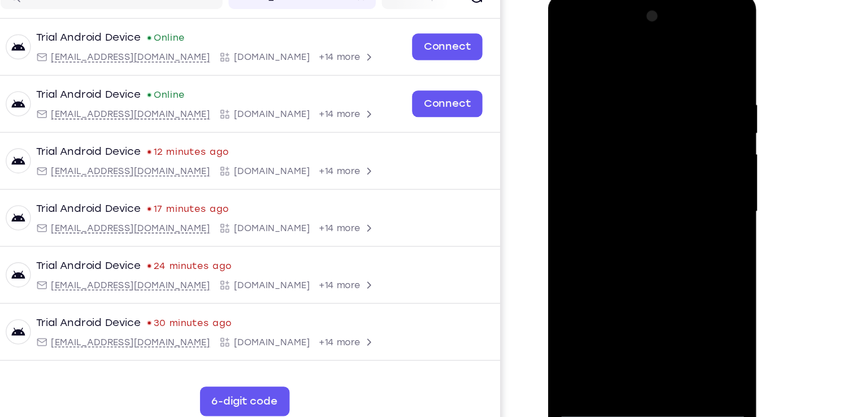
click at [567, 32] on div at bounding box center [627, 160] width 142 height 317
click at [681, 157] on div at bounding box center [627, 160] width 142 height 317
click at [617, 180] on div at bounding box center [627, 160] width 142 height 317
click at [628, 216] on div at bounding box center [627, 160] width 142 height 317
click at [633, 109] on div at bounding box center [627, 160] width 142 height 317
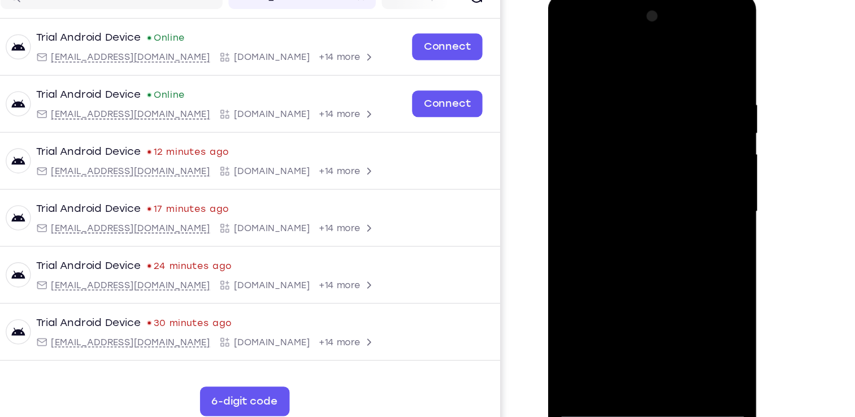
click at [637, 132] on div at bounding box center [627, 160] width 142 height 317
click at [639, 109] on div at bounding box center [627, 160] width 142 height 317
click at [587, 116] on div at bounding box center [627, 160] width 142 height 317
click at [594, 117] on div at bounding box center [627, 160] width 142 height 317
click at [652, 136] on div at bounding box center [627, 160] width 142 height 317
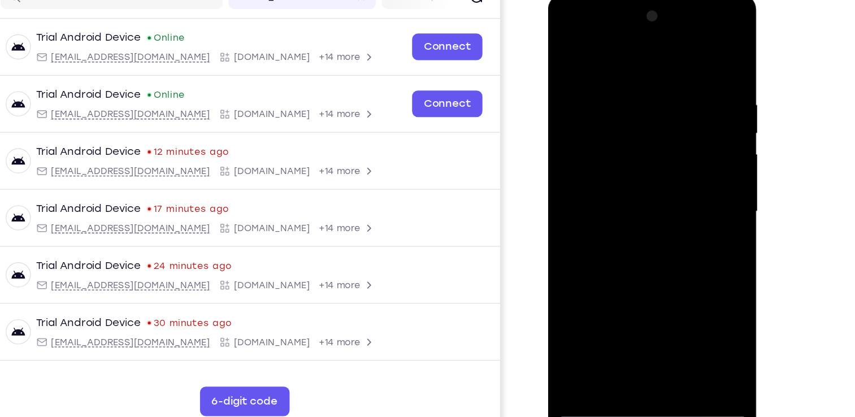
click at [658, 204] on div at bounding box center [627, 160] width 142 height 317
click at [605, 71] on div at bounding box center [627, 160] width 142 height 317
click at [671, 288] on div at bounding box center [627, 160] width 142 height 317
click at [686, 133] on div at bounding box center [627, 160] width 142 height 317
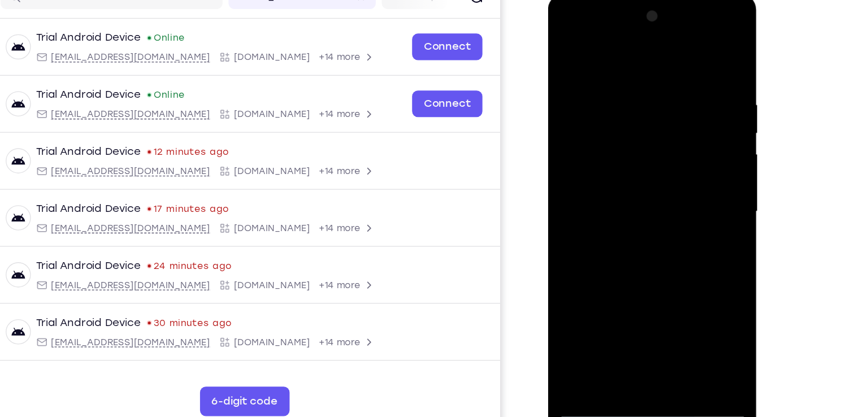
click at [686, 133] on div at bounding box center [627, 160] width 142 height 317
drag, startPoint x: 686, startPoint y: 133, endPoint x: 597, endPoint y: 132, distance: 88.8
click at [597, 132] on div at bounding box center [627, 160] width 142 height 317
drag, startPoint x: 681, startPoint y: 129, endPoint x: 585, endPoint y: 140, distance: 97.2
click at [585, 140] on div at bounding box center [627, 160] width 142 height 317
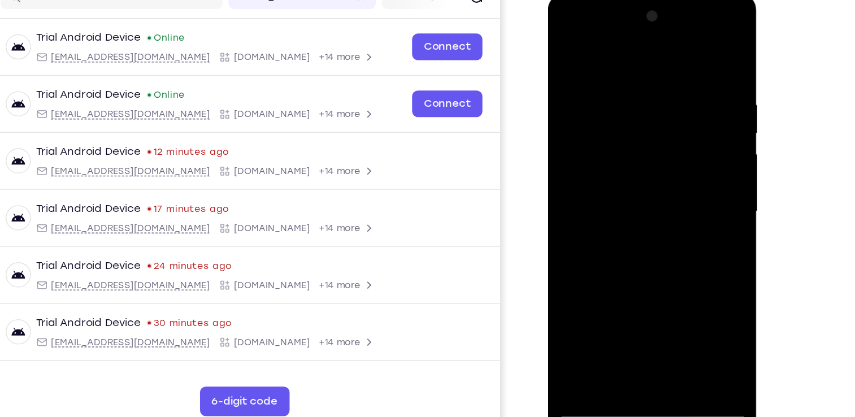
drag, startPoint x: 691, startPoint y: 122, endPoint x: 593, endPoint y: 137, distance: 99.6
click at [593, 137] on div at bounding box center [627, 160] width 142 height 317
drag, startPoint x: 593, startPoint y: 137, endPoint x: 691, endPoint y: 128, distance: 98.2
click at [691, 128] on div at bounding box center [627, 160] width 142 height 317
drag, startPoint x: 691, startPoint y: 128, endPoint x: 603, endPoint y: 133, distance: 87.8
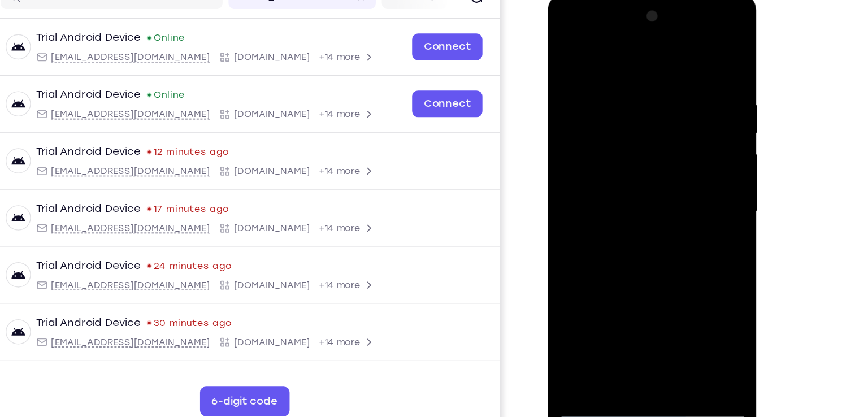
click at [603, 133] on div at bounding box center [627, 160] width 142 height 317
drag, startPoint x: 684, startPoint y: 145, endPoint x: 605, endPoint y: 142, distance: 78.6
click at [605, 142] on div at bounding box center [627, 160] width 142 height 317
drag, startPoint x: 673, startPoint y: 153, endPoint x: 595, endPoint y: 148, distance: 77.6
click at [595, 148] on div at bounding box center [627, 160] width 142 height 317
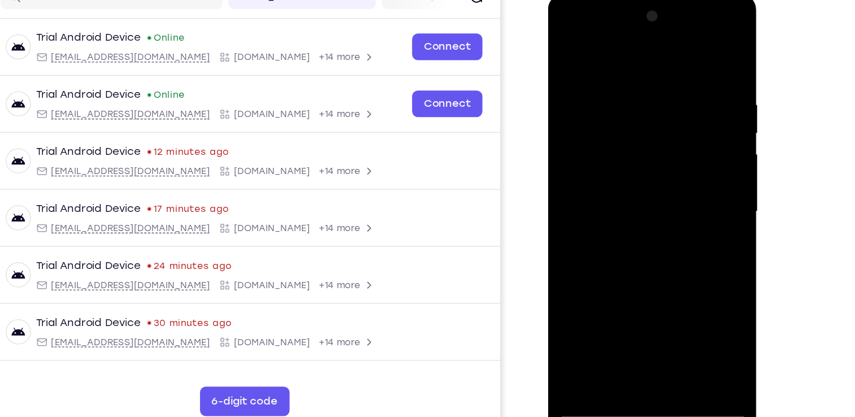
drag, startPoint x: 681, startPoint y: 118, endPoint x: 592, endPoint y: 128, distance: 89.3
click at [592, 128] on div at bounding box center [627, 160] width 142 height 317
drag, startPoint x: 681, startPoint y: 113, endPoint x: 584, endPoint y: 121, distance: 97.1
click at [584, 121] on div at bounding box center [627, 160] width 142 height 317
click at [687, 51] on div at bounding box center [627, 160] width 142 height 317
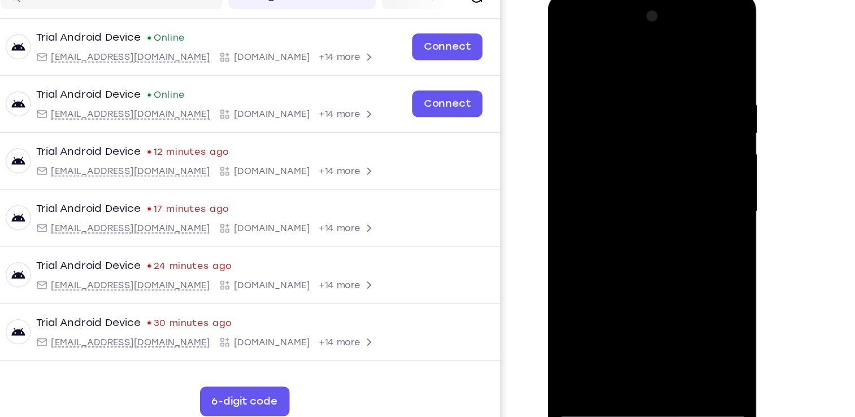
click at [659, 294] on div at bounding box center [627, 160] width 142 height 317
click at [621, 222] on div at bounding box center [627, 160] width 142 height 317
click at [619, 126] on div at bounding box center [627, 160] width 142 height 317
click at [603, 43] on div at bounding box center [627, 160] width 142 height 317
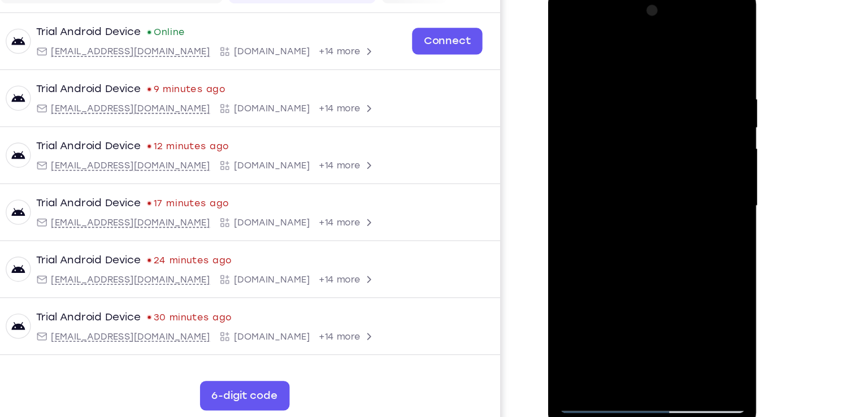
click at [594, 124] on div at bounding box center [627, 155] width 142 height 317
click at [579, 108] on div at bounding box center [627, 155] width 142 height 317
click at [612, 214] on div at bounding box center [627, 155] width 142 height 317
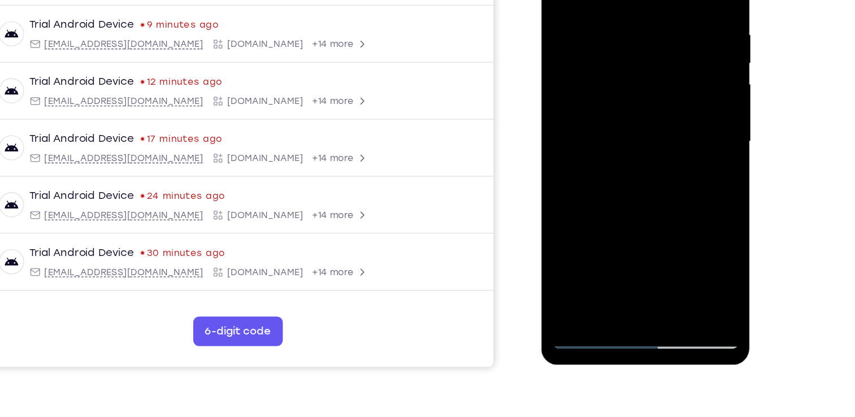
scroll to position [149, 0]
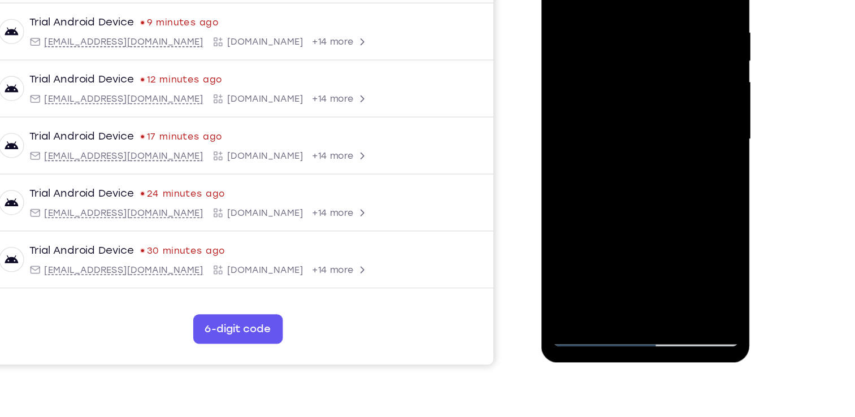
drag, startPoint x: 641, startPoint y: 184, endPoint x: 656, endPoint y: 11, distance: 173.6
click at [656, 11] on div at bounding box center [621, 88] width 142 height 317
click at [688, 93] on div at bounding box center [621, 88] width 142 height 317
drag, startPoint x: 650, startPoint y: 189, endPoint x: 660, endPoint y: 107, distance: 83.1
click at [660, 107] on div at bounding box center [621, 88] width 142 height 317
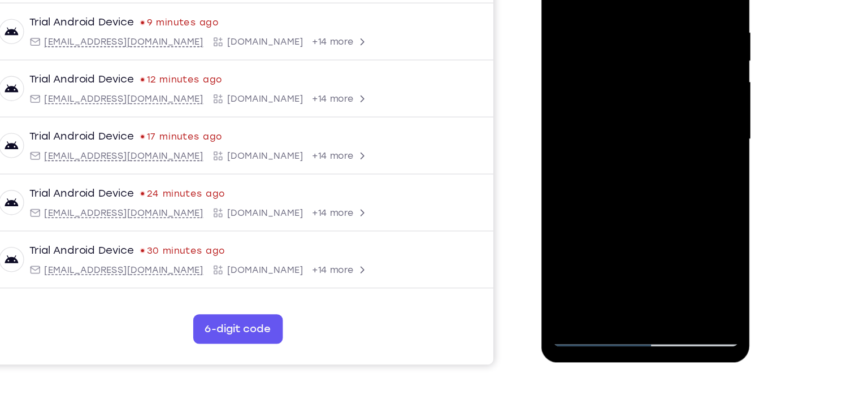
drag, startPoint x: 646, startPoint y: 177, endPoint x: 656, endPoint y: 38, distance: 138.9
click at [656, 38] on div at bounding box center [621, 88] width 142 height 317
drag, startPoint x: 648, startPoint y: 176, endPoint x: 646, endPoint y: 150, distance: 26.1
click at [646, 150] on div at bounding box center [621, 88] width 142 height 317
drag, startPoint x: 642, startPoint y: 184, endPoint x: 636, endPoint y: 29, distance: 155.0
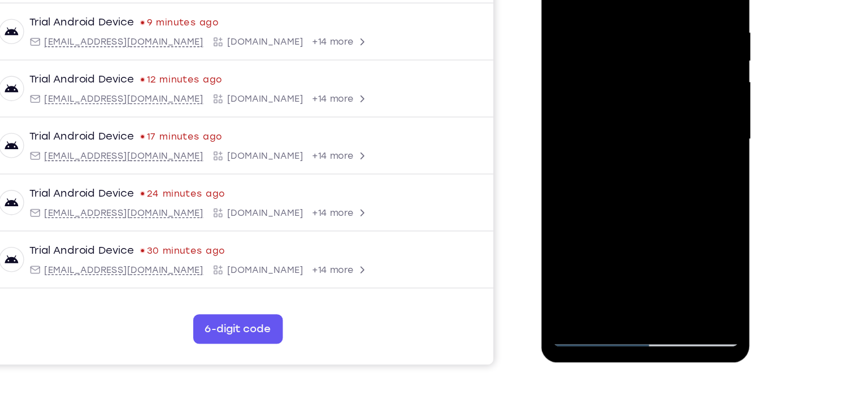
click at [636, 29] on div at bounding box center [621, 88] width 142 height 317
drag, startPoint x: 634, startPoint y: 157, endPoint x: 641, endPoint y: -8, distance: 165.2
click at [641, 0] on div at bounding box center [621, 88] width 142 height 317
drag, startPoint x: 647, startPoint y: 169, endPoint x: 646, endPoint y: 122, distance: 47.0
click at [646, 122] on div at bounding box center [621, 88] width 142 height 317
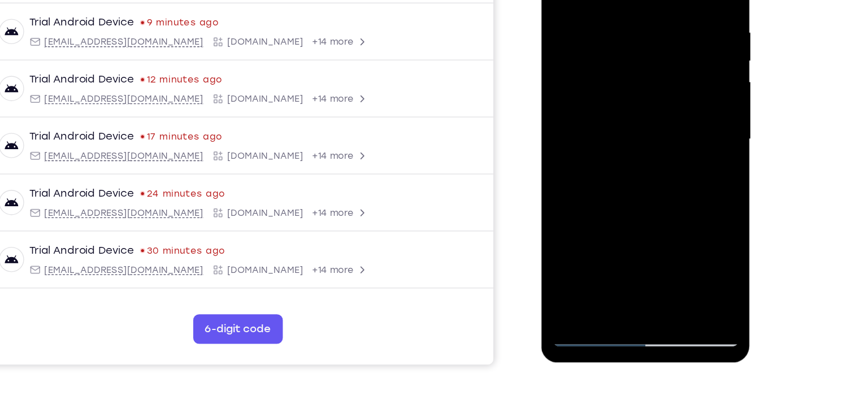
click at [685, 97] on div at bounding box center [621, 88] width 142 height 317
click at [685, 102] on div at bounding box center [621, 88] width 142 height 317
drag, startPoint x: 635, startPoint y: 205, endPoint x: 636, endPoint y: 45, distance: 160.0
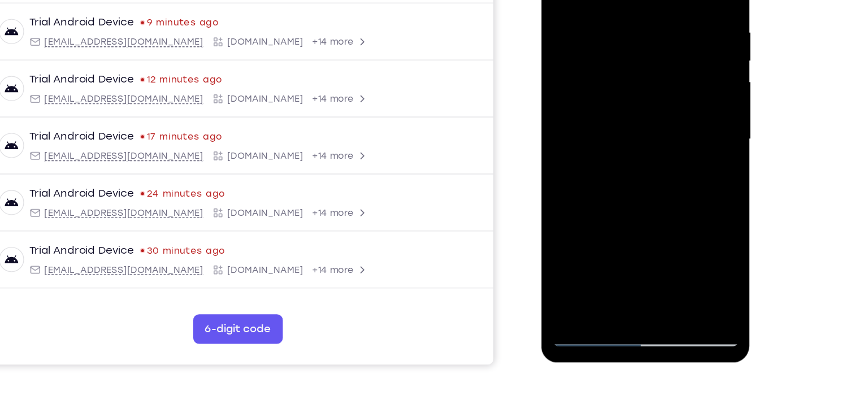
click at [636, 45] on div at bounding box center [621, 88] width 142 height 317
drag, startPoint x: 638, startPoint y: 171, endPoint x: 646, endPoint y: 56, distance: 115.0
click at [646, 56] on div at bounding box center [621, 88] width 142 height 317
click at [679, 89] on div at bounding box center [621, 88] width 142 height 317
drag, startPoint x: 662, startPoint y: 172, endPoint x: 654, endPoint y: 28, distance: 144.4
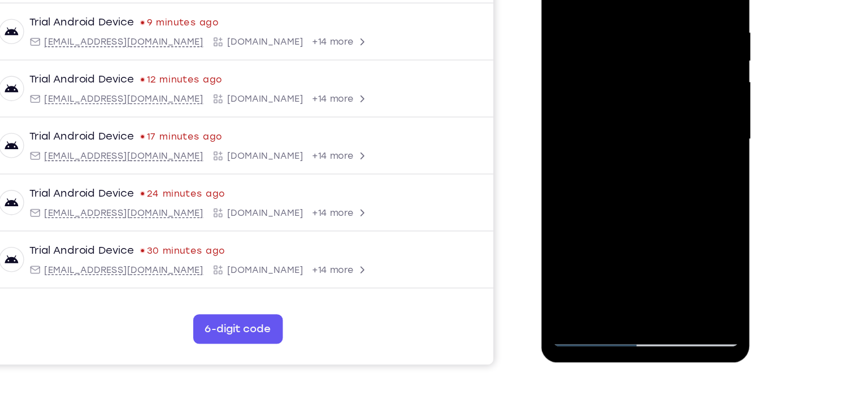
click at [654, 28] on div at bounding box center [621, 88] width 142 height 317
drag, startPoint x: 651, startPoint y: 152, endPoint x: 651, endPoint y: 54, distance: 97.8
click at [651, 54] on div at bounding box center [621, 88] width 142 height 317
click at [683, 37] on div at bounding box center [621, 88] width 142 height 317
click at [683, 38] on div at bounding box center [621, 88] width 142 height 317
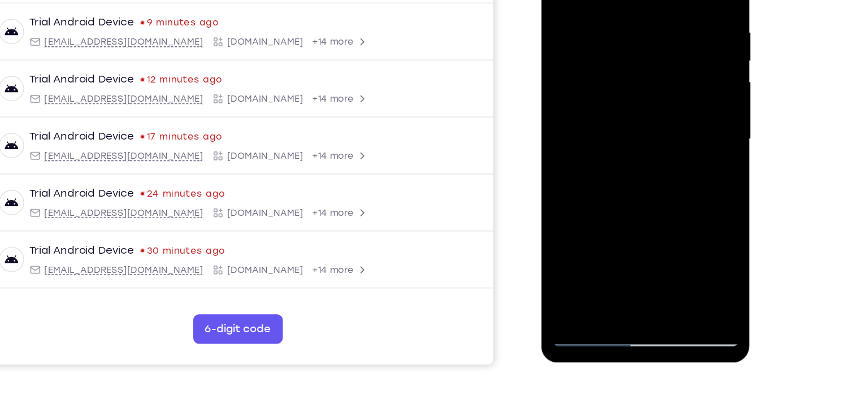
click at [683, 38] on div at bounding box center [621, 88] width 142 height 317
drag, startPoint x: 663, startPoint y: 157, endPoint x: 666, endPoint y: 25, distance: 131.2
click at [666, 25] on div at bounding box center [621, 88] width 142 height 317
drag, startPoint x: 647, startPoint y: 174, endPoint x: 663, endPoint y: 29, distance: 146.1
click at [663, 29] on div at bounding box center [621, 88] width 142 height 317
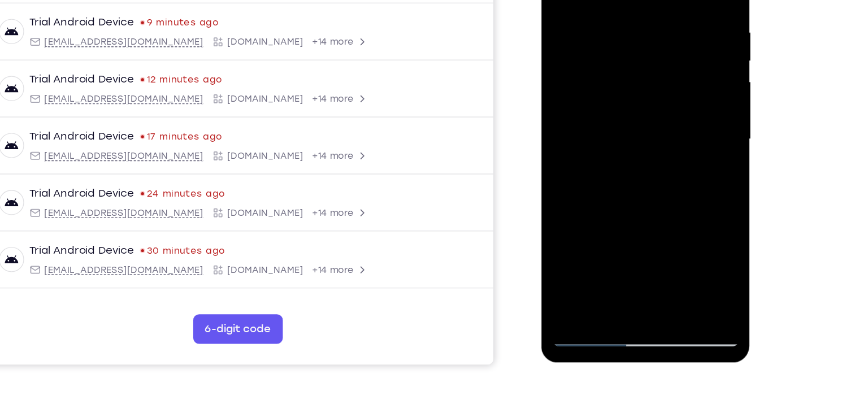
drag, startPoint x: 642, startPoint y: 167, endPoint x: 647, endPoint y: 15, distance: 151.6
click at [647, 15] on div at bounding box center [621, 88] width 142 height 317
drag, startPoint x: 645, startPoint y: 166, endPoint x: 641, endPoint y: 55, distance: 110.9
click at [641, 55] on div at bounding box center [621, 88] width 142 height 317
drag, startPoint x: 640, startPoint y: 163, endPoint x: 637, endPoint y: 19, distance: 143.7
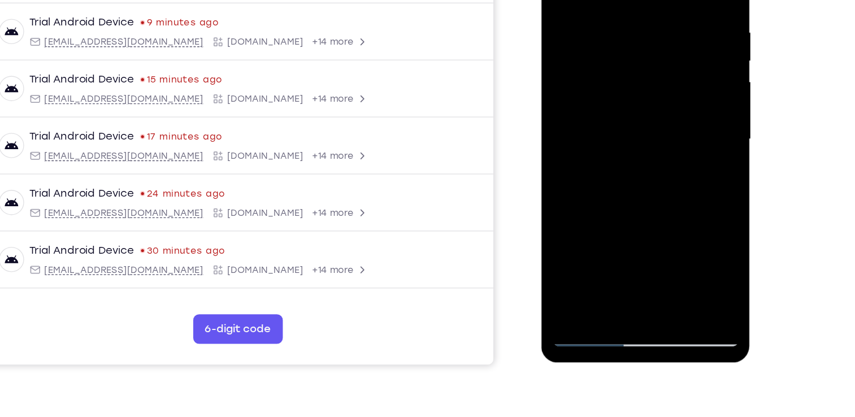
click at [637, 19] on div at bounding box center [621, 88] width 142 height 317
click at [687, 85] on div at bounding box center [621, 88] width 142 height 317
drag, startPoint x: 671, startPoint y: 191, endPoint x: 656, endPoint y: 26, distance: 165.8
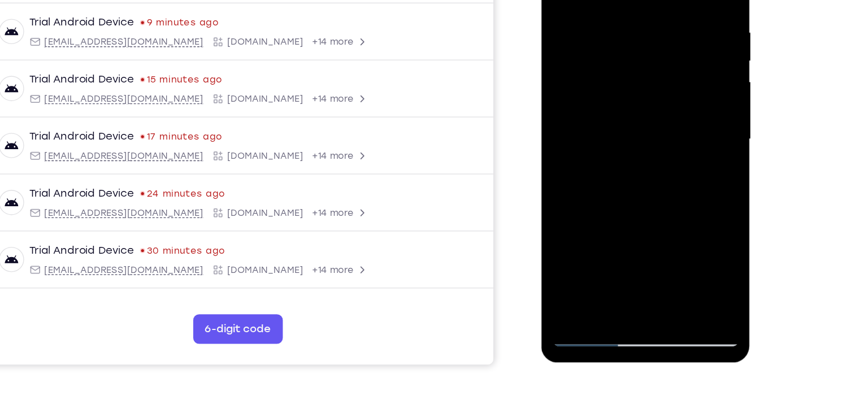
click at [656, 26] on div at bounding box center [621, 88] width 142 height 317
click at [682, 121] on div at bounding box center [621, 88] width 142 height 317
drag, startPoint x: 654, startPoint y: 186, endPoint x: 633, endPoint y: 23, distance: 164.7
click at [633, 23] on div at bounding box center [621, 88] width 142 height 317
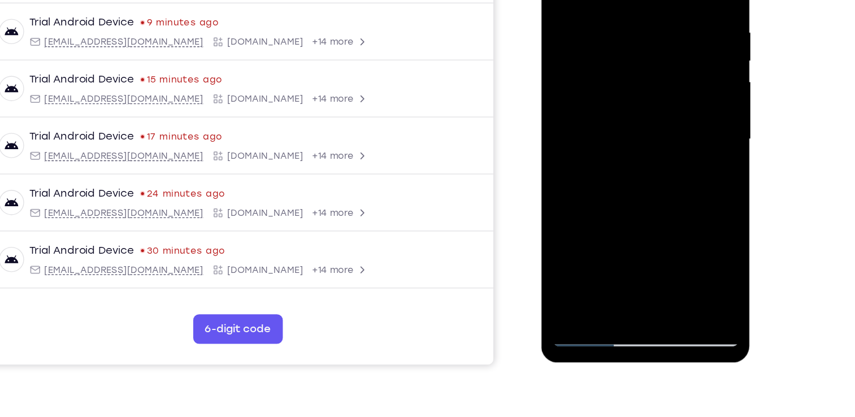
drag, startPoint x: 644, startPoint y: 152, endPoint x: 639, endPoint y: 18, distance: 133.5
click at [639, 18] on div at bounding box center [621, 88] width 142 height 317
drag, startPoint x: 635, startPoint y: 159, endPoint x: 646, endPoint y: 39, distance: 121.0
click at [646, 39] on div at bounding box center [621, 88] width 142 height 317
drag, startPoint x: 638, startPoint y: 168, endPoint x: 636, endPoint y: 7, distance: 160.6
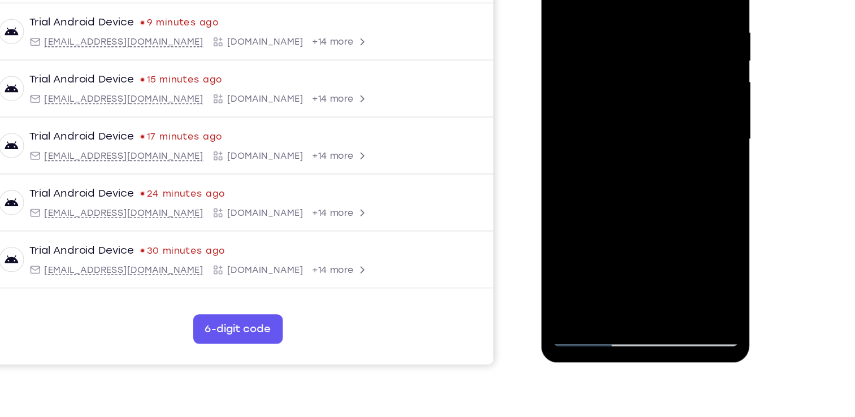
click at [636, 7] on div at bounding box center [621, 88] width 142 height 317
drag, startPoint x: 634, startPoint y: 162, endPoint x: 635, endPoint y: 61, distance: 100.6
click at [635, 61] on div at bounding box center [621, 88] width 142 height 317
drag, startPoint x: 658, startPoint y: 180, endPoint x: 647, endPoint y: 39, distance: 141.2
click at [647, 39] on div at bounding box center [621, 88] width 142 height 317
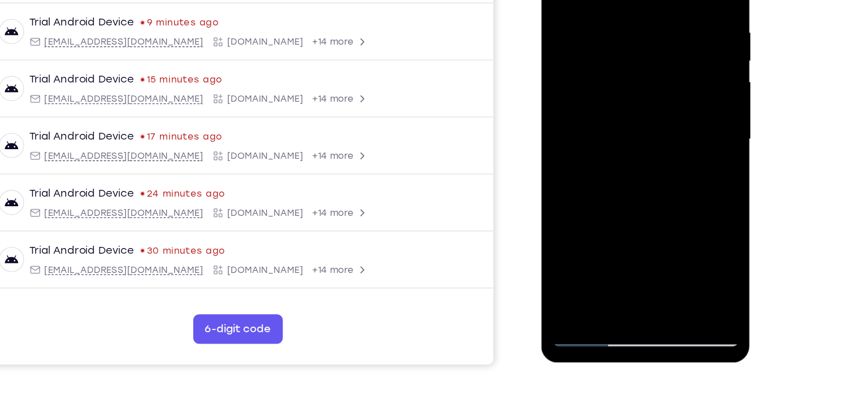
drag, startPoint x: 648, startPoint y: 172, endPoint x: 640, endPoint y: 32, distance: 139.9
click at [640, 32] on div at bounding box center [621, 88] width 142 height 317
drag, startPoint x: 636, startPoint y: 176, endPoint x: 634, endPoint y: 32, distance: 144.2
click at [634, 32] on div at bounding box center [621, 88] width 142 height 317
drag, startPoint x: 633, startPoint y: 176, endPoint x: 633, endPoint y: 67, distance: 109.7
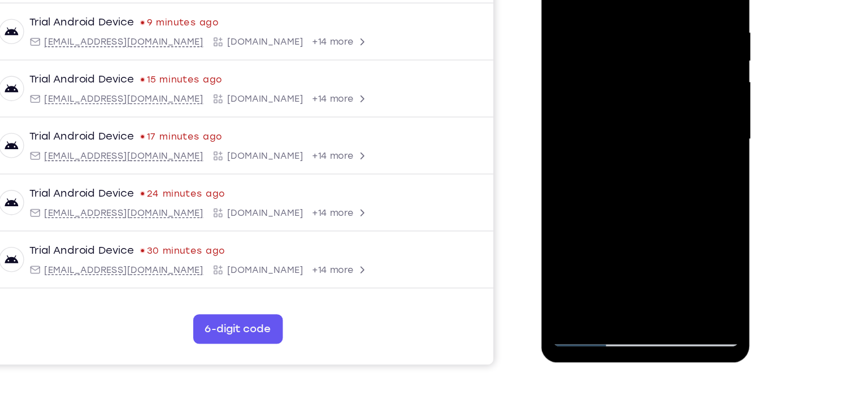
click at [633, 67] on div at bounding box center [621, 88] width 142 height 317
drag, startPoint x: 640, startPoint y: 170, endPoint x: 641, endPoint y: 16, distance: 153.2
click at [641, 16] on div at bounding box center [621, 88] width 142 height 317
drag, startPoint x: 645, startPoint y: 158, endPoint x: 649, endPoint y: 5, distance: 153.8
click at [649, 5] on div at bounding box center [621, 88] width 142 height 317
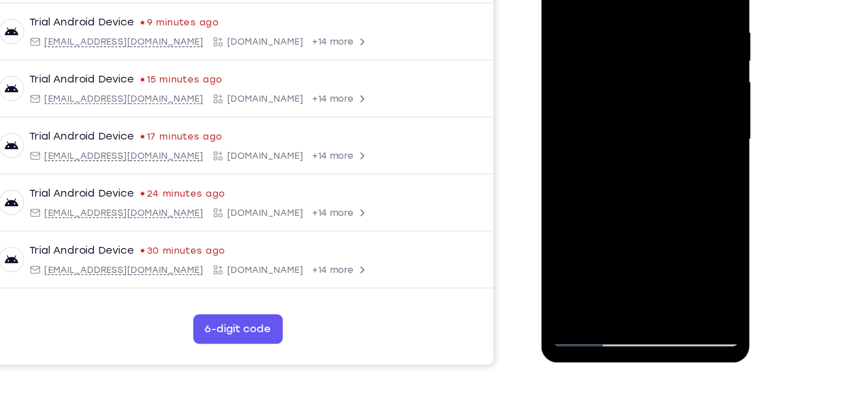
drag, startPoint x: 646, startPoint y: 161, endPoint x: 646, endPoint y: 15, distance: 146.4
click at [646, 15] on div at bounding box center [621, 88] width 142 height 317
drag, startPoint x: 646, startPoint y: 155, endPoint x: 648, endPoint y: 9, distance: 145.9
click at [648, 9] on div at bounding box center [621, 88] width 142 height 317
drag, startPoint x: 663, startPoint y: 66, endPoint x: 663, endPoint y: 117, distance: 50.9
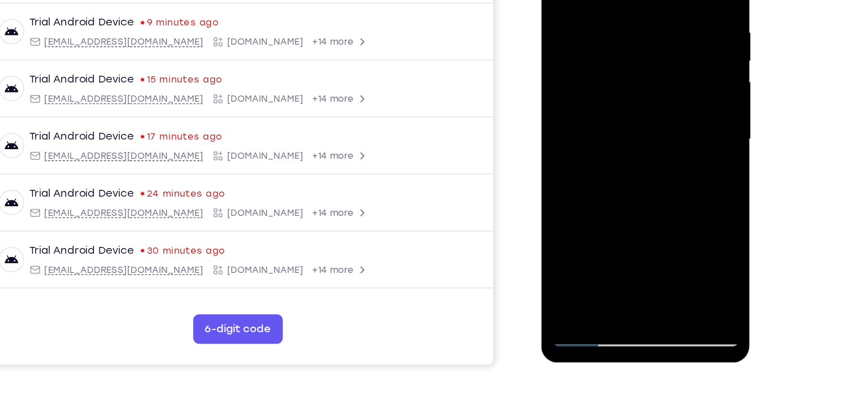
click at [663, 117] on div at bounding box center [621, 88] width 142 height 317
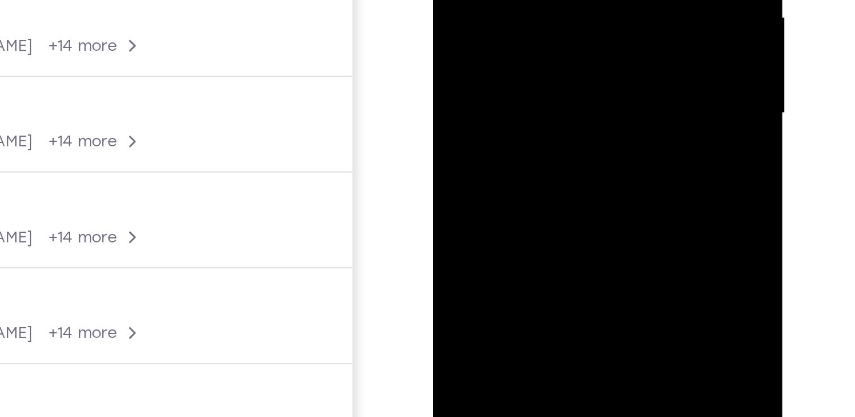
scroll to position [148, 0]
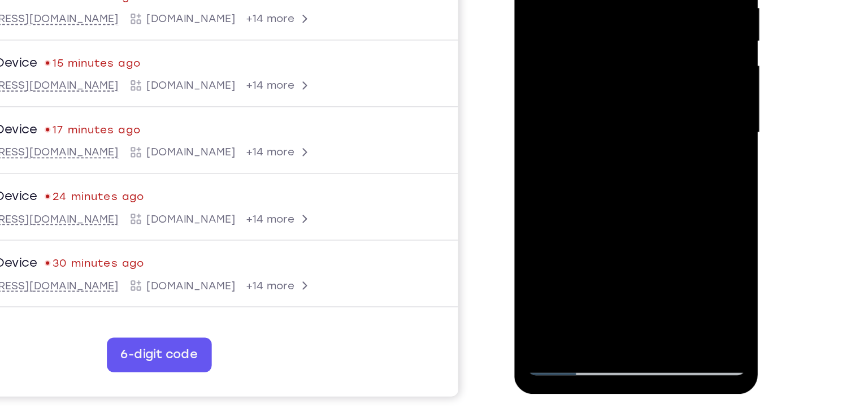
drag, startPoint x: 599, startPoint y: -6, endPoint x: 595, endPoint y: 129, distance: 135.2
click at [595, 129] on div at bounding box center [594, 44] width 142 height 317
click at [542, 180] on div at bounding box center [594, 44] width 142 height 317
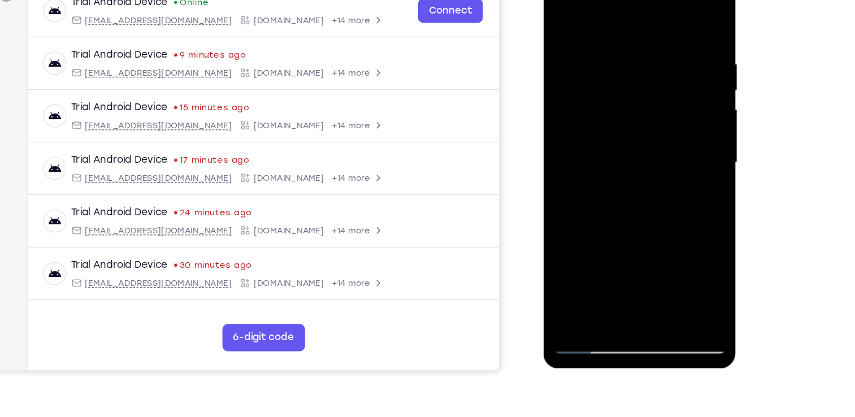
scroll to position [146, 0]
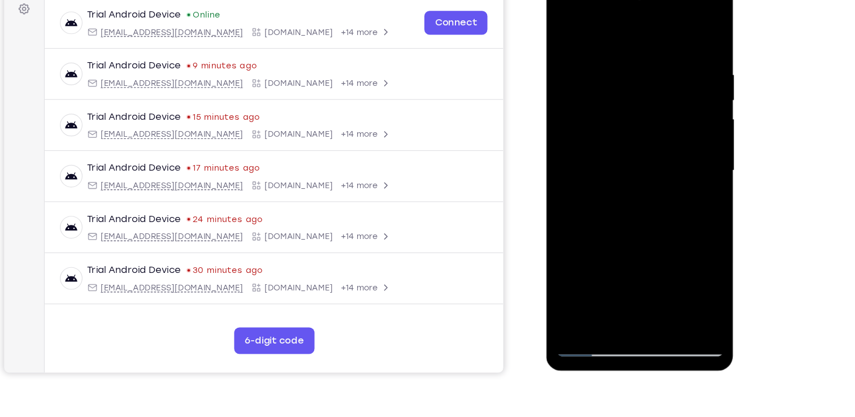
drag, startPoint x: 651, startPoint y: 33, endPoint x: 605, endPoint y: 265, distance: 236.4
click at [605, 265] on div at bounding box center [626, 142] width 142 height 317
drag, startPoint x: 630, startPoint y: 29, endPoint x: 638, endPoint y: 231, distance: 201.5
click at [638, 231] on div at bounding box center [626, 142] width 142 height 317
drag, startPoint x: 687, startPoint y: 44, endPoint x: 605, endPoint y: 52, distance: 82.4
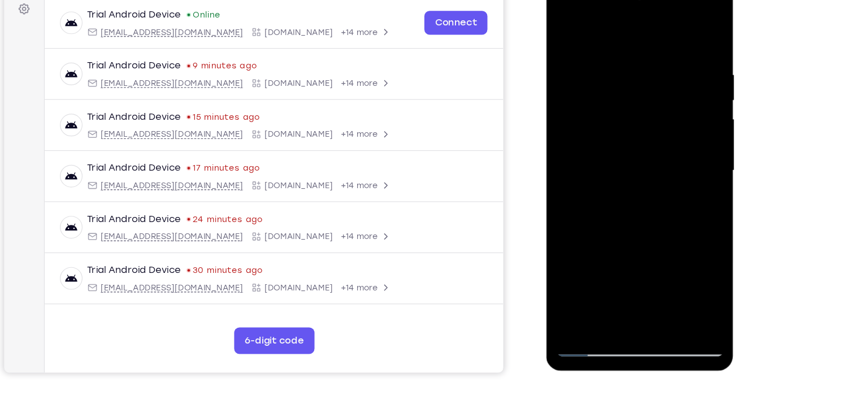
click at [605, 52] on div at bounding box center [626, 142] width 142 height 317
drag, startPoint x: 680, startPoint y: 44, endPoint x: 592, endPoint y: 53, distance: 88.1
click at [592, 53] on div at bounding box center [626, 142] width 142 height 317
drag, startPoint x: 665, startPoint y: 51, endPoint x: 586, endPoint y: 67, distance: 80.3
click at [586, 67] on div at bounding box center [626, 142] width 142 height 317
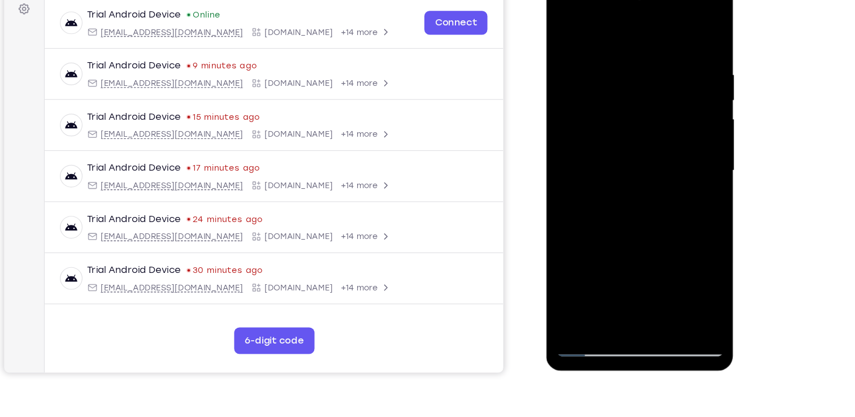
drag, startPoint x: 669, startPoint y: 57, endPoint x: 591, endPoint y: 67, distance: 78.1
click at [591, 67] on div at bounding box center [626, 142] width 142 height 317
drag, startPoint x: 677, startPoint y: 56, endPoint x: 604, endPoint y: 62, distance: 73.2
click at [604, 62] on div at bounding box center [626, 142] width 142 height 317
drag, startPoint x: 686, startPoint y: 57, endPoint x: 598, endPoint y: 67, distance: 88.8
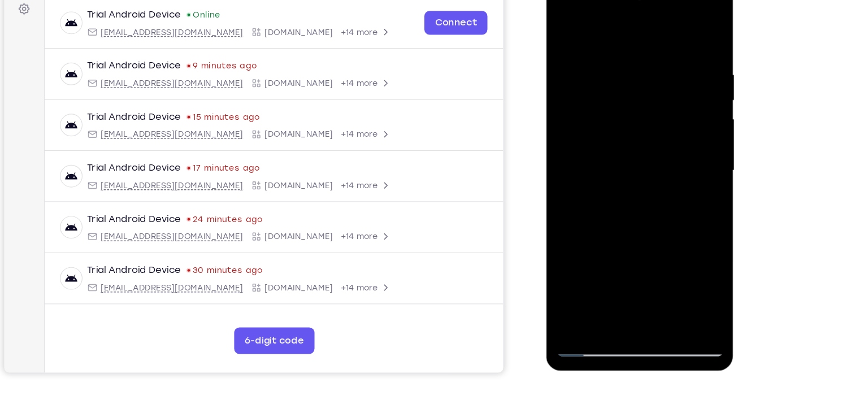
click at [598, 67] on div at bounding box center [626, 142] width 142 height 317
drag, startPoint x: 660, startPoint y: 64, endPoint x: 601, endPoint y: 64, distance: 58.8
click at [601, 64] on div at bounding box center [626, 142] width 142 height 317
click at [634, 46] on div at bounding box center [626, 142] width 142 height 317
drag, startPoint x: 680, startPoint y: 107, endPoint x: 592, endPoint y: 125, distance: 89.5
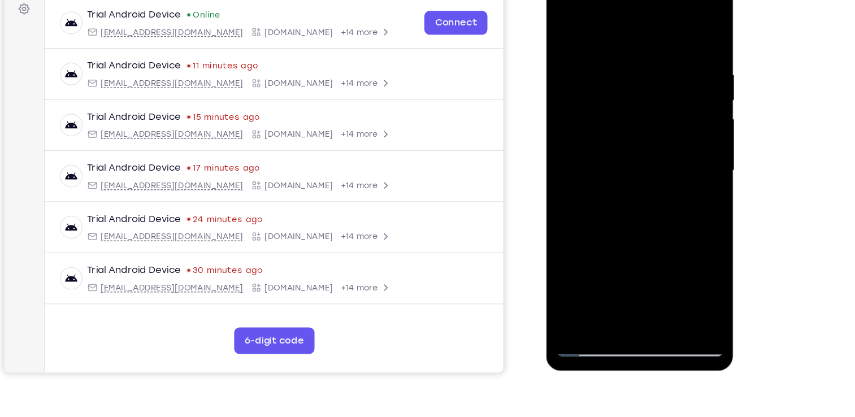
click at [592, 125] on div at bounding box center [626, 142] width 142 height 317
click at [684, 114] on div at bounding box center [626, 142] width 142 height 317
drag, startPoint x: 684, startPoint y: 114, endPoint x: 544, endPoint y: 104, distance: 140.0
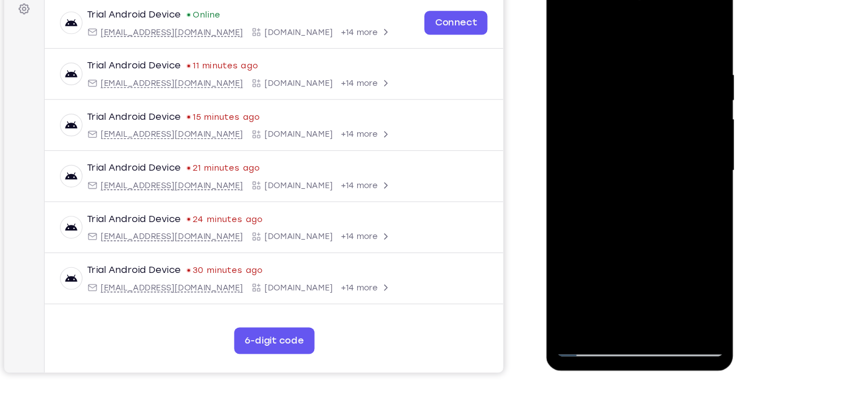
click at [547, 104] on html "Online web based iOS Simulators and Android Emulators. Run iPhone, iPad, Mobile…" at bounding box center [627, 144] width 161 height 339
drag, startPoint x: 654, startPoint y: 113, endPoint x: 568, endPoint y: 114, distance: 85.9
click at [568, 114] on div at bounding box center [626, 142] width 142 height 317
drag, startPoint x: 667, startPoint y: 109, endPoint x: 567, endPoint y: 122, distance: 100.9
click at [567, 122] on div at bounding box center [626, 142] width 142 height 317
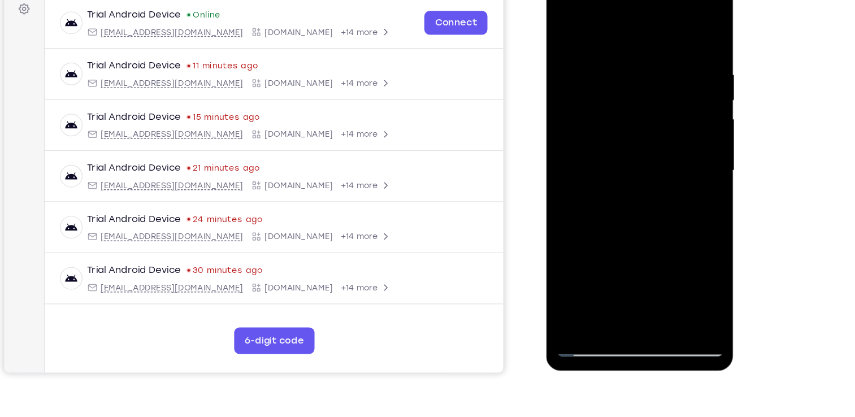
drag, startPoint x: 666, startPoint y: 133, endPoint x: 587, endPoint y: 133, distance: 78.6
click at [587, 133] on div at bounding box center [626, 142] width 142 height 317
drag, startPoint x: 662, startPoint y: 121, endPoint x: 572, endPoint y: 133, distance: 90.7
click at [572, 133] on div at bounding box center [626, 142] width 142 height 317
drag, startPoint x: 665, startPoint y: 107, endPoint x: 574, endPoint y: 116, distance: 91.0
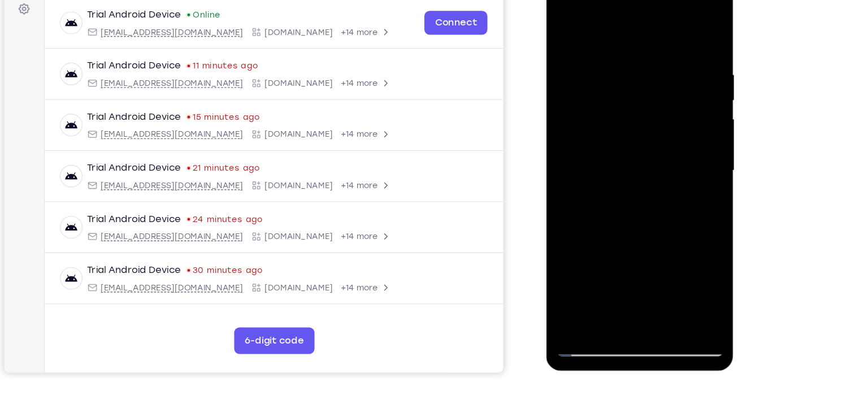
click at [574, 116] on div at bounding box center [626, 142] width 142 height 317
click at [688, 28] on div at bounding box center [626, 142] width 142 height 317
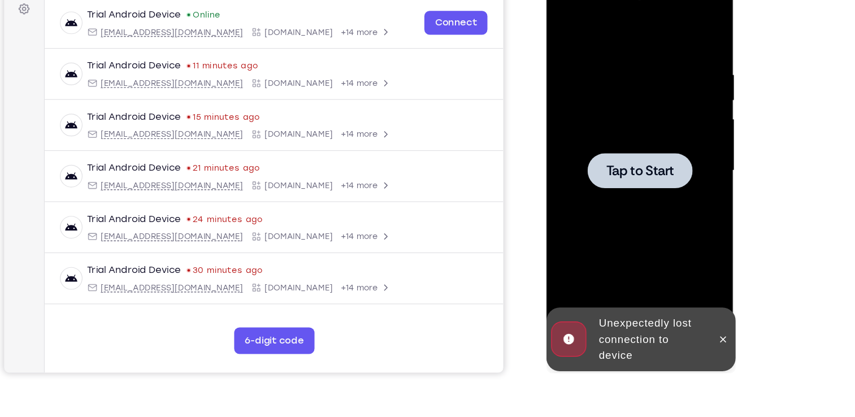
click at [614, 98] on div at bounding box center [626, 142] width 142 height 317
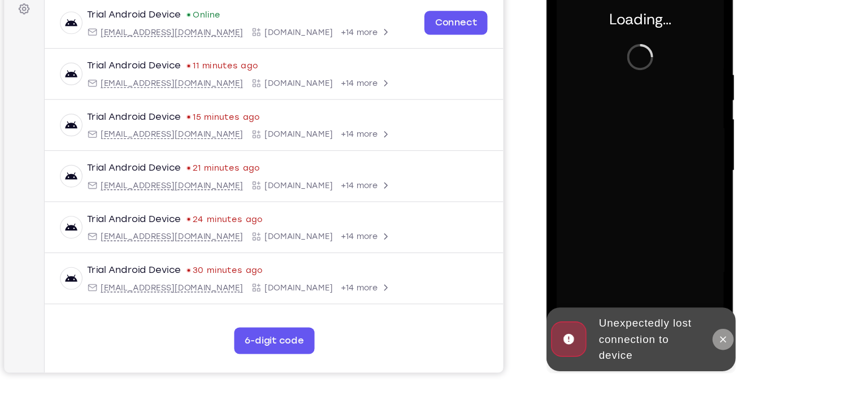
click at [693, 286] on icon at bounding box center [697, 285] width 9 height 9
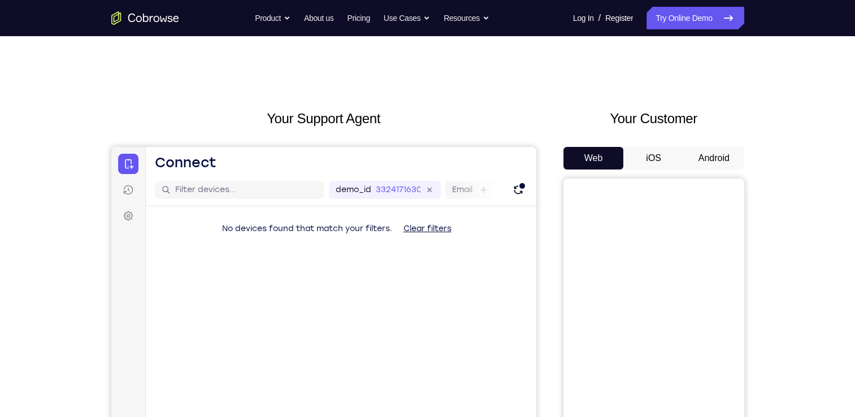
click at [727, 159] on button "Android" at bounding box center [714, 158] width 60 height 23
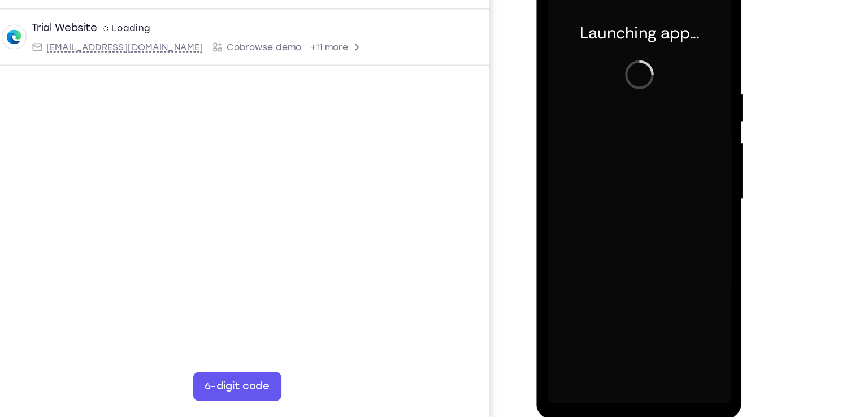
scroll to position [130, 0]
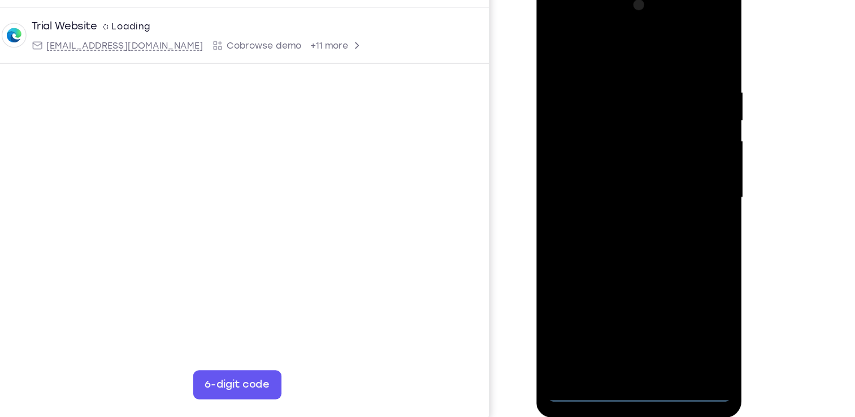
click at [612, 296] on div at bounding box center [616, 150] width 142 height 317
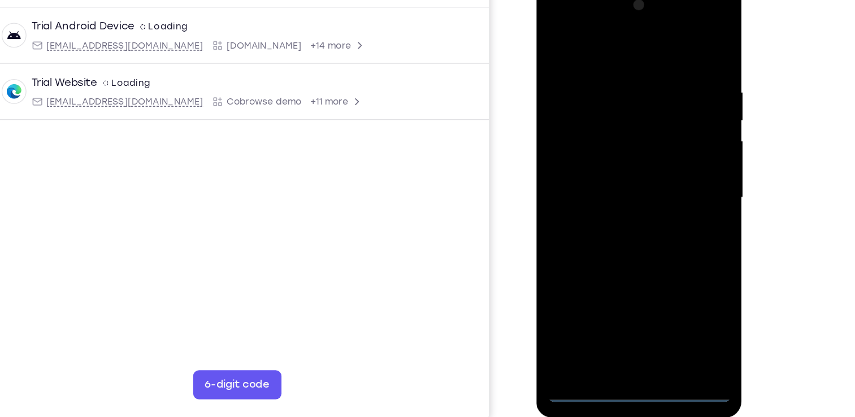
click at [667, 246] on div at bounding box center [616, 150] width 142 height 317
click at [557, 16] on div at bounding box center [616, 150] width 142 height 317
click at [572, 116] on div at bounding box center [616, 150] width 142 height 317
click at [584, 150] on div at bounding box center [616, 150] width 142 height 317
click at [611, 135] on div at bounding box center [616, 150] width 142 height 317
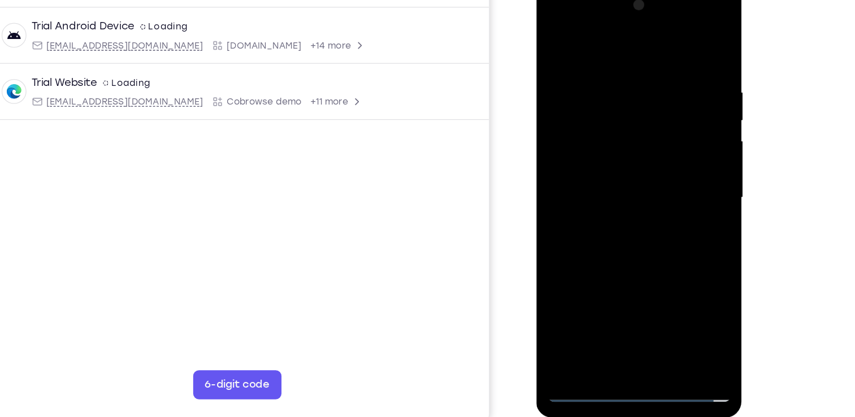
click at [644, 159] on div at bounding box center [616, 150] width 142 height 317
click at [646, 38] on div at bounding box center [616, 150] width 142 height 317
click at [620, 57] on div at bounding box center [616, 150] width 142 height 317
click at [611, 205] on div at bounding box center [616, 150] width 142 height 317
click at [629, 122] on div at bounding box center [616, 150] width 142 height 317
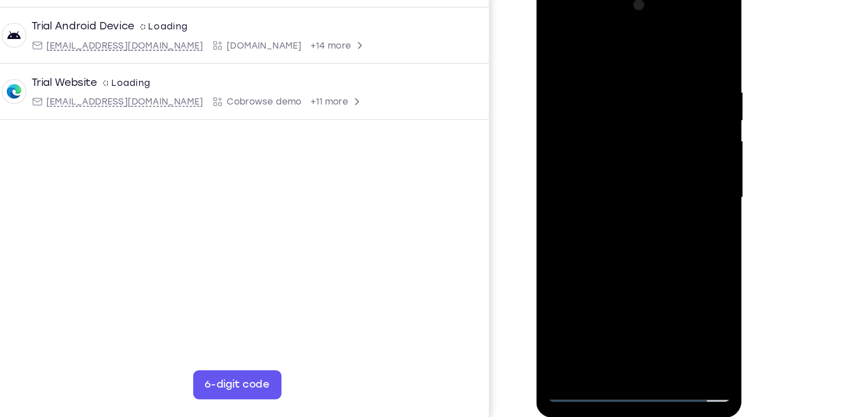
drag, startPoint x: 636, startPoint y: 228, endPoint x: 625, endPoint y: 88, distance: 141.2
click at [625, 88] on div at bounding box center [616, 150] width 142 height 317
click at [613, 275] on div at bounding box center [616, 150] width 142 height 317
click at [586, 129] on div at bounding box center [616, 150] width 142 height 317
click at [598, 131] on div at bounding box center [616, 150] width 142 height 317
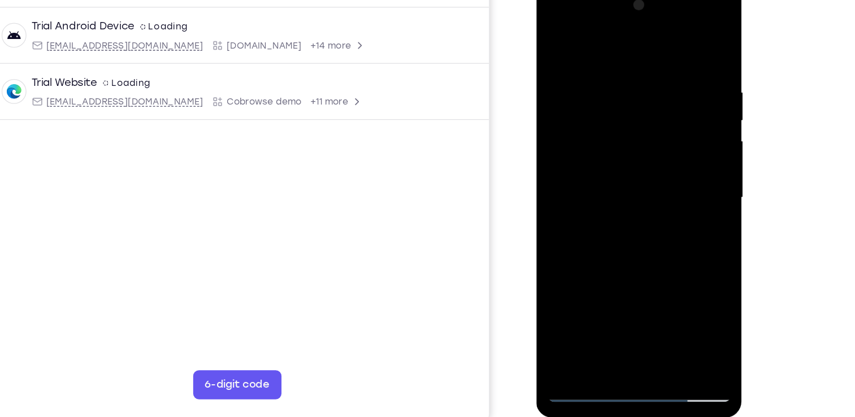
click at [582, 127] on div at bounding box center [616, 150] width 142 height 317
click at [590, 134] on div at bounding box center [616, 150] width 142 height 317
click at [612, 128] on div at bounding box center [616, 150] width 142 height 317
click at [583, 153] on div at bounding box center [616, 150] width 142 height 317
click at [591, 133] on div at bounding box center [616, 150] width 142 height 317
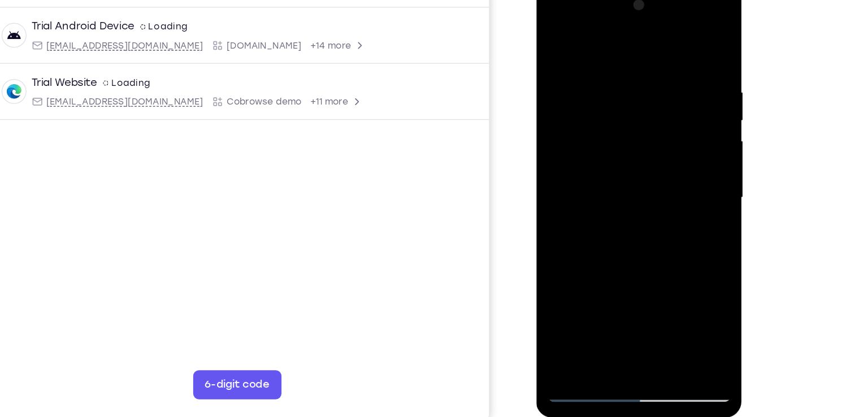
click at [577, 131] on div at bounding box center [616, 150] width 142 height 317
click at [647, 132] on div at bounding box center [616, 150] width 142 height 317
click at [594, 128] on div at bounding box center [616, 150] width 142 height 317
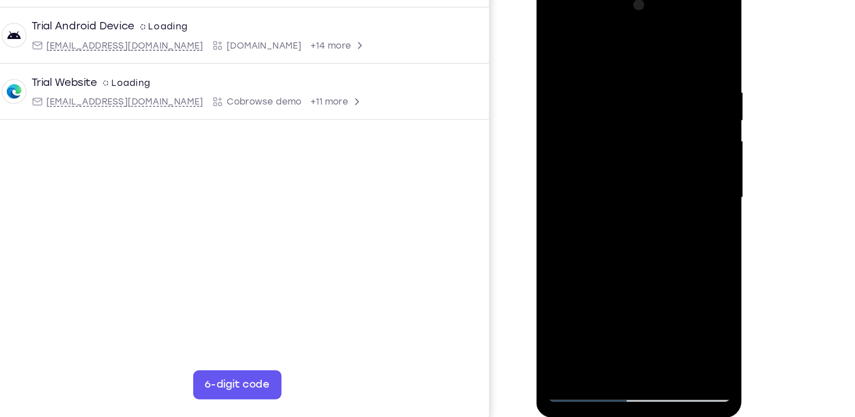
click at [594, 128] on div at bounding box center [616, 150] width 142 height 317
click at [593, 127] on div at bounding box center [616, 150] width 142 height 317
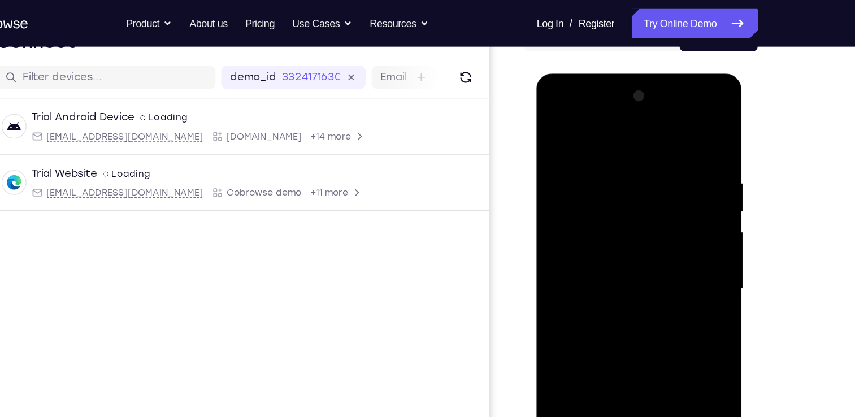
scroll to position [129, 0]
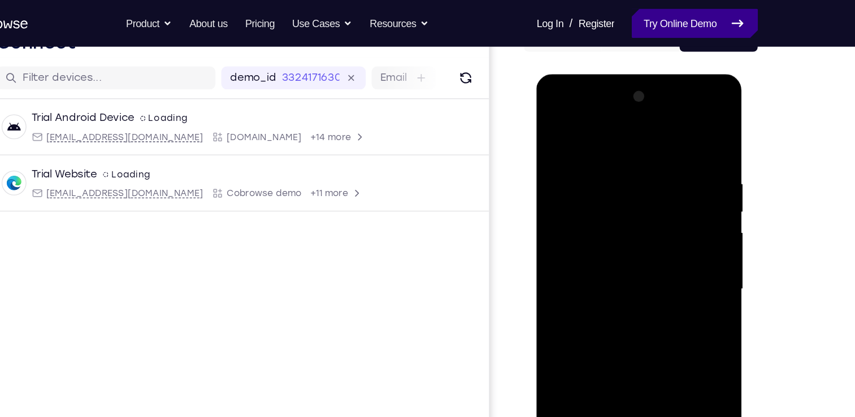
click at [693, 17] on link "Try Online Demo" at bounding box center [695, 18] width 97 height 23
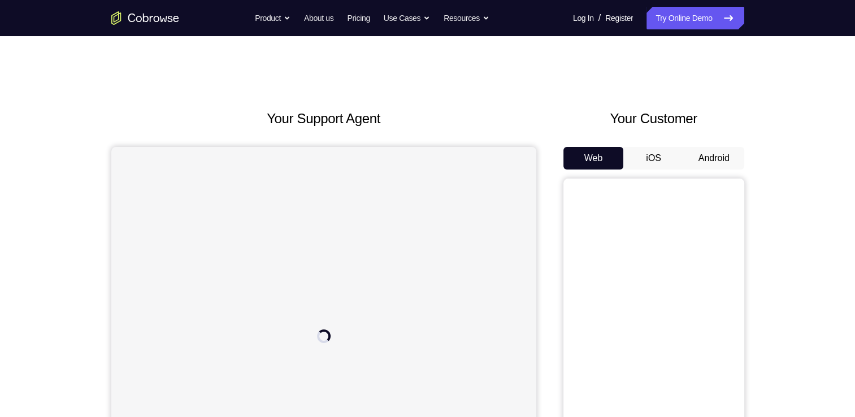
click at [701, 166] on button "Android" at bounding box center [714, 158] width 60 height 23
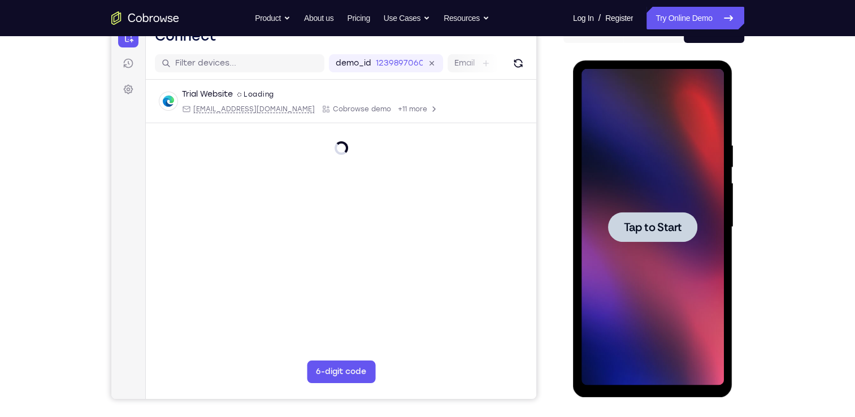
click at [672, 205] on div at bounding box center [653, 227] width 142 height 317
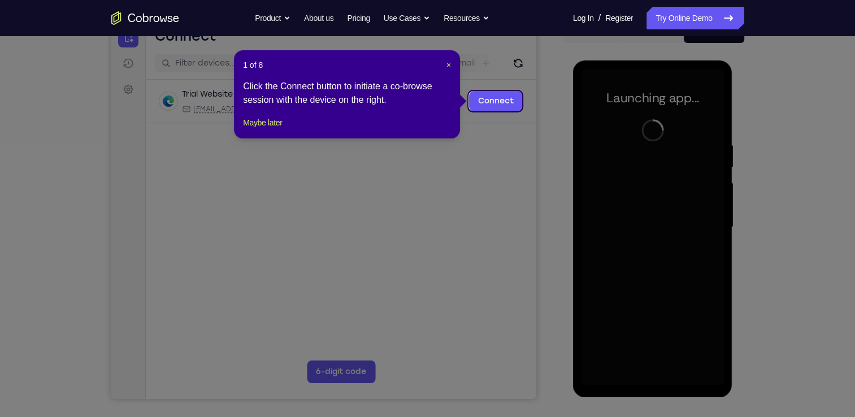
click at [452, 66] on div "1 of 8 × Click the Connect button to initiate a co-browse session with the devi…" at bounding box center [347, 94] width 226 height 88
click at [449, 66] on span "×" at bounding box center [449, 64] width 5 height 9
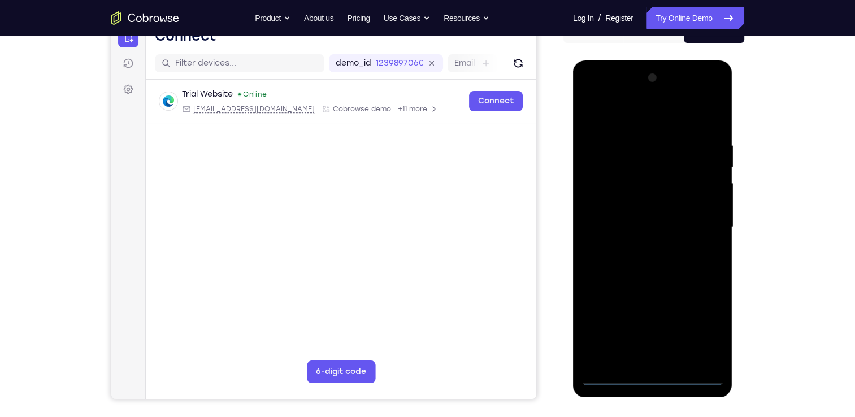
click at [656, 378] on div at bounding box center [653, 227] width 142 height 317
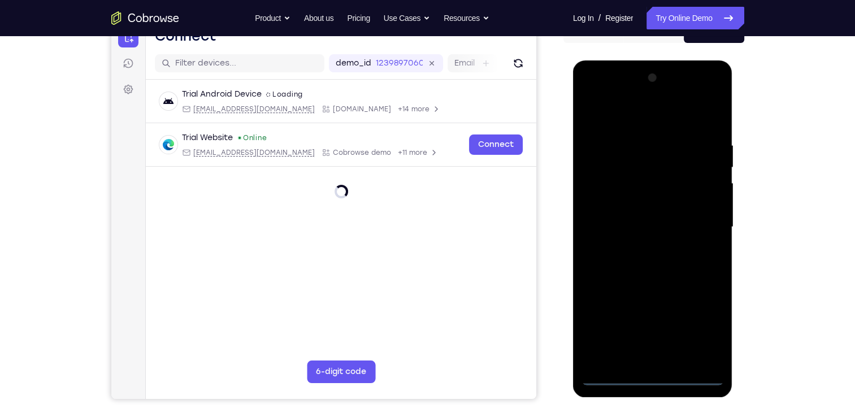
click at [703, 325] on div at bounding box center [653, 227] width 142 height 317
click at [599, 96] on div at bounding box center [653, 227] width 142 height 317
click at [698, 220] on div at bounding box center [653, 227] width 142 height 317
click at [646, 248] on div at bounding box center [653, 227] width 142 height 317
click at [658, 282] on div at bounding box center [653, 227] width 142 height 317
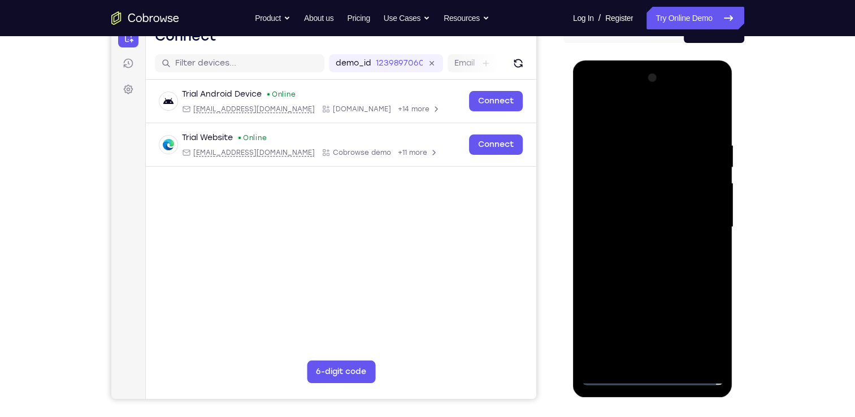
click at [638, 171] on div at bounding box center [653, 227] width 142 height 317
click at [667, 192] on div at bounding box center [653, 227] width 142 height 317
click at [623, 178] on div at bounding box center [653, 227] width 142 height 317
click at [633, 173] on div at bounding box center [653, 227] width 142 height 317
click at [672, 181] on div at bounding box center [653, 227] width 142 height 317
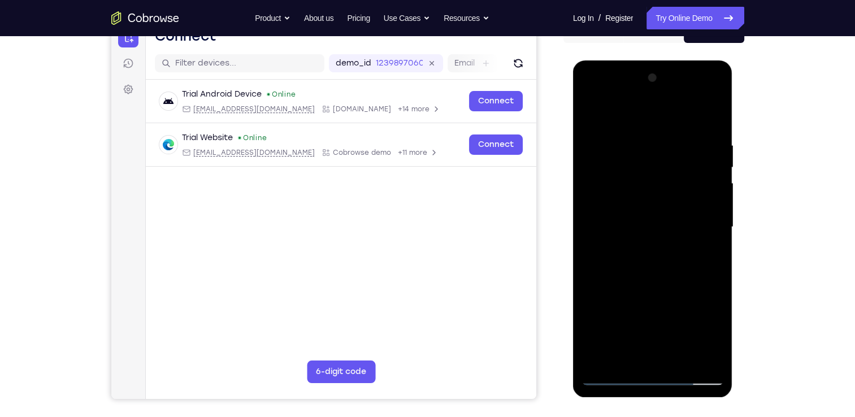
click at [677, 207] on div at bounding box center [653, 227] width 142 height 317
click at [685, 271] on div at bounding box center [653, 227] width 142 height 317
click at [685, 364] on div at bounding box center [653, 227] width 142 height 317
click at [665, 284] on div at bounding box center [653, 227] width 142 height 317
click at [664, 191] on div at bounding box center [653, 227] width 142 height 317
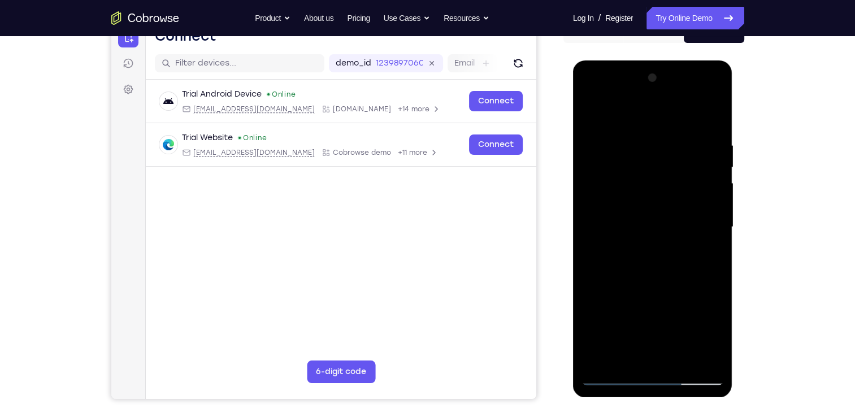
click at [626, 356] on div at bounding box center [653, 227] width 142 height 317
click at [708, 254] on div at bounding box center [653, 227] width 142 height 317
click at [603, 257] on div at bounding box center [653, 227] width 142 height 317
click at [714, 258] on div at bounding box center [653, 227] width 142 height 317
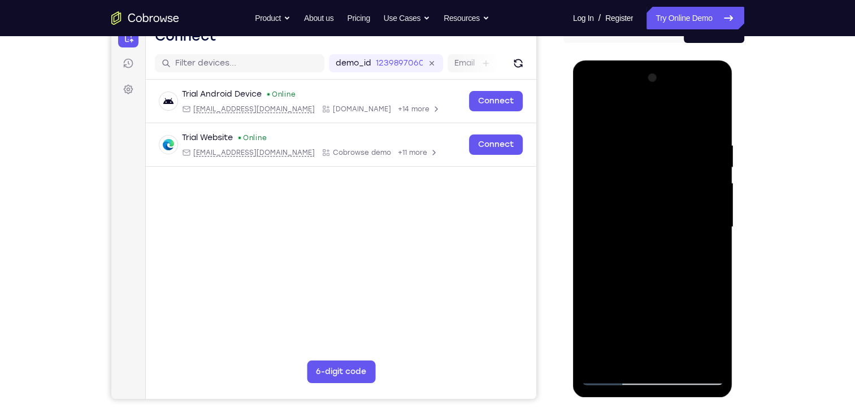
click at [615, 256] on div at bounding box center [653, 227] width 142 height 317
click at [708, 257] on div at bounding box center [653, 227] width 142 height 317
click at [626, 359] on div at bounding box center [653, 227] width 142 height 317
click at [688, 292] on div at bounding box center [653, 227] width 142 height 317
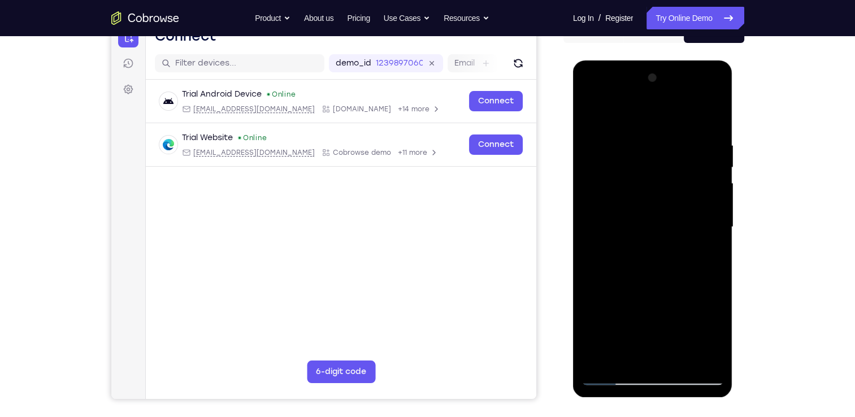
click at [688, 292] on div at bounding box center [653, 227] width 142 height 317
click at [707, 248] on div at bounding box center [653, 227] width 142 height 317
click at [614, 254] on div at bounding box center [653, 227] width 142 height 317
click at [709, 254] on div at bounding box center [653, 227] width 142 height 317
click at [620, 256] on div at bounding box center [653, 227] width 142 height 317
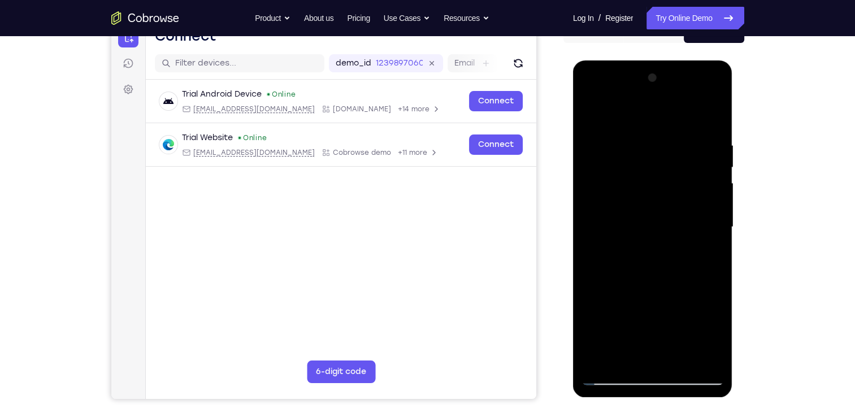
click at [715, 256] on div at bounding box center [653, 227] width 142 height 317
click at [608, 254] on div at bounding box center [653, 227] width 142 height 317
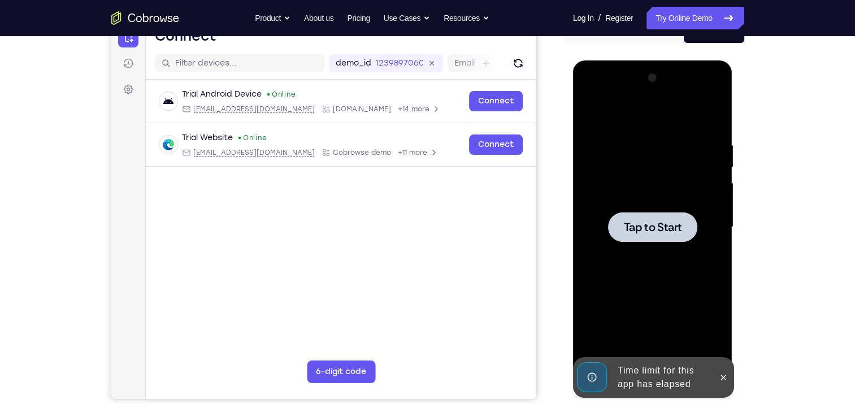
click at [678, 262] on div at bounding box center [653, 227] width 142 height 317
click at [724, 373] on icon at bounding box center [723, 377] width 9 height 9
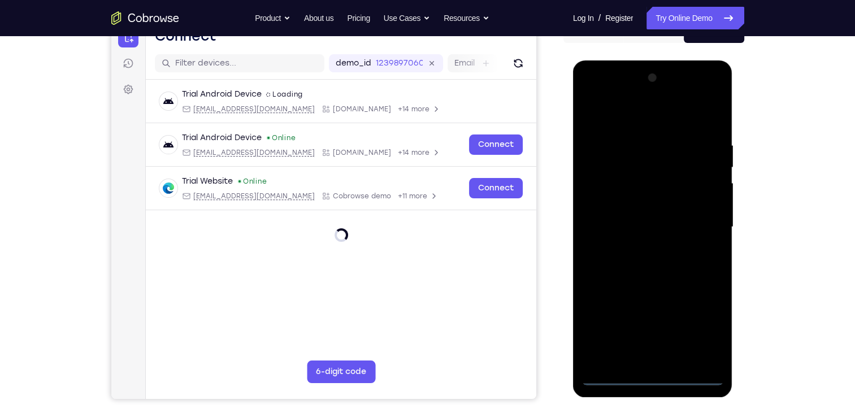
click at [652, 379] on div at bounding box center [653, 227] width 142 height 317
click at [702, 339] on div at bounding box center [653, 227] width 142 height 317
click at [595, 101] on div at bounding box center [653, 227] width 142 height 317
click at [696, 221] on div at bounding box center [653, 227] width 142 height 317
click at [640, 361] on div at bounding box center [653, 227] width 142 height 317
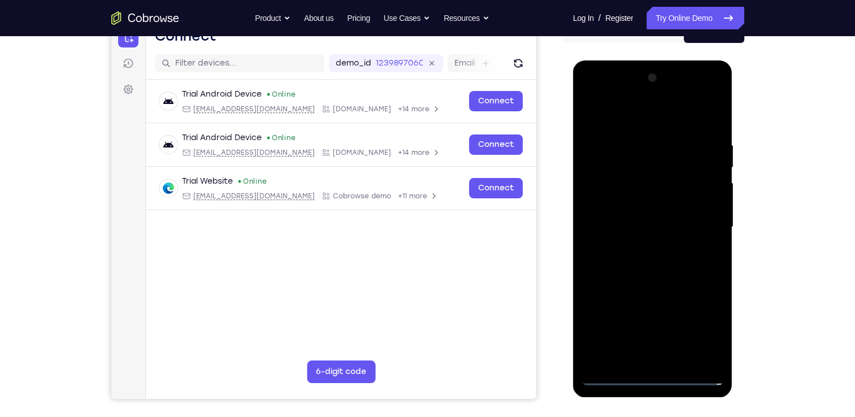
click at [645, 286] on div at bounding box center [653, 227] width 142 height 317
click at [627, 168] on div at bounding box center [653, 227] width 142 height 317
click at [667, 201] on div at bounding box center [653, 227] width 142 height 317
click at [621, 179] on div at bounding box center [653, 227] width 142 height 317
click at [676, 180] on div at bounding box center [653, 227] width 142 height 317
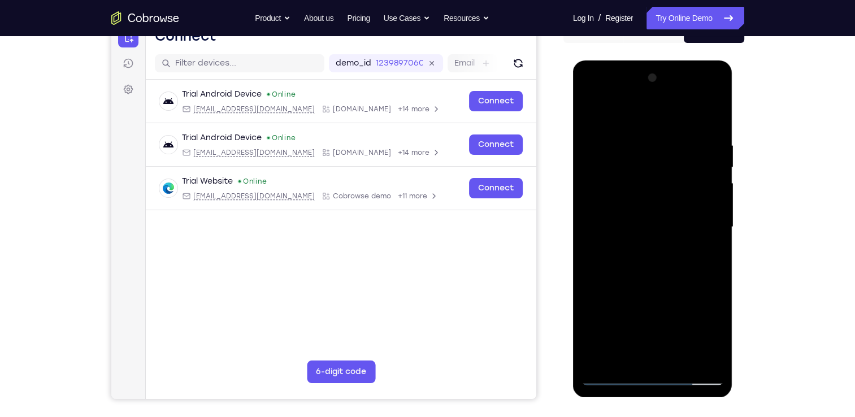
click at [658, 202] on div at bounding box center [653, 227] width 142 height 317
click at [680, 359] on div at bounding box center [653, 227] width 142 height 317
click at [678, 269] on div at bounding box center [653, 227] width 142 height 317
click at [685, 356] on div at bounding box center [653, 227] width 142 height 317
click at [659, 282] on div at bounding box center [653, 227] width 142 height 317
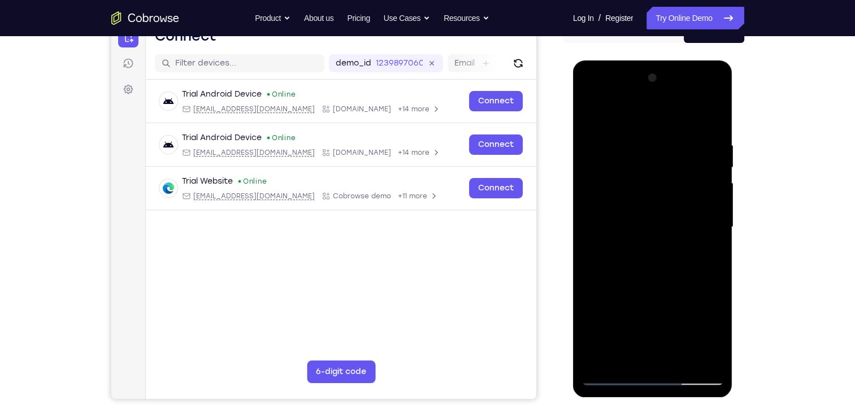
click at [681, 192] on div at bounding box center [653, 227] width 142 height 317
click at [590, 119] on div at bounding box center [653, 227] width 142 height 317
click at [597, 120] on div at bounding box center [653, 227] width 142 height 317
drag, startPoint x: 664, startPoint y: 114, endPoint x: 676, endPoint y: 293, distance: 179.0
click at [676, 293] on div at bounding box center [653, 227] width 142 height 317
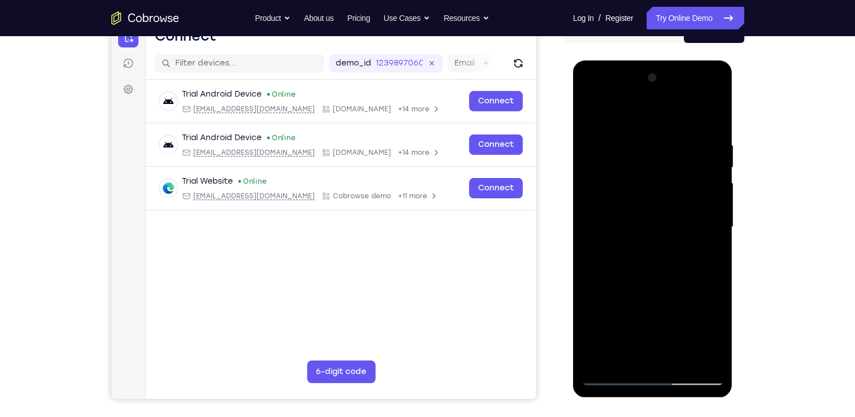
click at [639, 131] on div at bounding box center [653, 227] width 142 height 317
click at [710, 221] on div at bounding box center [653, 227] width 142 height 317
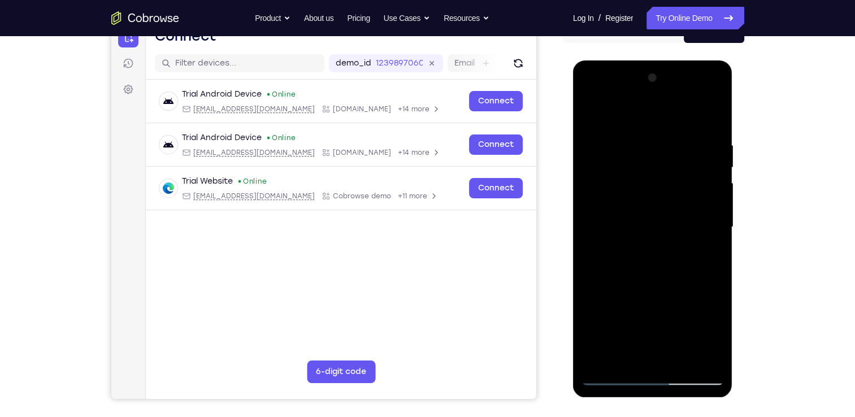
drag, startPoint x: 710, startPoint y: 221, endPoint x: 593, endPoint y: 223, distance: 117.6
click at [593, 223] on div at bounding box center [653, 227] width 142 height 317
drag, startPoint x: 702, startPoint y: 205, endPoint x: 606, endPoint y: 214, distance: 97.1
click at [606, 214] on div at bounding box center [653, 227] width 142 height 317
click at [699, 149] on div at bounding box center [653, 227] width 142 height 317
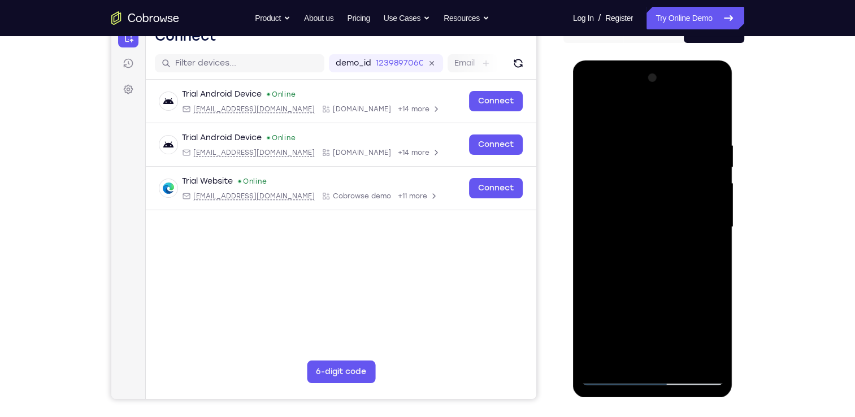
click at [699, 149] on div at bounding box center [653, 227] width 142 height 317
click at [713, 122] on div at bounding box center [653, 227] width 142 height 317
click at [684, 358] on div at bounding box center [653, 227] width 142 height 317
click at [668, 190] on div at bounding box center [653, 227] width 142 height 317
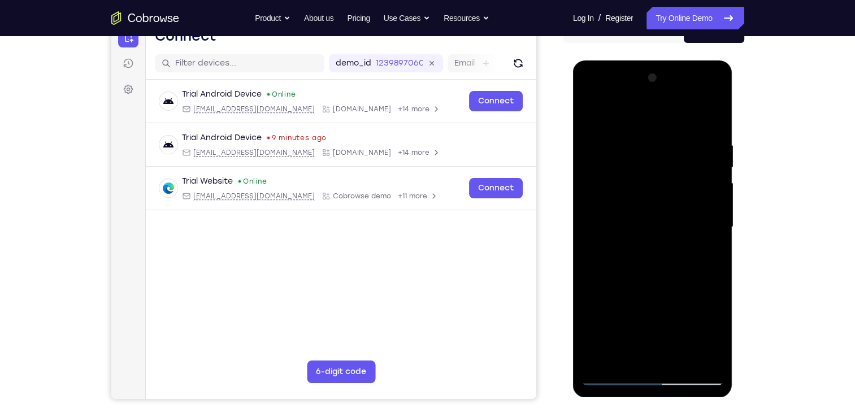
click at [612, 358] on div at bounding box center [653, 227] width 142 height 317
click at [703, 250] on div at bounding box center [653, 227] width 142 height 317
click at [712, 254] on div at bounding box center [653, 227] width 142 height 317
click at [593, 118] on div at bounding box center [653, 227] width 142 height 317
click at [659, 202] on div at bounding box center [653, 227] width 142 height 317
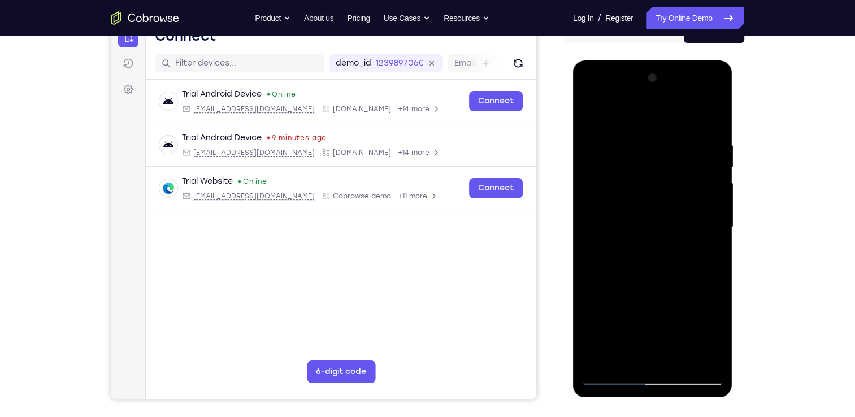
click at [611, 378] on div at bounding box center [653, 227] width 142 height 317
click at [623, 195] on div at bounding box center [653, 227] width 142 height 317
drag, startPoint x: 665, startPoint y: 153, endPoint x: 659, endPoint y: 228, distance: 75.5
click at [659, 228] on div at bounding box center [653, 227] width 142 height 317
drag, startPoint x: 652, startPoint y: 288, endPoint x: 649, endPoint y: 114, distance: 174.7
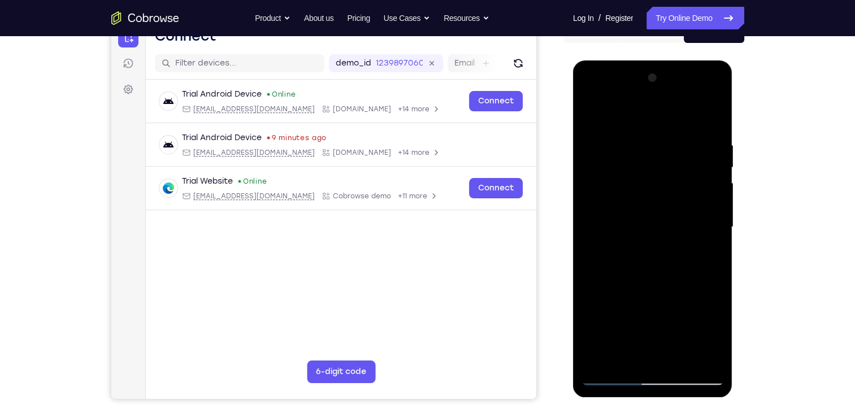
click at [649, 114] on div at bounding box center [653, 227] width 142 height 317
click at [614, 377] on div at bounding box center [653, 227] width 142 height 317
click at [593, 125] on div at bounding box center [653, 227] width 142 height 317
click at [594, 120] on div at bounding box center [653, 227] width 142 height 317
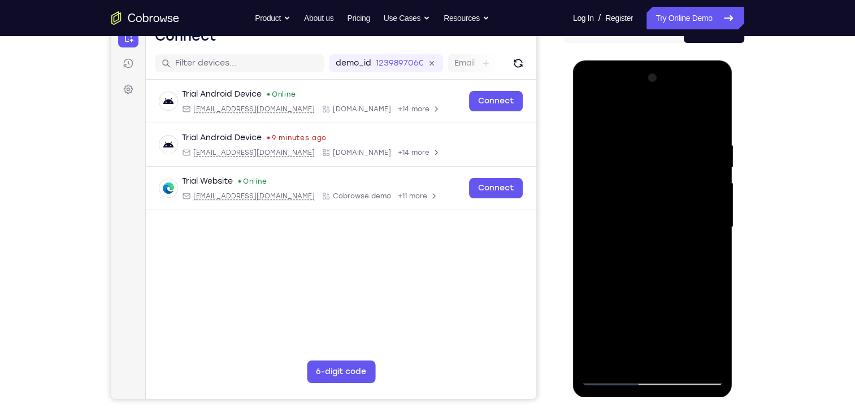
click at [594, 120] on div at bounding box center [653, 227] width 142 height 317
click at [638, 133] on div at bounding box center [653, 227] width 142 height 317
click at [685, 233] on div at bounding box center [653, 227] width 142 height 317
click at [710, 222] on div at bounding box center [653, 227] width 142 height 317
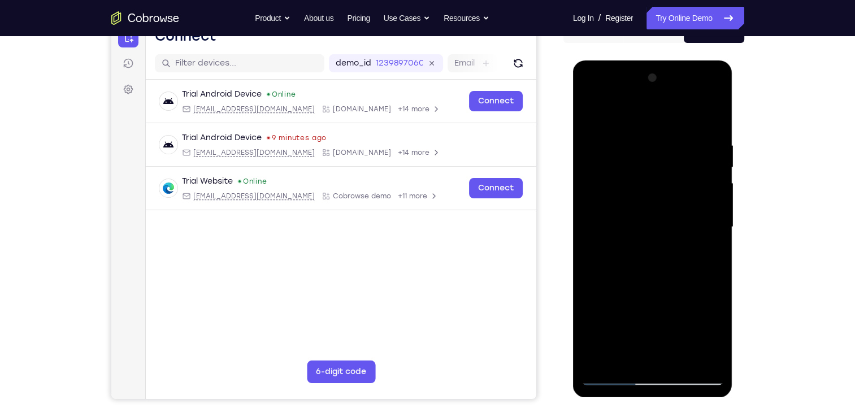
click at [710, 222] on div at bounding box center [653, 227] width 142 height 317
click at [710, 187] on div at bounding box center [653, 227] width 142 height 317
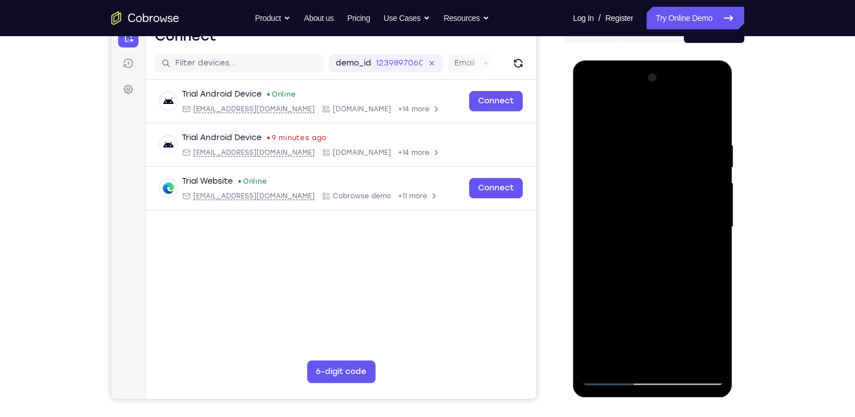
click at [710, 187] on div at bounding box center [653, 227] width 142 height 317
drag, startPoint x: 711, startPoint y: 185, endPoint x: 606, endPoint y: 193, distance: 105.4
click at [606, 193] on div at bounding box center [653, 227] width 142 height 317
drag, startPoint x: 711, startPoint y: 158, endPoint x: 621, endPoint y: 165, distance: 90.2
click at [621, 165] on div at bounding box center [653, 227] width 142 height 317
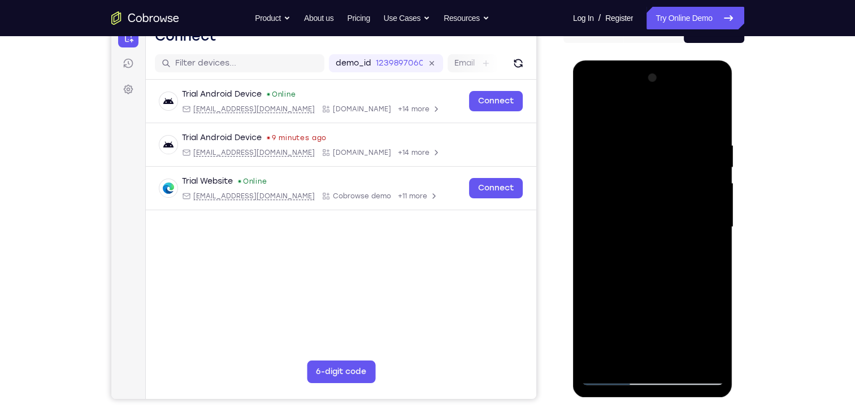
drag, startPoint x: 706, startPoint y: 175, endPoint x: 585, endPoint y: 190, distance: 121.3
click at [585, 190] on div at bounding box center [653, 227] width 142 height 317
click at [711, 202] on div at bounding box center [653, 227] width 142 height 317
click at [712, 116] on div at bounding box center [653, 227] width 142 height 317
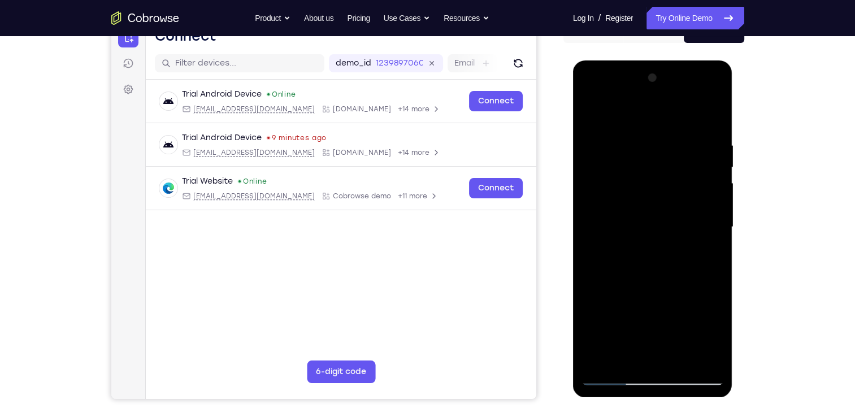
click at [681, 362] on div at bounding box center [653, 227] width 142 height 317
click at [677, 193] on div at bounding box center [653, 227] width 142 height 317
click at [615, 378] on div at bounding box center [653, 227] width 142 height 317
click at [630, 197] on div at bounding box center [653, 227] width 142 height 317
click at [662, 256] on div at bounding box center [653, 227] width 142 height 317
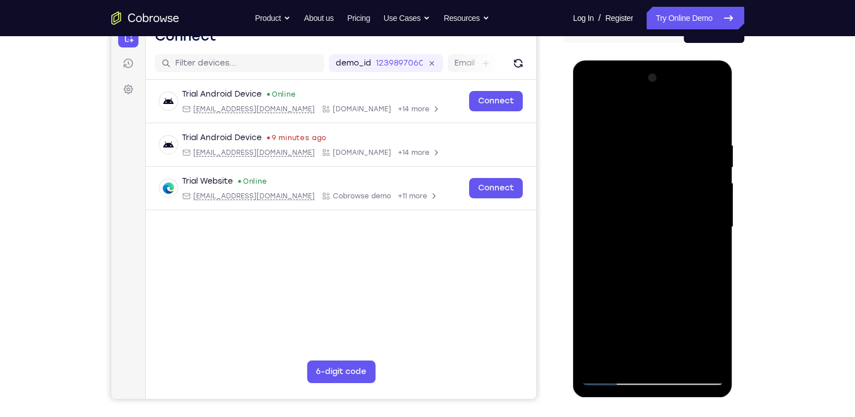
click at [649, 148] on div at bounding box center [653, 227] width 142 height 317
click at [615, 379] on div at bounding box center [653, 227] width 142 height 317
click at [694, 194] on div at bounding box center [653, 227] width 142 height 317
click at [701, 189] on div at bounding box center [653, 227] width 142 height 317
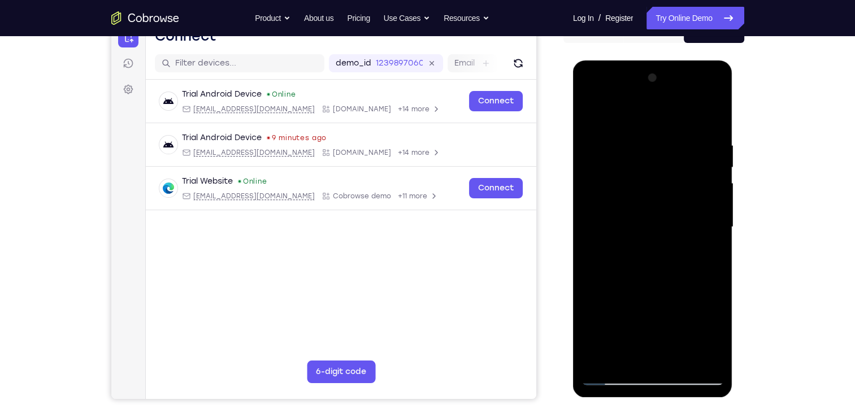
click at [712, 257] on div at bounding box center [653, 227] width 142 height 317
click at [628, 361] on div at bounding box center [653, 227] width 142 height 317
click at [687, 291] on div at bounding box center [653, 227] width 142 height 317
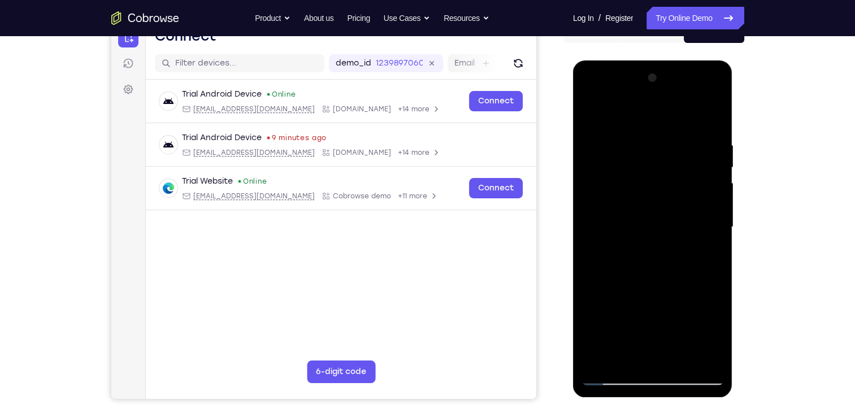
click at [687, 291] on div at bounding box center [653, 227] width 142 height 317
click at [712, 249] on div at bounding box center [653, 227] width 142 height 317
click at [593, 113] on div at bounding box center [653, 227] width 142 height 317
click at [656, 268] on div at bounding box center [653, 227] width 142 height 317
click at [620, 358] on div at bounding box center [653, 227] width 142 height 317
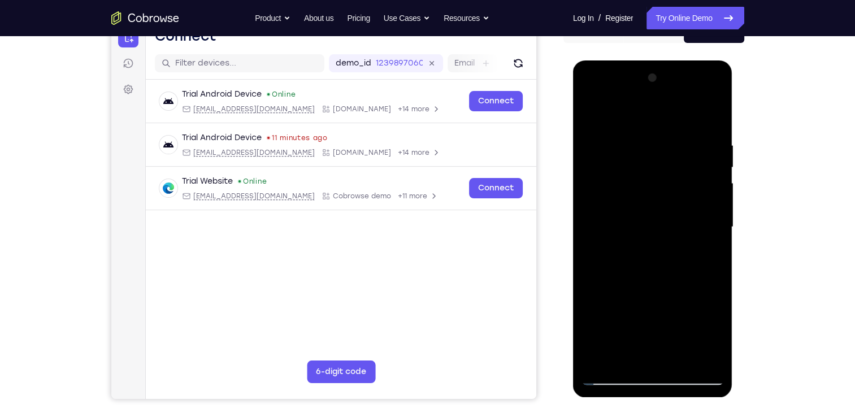
click at [712, 256] on div at bounding box center [653, 227] width 142 height 317
click at [707, 256] on div at bounding box center [653, 227] width 142 height 317
click at [593, 116] on div at bounding box center [653, 227] width 142 height 317
click at [592, 109] on div at bounding box center [653, 227] width 142 height 317
click at [715, 280] on div at bounding box center [653, 227] width 142 height 317
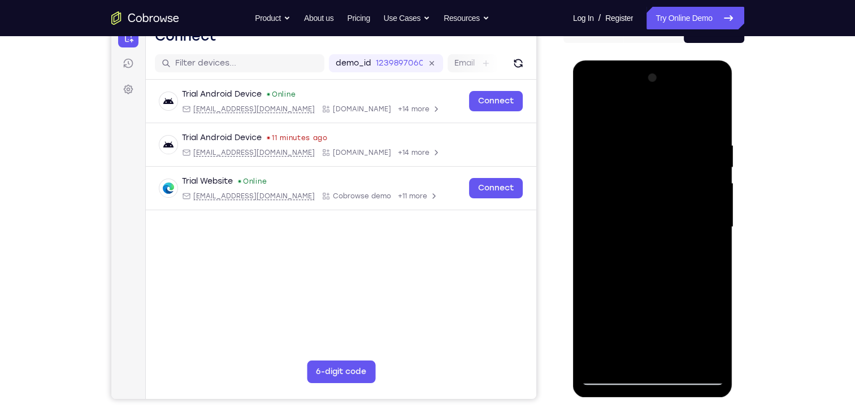
click at [715, 280] on div at bounding box center [653, 227] width 142 height 317
click at [681, 243] on div at bounding box center [653, 227] width 142 height 317
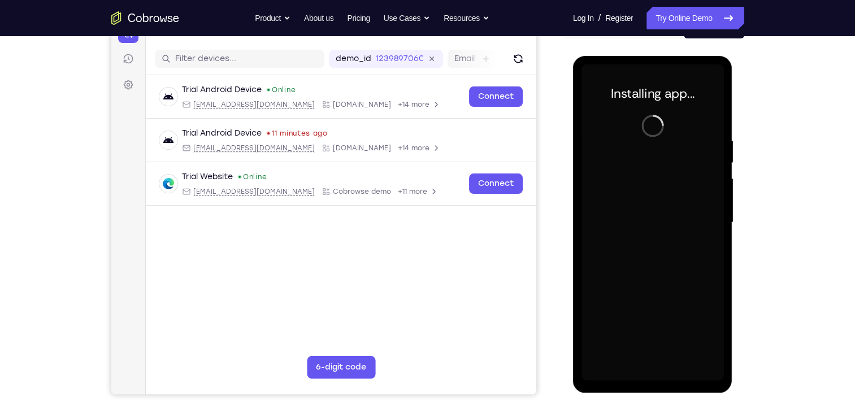
scroll to position [132, 0]
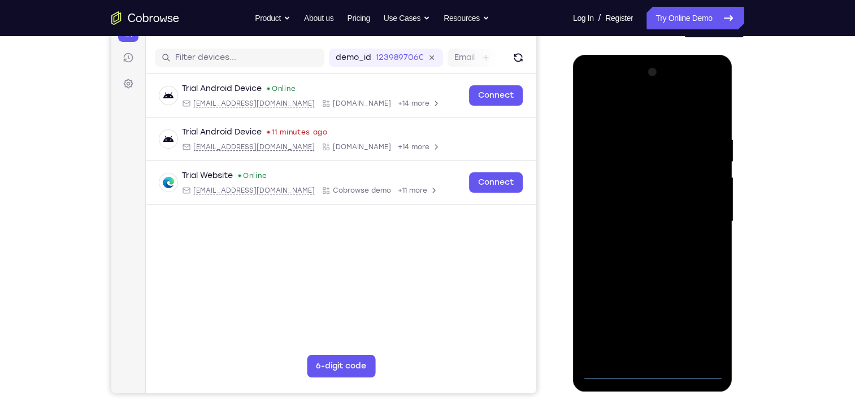
click at [655, 371] on div at bounding box center [653, 221] width 142 height 317
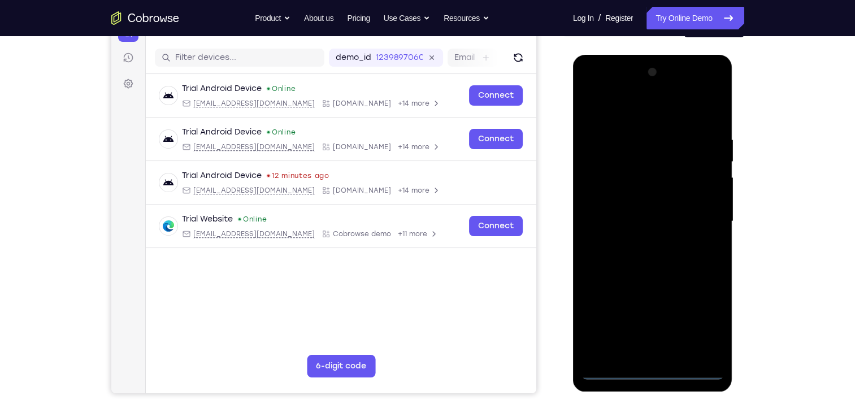
click at [708, 321] on div at bounding box center [653, 221] width 142 height 317
click at [593, 93] on div at bounding box center [653, 221] width 142 height 317
click at [706, 222] on div at bounding box center [653, 221] width 142 height 317
click at [641, 243] on div at bounding box center [653, 221] width 142 height 317
click at [663, 280] on div at bounding box center [653, 221] width 142 height 317
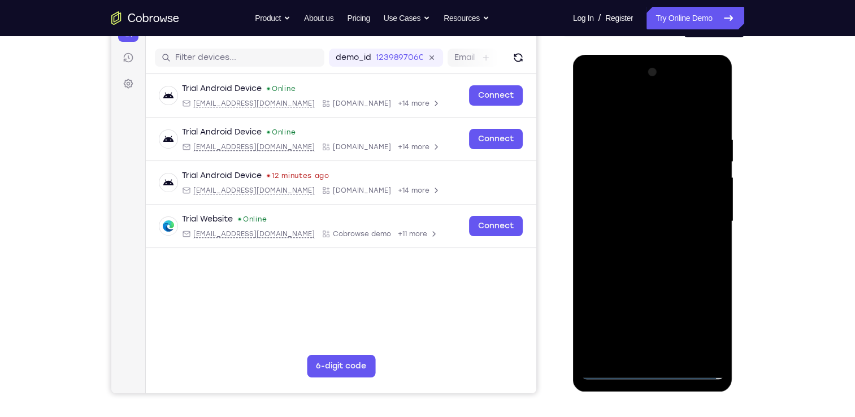
click at [645, 163] on div at bounding box center [653, 221] width 142 height 317
click at [685, 192] on div at bounding box center [653, 221] width 142 height 317
click at [631, 183] on div at bounding box center [653, 221] width 142 height 317
click at [651, 181] on div at bounding box center [653, 221] width 142 height 317
click at [697, 197] on div at bounding box center [653, 221] width 142 height 317
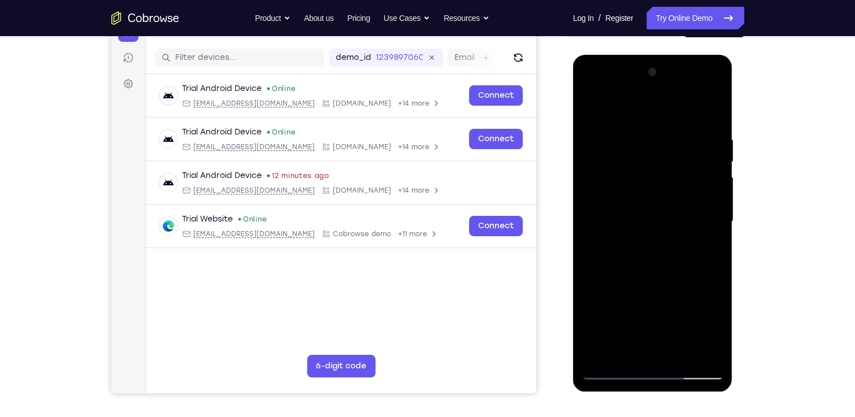
click at [651, 271] on div at bounding box center [653, 221] width 142 height 317
click at [686, 359] on div at bounding box center [653, 221] width 142 height 317
click at [677, 276] on div at bounding box center [653, 221] width 142 height 317
click at [672, 193] on div at bounding box center [653, 221] width 142 height 317
click at [632, 348] on div at bounding box center [653, 221] width 142 height 317
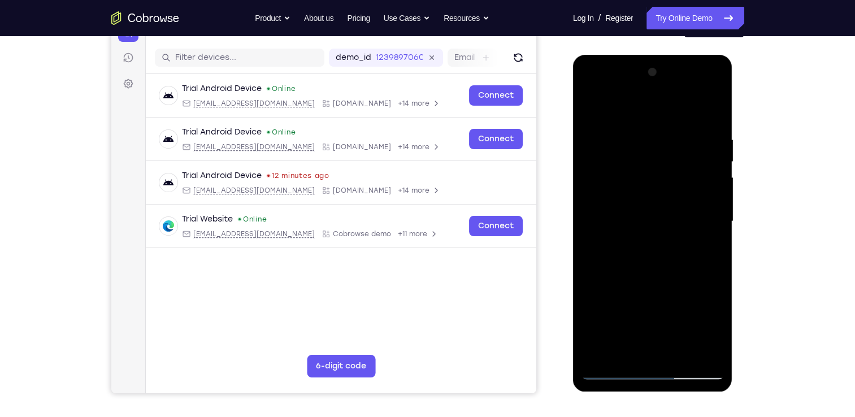
click at [708, 249] on div at bounding box center [653, 221] width 142 height 317
click at [711, 250] on div at bounding box center [653, 221] width 142 height 317
click at [619, 250] on div at bounding box center [653, 221] width 142 height 317
click at [626, 350] on div at bounding box center [653, 221] width 142 height 317
click at [682, 285] on div at bounding box center [653, 221] width 142 height 317
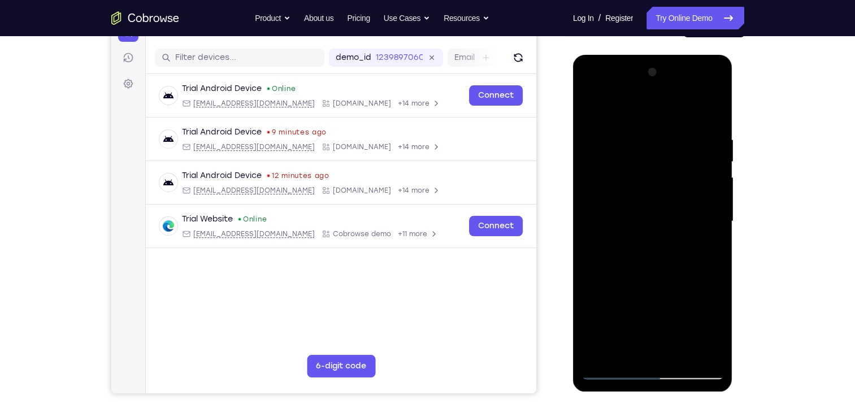
click at [714, 242] on div at bounding box center [653, 221] width 142 height 317
click at [614, 250] on div at bounding box center [653, 221] width 142 height 317
click at [704, 251] on div at bounding box center [653, 221] width 142 height 317
click at [703, 249] on div at bounding box center [653, 221] width 142 height 317
click at [613, 248] on div at bounding box center [653, 221] width 142 height 317
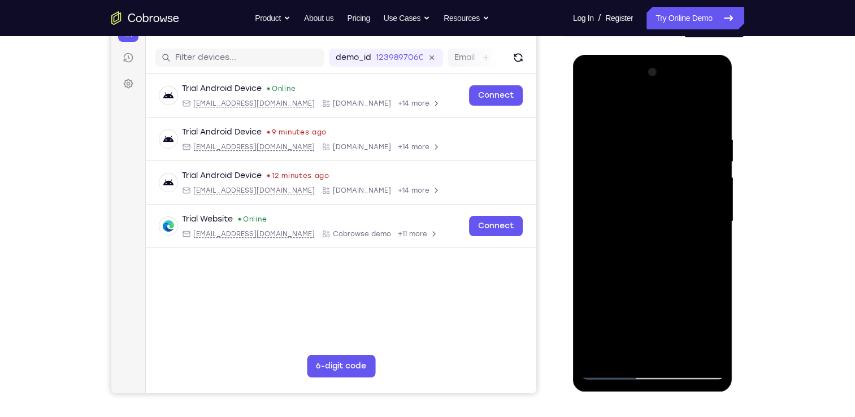
click at [712, 253] on div at bounding box center [653, 221] width 142 height 317
click at [626, 249] on div at bounding box center [653, 221] width 142 height 317
click at [710, 247] on div at bounding box center [653, 221] width 142 height 317
click at [712, 251] on div at bounding box center [653, 221] width 142 height 317
click at [708, 249] on div at bounding box center [653, 221] width 142 height 317
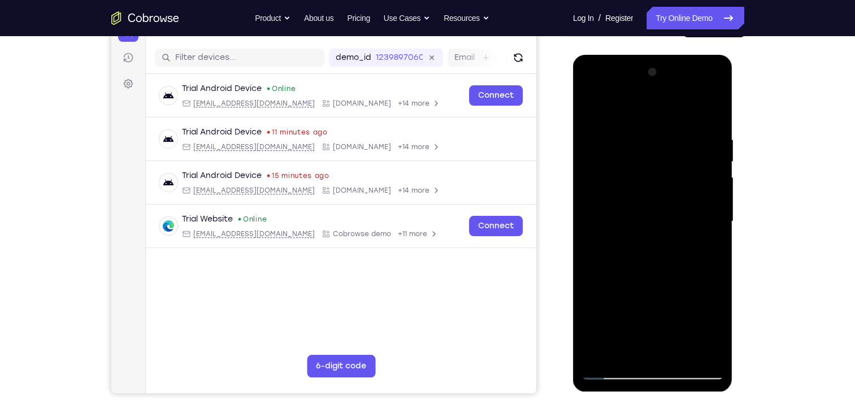
click at [620, 351] on div at bounding box center [653, 221] width 142 height 317
click at [607, 340] on div at bounding box center [653, 221] width 142 height 317
click at [710, 244] on div at bounding box center [653, 221] width 142 height 317
click at [593, 109] on div at bounding box center [653, 221] width 142 height 317
click at [667, 266] on div at bounding box center [653, 221] width 142 height 317
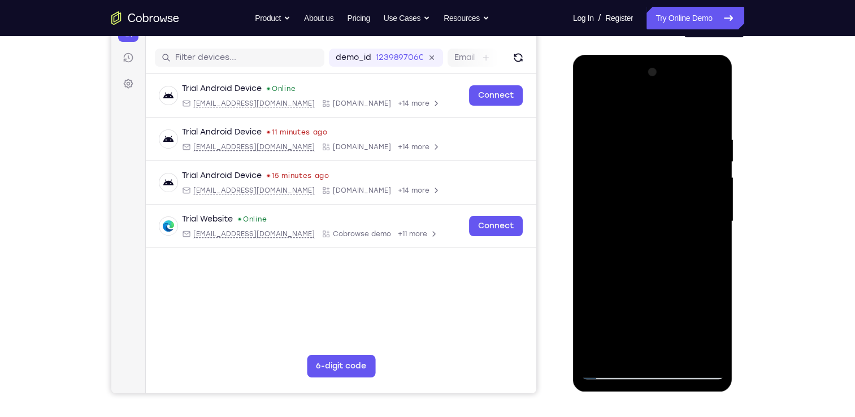
drag, startPoint x: 688, startPoint y: 280, endPoint x: 684, endPoint y: 228, distance: 52.7
click at [684, 228] on div at bounding box center [653, 221] width 142 height 317
click at [642, 247] on div at bounding box center [653, 221] width 142 height 317
click at [617, 371] on div at bounding box center [653, 221] width 142 height 317
click at [673, 196] on div at bounding box center [653, 221] width 142 height 317
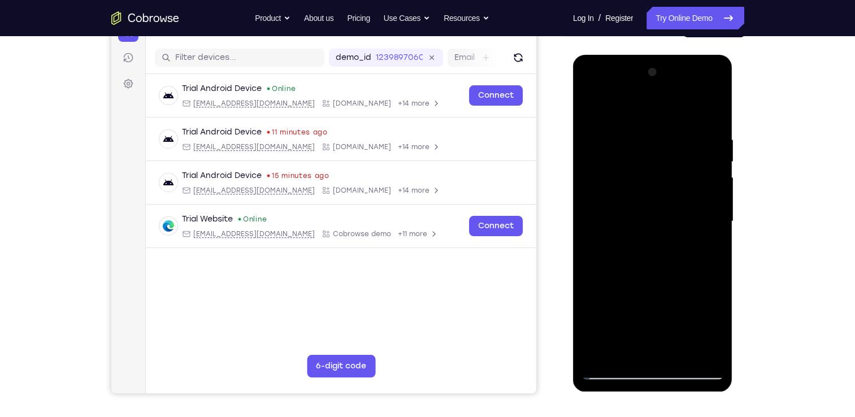
click at [614, 374] on div at bounding box center [653, 221] width 142 height 317
click at [651, 269] on div at bounding box center [653, 221] width 142 height 317
click at [620, 353] on div at bounding box center [653, 221] width 142 height 317
click at [708, 247] on div at bounding box center [653, 221] width 142 height 317
click at [628, 352] on div at bounding box center [653, 221] width 142 height 317
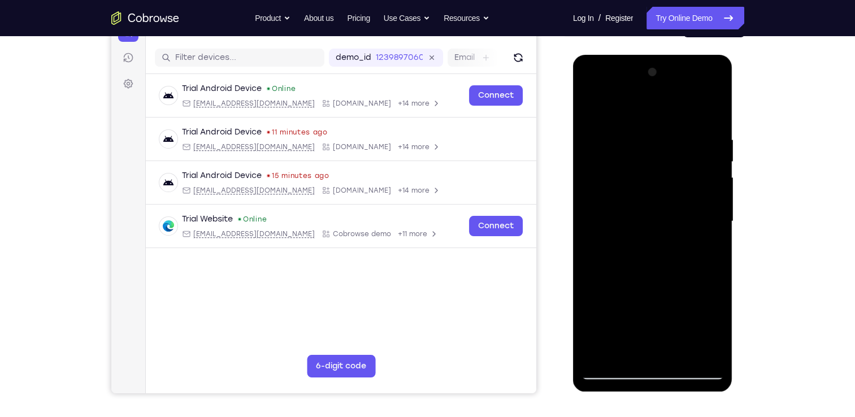
click at [685, 310] on div at bounding box center [653, 221] width 142 height 317
click at [708, 240] on div at bounding box center [653, 221] width 142 height 317
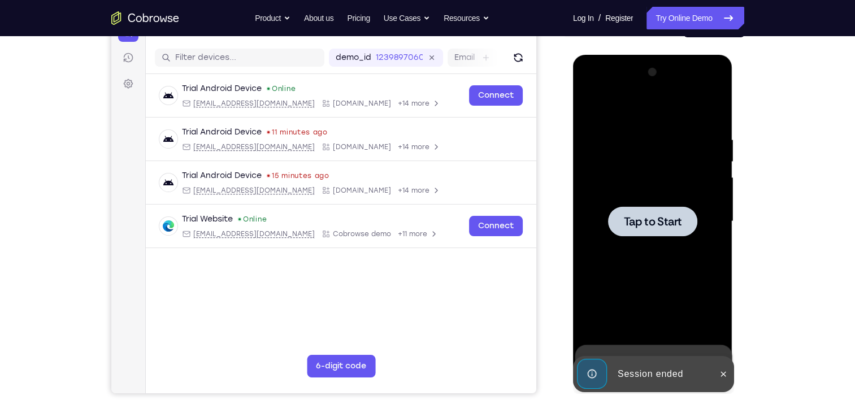
click at [627, 137] on div at bounding box center [653, 221] width 142 height 317
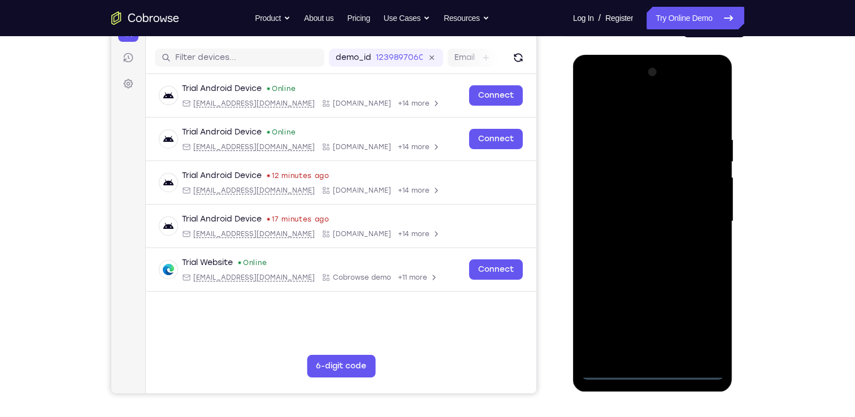
click at [658, 370] on div at bounding box center [653, 221] width 142 height 317
click at [703, 317] on div at bounding box center [653, 221] width 142 height 317
click at [593, 90] on div at bounding box center [653, 221] width 142 height 317
click at [702, 215] on div at bounding box center [653, 221] width 142 height 317
click at [639, 243] on div at bounding box center [653, 221] width 142 height 317
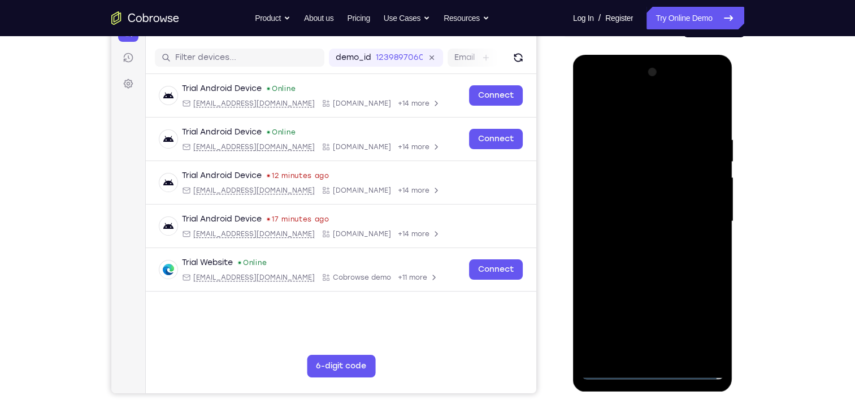
click at [645, 276] on div at bounding box center [653, 221] width 142 height 317
click at [639, 170] on div at bounding box center [653, 221] width 142 height 317
click at [660, 208] on div at bounding box center [653, 221] width 142 height 317
click at [636, 165] on div at bounding box center [653, 221] width 142 height 317
click at [688, 190] on div at bounding box center [653, 221] width 142 height 317
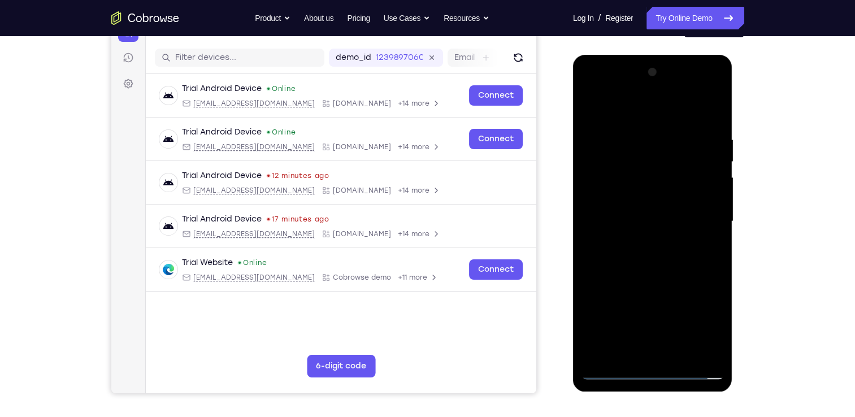
click at [637, 174] on div at bounding box center [653, 221] width 142 height 317
click at [620, 178] on div at bounding box center [653, 221] width 142 height 317
click at [655, 200] on div at bounding box center [653, 221] width 142 height 317
click at [685, 355] on div at bounding box center [653, 221] width 142 height 317
click at [677, 266] on div at bounding box center [653, 221] width 142 height 317
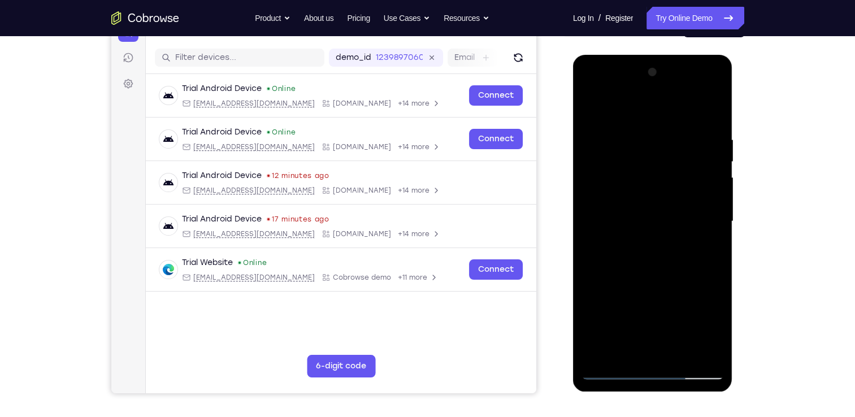
click at [685, 350] on div at bounding box center [653, 221] width 142 height 317
click at [692, 282] on div at bounding box center [653, 221] width 142 height 317
click at [681, 192] on div at bounding box center [653, 221] width 142 height 317
click at [623, 346] on div at bounding box center [653, 221] width 142 height 317
click at [712, 249] on div at bounding box center [653, 221] width 142 height 317
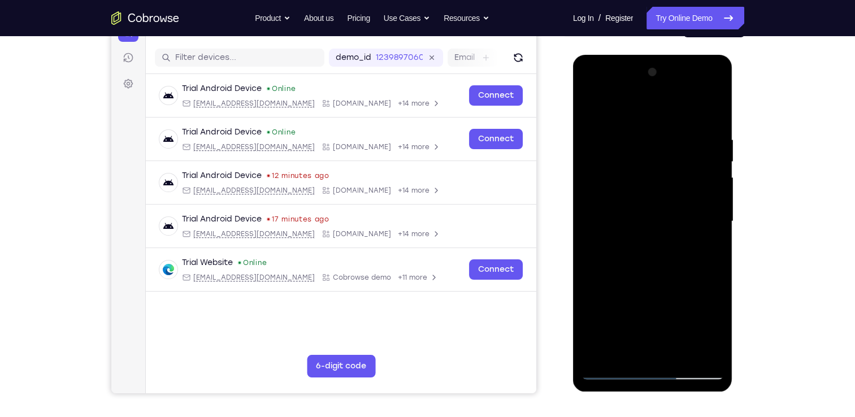
click at [622, 355] on div at bounding box center [653, 221] width 142 height 317
click at [609, 318] on div at bounding box center [653, 221] width 142 height 317
click at [710, 240] on div at bounding box center [653, 221] width 142 height 317
click at [710, 252] on div at bounding box center [653, 221] width 142 height 317
click at [628, 354] on div at bounding box center [653, 221] width 142 height 317
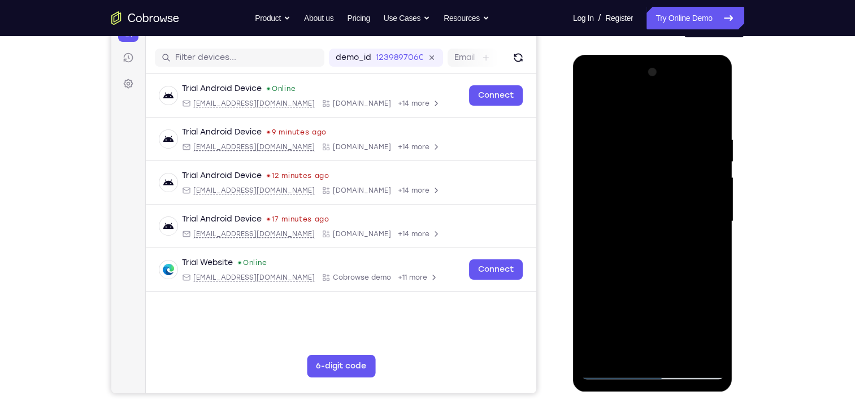
click at [669, 311] on div at bounding box center [653, 221] width 142 height 317
click at [707, 241] on div at bounding box center [653, 221] width 142 height 317
drag, startPoint x: 649, startPoint y: 143, endPoint x: 651, endPoint y: 162, distance: 19.3
click at [651, 162] on div at bounding box center [653, 221] width 142 height 317
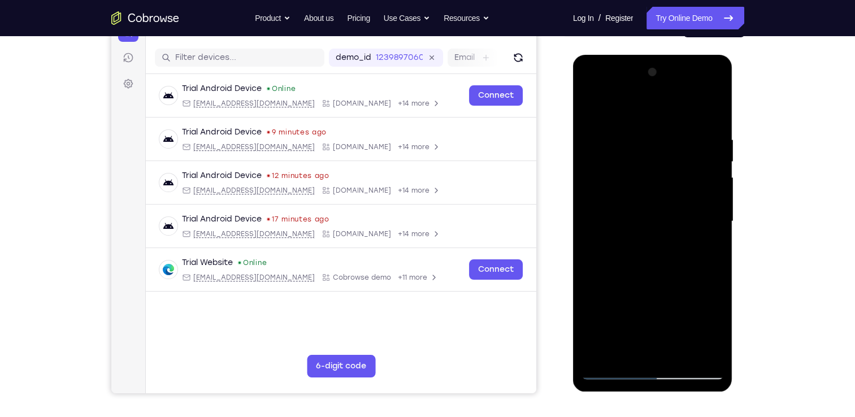
drag, startPoint x: 652, startPoint y: 198, endPoint x: 655, endPoint y: 138, distance: 60.0
click at [655, 138] on div at bounding box center [653, 221] width 142 height 317
click at [622, 141] on div at bounding box center [653, 221] width 142 height 317
click at [633, 241] on div at bounding box center [653, 221] width 142 height 317
click at [712, 252] on div at bounding box center [653, 221] width 142 height 317
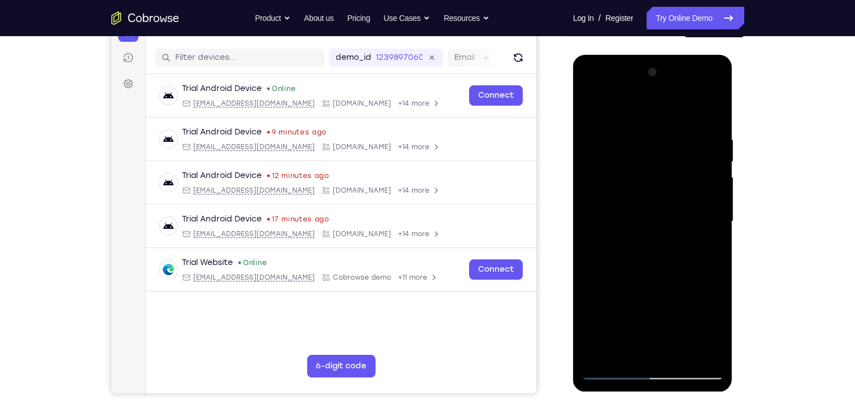
click at [588, 109] on div at bounding box center [653, 221] width 142 height 317
click at [640, 190] on div at bounding box center [653, 221] width 142 height 317
click at [628, 105] on div at bounding box center [653, 221] width 142 height 317
click at [647, 222] on div at bounding box center [653, 221] width 142 height 317
click at [711, 203] on div at bounding box center [653, 221] width 142 height 317
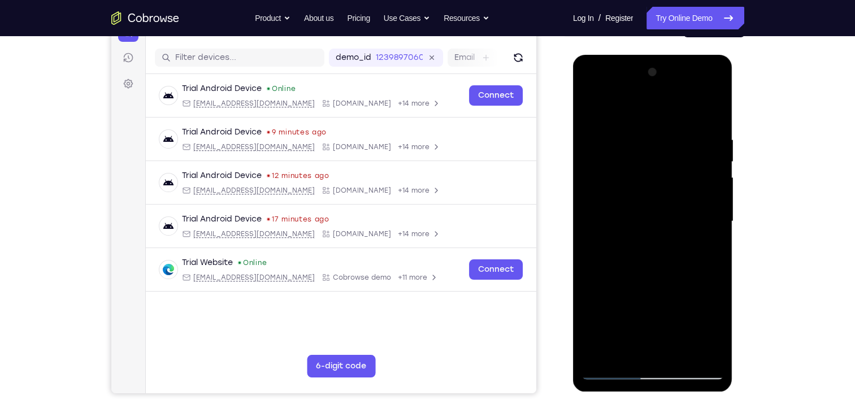
click at [711, 203] on div at bounding box center [653, 221] width 142 height 317
click at [660, 265] on div at bounding box center [653, 221] width 142 height 317
click at [706, 183] on div at bounding box center [653, 221] width 142 height 317
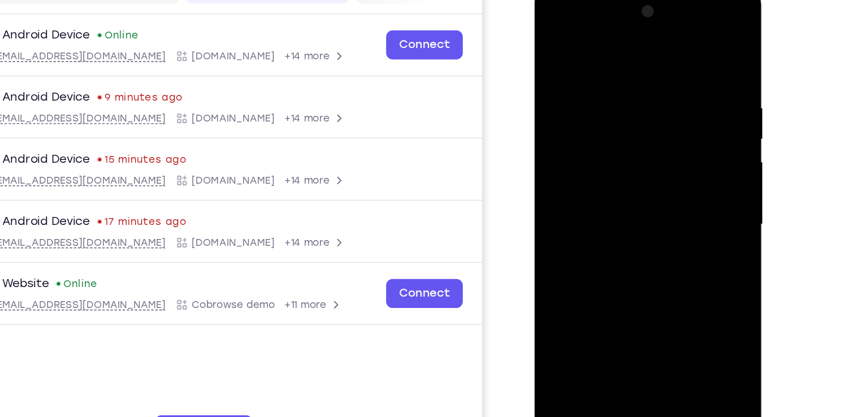
click at [665, 123] on div at bounding box center [614, 153] width 142 height 317
click at [673, 45] on div at bounding box center [614, 153] width 142 height 317
click at [555, 35] on div at bounding box center [614, 153] width 142 height 317
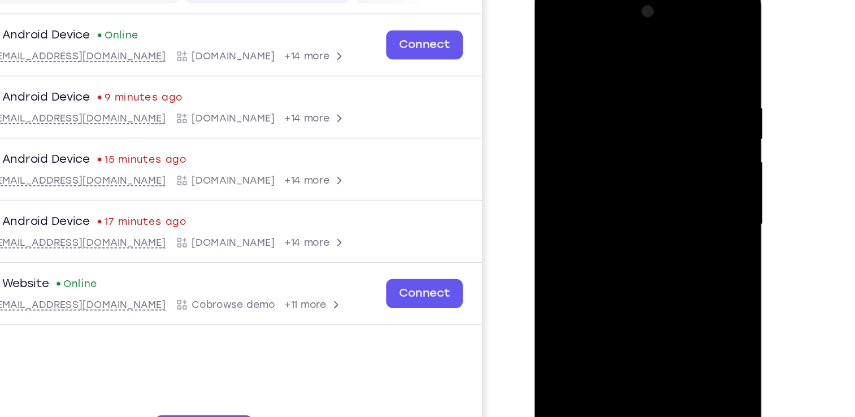
click at [642, 283] on div at bounding box center [614, 153] width 142 height 317
click at [636, 120] on div at bounding box center [614, 153] width 142 height 317
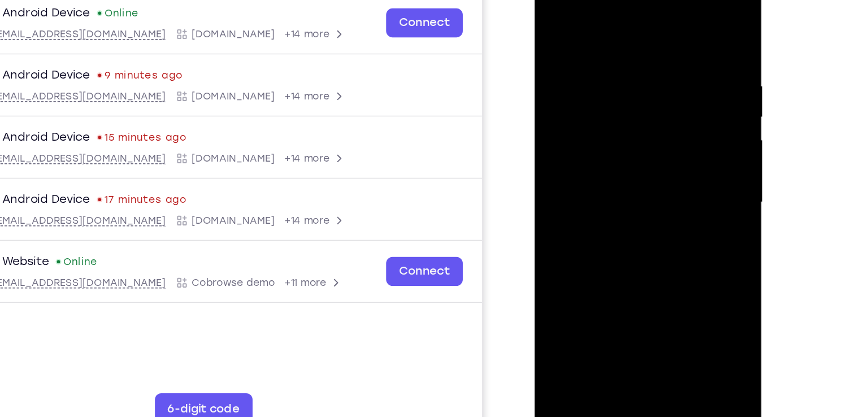
click at [571, 260] on div at bounding box center [614, 131] width 142 height 317
click at [667, 157] on div at bounding box center [614, 131] width 142 height 317
click at [589, 261] on div at bounding box center [614, 131] width 142 height 317
click at [634, 221] on div at bounding box center [614, 131] width 142 height 317
click at [668, 147] on div at bounding box center [614, 131] width 142 height 317
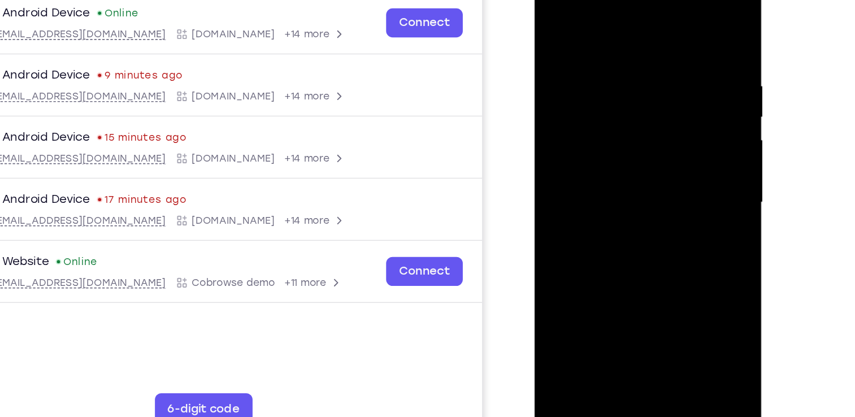
click at [664, 159] on div at bounding box center [614, 131] width 142 height 317
click at [576, 162] on div at bounding box center [614, 131] width 142 height 317
click at [672, 167] on div at bounding box center [614, 131] width 142 height 317
click at [551, 18] on div at bounding box center [614, 131] width 142 height 317
click at [609, 126] on div at bounding box center [614, 131] width 142 height 317
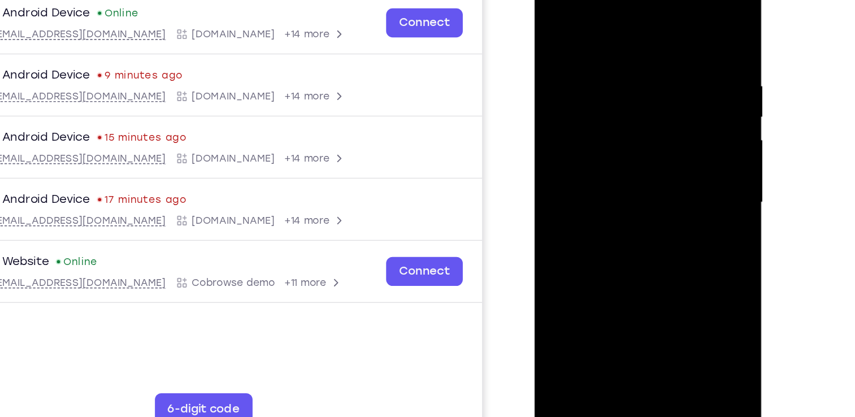
drag, startPoint x: 636, startPoint y: 92, endPoint x: 633, endPoint y: 110, distance: 18.3
click at [633, 110] on div at bounding box center [614, 131] width 142 height 317
drag, startPoint x: 615, startPoint y: 188, endPoint x: 613, endPoint y: 145, distance: 43.0
click at [613, 145] on div at bounding box center [614, 131] width 142 height 317
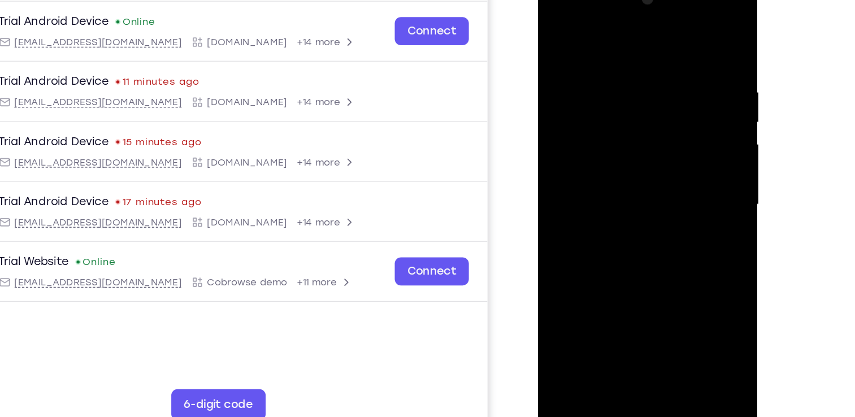
click at [579, 297] on div at bounding box center [618, 142] width 142 height 317
click at [559, 28] on div at bounding box center [618, 142] width 142 height 317
click at [646, 276] on div at bounding box center [618, 142] width 142 height 317
click at [564, 33] on div at bounding box center [618, 142] width 142 height 317
click at [562, 31] on div at bounding box center [618, 142] width 142 height 317
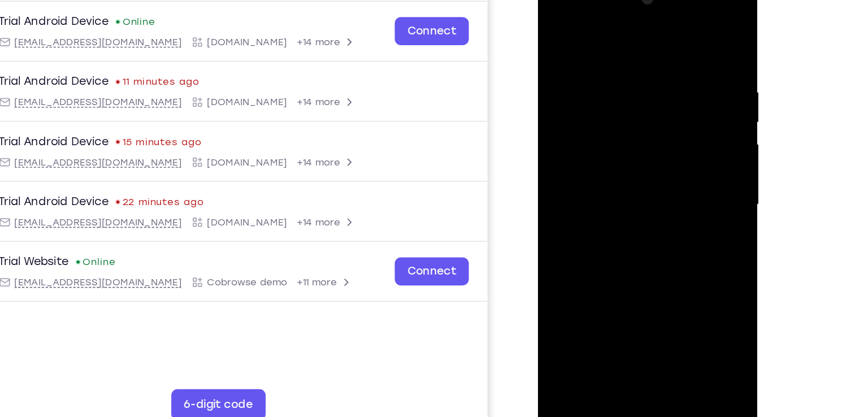
click at [599, 63] on div at bounding box center [618, 142] width 142 height 317
click at [676, 131] on div at bounding box center [618, 142] width 142 height 317
click at [676, 32] on div at bounding box center [618, 142] width 142 height 317
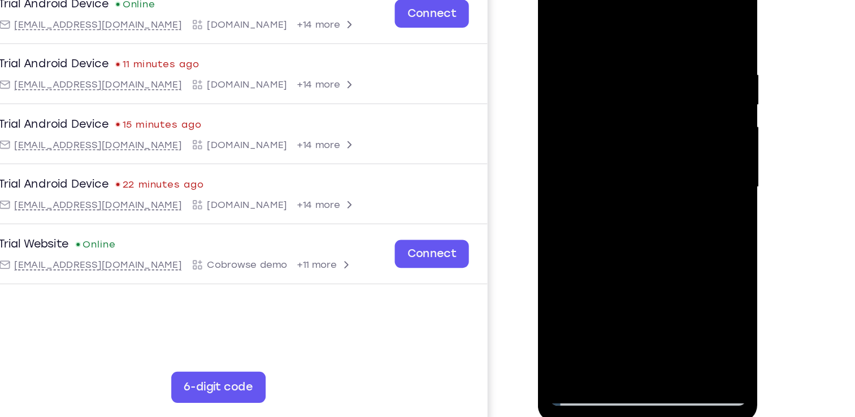
click at [643, 258] on div at bounding box center [618, 125] width 142 height 317
click at [611, 116] on div at bounding box center [618, 125] width 142 height 317
click at [597, 70] on div at bounding box center [618, 125] width 142 height 317
click at [603, 72] on div at bounding box center [618, 125] width 142 height 317
click at [589, 55] on div at bounding box center [618, 125] width 142 height 317
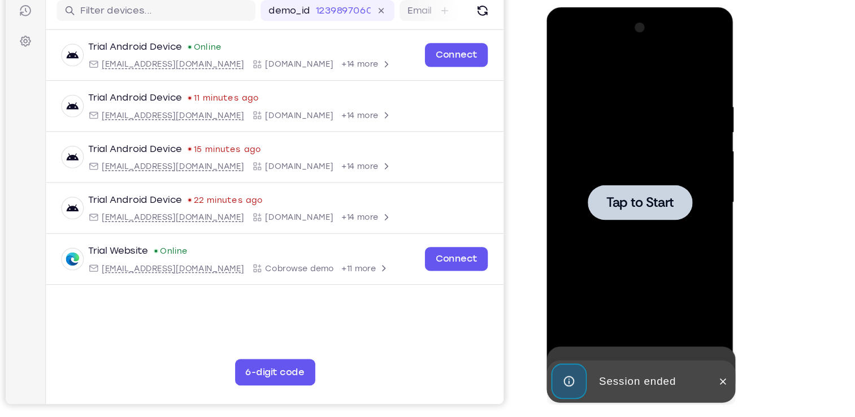
scroll to position [131, 0]
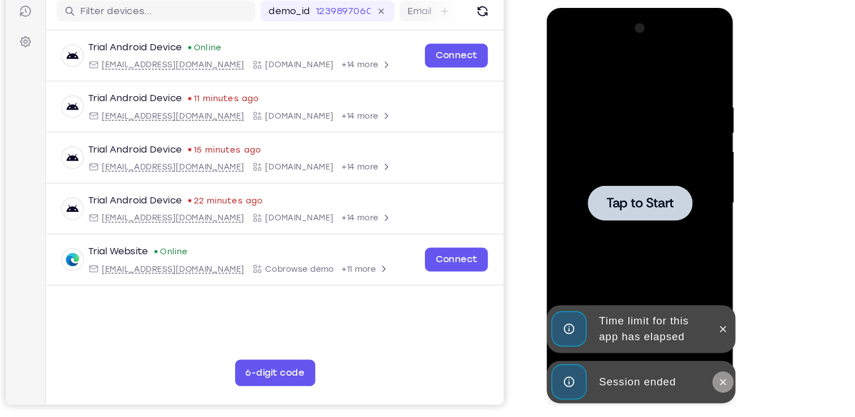
click at [695, 324] on icon at bounding box center [697, 327] width 9 height 9
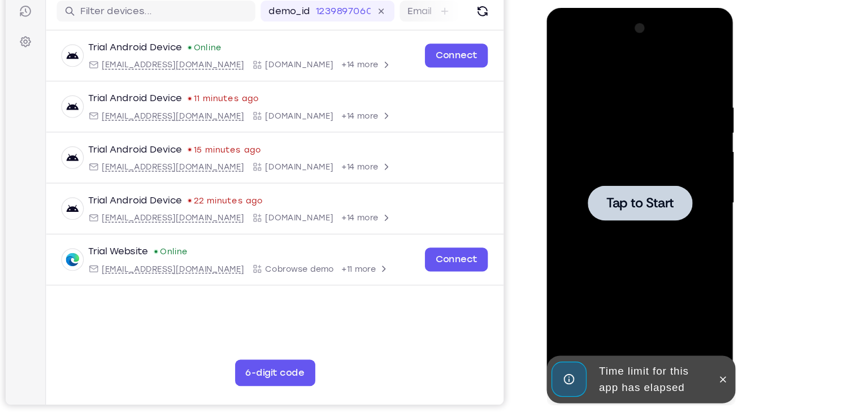
click at [695, 324] on icon at bounding box center [697, 325] width 9 height 9
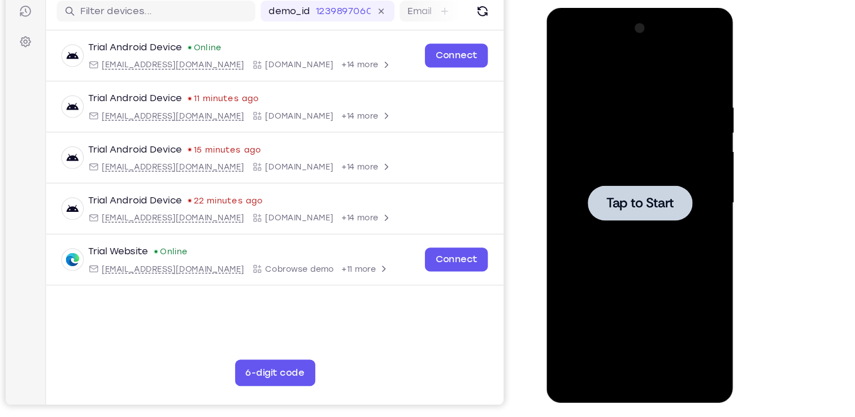
click at [615, 166] on div at bounding box center [626, 174] width 89 height 30
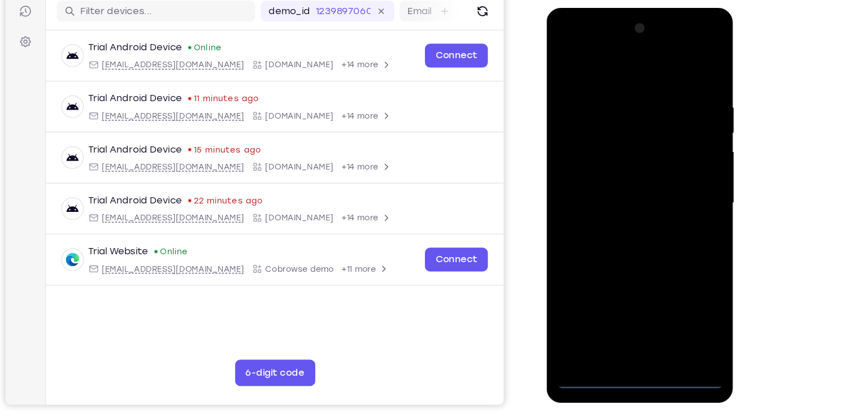
click at [627, 330] on div at bounding box center [626, 174] width 142 height 317
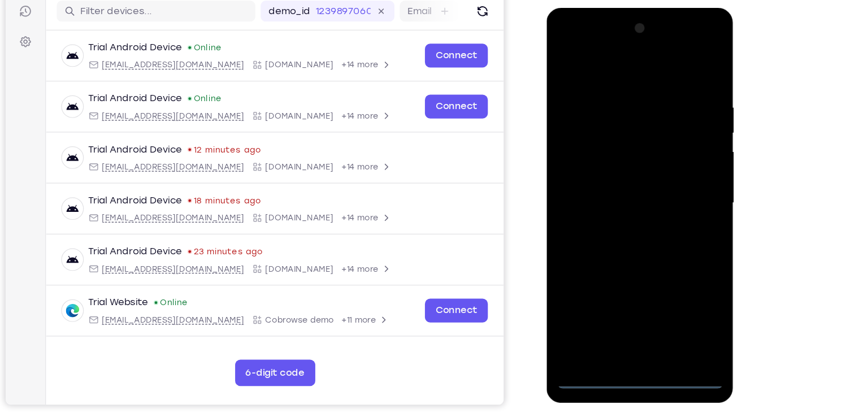
click at [674, 284] on div at bounding box center [626, 174] width 142 height 317
click at [567, 38] on div at bounding box center [626, 174] width 142 height 317
click at [677, 168] on div at bounding box center [626, 174] width 142 height 317
click at [619, 197] on div at bounding box center [626, 174] width 142 height 317
click at [628, 234] on div at bounding box center [626, 174] width 142 height 317
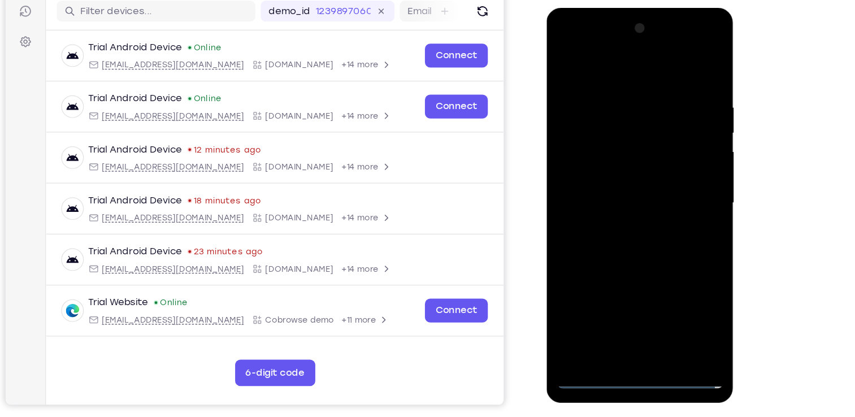
click at [614, 117] on div at bounding box center [626, 174] width 142 height 317
click at [654, 144] on div at bounding box center [626, 174] width 142 height 317
click at [642, 122] on div at bounding box center [626, 174] width 142 height 317
click at [612, 127] on div at bounding box center [626, 174] width 142 height 317
click at [636, 147] on div at bounding box center [626, 174] width 142 height 317
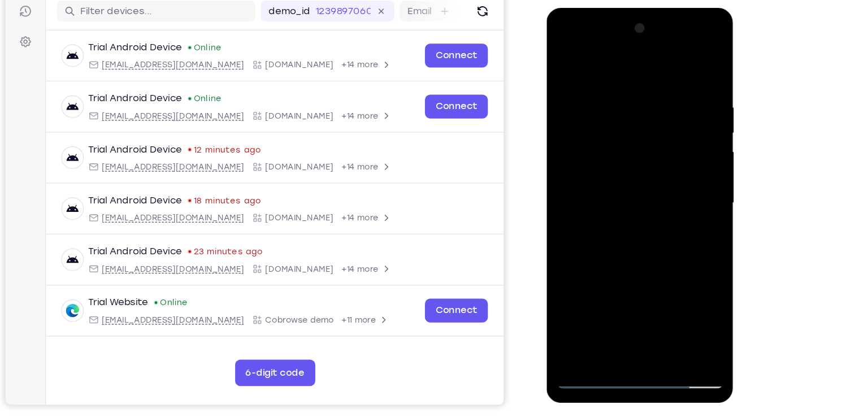
click at [638, 219] on div at bounding box center [626, 174] width 142 height 317
drag, startPoint x: 642, startPoint y: 252, endPoint x: 642, endPoint y: 223, distance: 29.4
click at [642, 223] on div at bounding box center [626, 174] width 142 height 317
click at [654, 309] on div at bounding box center [626, 174] width 142 height 317
click at [627, 232] on div at bounding box center [626, 174] width 142 height 317
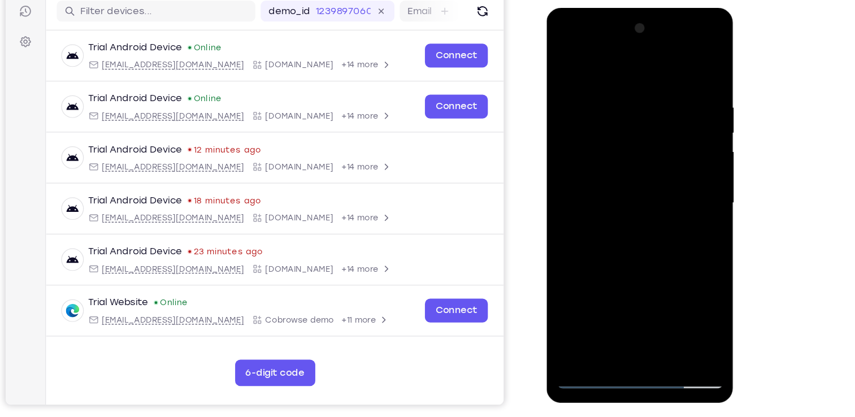
click at [629, 145] on div at bounding box center [626, 174] width 142 height 317
click at [624, 265] on div at bounding box center [626, 174] width 142 height 317
click at [632, 267] on div at bounding box center [626, 174] width 142 height 317
click at [682, 204] on div at bounding box center [626, 174] width 142 height 317
click at [663, 116] on div at bounding box center [626, 174] width 142 height 317
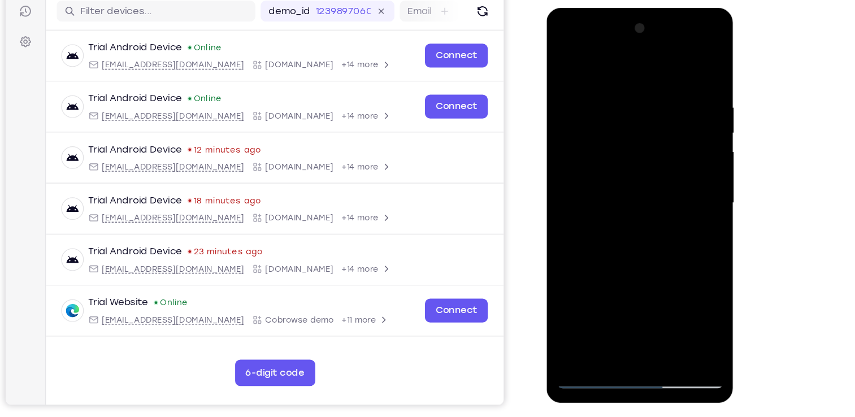
click at [677, 214] on div at bounding box center [626, 174] width 142 height 317
click at [682, 204] on div at bounding box center [626, 174] width 142 height 317
click at [590, 202] on div at bounding box center [626, 174] width 142 height 317
click at [598, 204] on div at bounding box center [626, 174] width 142 height 317
click at [678, 205] on div at bounding box center [626, 174] width 142 height 317
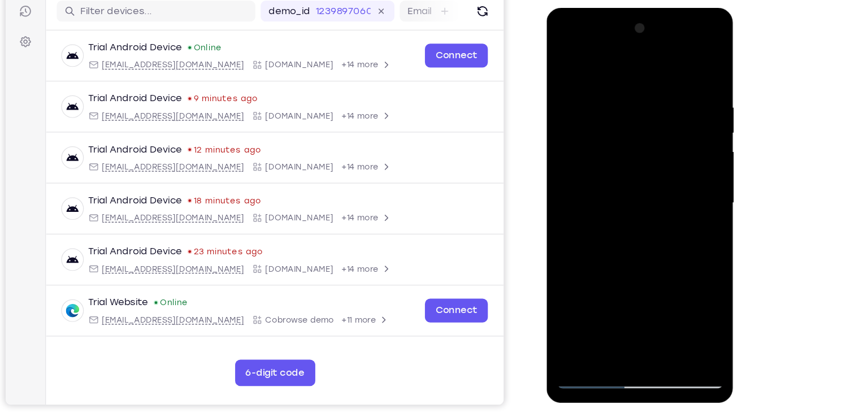
click at [682, 204] on div at bounding box center [626, 174] width 142 height 317
click at [676, 203] on div at bounding box center [626, 174] width 142 height 317
click at [688, 203] on div at bounding box center [626, 174] width 142 height 317
click at [651, 136] on div at bounding box center [626, 174] width 142 height 317
click at [609, 233] on div at bounding box center [626, 174] width 142 height 317
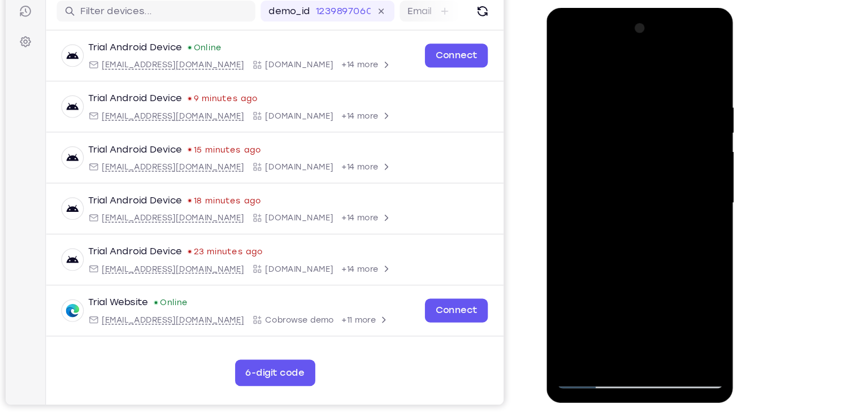
click at [683, 199] on div at bounding box center [626, 174] width 142 height 317
click at [680, 205] on div at bounding box center [626, 174] width 142 height 317
click at [665, 155] on div at bounding box center [626, 174] width 142 height 317
click at [649, 249] on div at bounding box center [626, 174] width 142 height 317
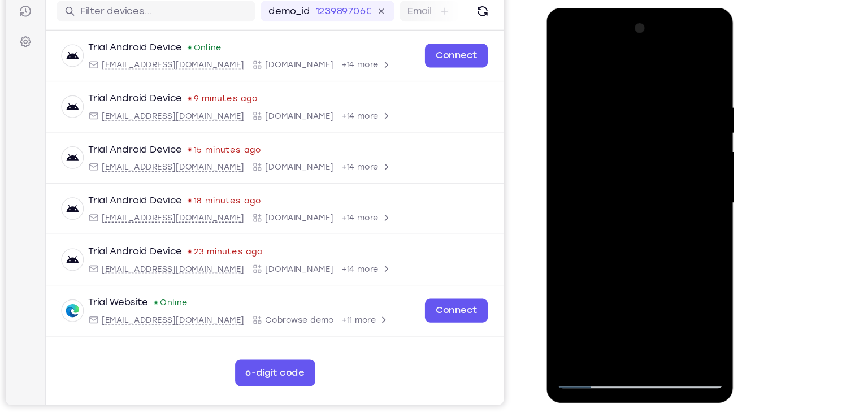
click at [625, 232] on div at bounding box center [626, 174] width 142 height 317
click at [634, 175] on div at bounding box center [626, 174] width 142 height 317
click at [654, 279] on div at bounding box center [626, 174] width 142 height 317
click at [646, 273] on div at bounding box center [626, 174] width 142 height 317
click at [630, 255] on div at bounding box center [626, 174] width 142 height 317
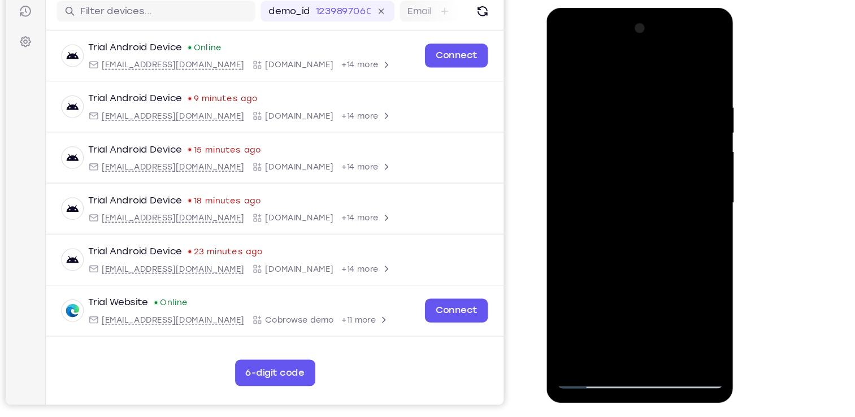
click at [634, 176] on div at bounding box center [626, 174] width 142 height 317
click at [586, 322] on div at bounding box center [626, 174] width 142 height 317
click at [621, 146] on div at bounding box center [626, 174] width 142 height 317
click at [606, 267] on div at bounding box center [626, 174] width 142 height 317
click at [614, 267] on div at bounding box center [626, 174] width 142 height 317
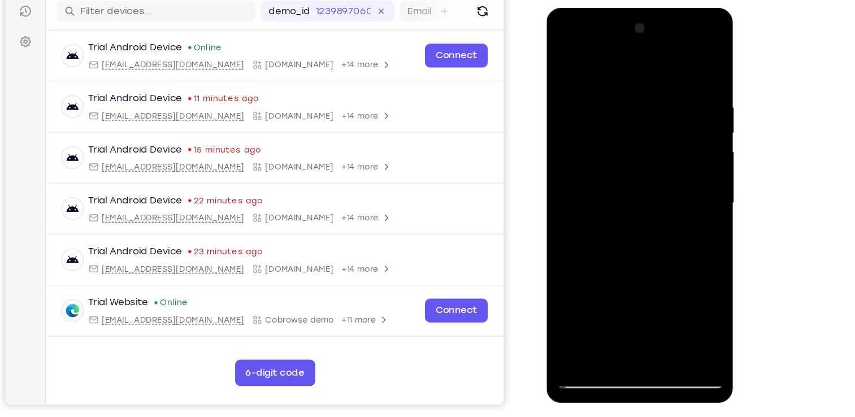
click at [685, 202] on div at bounding box center [626, 174] width 142 height 317
click at [598, 302] on div at bounding box center [626, 174] width 142 height 317
click at [659, 240] on div at bounding box center [626, 174] width 142 height 317
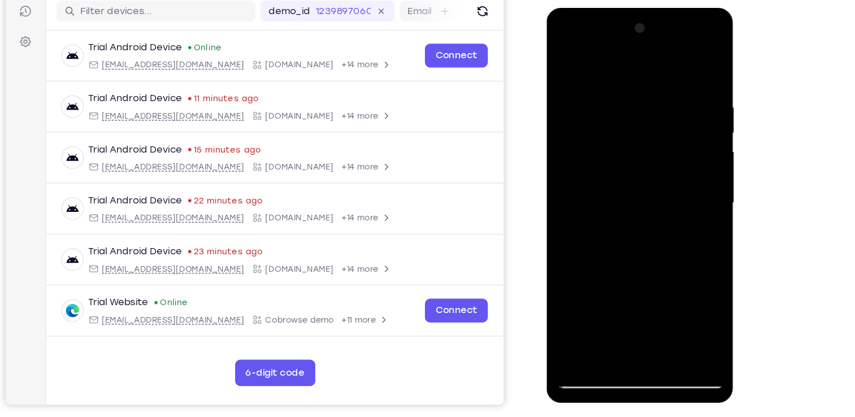
click at [659, 240] on div at bounding box center [626, 174] width 142 height 317
click at [680, 193] on div at bounding box center [626, 174] width 142 height 317
click at [578, 200] on div at bounding box center [626, 174] width 142 height 317
click at [585, 199] on div at bounding box center [626, 174] width 142 height 317
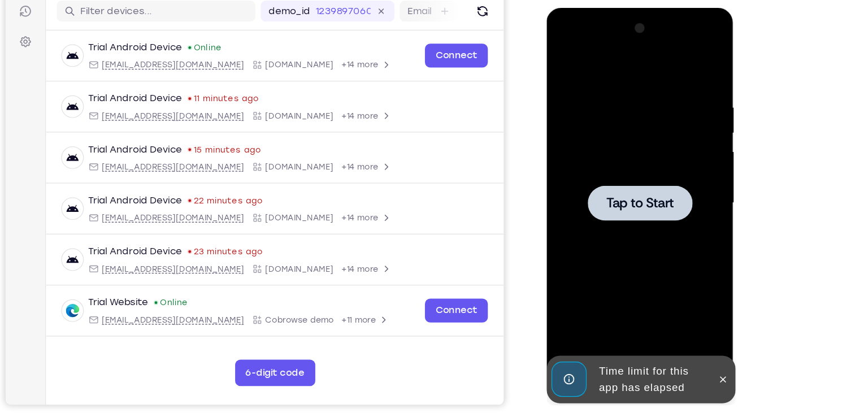
click at [628, 184] on div at bounding box center [626, 174] width 89 height 30
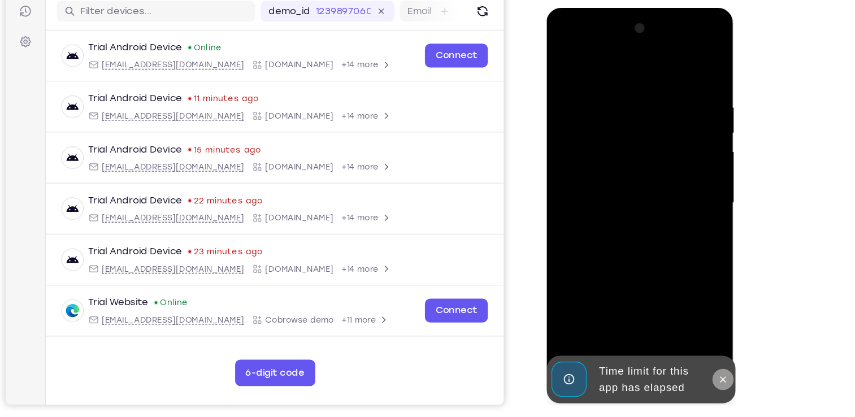
click at [694, 327] on icon at bounding box center [697, 325] width 9 height 9
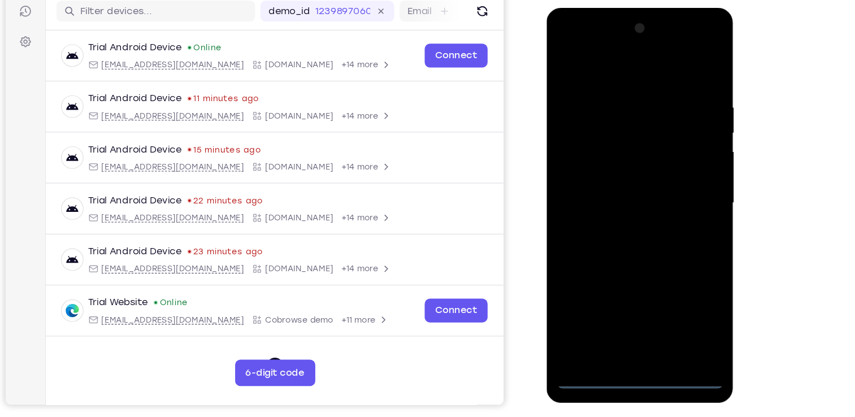
click at [623, 329] on div at bounding box center [626, 174] width 142 height 317
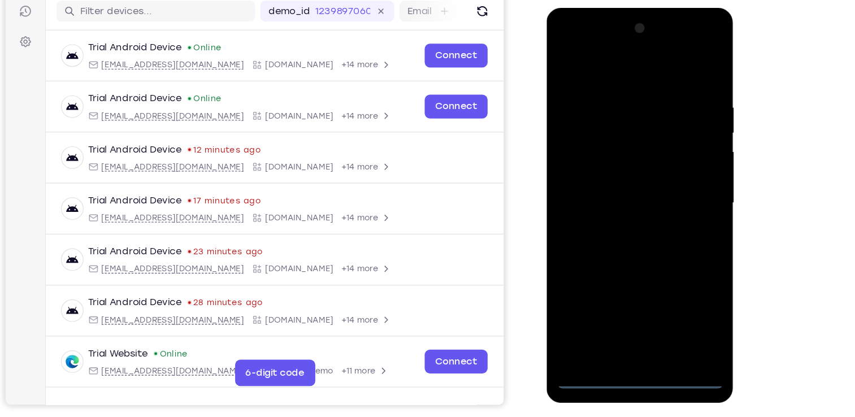
click at [678, 278] on div at bounding box center [626, 174] width 142 height 317
click at [568, 45] on div at bounding box center [626, 174] width 142 height 317
click at [675, 167] on div at bounding box center [626, 174] width 142 height 317
click at [611, 305] on div at bounding box center [626, 174] width 142 height 317
click at [613, 235] on div at bounding box center [626, 174] width 142 height 317
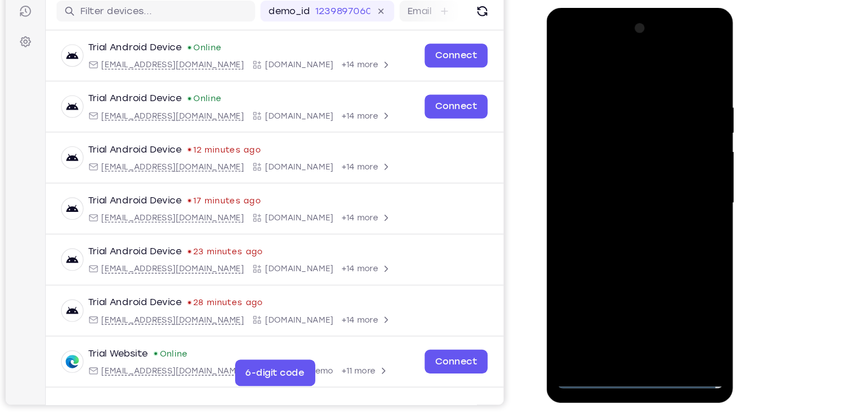
click at [607, 118] on div at bounding box center [626, 174] width 142 height 317
click at [641, 149] on div at bounding box center [626, 174] width 142 height 317
click at [625, 124] on div at bounding box center [626, 174] width 142 height 317
click at [622, 124] on div at bounding box center [626, 174] width 142 height 317
click at [627, 216] on div at bounding box center [626, 174] width 142 height 317
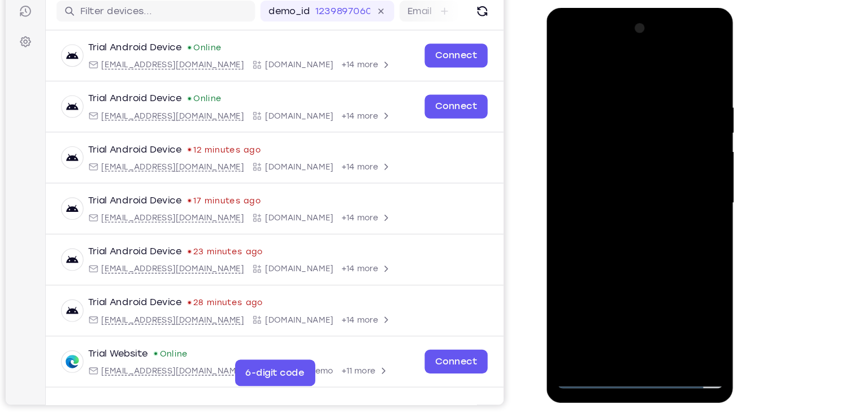
click at [636, 145] on div at bounding box center [626, 174] width 142 height 317
click at [594, 127] on div at bounding box center [626, 174] width 142 height 317
click at [642, 154] on div at bounding box center [626, 174] width 142 height 317
click at [640, 218] on div at bounding box center [626, 174] width 142 height 317
click at [658, 305] on div at bounding box center [626, 174] width 142 height 317
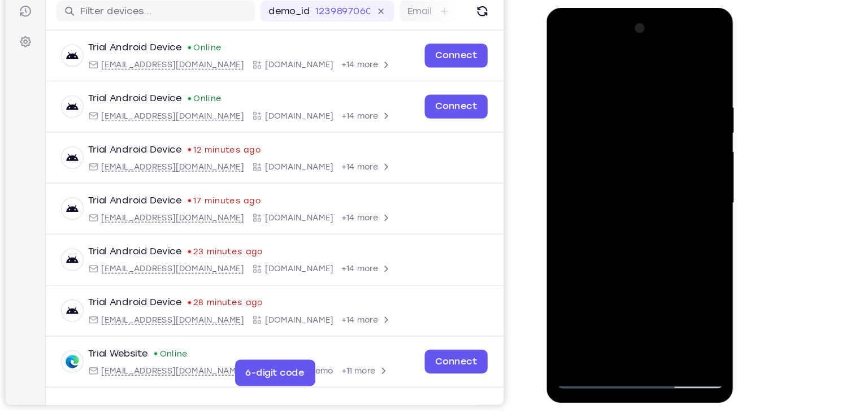
click at [632, 241] on div at bounding box center [626, 174] width 142 height 317
click at [650, 143] on div at bounding box center [626, 174] width 142 height 317
click at [587, 300] on div at bounding box center [626, 174] width 142 height 317
click at [683, 204] on div at bounding box center [626, 174] width 142 height 317
click at [682, 203] on div at bounding box center [626, 174] width 142 height 317
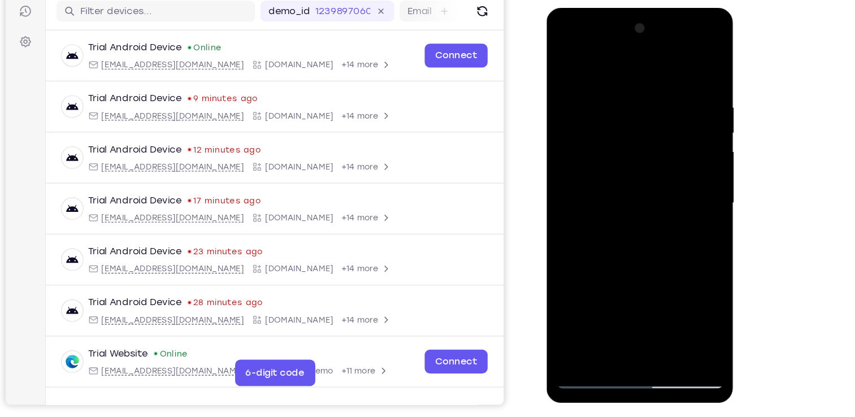
click at [685, 202] on div at bounding box center [626, 174] width 142 height 317
click at [585, 199] on div at bounding box center [626, 174] width 142 height 317
click at [688, 207] on div at bounding box center [626, 174] width 142 height 317
click at [685, 201] on div at bounding box center [626, 174] width 142 height 317
click at [682, 204] on div at bounding box center [626, 174] width 142 height 317
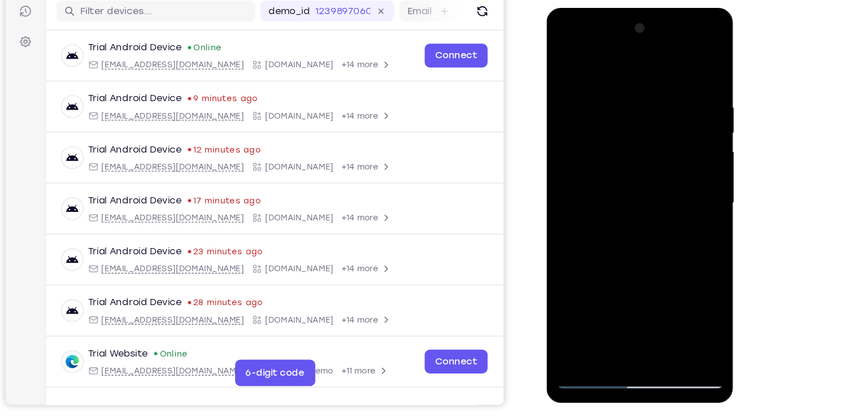
click at [585, 202] on div at bounding box center [626, 174] width 142 height 317
click at [590, 66] on div at bounding box center [626, 174] width 142 height 317
click at [660, 99] on div at bounding box center [626, 174] width 142 height 317
click at [578, 304] on div at bounding box center [626, 174] width 142 height 317
click at [589, 200] on div at bounding box center [626, 174] width 142 height 317
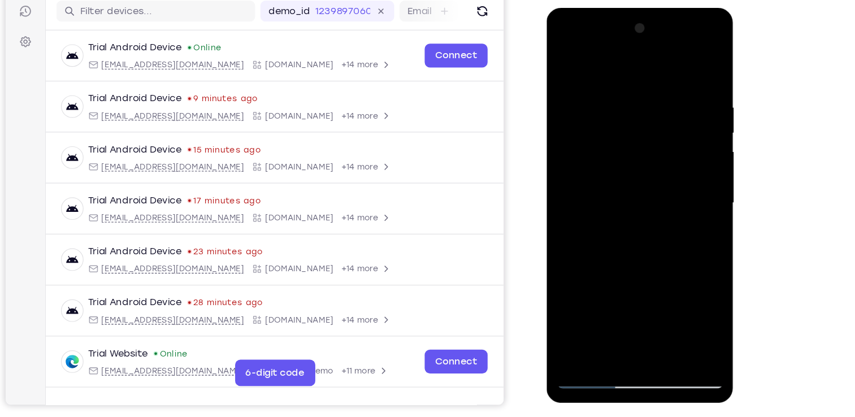
click at [682, 201] on div at bounding box center [626, 174] width 142 height 317
click at [587, 204] on div at bounding box center [626, 174] width 142 height 317
click at [589, 205] on div at bounding box center [626, 174] width 142 height 317
click at [682, 200] on div at bounding box center [626, 174] width 142 height 317
click at [577, 204] on div at bounding box center [626, 174] width 142 height 317
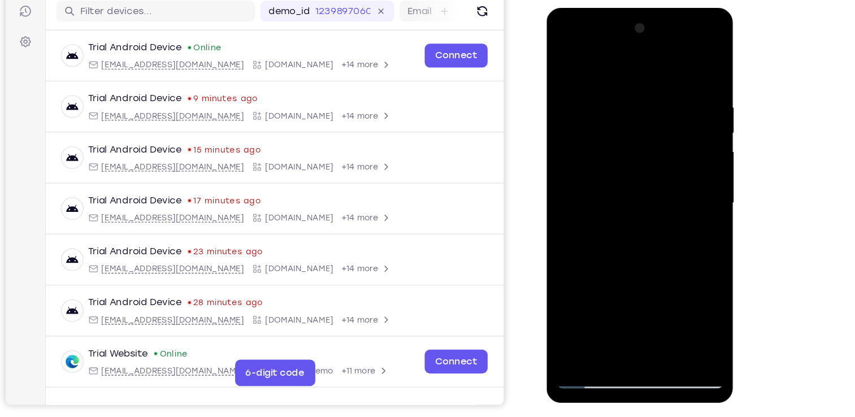
click at [630, 168] on div at bounding box center [626, 174] width 142 height 317
click at [654, 266] on div at bounding box center [626, 174] width 142 height 317
click at [677, 202] on div at bounding box center [626, 174] width 142 height 317
click at [595, 305] on div at bounding box center [626, 174] width 142 height 317
click at [661, 241] on div at bounding box center [626, 174] width 142 height 317
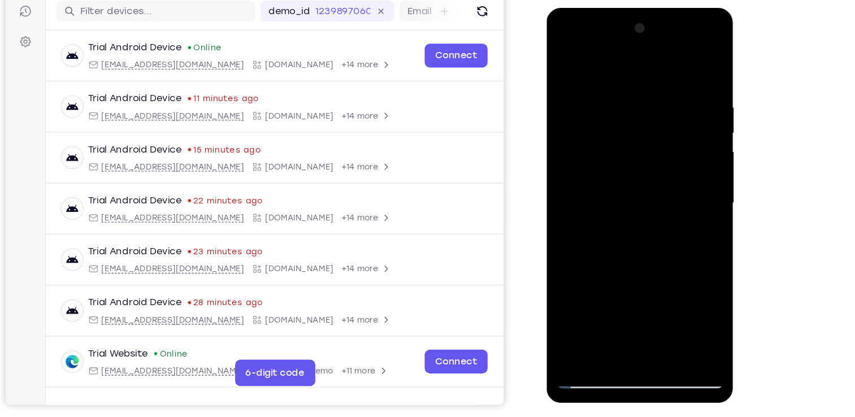
click at [661, 241] on div at bounding box center [626, 174] width 142 height 317
click at [681, 198] on div at bounding box center [626, 174] width 142 height 317
click at [592, 202] on div at bounding box center [626, 174] width 142 height 317
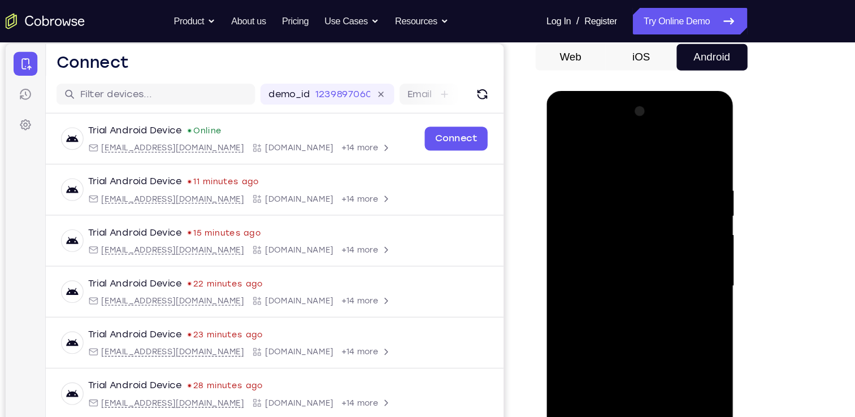
scroll to position [107, 0]
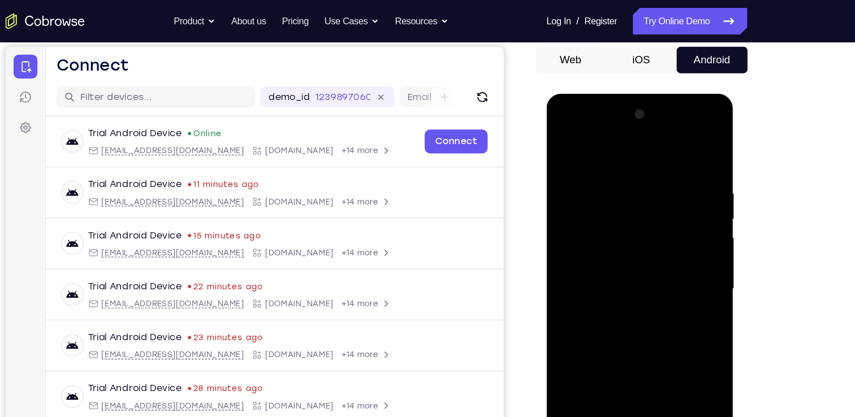
click at [717, 40] on button "Android" at bounding box center [714, 51] width 60 height 23
click at [715, 21] on link "Try Online Demo" at bounding box center [695, 18] width 97 height 23
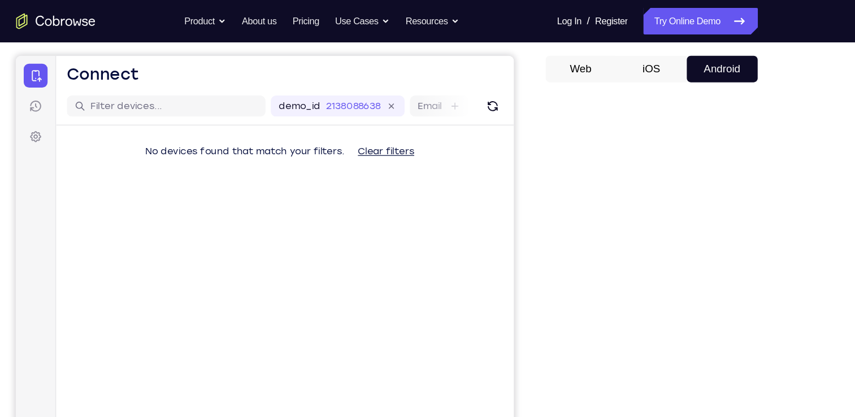
scroll to position [95, 0]
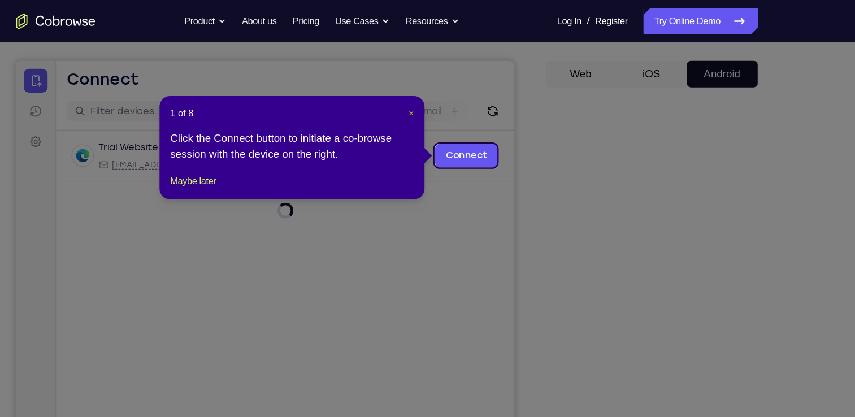
drag, startPoint x: 451, startPoint y: 96, endPoint x: 421, endPoint y: 125, distance: 41.6
click at [451, 96] on span "×" at bounding box center [449, 96] width 5 height 9
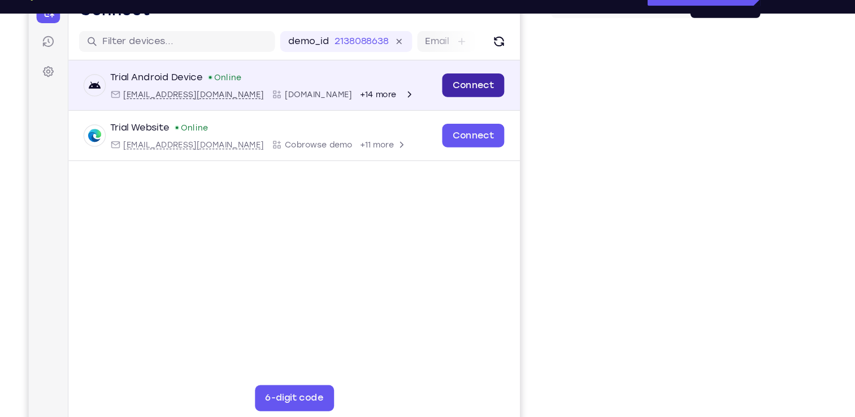
scroll to position [124, 0]
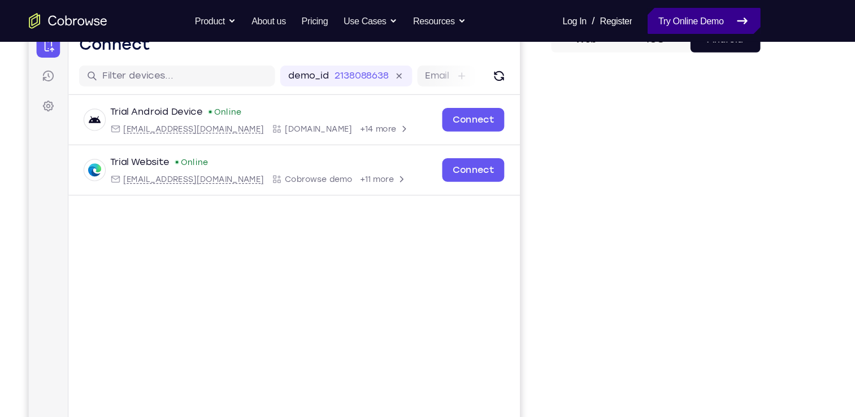
click at [695, 20] on link "Try Online Demo" at bounding box center [695, 18] width 97 height 23
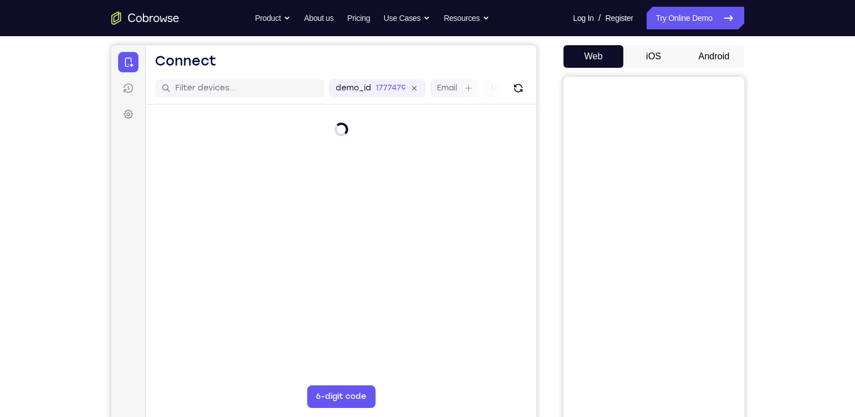
scroll to position [101, 0]
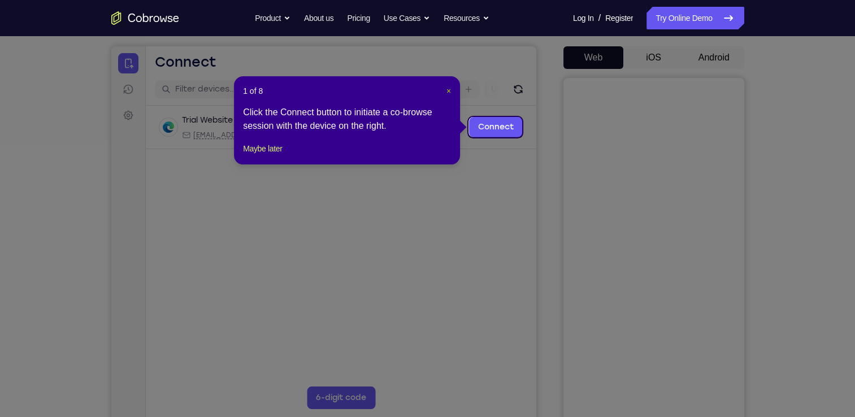
click at [451, 92] on span "×" at bounding box center [449, 91] width 5 height 9
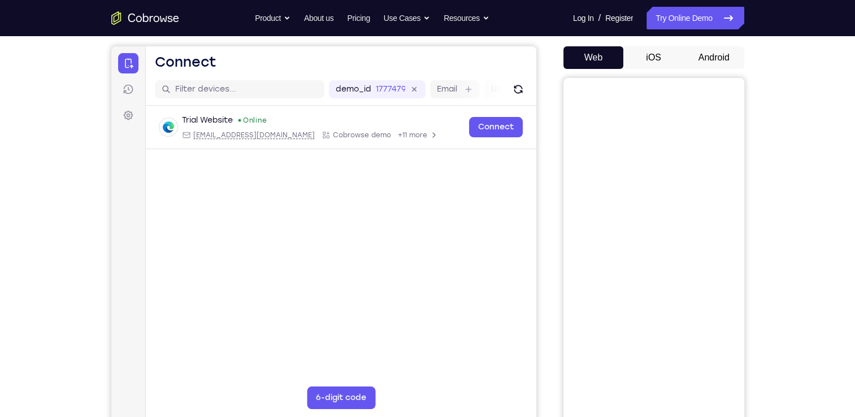
click at [740, 59] on button "Android" at bounding box center [714, 57] width 60 height 23
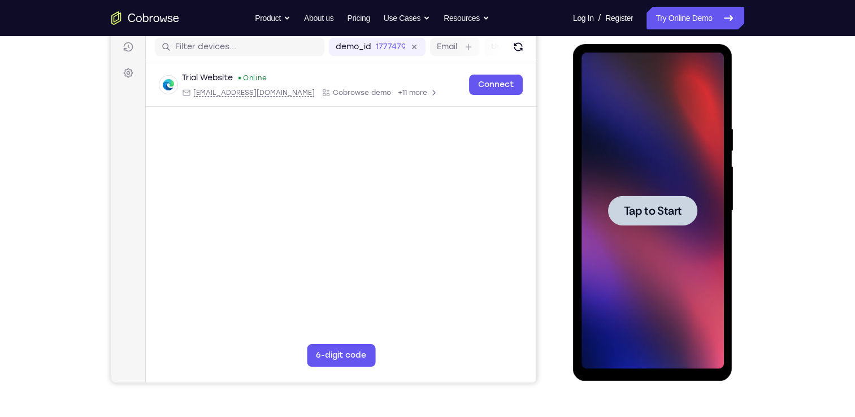
scroll to position [142, 0]
click at [685, 237] on div at bounding box center [653, 211] width 142 height 317
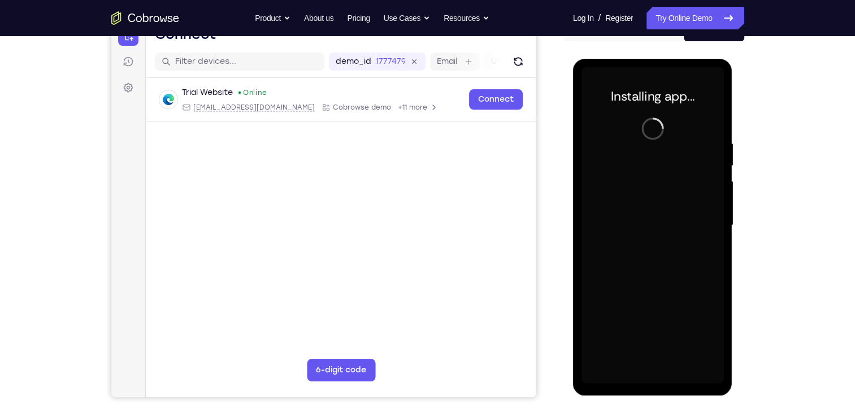
scroll to position [129, 0]
click at [656, 379] on div at bounding box center [653, 225] width 142 height 317
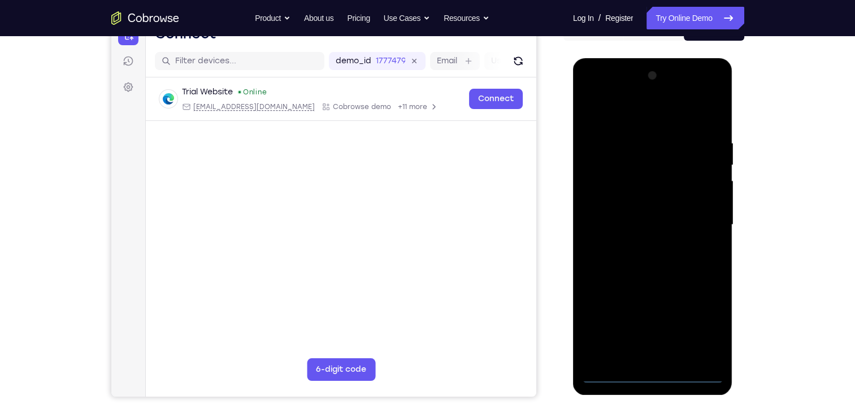
click at [656, 379] on div at bounding box center [653, 225] width 142 height 317
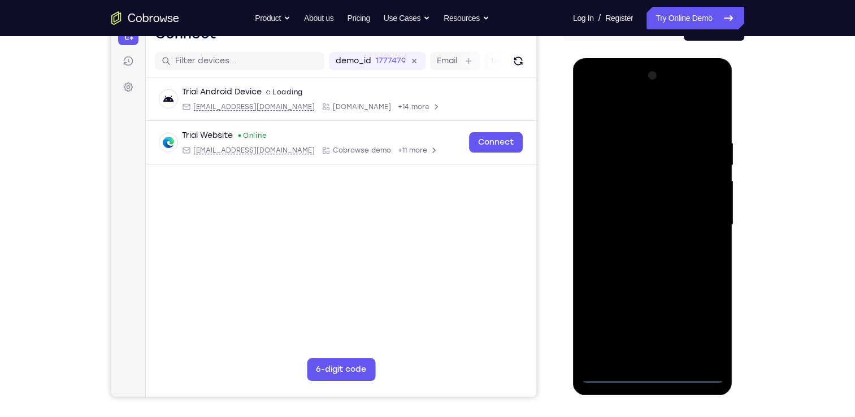
click at [708, 322] on div at bounding box center [653, 225] width 142 height 317
click at [598, 94] on div at bounding box center [653, 225] width 142 height 317
click at [701, 216] on div at bounding box center [653, 225] width 142 height 317
click at [646, 245] on div at bounding box center [653, 225] width 142 height 317
click at [662, 283] on div at bounding box center [653, 225] width 142 height 317
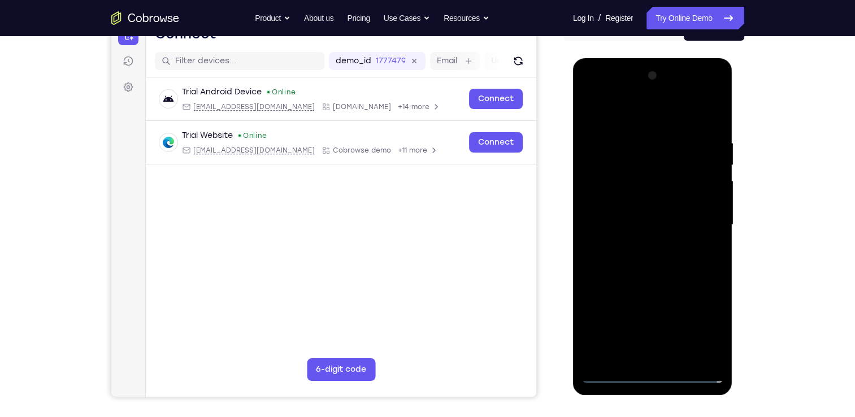
click at [636, 178] on div at bounding box center [653, 225] width 142 height 317
click at [628, 163] on div at bounding box center [653, 225] width 142 height 317
click at [676, 196] on div at bounding box center [653, 225] width 142 height 317
click at [629, 167] on div at bounding box center [653, 225] width 142 height 317
click at [634, 181] on div at bounding box center [653, 225] width 142 height 317
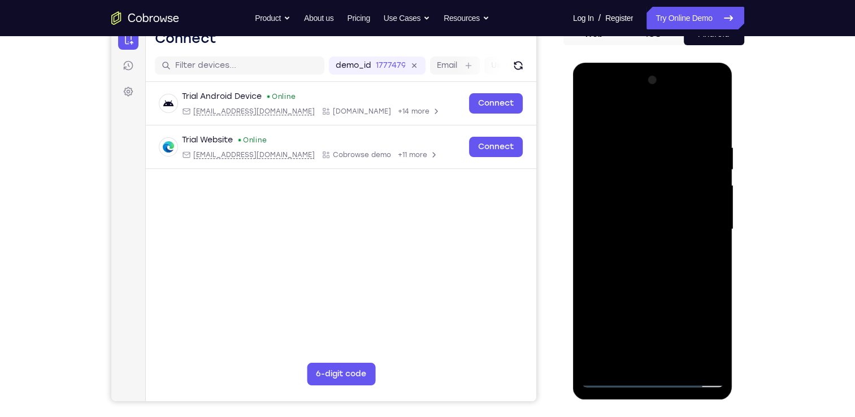
scroll to position [128, 0]
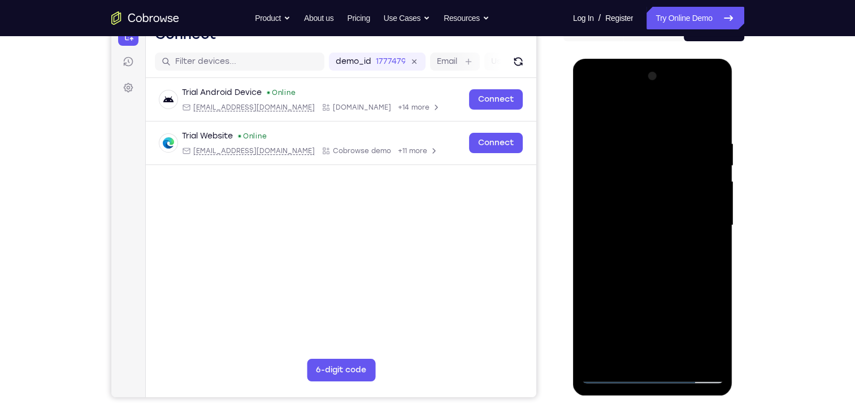
click at [623, 176] on div at bounding box center [653, 225] width 142 height 317
click at [688, 201] on div at bounding box center [653, 225] width 142 height 317
click at [685, 269] on div at bounding box center [653, 225] width 142 height 317
click at [679, 361] on div at bounding box center [653, 225] width 142 height 317
click at [665, 284] on div at bounding box center [653, 225] width 142 height 317
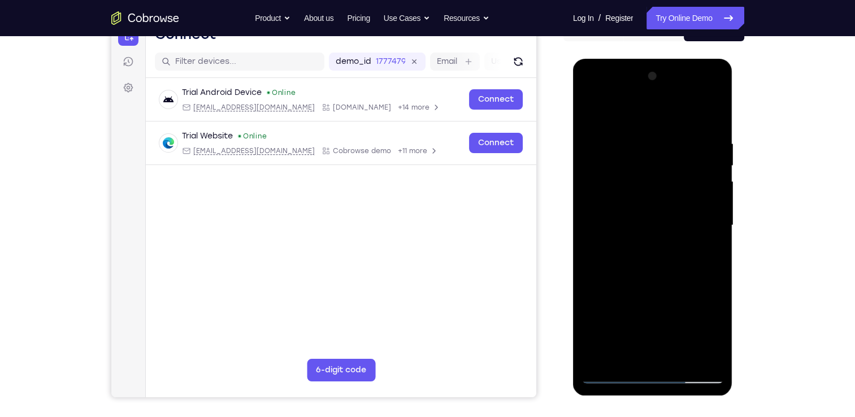
click at [676, 196] on div at bounding box center [653, 225] width 142 height 317
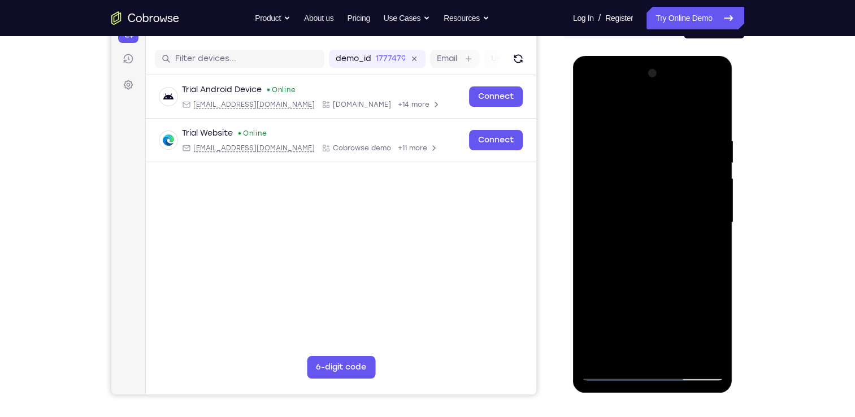
scroll to position [131, 0]
click at [621, 350] on div at bounding box center [653, 223] width 142 height 317
click at [710, 250] on div at bounding box center [653, 223] width 142 height 317
click at [626, 252] on div at bounding box center [653, 223] width 142 height 317
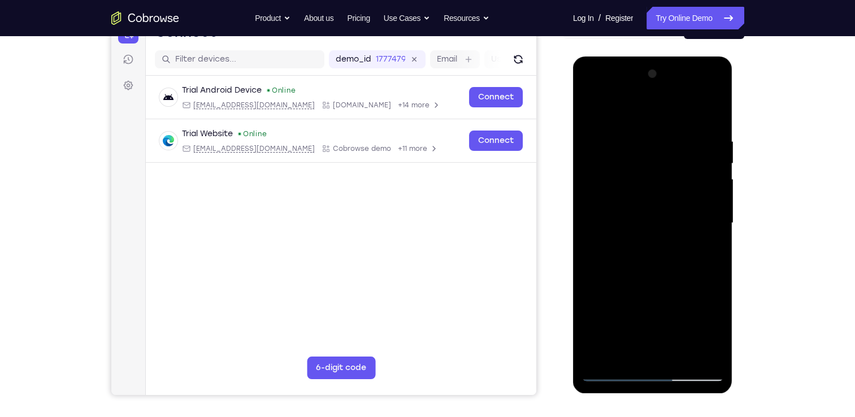
click at [714, 250] on div at bounding box center [653, 223] width 142 height 317
click at [711, 253] on div at bounding box center [653, 223] width 142 height 317
click at [622, 253] on div at bounding box center [653, 223] width 142 height 317
click at [706, 250] on div at bounding box center [653, 223] width 142 height 317
click at [616, 249] on div at bounding box center [653, 223] width 142 height 317
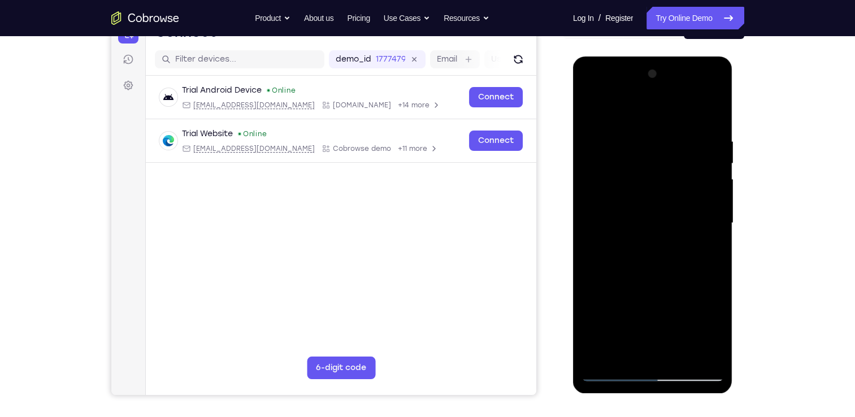
click at [707, 255] on div at bounding box center [653, 223] width 142 height 317
click at [608, 252] on div at bounding box center [653, 223] width 142 height 317
click at [613, 255] on div at bounding box center [653, 223] width 142 height 317
click at [632, 252] on div at bounding box center [653, 223] width 142 height 317
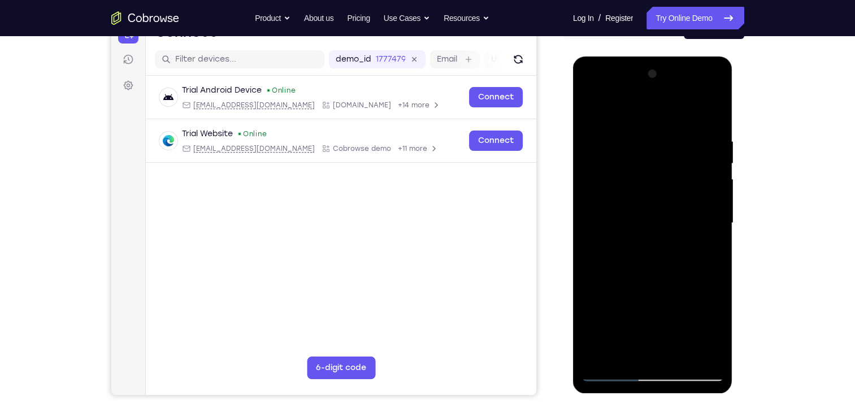
click at [713, 250] on div at bounding box center [653, 223] width 142 height 317
click at [633, 249] on div at bounding box center [653, 223] width 142 height 317
click at [714, 253] on div at bounding box center [653, 223] width 142 height 317
click at [615, 247] on div at bounding box center [653, 223] width 142 height 317
click at [708, 253] on div at bounding box center [653, 223] width 142 height 317
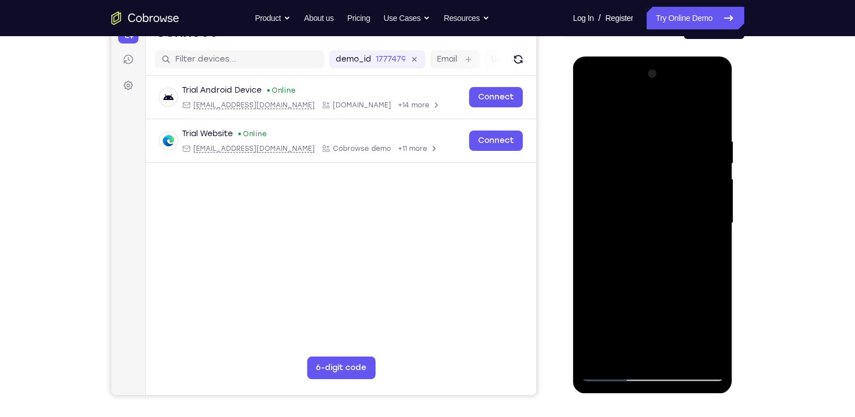
click at [638, 206] on div at bounding box center [653, 223] width 142 height 317
click at [639, 307] on div at bounding box center [653, 223] width 142 height 317
click at [711, 251] on div at bounding box center [653, 223] width 142 height 317
click at [593, 112] on div at bounding box center [653, 223] width 142 height 317
click at [659, 191] on div at bounding box center [653, 223] width 142 height 317
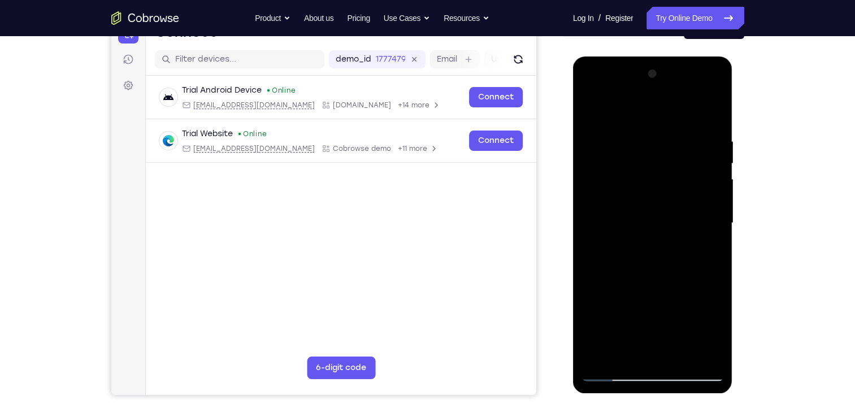
click at [595, 116] on div at bounding box center [653, 223] width 142 height 317
click at [629, 184] on div at bounding box center [653, 223] width 142 height 317
click at [616, 348] on div at bounding box center [653, 223] width 142 height 317
click at [710, 252] on div at bounding box center [653, 223] width 142 height 317
click at [707, 253] on div at bounding box center [653, 223] width 142 height 317
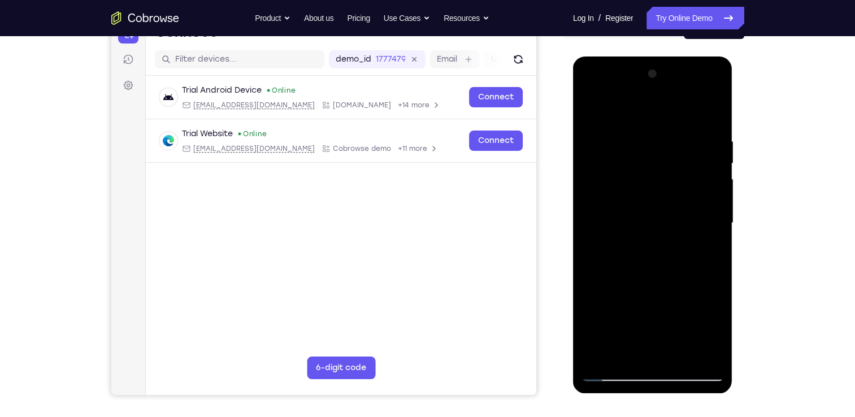
click at [653, 213] on div at bounding box center [653, 223] width 142 height 317
click at [650, 312] on div at bounding box center [653, 223] width 142 height 317
click at [638, 299] on div at bounding box center [653, 223] width 142 height 317
click at [591, 115] on div at bounding box center [653, 223] width 142 height 317
click at [658, 193] on div at bounding box center [653, 223] width 142 height 317
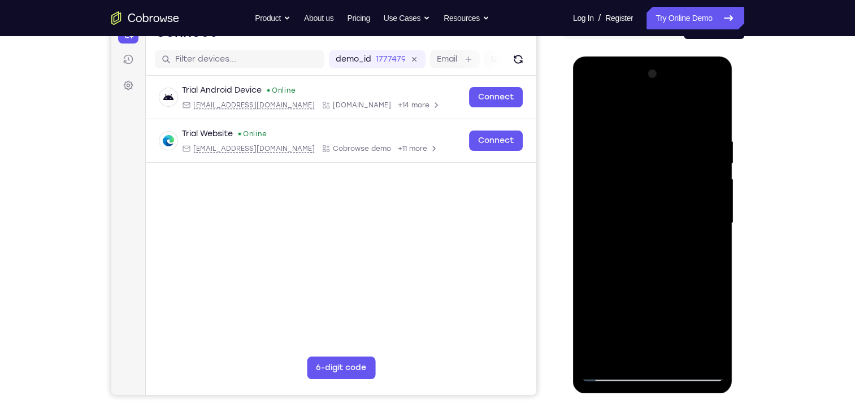
click at [654, 307] on div at bounding box center [653, 223] width 142 height 317
click at [661, 308] on div at bounding box center [653, 223] width 142 height 317
click at [704, 249] on div at bounding box center [653, 223] width 142 height 317
click at [704, 256] on div at bounding box center [653, 223] width 142 height 317
click at [624, 355] on div at bounding box center [653, 223] width 142 height 317
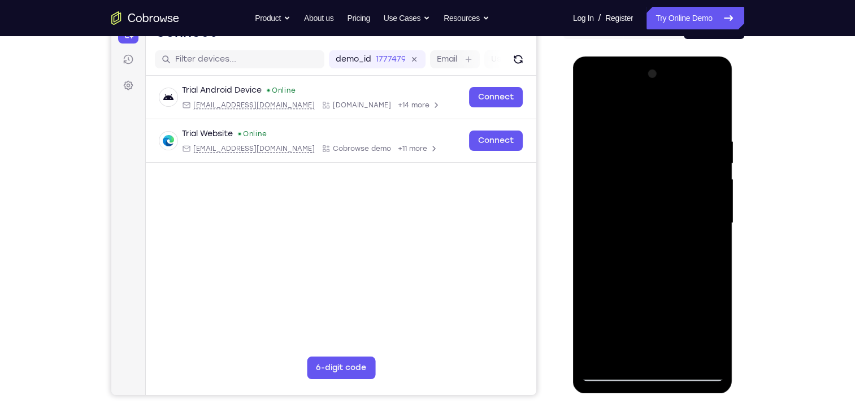
click at [685, 288] on div at bounding box center [653, 223] width 142 height 317
click at [714, 243] on div at bounding box center [653, 223] width 142 height 317
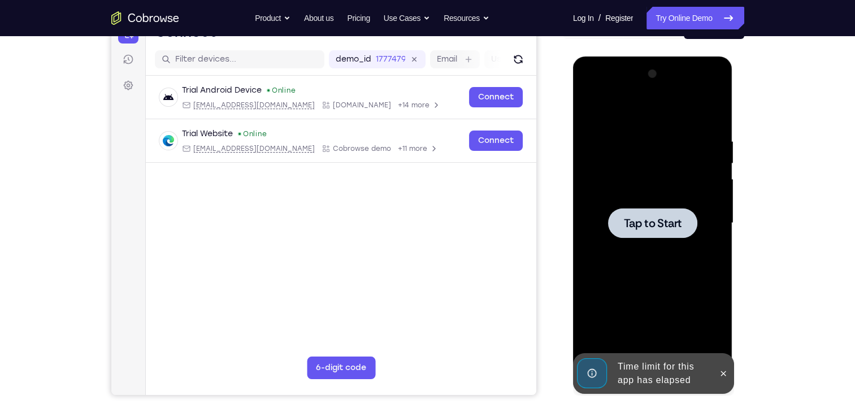
click at [593, 113] on div at bounding box center [653, 223] width 142 height 317
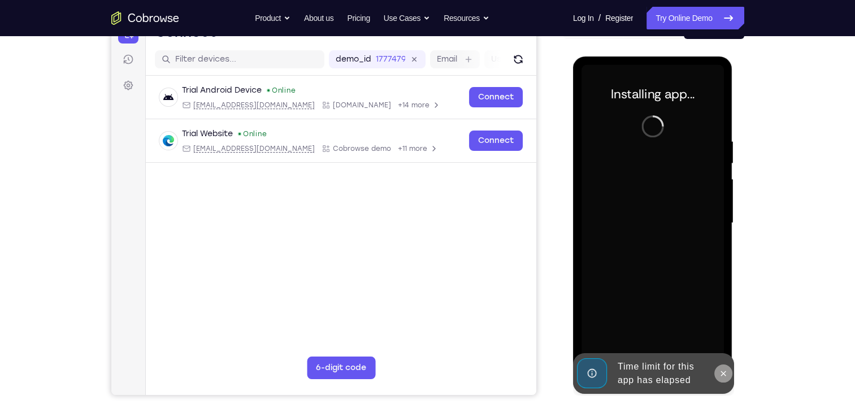
click at [721, 379] on button at bounding box center [724, 374] width 18 height 18
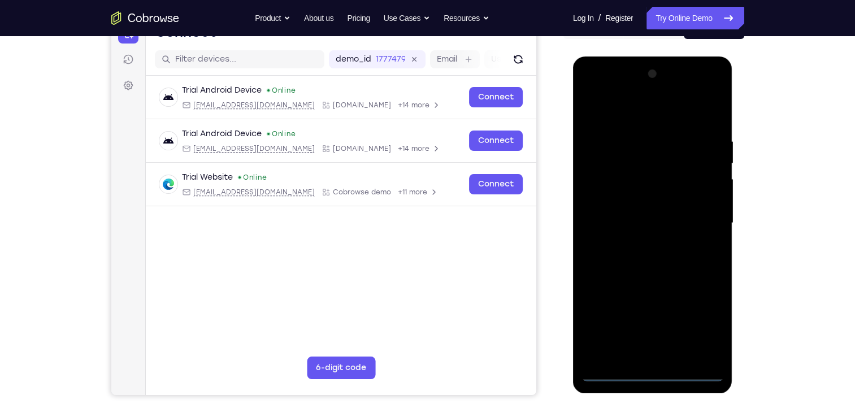
click at [653, 370] on div at bounding box center [653, 223] width 142 height 317
click at [701, 325] on div at bounding box center [653, 223] width 142 height 317
click at [598, 90] on div at bounding box center [653, 223] width 142 height 317
click at [694, 219] on div at bounding box center [653, 223] width 142 height 317
click at [642, 244] on div at bounding box center [653, 223] width 142 height 317
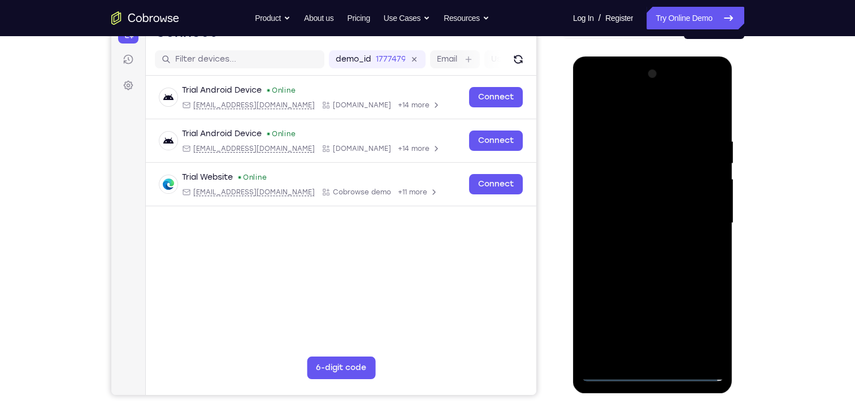
click at [659, 282] on div at bounding box center [653, 223] width 142 height 317
click at [624, 166] on div at bounding box center [653, 223] width 142 height 317
click at [667, 192] on div at bounding box center [653, 223] width 142 height 317
click at [617, 171] on div at bounding box center [653, 223] width 142 height 317
click at [625, 181] on div at bounding box center [653, 223] width 142 height 317
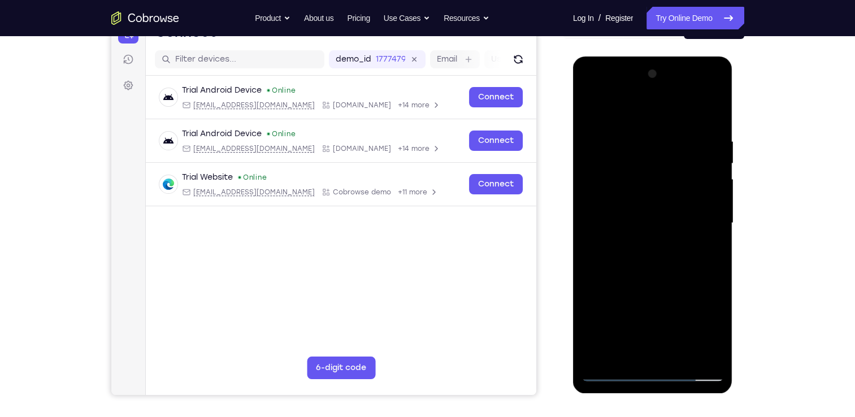
click at [631, 180] on div at bounding box center [653, 223] width 142 height 317
click at [681, 203] on div at bounding box center [653, 223] width 142 height 317
click at [671, 270] on div at bounding box center [653, 223] width 142 height 317
click at [685, 363] on div at bounding box center [653, 223] width 142 height 317
click at [662, 285] on div at bounding box center [653, 223] width 142 height 317
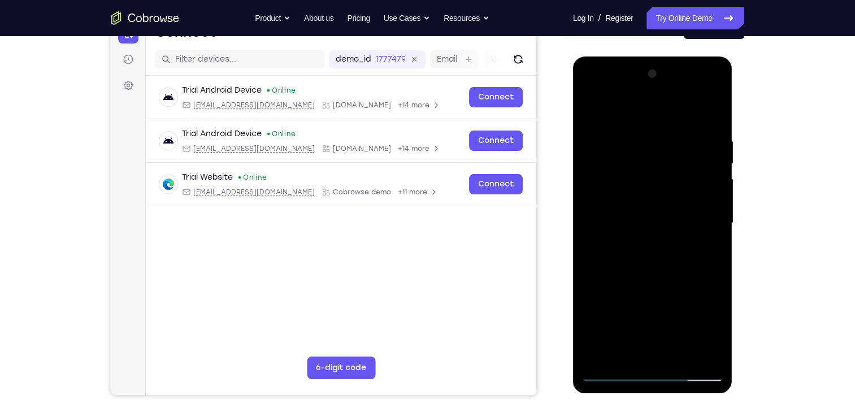
click at [660, 193] on div at bounding box center [653, 223] width 142 height 317
click at [616, 348] on div at bounding box center [653, 223] width 142 height 317
click at [711, 250] on div at bounding box center [653, 223] width 142 height 317
click at [623, 249] on div at bounding box center [653, 223] width 142 height 317
click at [711, 251] on div at bounding box center [653, 223] width 142 height 317
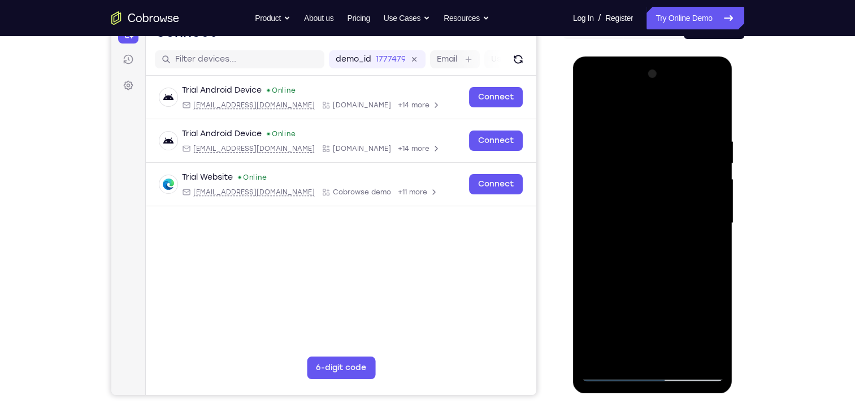
click at [625, 356] on div at bounding box center [653, 223] width 142 height 317
click at [689, 287] on div at bounding box center [653, 223] width 142 height 317
click at [714, 243] on div at bounding box center [653, 223] width 142 height 317
drag, startPoint x: 693, startPoint y: 134, endPoint x: 684, endPoint y: 302, distance: 168.7
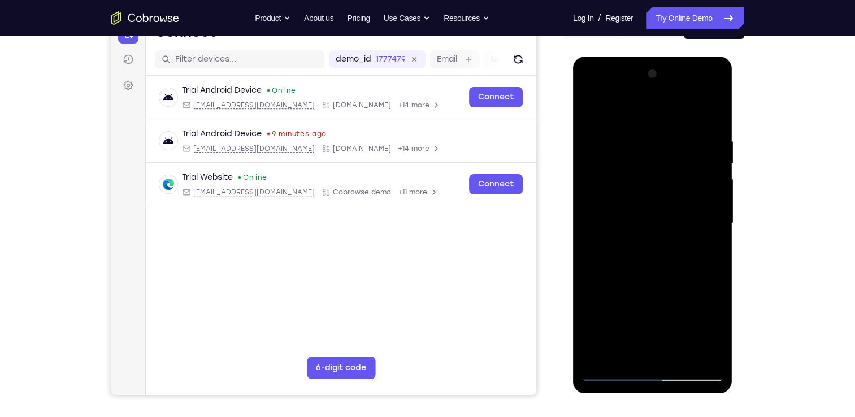
click at [684, 302] on div at bounding box center [653, 223] width 142 height 317
click at [638, 175] on div at bounding box center [653, 223] width 142 height 317
click at [649, 177] on div at bounding box center [653, 223] width 142 height 317
click at [707, 254] on div at bounding box center [653, 223] width 142 height 317
click at [690, 179] on div at bounding box center [653, 223] width 142 height 317
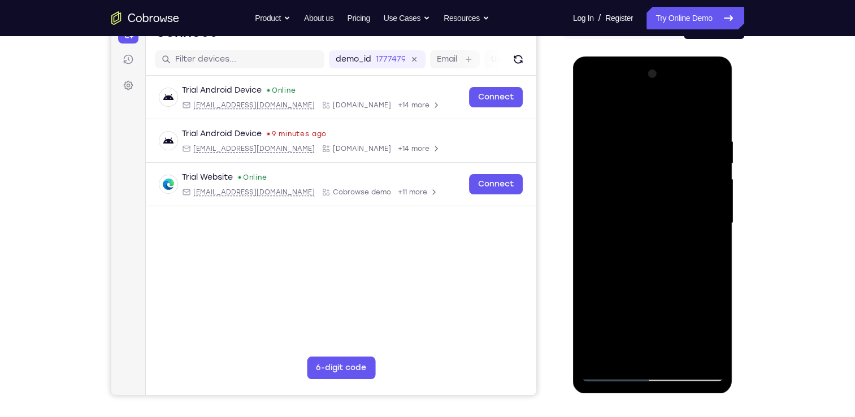
click at [696, 262] on div at bounding box center [653, 223] width 142 height 317
click at [638, 252] on div at bounding box center [653, 223] width 142 height 317
click at [668, 327] on div at bounding box center [653, 223] width 142 height 317
click at [681, 330] on div at bounding box center [653, 223] width 142 height 317
click at [623, 355] on div at bounding box center [653, 223] width 142 height 317
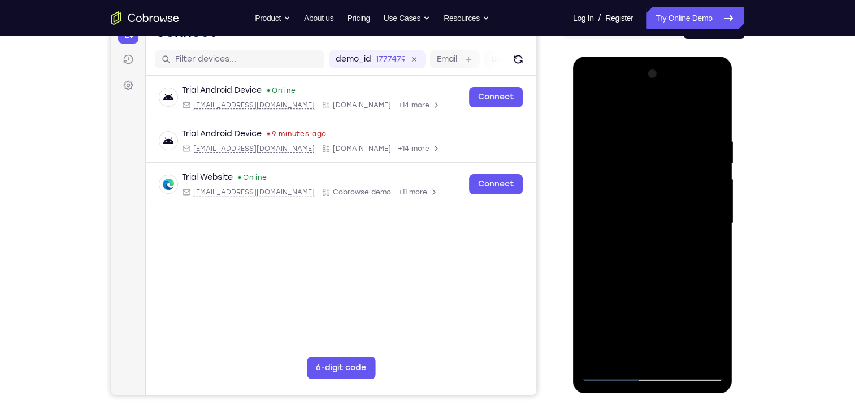
click at [685, 312] on div at bounding box center [653, 223] width 142 height 317
click at [708, 245] on div at bounding box center [653, 223] width 142 height 317
click at [641, 230] on div at bounding box center [653, 223] width 142 height 317
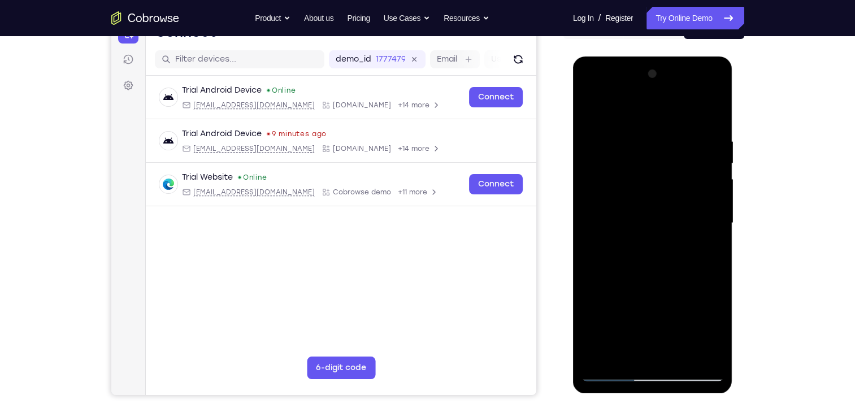
click at [640, 314] on div at bounding box center [653, 223] width 142 height 317
click at [645, 316] on div at bounding box center [653, 223] width 142 height 317
click at [708, 254] on div at bounding box center [653, 223] width 142 height 317
click at [592, 92] on div at bounding box center [653, 223] width 142 height 317
click at [704, 223] on div at bounding box center [653, 223] width 142 height 317
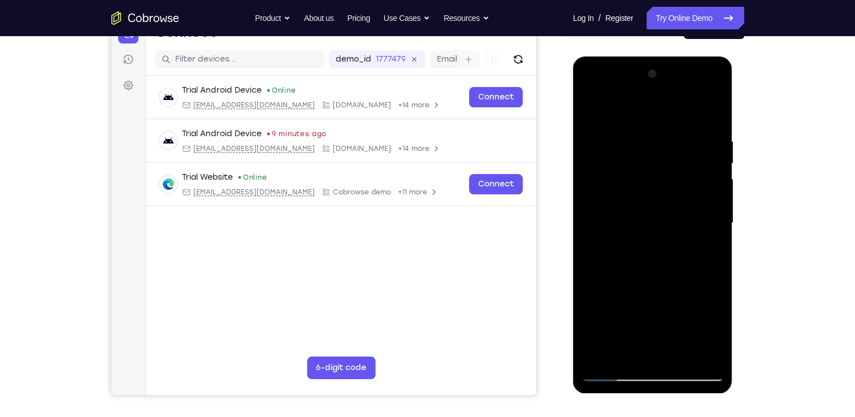
click at [678, 358] on div at bounding box center [653, 223] width 142 height 317
click at [690, 187] on div at bounding box center [653, 223] width 142 height 317
click at [611, 354] on div at bounding box center [653, 223] width 142 height 317
click at [600, 250] on div at bounding box center [653, 223] width 142 height 317
click at [702, 24] on link "Try Online Demo" at bounding box center [695, 18] width 97 height 23
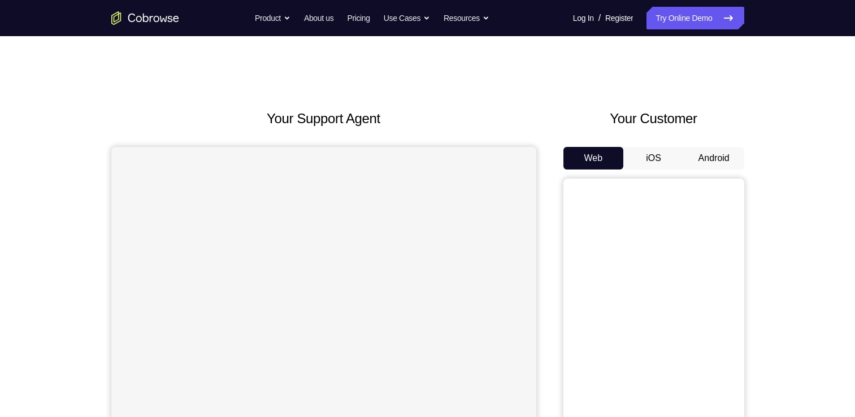
click at [733, 147] on button "Android" at bounding box center [714, 158] width 60 height 23
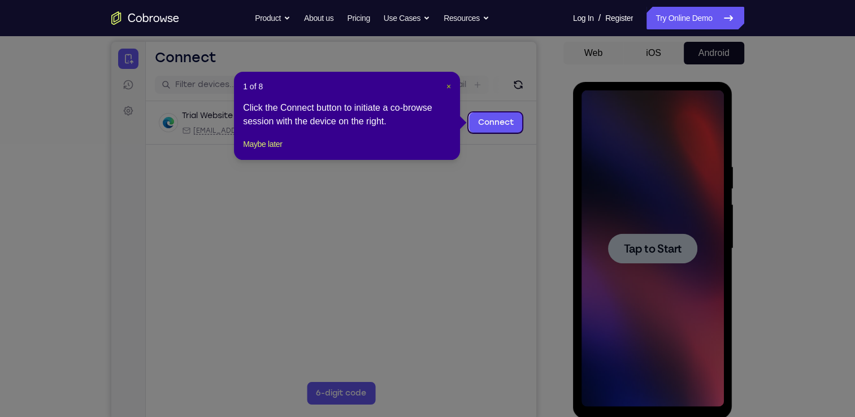
click at [450, 84] on span "×" at bounding box center [449, 86] width 5 height 9
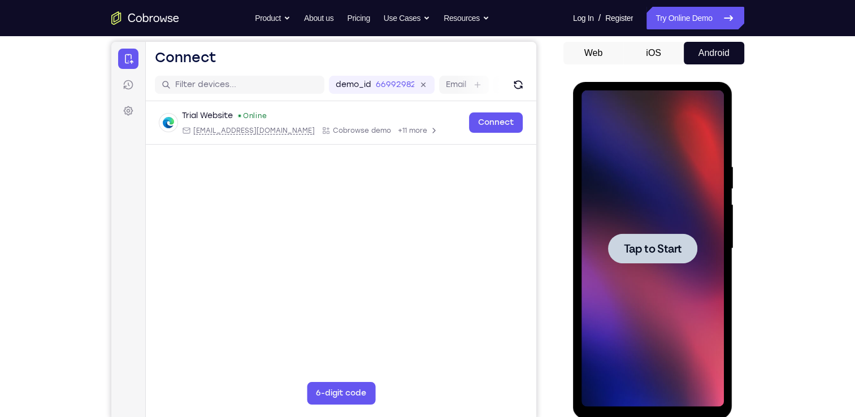
click at [676, 205] on div at bounding box center [653, 248] width 142 height 317
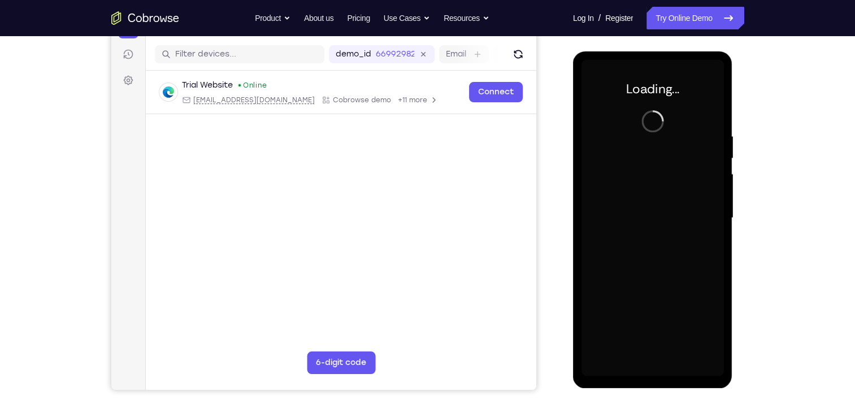
scroll to position [137, 0]
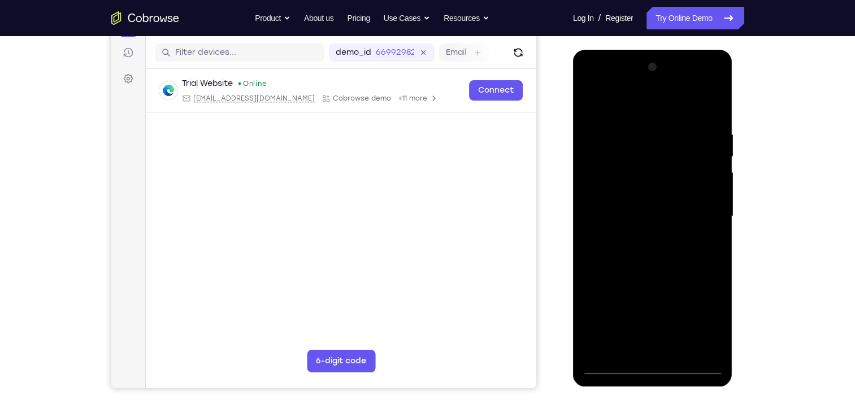
click at [657, 363] on div at bounding box center [653, 216] width 142 height 317
click at [654, 365] on div at bounding box center [653, 216] width 142 height 317
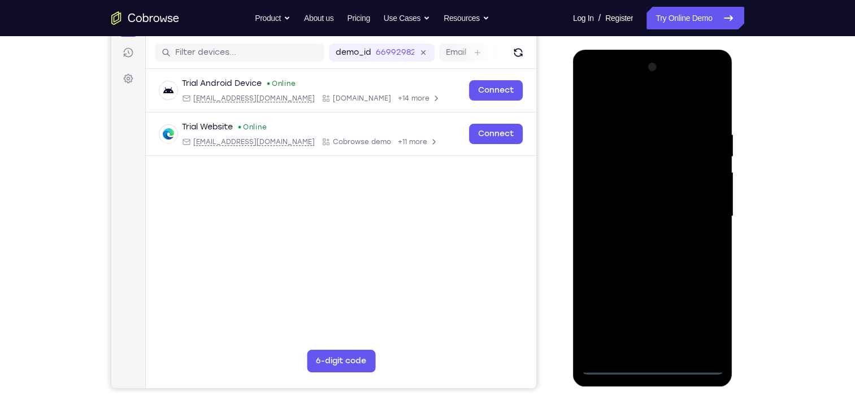
click at [701, 321] on div at bounding box center [653, 216] width 142 height 317
click at [596, 83] on div at bounding box center [653, 216] width 142 height 317
click at [704, 212] on div at bounding box center [653, 216] width 142 height 317
click at [643, 235] on div at bounding box center [653, 216] width 142 height 317
click at [652, 274] on div at bounding box center [653, 216] width 142 height 317
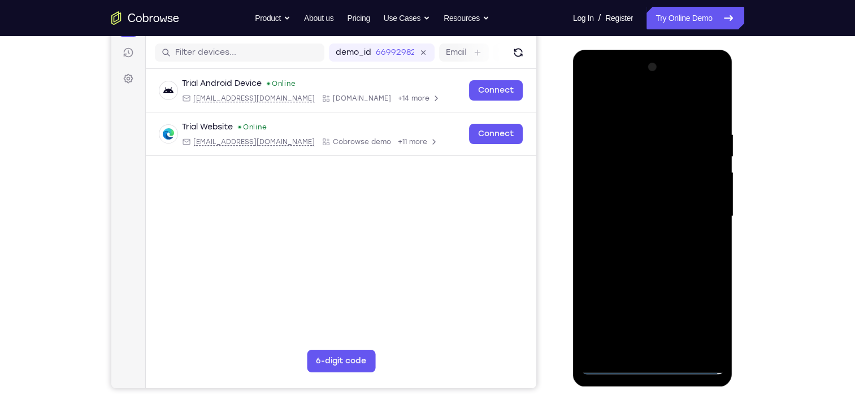
click at [628, 162] on div at bounding box center [653, 216] width 142 height 317
click at [682, 188] on div at bounding box center [653, 216] width 142 height 317
click at [640, 167] on div at bounding box center [653, 216] width 142 height 317
click at [667, 170] on div at bounding box center [653, 216] width 142 height 317
click at [702, 193] on div at bounding box center [653, 216] width 142 height 317
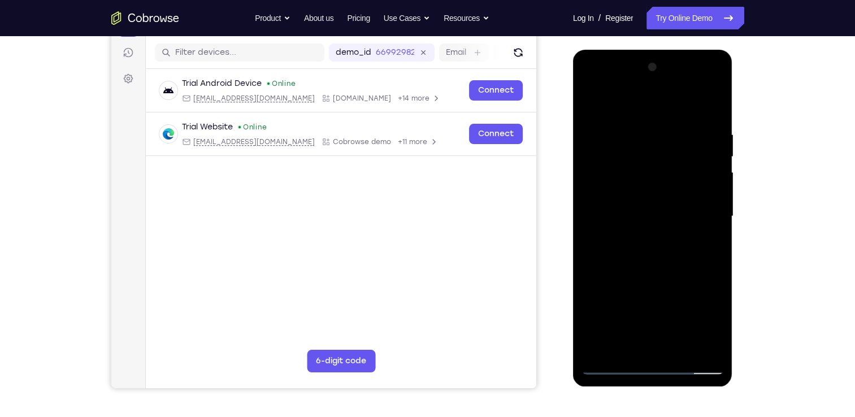
click at [676, 261] on div at bounding box center [653, 216] width 142 height 317
click at [681, 351] on div at bounding box center [653, 216] width 142 height 317
click at [662, 275] on div at bounding box center [653, 216] width 142 height 317
click at [669, 181] on div at bounding box center [653, 216] width 142 height 317
click at [595, 346] on div at bounding box center [653, 216] width 142 height 317
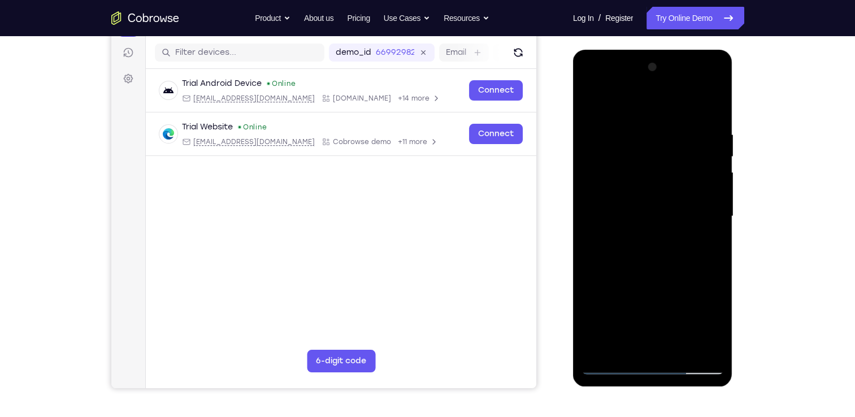
click at [704, 245] on div at bounding box center [653, 216] width 142 height 317
click at [621, 245] on div at bounding box center [653, 216] width 142 height 317
click at [625, 350] on div at bounding box center [653, 216] width 142 height 317
click at [689, 282] on div at bounding box center [653, 216] width 142 height 317
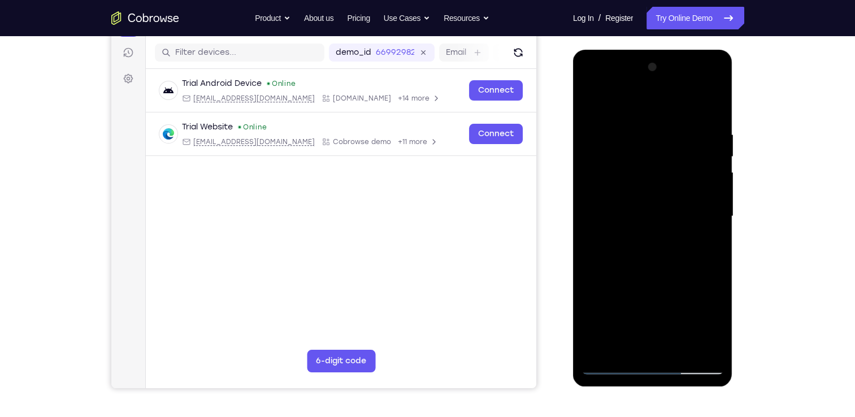
click at [689, 282] on div at bounding box center [653, 216] width 142 height 317
click at [710, 235] on div at bounding box center [653, 216] width 142 height 317
click at [590, 106] on div at bounding box center [653, 216] width 142 height 317
click at [614, 374] on div at bounding box center [653, 216] width 142 height 317
click at [593, 103] on div at bounding box center [653, 216] width 142 height 317
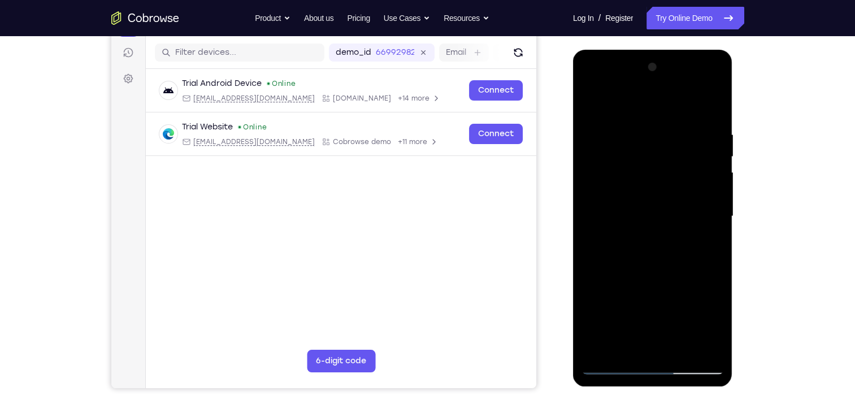
click at [649, 190] on div at bounding box center [653, 216] width 142 height 317
click at [625, 103] on div at bounding box center [653, 216] width 142 height 317
drag, startPoint x: 710, startPoint y: 213, endPoint x: 578, endPoint y: 211, distance: 132.3
click at [578, 211] on div at bounding box center [653, 218] width 160 height 337
click at [712, 217] on div at bounding box center [653, 216] width 142 height 317
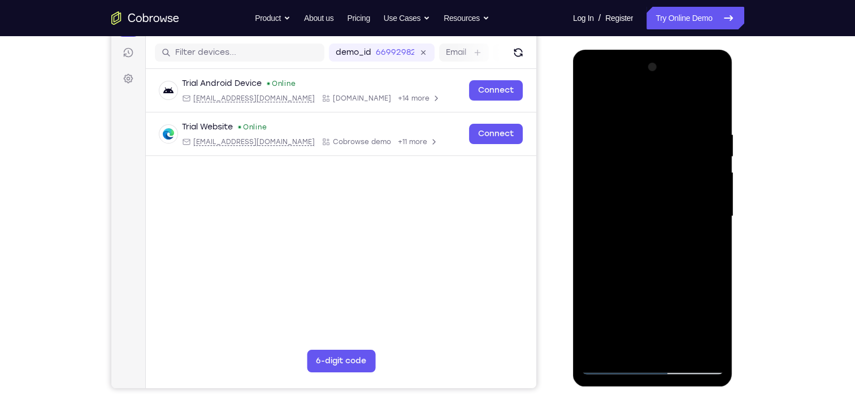
click at [712, 217] on div at bounding box center [653, 216] width 142 height 317
click at [708, 180] on div at bounding box center [653, 216] width 142 height 317
click at [713, 108] on div at bounding box center [653, 216] width 142 height 317
click at [681, 349] on div at bounding box center [653, 216] width 142 height 317
click at [663, 187] on div at bounding box center [653, 216] width 142 height 317
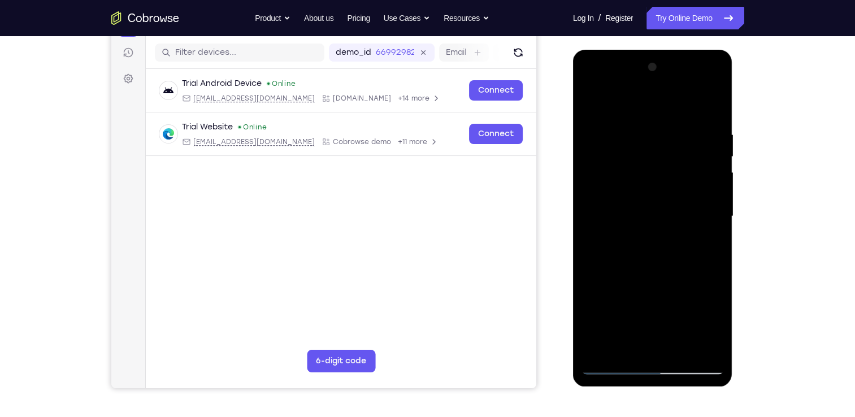
drag, startPoint x: 630, startPoint y: 320, endPoint x: 638, endPoint y: 148, distance: 172.6
click at [638, 148] on div at bounding box center [653, 216] width 142 height 317
drag, startPoint x: 638, startPoint y: 312, endPoint x: 640, endPoint y: 188, distance: 123.8
click at [640, 188] on div at bounding box center [653, 216] width 142 height 317
drag, startPoint x: 642, startPoint y: 303, endPoint x: 634, endPoint y: 153, distance: 150.6
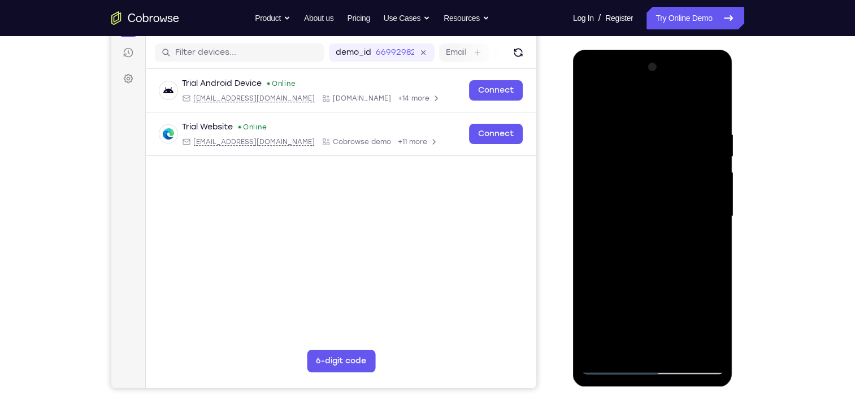
click at [634, 153] on div at bounding box center [653, 216] width 142 height 317
drag, startPoint x: 644, startPoint y: 327, endPoint x: 637, endPoint y: 177, distance: 150.0
click at [637, 177] on div at bounding box center [653, 216] width 142 height 317
drag, startPoint x: 644, startPoint y: 305, endPoint x: 636, endPoint y: 157, distance: 148.4
click at [636, 157] on div at bounding box center [653, 216] width 142 height 317
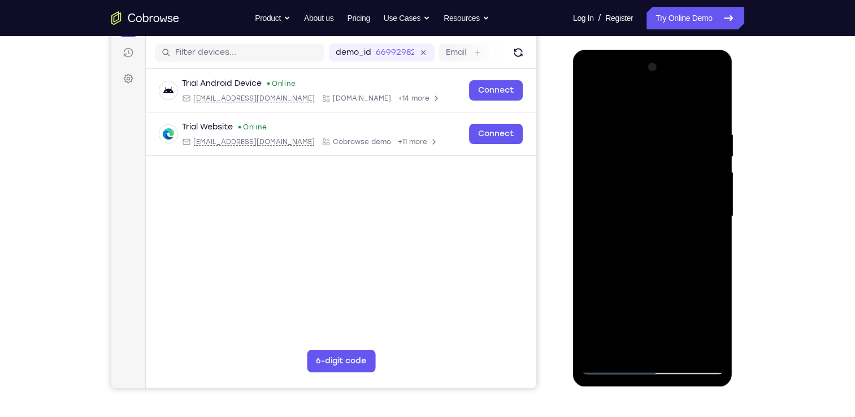
drag, startPoint x: 640, startPoint y: 291, endPoint x: 642, endPoint y: 188, distance: 103.5
click at [642, 188] on div at bounding box center [653, 216] width 142 height 317
drag, startPoint x: 645, startPoint y: 327, endPoint x: 638, endPoint y: 188, distance: 139.8
click at [638, 188] on div at bounding box center [653, 216] width 142 height 317
drag, startPoint x: 631, startPoint y: 300, endPoint x: 637, endPoint y: 162, distance: 138.6
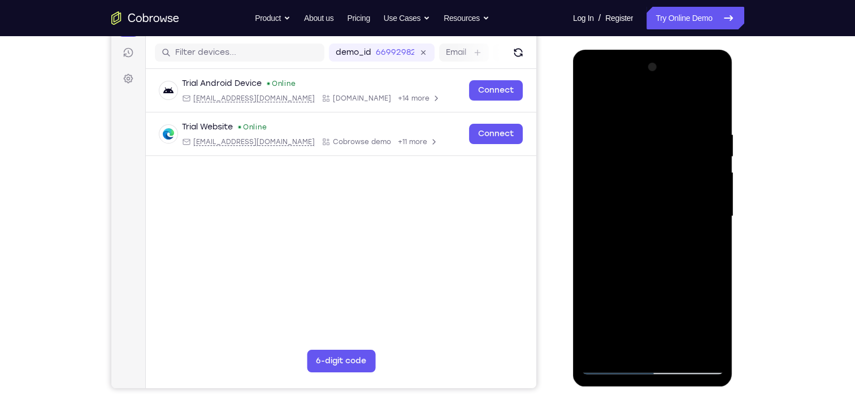
click at [637, 162] on div at bounding box center [653, 216] width 142 height 317
drag, startPoint x: 635, startPoint y: 305, endPoint x: 639, endPoint y: 130, distance: 174.8
click at [639, 130] on div at bounding box center [653, 216] width 142 height 317
click at [615, 349] on div at bounding box center [653, 216] width 142 height 317
click at [715, 248] on div at bounding box center [653, 216] width 142 height 317
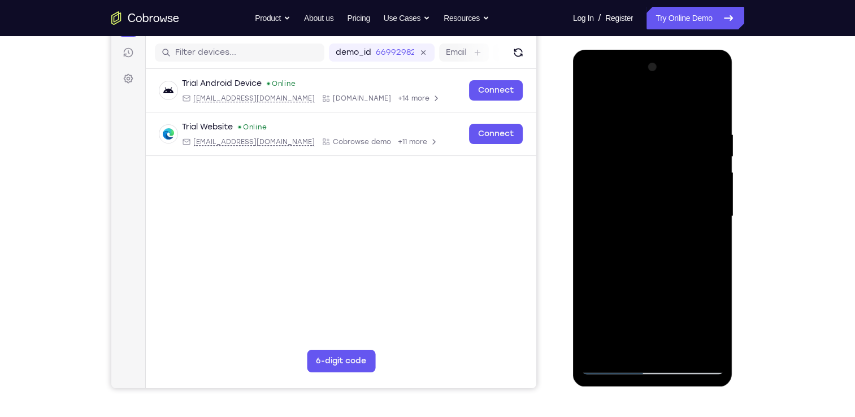
click at [631, 159] on div at bounding box center [653, 216] width 142 height 317
drag, startPoint x: 654, startPoint y: 313, endPoint x: 638, endPoint y: 70, distance: 243.7
click at [638, 70] on div at bounding box center [653, 216] width 142 height 317
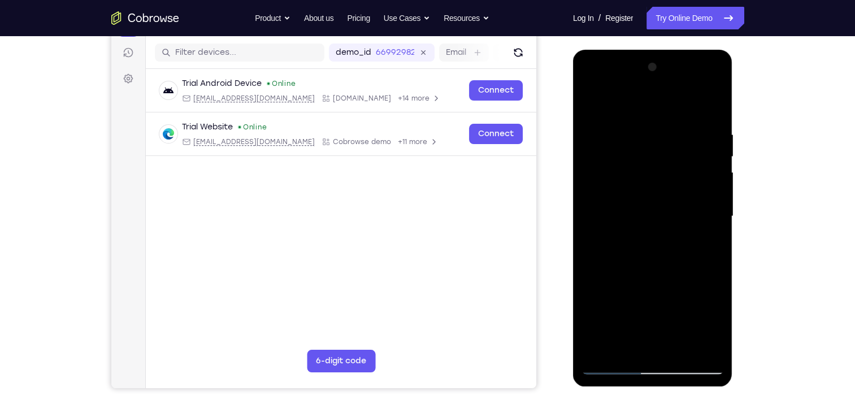
drag, startPoint x: 633, startPoint y: 307, endPoint x: 632, endPoint y: 174, distance: 133.4
click at [632, 174] on div at bounding box center [653, 216] width 142 height 317
click at [611, 345] on div at bounding box center [653, 216] width 142 height 317
drag, startPoint x: 654, startPoint y: 210, endPoint x: 641, endPoint y: 118, distance: 93.0
click at [641, 118] on div at bounding box center [653, 216] width 142 height 317
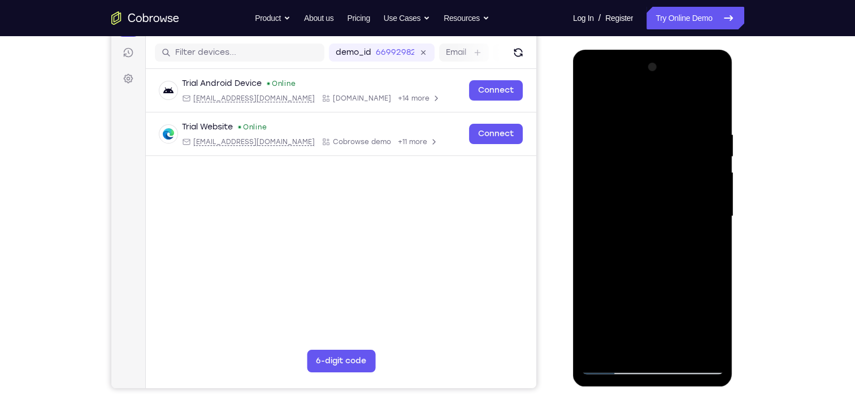
click at [627, 242] on div at bounding box center [653, 216] width 142 height 317
click at [708, 244] on div at bounding box center [653, 216] width 142 height 317
click at [710, 243] on div at bounding box center [653, 216] width 142 height 317
click at [697, 178] on div at bounding box center [653, 216] width 142 height 317
click at [696, 278] on div at bounding box center [653, 216] width 142 height 317
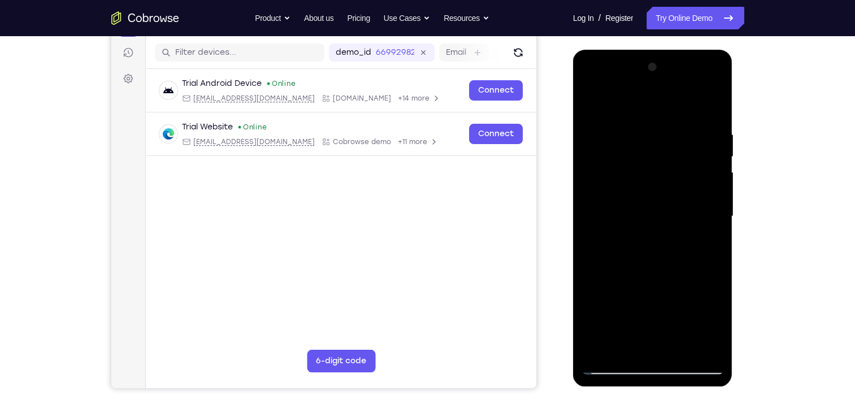
click at [638, 265] on div at bounding box center [653, 216] width 142 height 317
click at [616, 344] on div at bounding box center [653, 216] width 142 height 317
click at [698, 19] on link "Try Online Demo" at bounding box center [695, 18] width 97 height 23
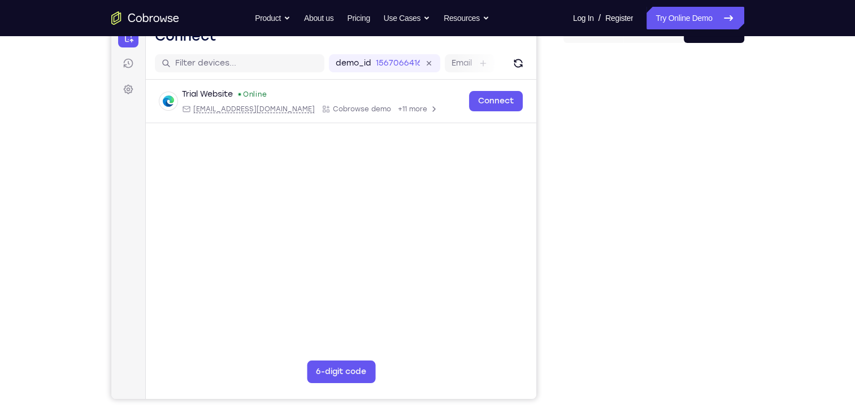
scroll to position [140, 0]
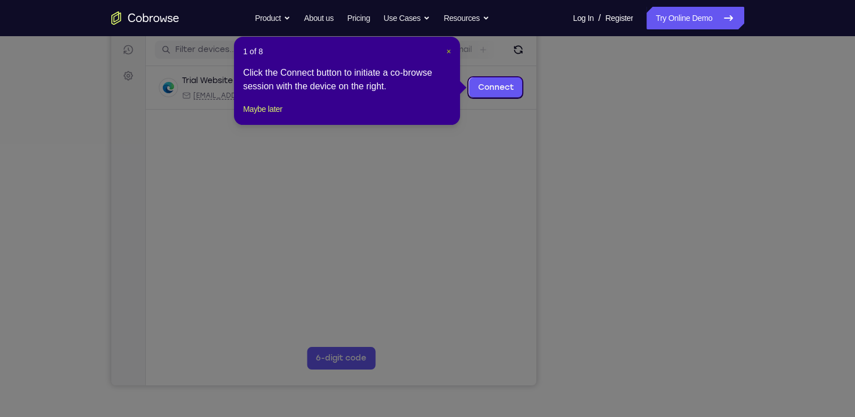
click at [449, 53] on span "×" at bounding box center [449, 51] width 5 height 9
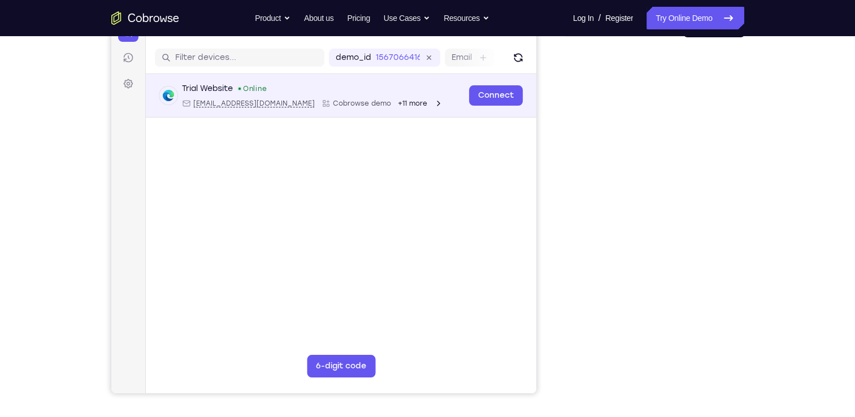
scroll to position [128, 0]
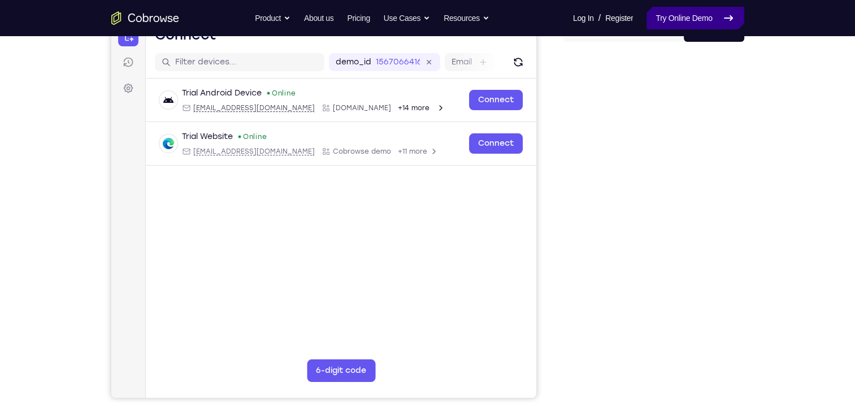
click at [708, 18] on link "Try Online Demo" at bounding box center [695, 18] width 97 height 23
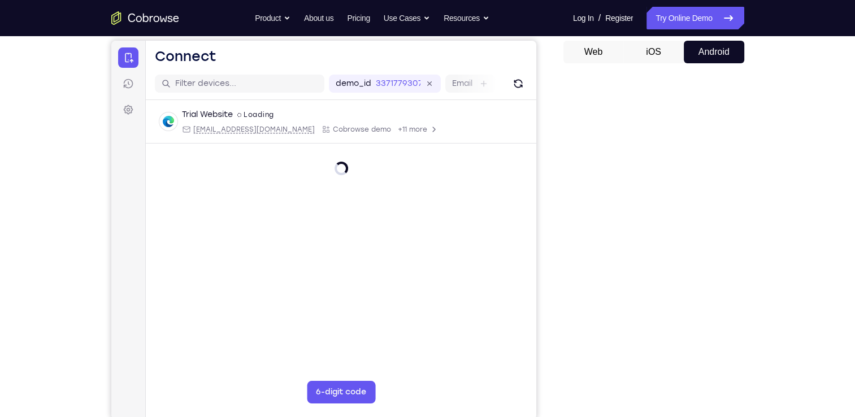
scroll to position [105, 0]
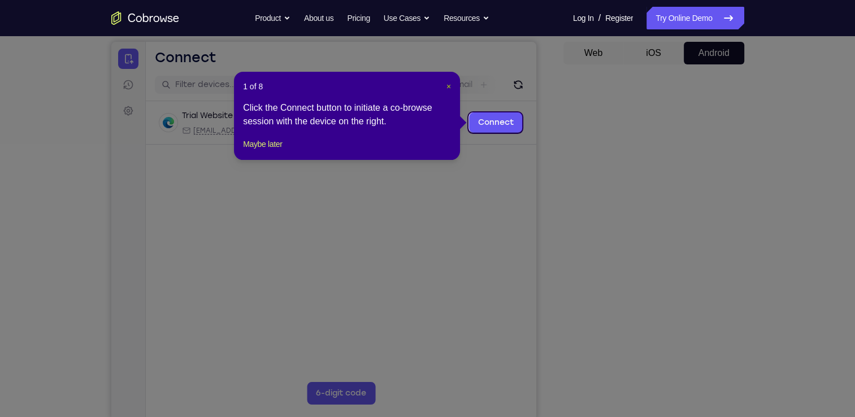
click at [448, 88] on span "×" at bounding box center [449, 86] width 5 height 9
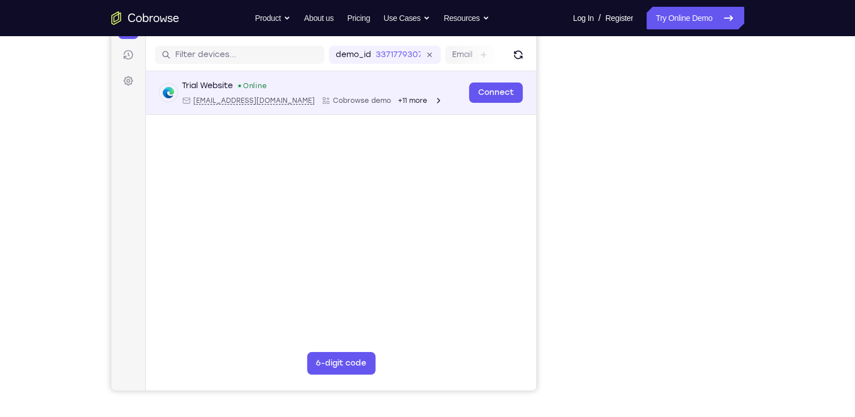
scroll to position [137, 0]
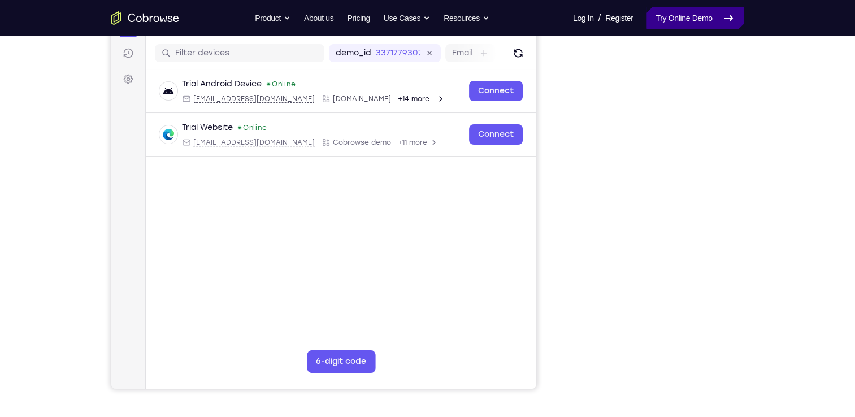
click at [691, 12] on link "Try Online Demo" at bounding box center [695, 18] width 97 height 23
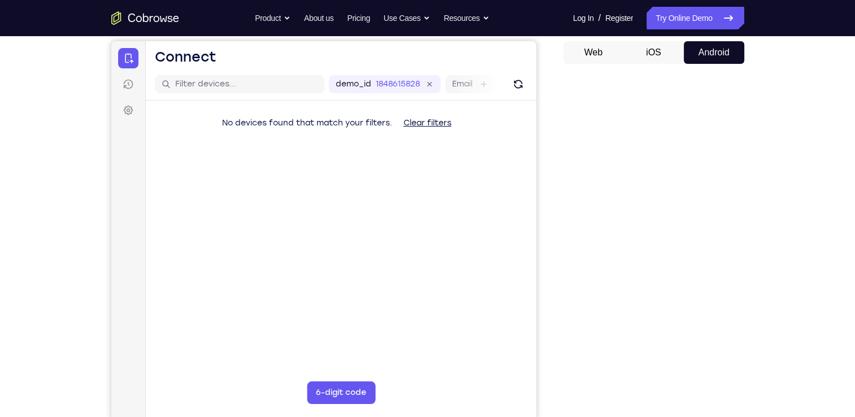
scroll to position [109, 0]
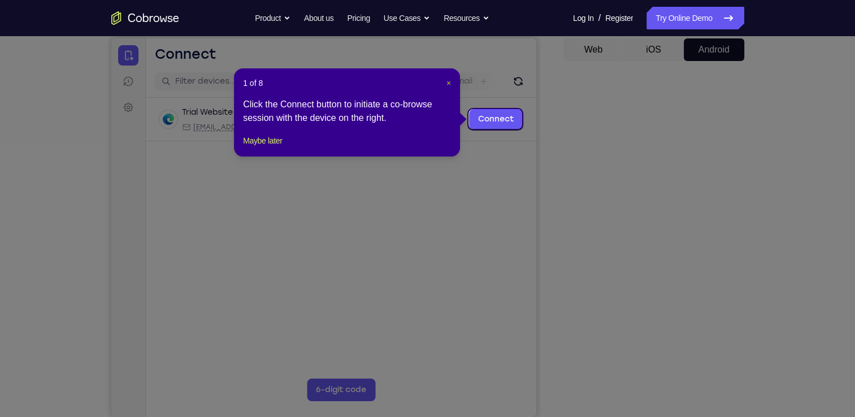
click at [451, 88] on button "×" at bounding box center [449, 82] width 5 height 11
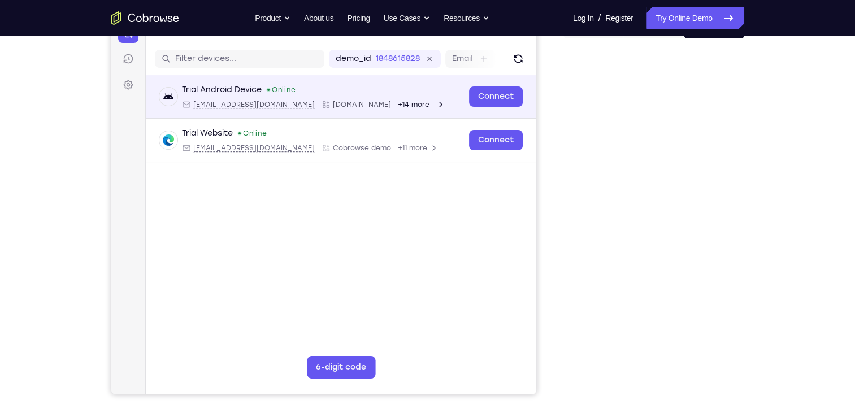
scroll to position [132, 0]
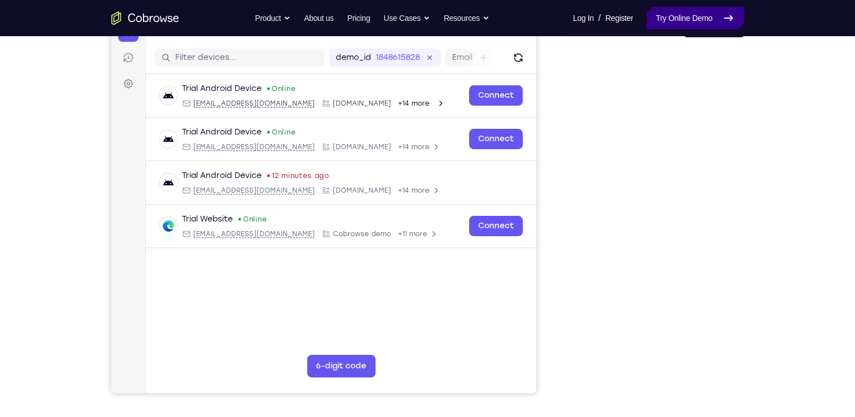
click at [701, 15] on link "Try Online Demo" at bounding box center [695, 18] width 97 height 23
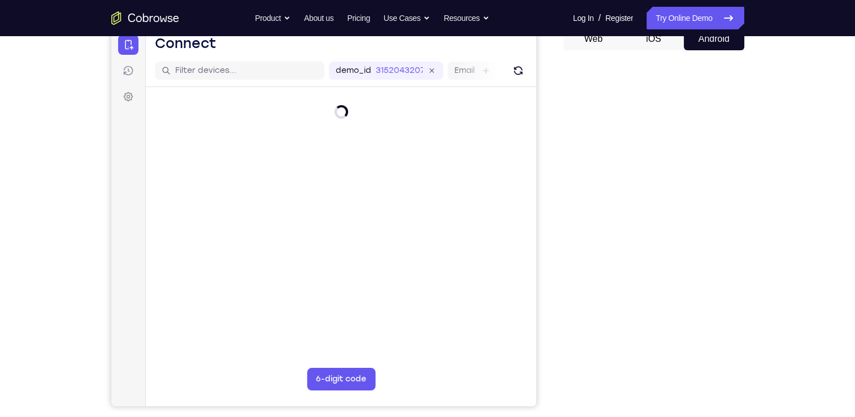
scroll to position [121, 0]
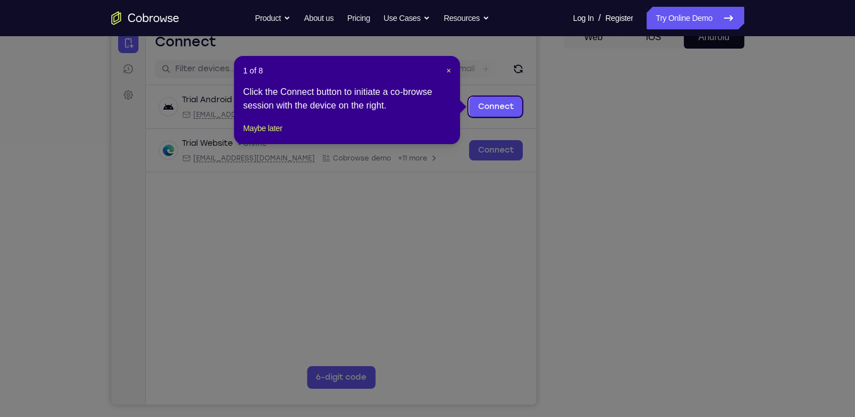
click at [656, 386] on icon at bounding box center [432, 208] width 864 height 417
click at [450, 74] on span "×" at bounding box center [449, 70] width 5 height 9
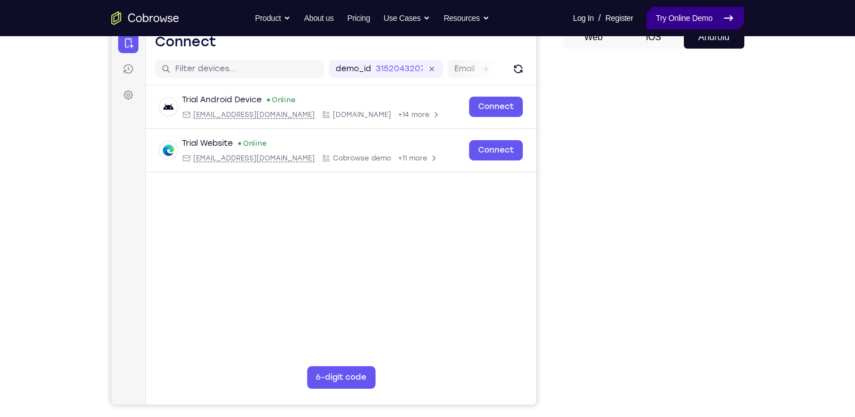
click at [710, 19] on link "Try Online Demo" at bounding box center [695, 18] width 97 height 23
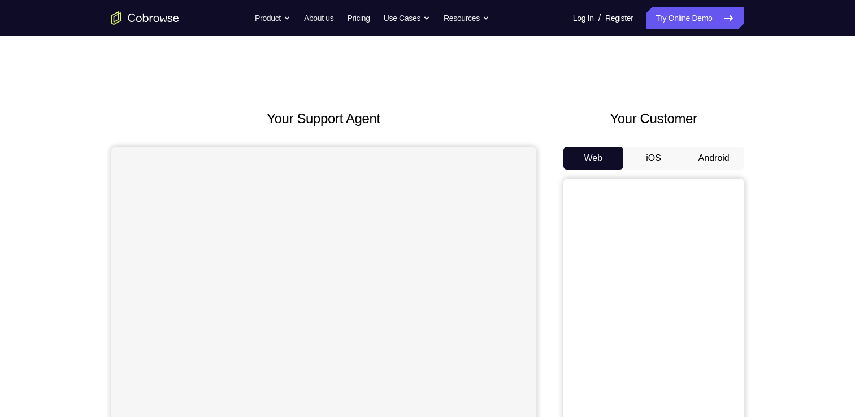
click at [721, 168] on button "Android" at bounding box center [714, 158] width 60 height 23
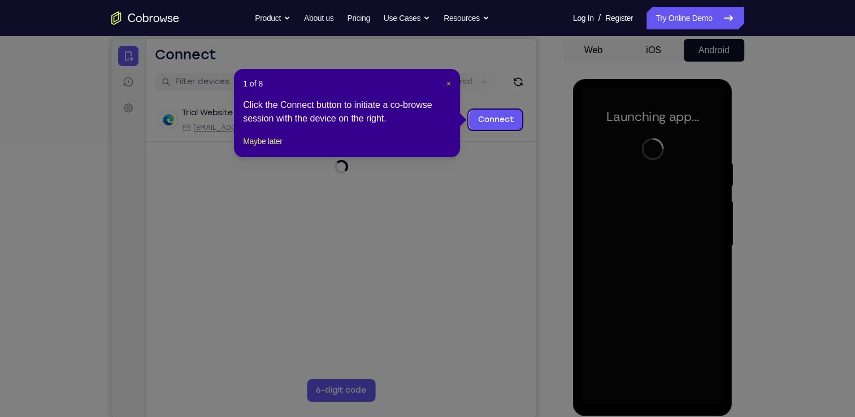
click at [447, 87] on span "×" at bounding box center [449, 83] width 5 height 9
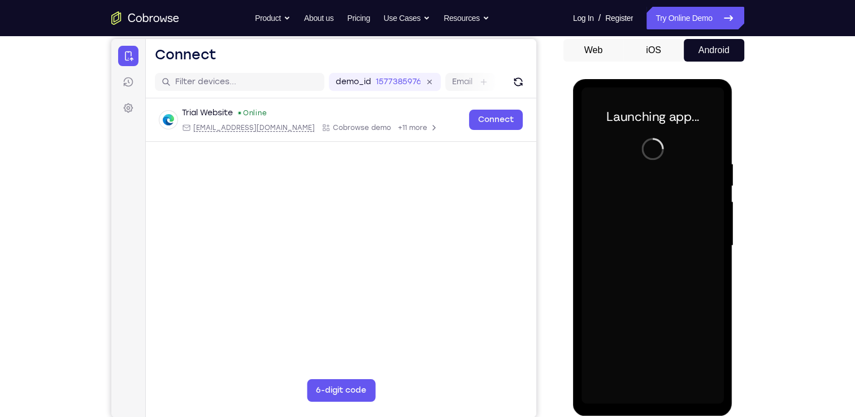
scroll to position [113, 0]
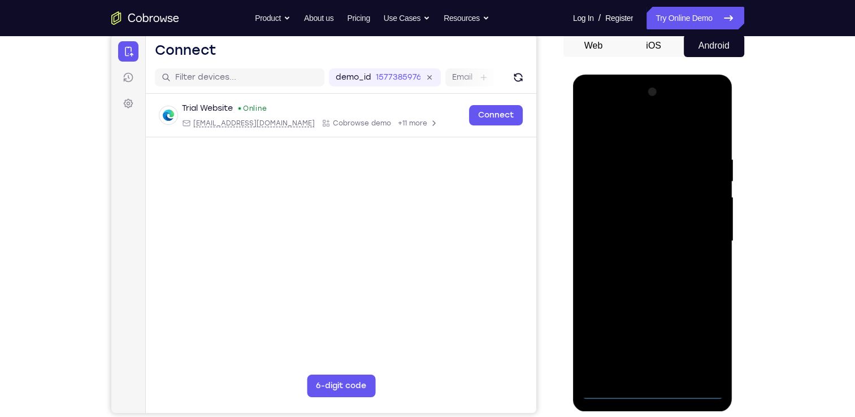
click at [656, 397] on div at bounding box center [653, 241] width 142 height 317
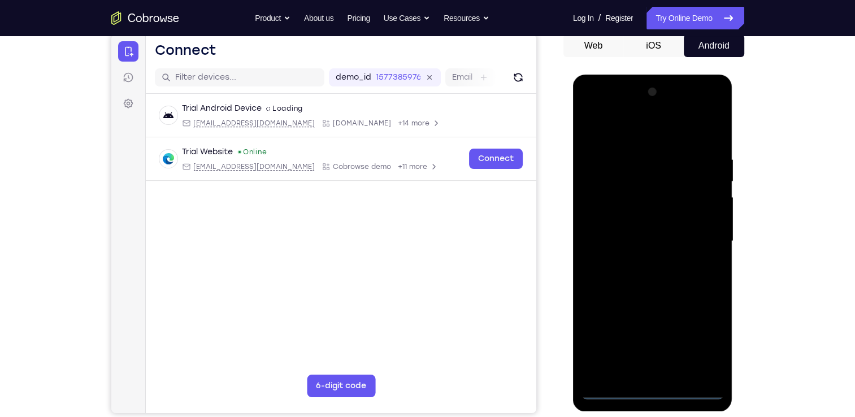
click at [699, 353] on div at bounding box center [653, 241] width 142 height 317
click at [594, 109] on div at bounding box center [653, 241] width 142 height 317
click at [697, 237] on div at bounding box center [653, 241] width 142 height 317
click at [644, 261] on div at bounding box center [653, 241] width 142 height 317
click at [659, 296] on div at bounding box center [653, 241] width 142 height 317
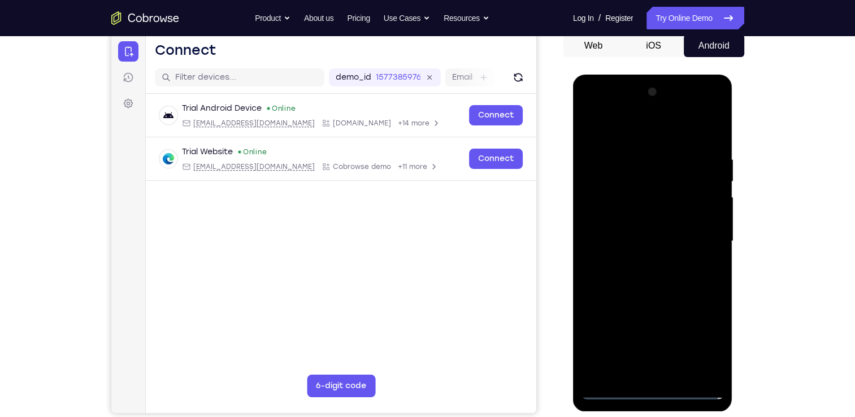
click at [641, 193] on div at bounding box center [653, 241] width 142 height 317
click at [674, 213] on div at bounding box center [653, 241] width 142 height 317
click at [665, 286] on div at bounding box center [653, 241] width 142 height 317
click at [662, 235] on div at bounding box center [653, 241] width 142 height 317
click at [625, 246] on div at bounding box center [653, 241] width 142 height 317
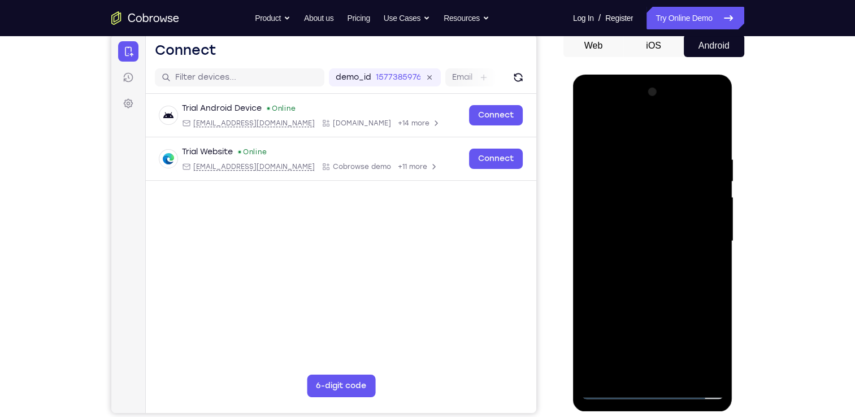
click at [652, 232] on div at bounding box center [653, 241] width 142 height 317
click at [681, 251] on div at bounding box center [653, 241] width 142 height 317
click at [680, 130] on div at bounding box center [653, 241] width 142 height 317
click at [656, 148] on div at bounding box center [653, 241] width 142 height 317
click at [654, 298] on div at bounding box center [653, 241] width 142 height 317
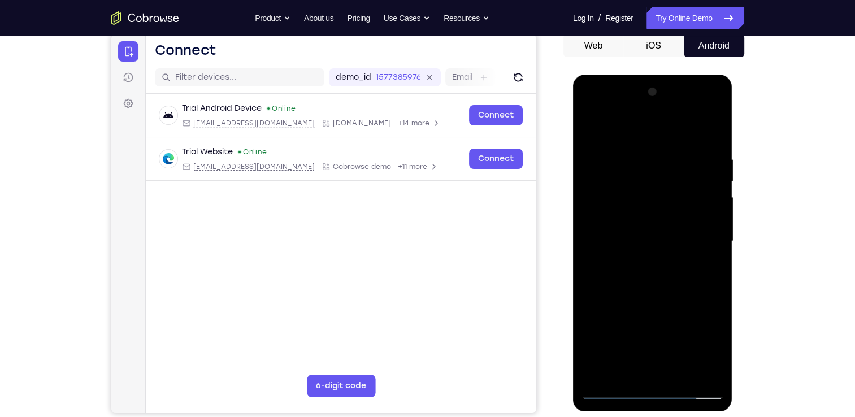
click at [658, 309] on div at bounding box center [653, 241] width 142 height 317
click at [664, 219] on div at bounding box center [653, 241] width 142 height 317
drag, startPoint x: 669, startPoint y: 325, endPoint x: 671, endPoint y: 232, distance: 92.2
click at [671, 232] on div at bounding box center [653, 241] width 142 height 317
click at [632, 373] on div at bounding box center [653, 241] width 142 height 317
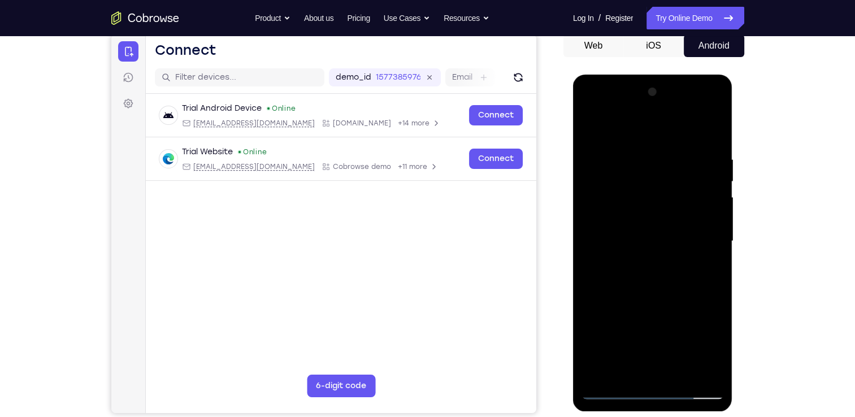
click at [619, 224] on div at bounding box center [653, 241] width 142 height 317
click at [624, 211] on div at bounding box center [653, 241] width 142 height 317
click at [611, 217] on div at bounding box center [653, 241] width 142 height 317
click at [594, 245] on div at bounding box center [653, 241] width 142 height 317
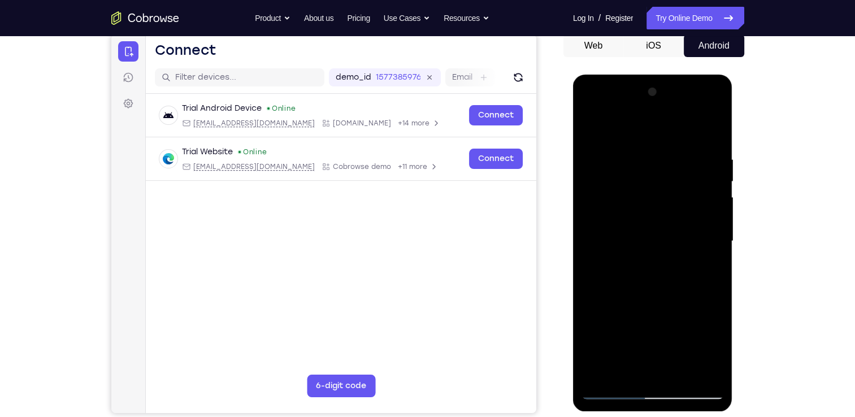
click at [616, 215] on div at bounding box center [653, 241] width 142 height 317
click at [707, 24] on link "Try Online Demo" at bounding box center [695, 18] width 97 height 23
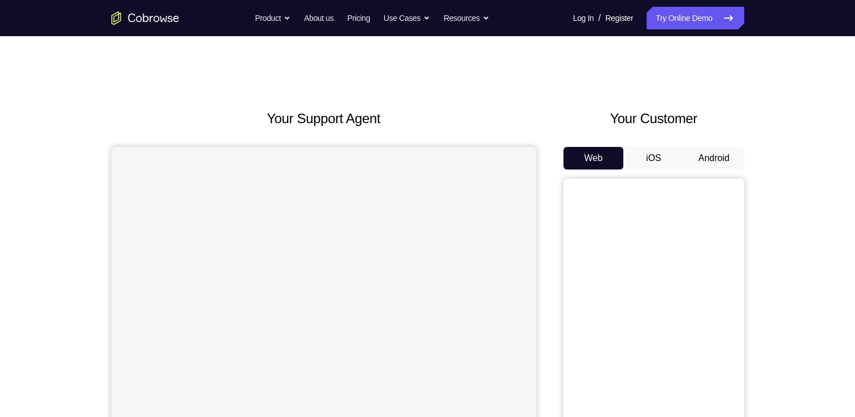
click at [719, 161] on button "Android" at bounding box center [714, 158] width 60 height 23
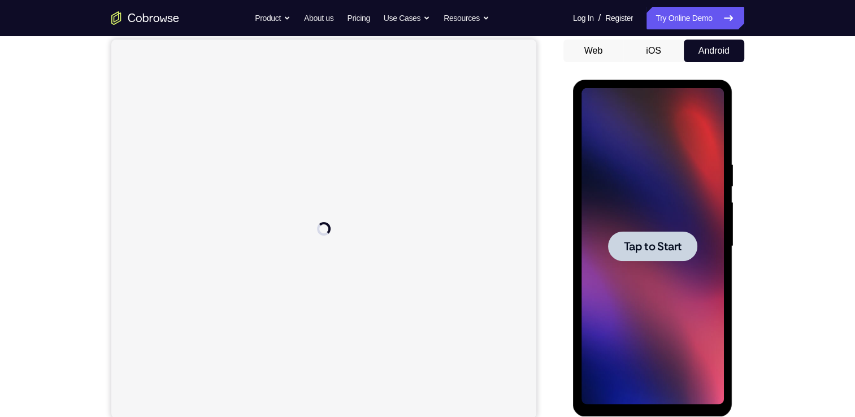
click at [650, 293] on div at bounding box center [653, 246] width 142 height 317
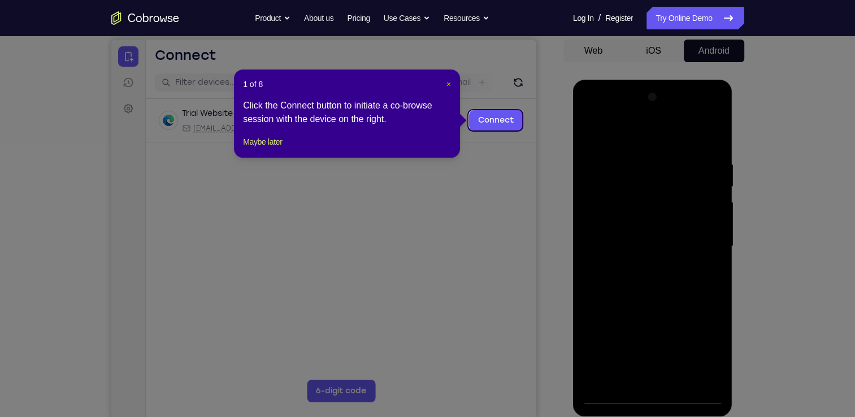
click at [447, 88] on span "×" at bounding box center [449, 84] width 5 height 9
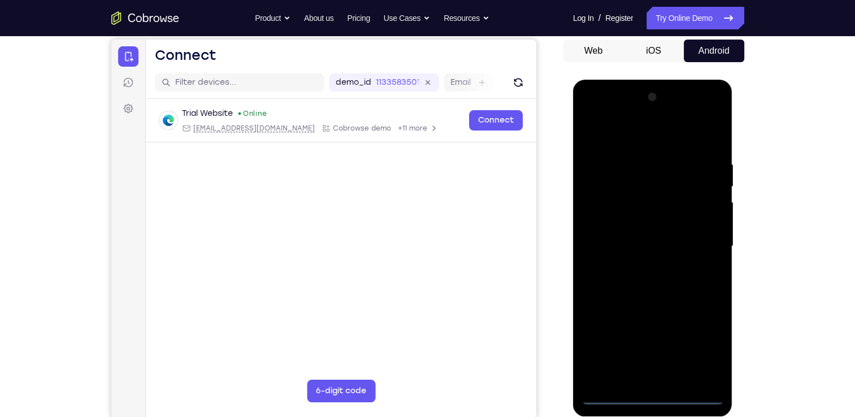
scroll to position [117, 0]
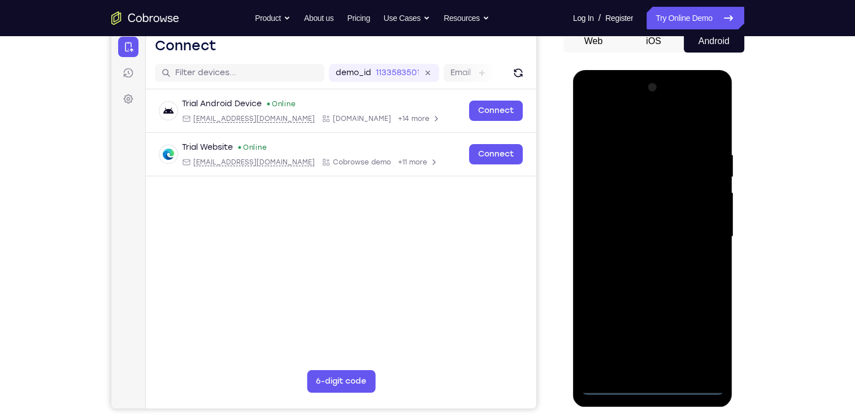
click at [655, 384] on div at bounding box center [653, 237] width 142 height 317
click at [701, 333] on div at bounding box center [653, 237] width 142 height 317
click at [593, 110] on div at bounding box center [653, 237] width 142 height 317
click at [706, 240] on div at bounding box center [653, 237] width 142 height 317
click at [639, 370] on div at bounding box center [653, 237] width 142 height 317
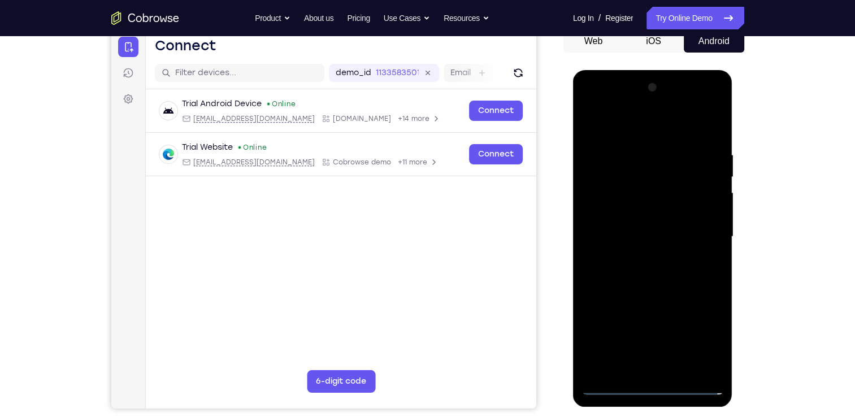
click at [652, 292] on div at bounding box center [653, 237] width 142 height 317
click at [627, 190] on div at bounding box center [653, 237] width 142 height 317
click at [634, 218] on div at bounding box center [653, 237] width 142 height 317
click at [634, 221] on div at bounding box center [653, 237] width 142 height 317
click at [626, 241] on div at bounding box center [653, 237] width 142 height 317
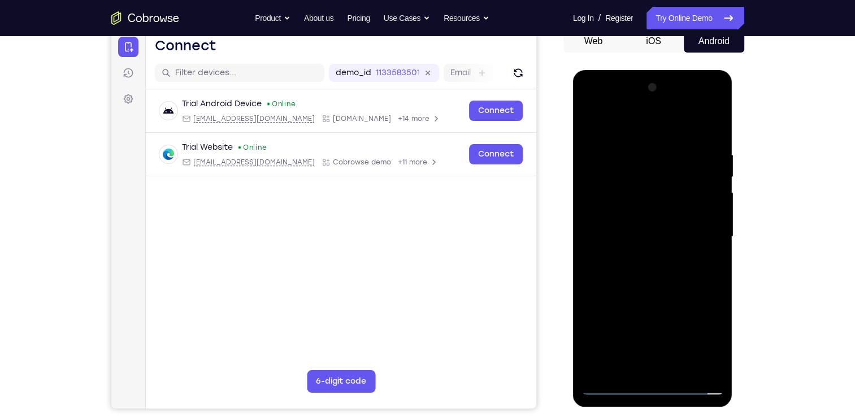
click at [656, 230] on div at bounding box center [653, 237] width 142 height 317
click at [676, 253] on div at bounding box center [653, 237] width 142 height 317
click at [682, 126] on div at bounding box center [653, 237] width 142 height 317
click at [649, 148] on div at bounding box center [653, 237] width 142 height 317
click at [659, 305] on div at bounding box center [653, 237] width 142 height 317
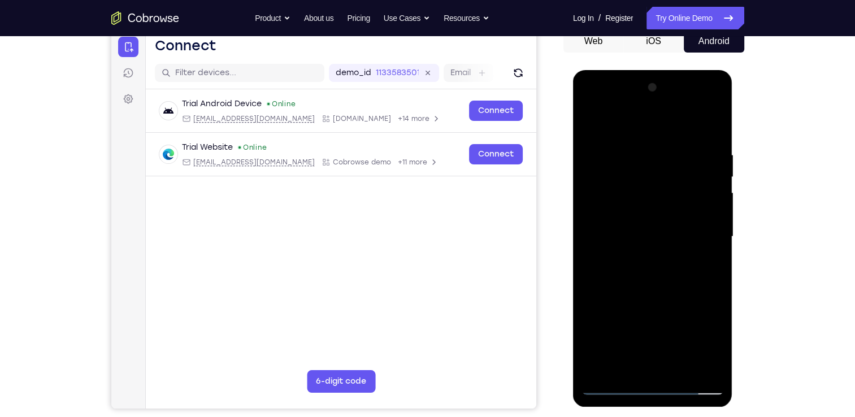
click at [658, 214] on div at bounding box center [653, 237] width 142 height 317
drag, startPoint x: 655, startPoint y: 307, endPoint x: 659, endPoint y: 196, distance: 111.5
click at [659, 196] on div at bounding box center [653, 237] width 142 height 317
click at [653, 360] on div at bounding box center [653, 237] width 142 height 317
click at [602, 239] on div at bounding box center [653, 237] width 142 height 317
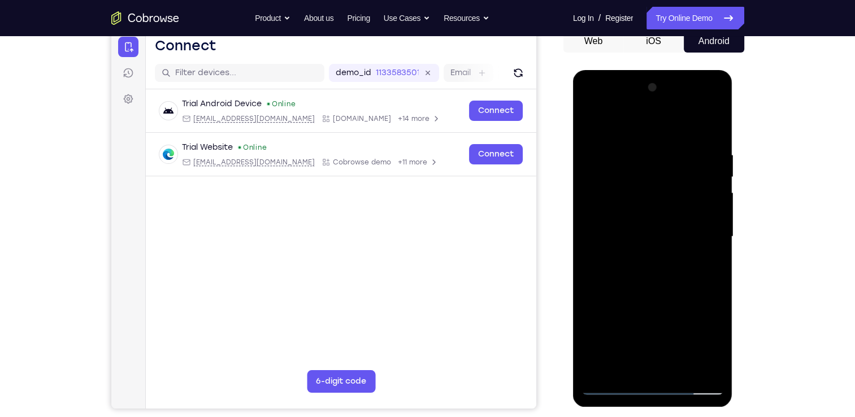
click at [633, 216] on div at bounding box center [653, 237] width 142 height 317
drag, startPoint x: 622, startPoint y: 226, endPoint x: 635, endPoint y: 221, distance: 14.0
click at [635, 221] on div at bounding box center [653, 237] width 142 height 317
click at [597, 239] on div at bounding box center [653, 237] width 142 height 317
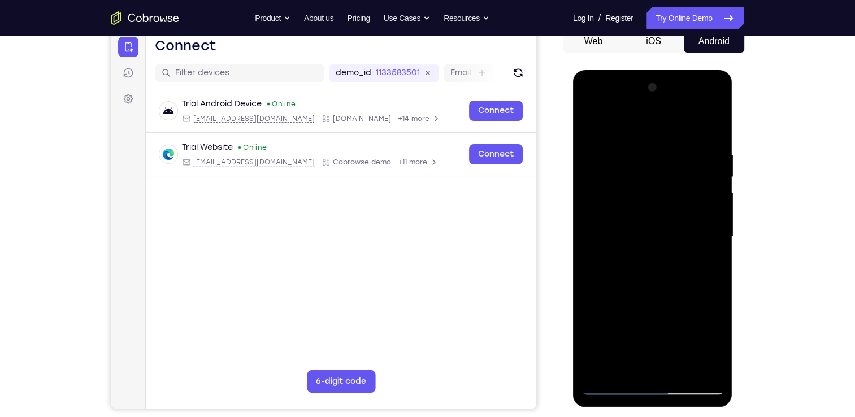
click at [624, 212] on div at bounding box center [653, 237] width 142 height 317
drag, startPoint x: 715, startPoint y: 235, endPoint x: 705, endPoint y: 166, distance: 70.3
click at [705, 166] on div at bounding box center [653, 237] width 142 height 317
click at [618, 189] on div at bounding box center [653, 237] width 142 height 317
click at [686, 238] on div at bounding box center [653, 237] width 142 height 317
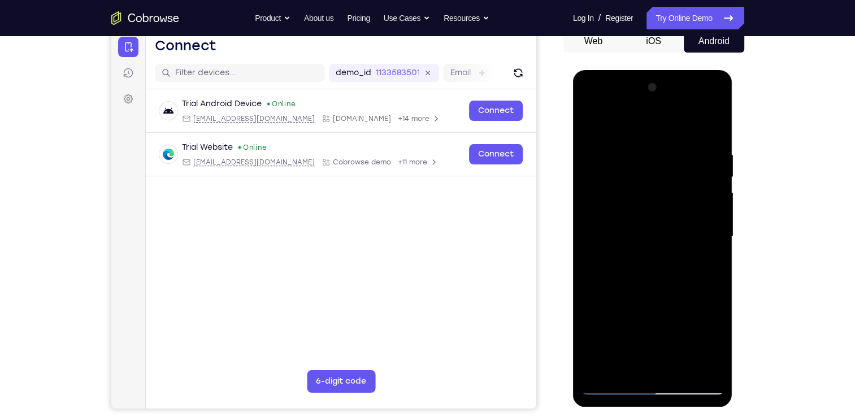
click at [704, 187] on div at bounding box center [653, 237] width 142 height 317
click at [611, 195] on div at bounding box center [653, 237] width 142 height 317
click at [658, 260] on div at bounding box center [653, 237] width 142 height 317
click at [682, 171] on div at bounding box center [653, 237] width 142 height 317
drag, startPoint x: 662, startPoint y: 326, endPoint x: 656, endPoint y: 241, distance: 84.5
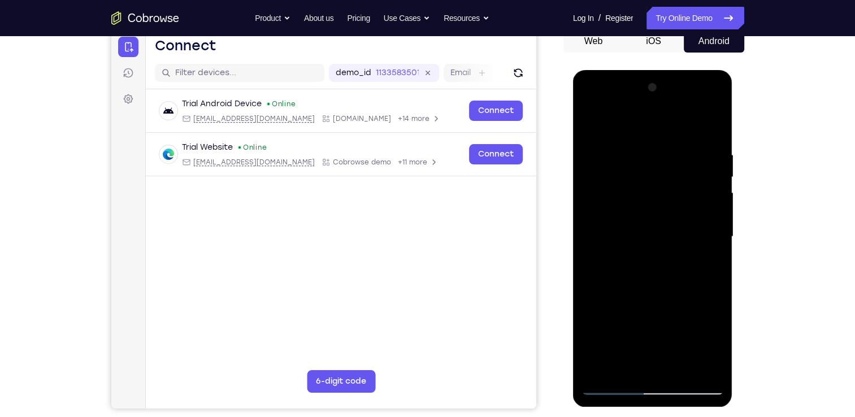
click at [656, 241] on div at bounding box center [653, 237] width 142 height 317
click at [633, 361] on div at bounding box center [653, 237] width 142 height 317
click at [650, 275] on div at bounding box center [653, 237] width 142 height 317
click at [689, 190] on div at bounding box center [653, 237] width 142 height 317
click at [662, 361] on div at bounding box center [653, 237] width 142 height 317
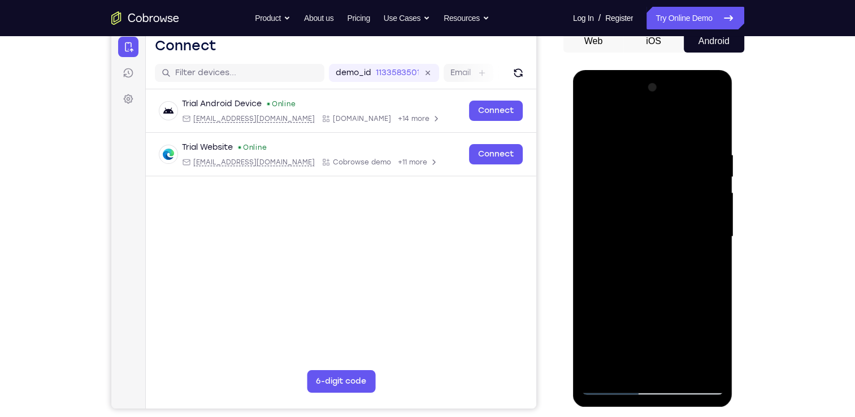
click at [621, 207] on div at bounding box center [653, 237] width 142 height 317
click at [703, 39] on button "Android" at bounding box center [714, 41] width 60 height 23
click at [705, 24] on link "Try Online Demo" at bounding box center [695, 18] width 97 height 23
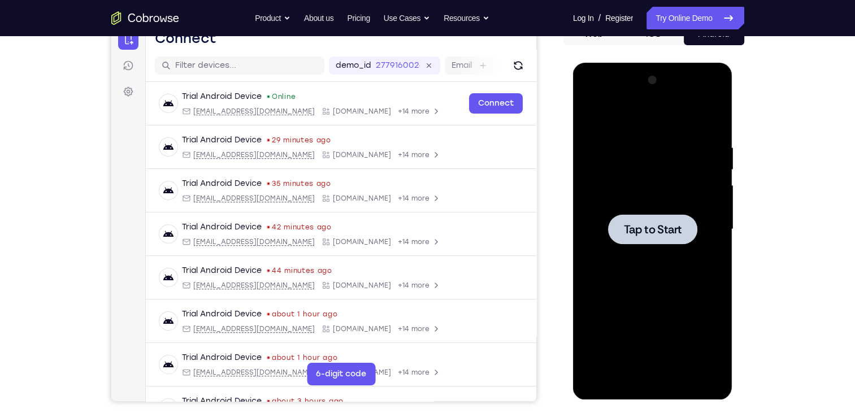
click at [640, 171] on div at bounding box center [653, 229] width 142 height 317
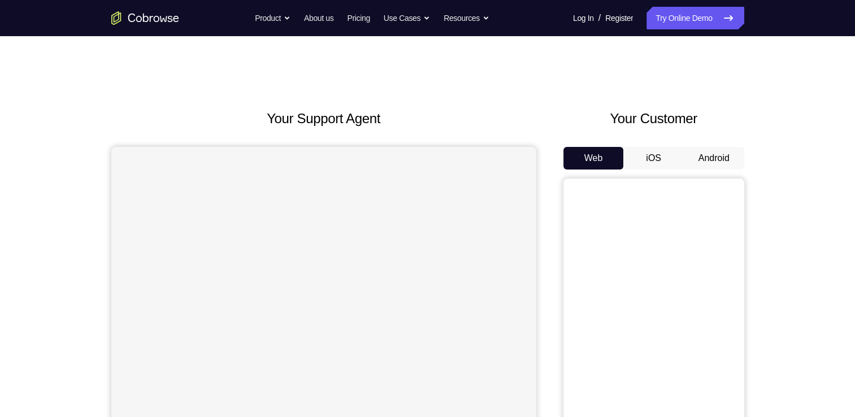
click at [715, 158] on button "Android" at bounding box center [714, 158] width 60 height 23
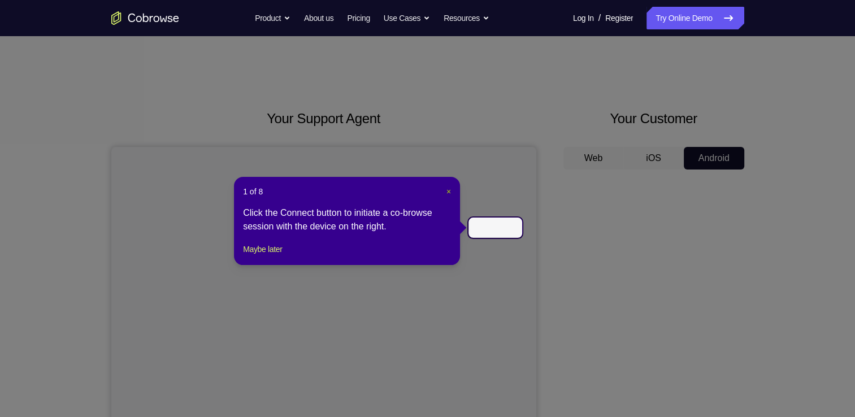
click at [448, 195] on span "×" at bounding box center [449, 191] width 5 height 9
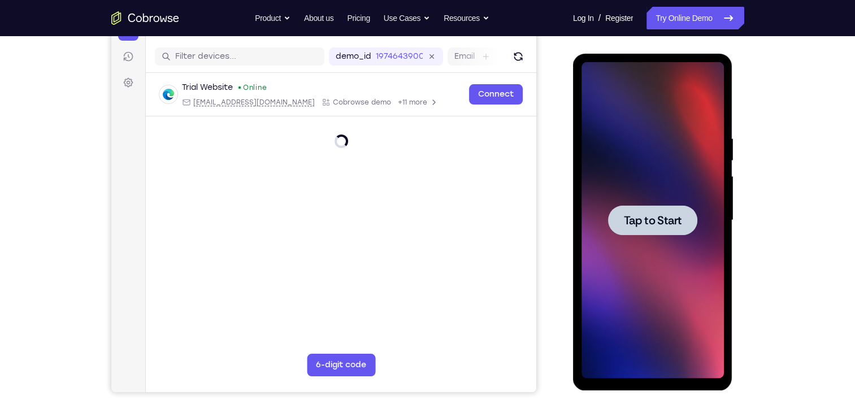
scroll to position [137, 0]
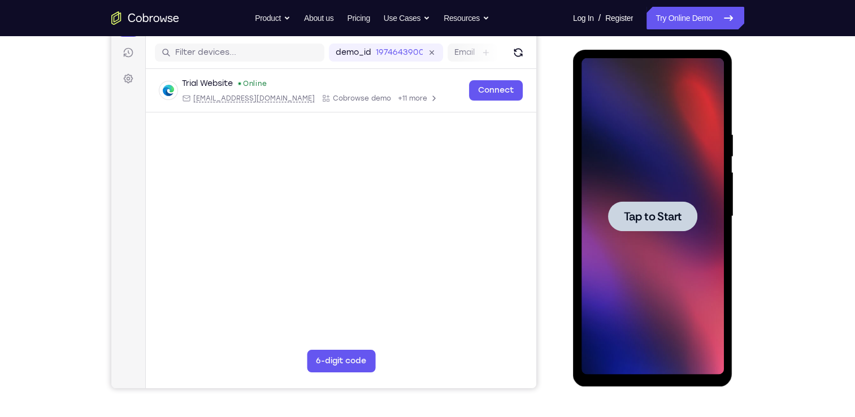
click at [665, 232] on div at bounding box center [653, 216] width 142 height 317
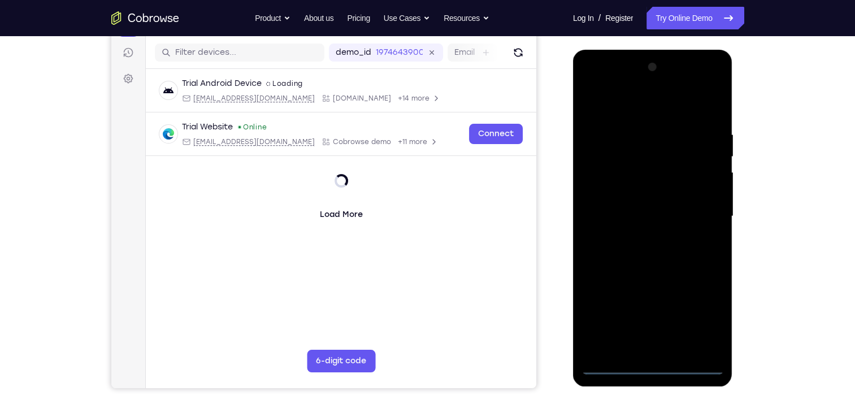
click at [659, 367] on div at bounding box center [653, 216] width 142 height 317
click at [656, 368] on div at bounding box center [653, 216] width 142 height 317
click at [703, 317] on div at bounding box center [653, 216] width 142 height 317
click at [658, 367] on div at bounding box center [653, 216] width 142 height 317
click at [708, 316] on div at bounding box center [653, 216] width 142 height 317
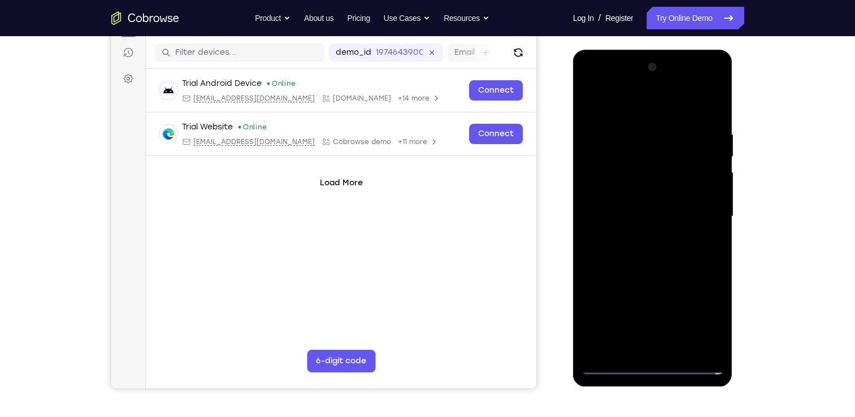
click at [588, 81] on div at bounding box center [653, 216] width 142 height 317
click at [606, 183] on div at bounding box center [653, 216] width 142 height 317
click at [628, 216] on div at bounding box center [653, 216] width 142 height 317
click at [638, 203] on div at bounding box center [653, 216] width 142 height 317
click at [678, 226] on div at bounding box center [653, 216] width 142 height 317
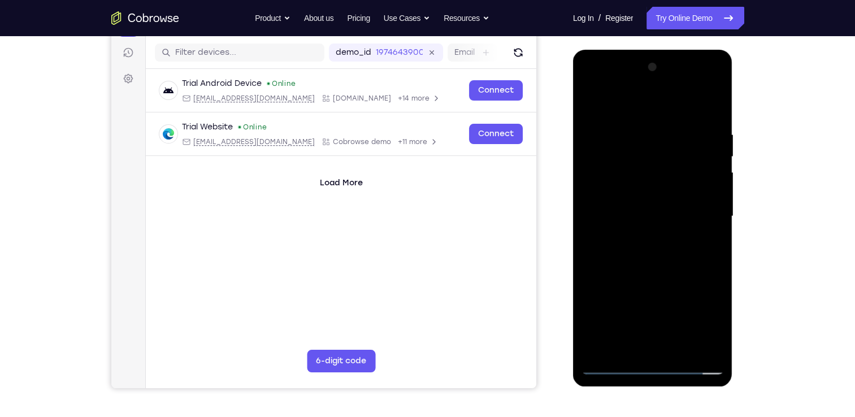
click at [676, 257] on div at bounding box center [653, 216] width 142 height 317
click at [679, 103] on div at bounding box center [653, 216] width 142 height 317
click at [656, 124] on div at bounding box center [653, 216] width 142 height 317
click at [651, 281] on div at bounding box center [653, 216] width 142 height 317
click at [673, 196] on div at bounding box center [653, 216] width 142 height 317
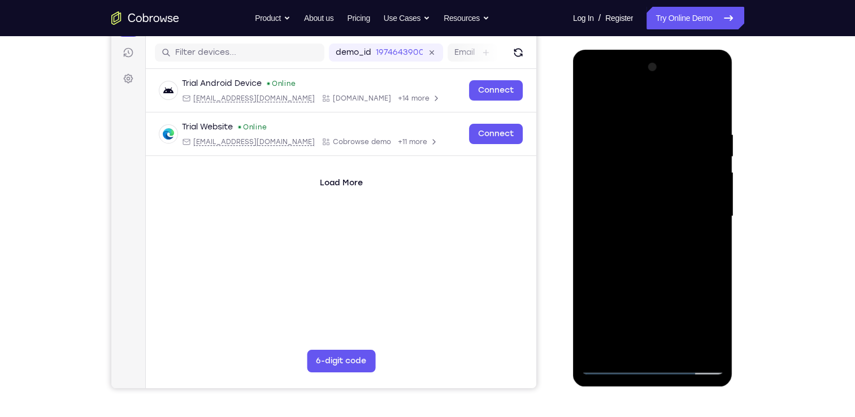
drag, startPoint x: 636, startPoint y: 306, endPoint x: 660, endPoint y: 184, distance: 124.0
click at [660, 184] on div at bounding box center [653, 216] width 142 height 317
click at [630, 342] on div at bounding box center [653, 216] width 142 height 317
click at [625, 198] on div at bounding box center [653, 216] width 142 height 317
